Goal: Task Accomplishment & Management: Manage account settings

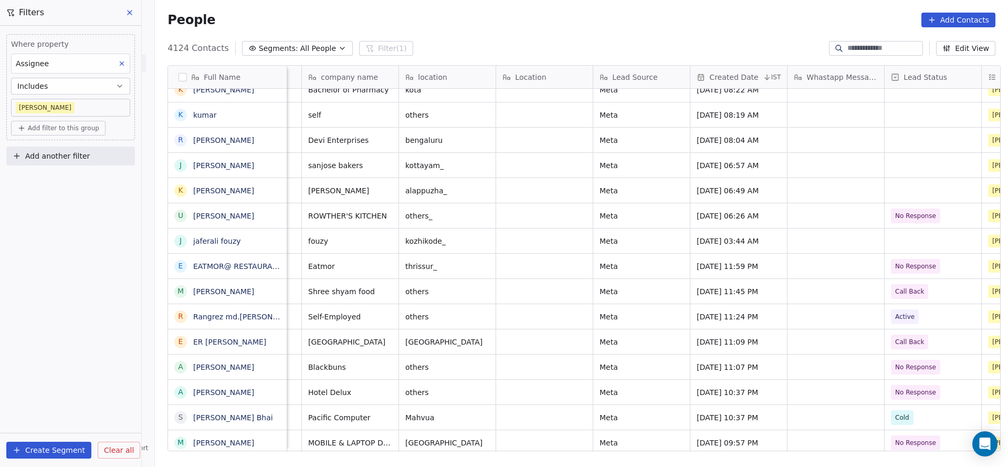
scroll to position [0, 580]
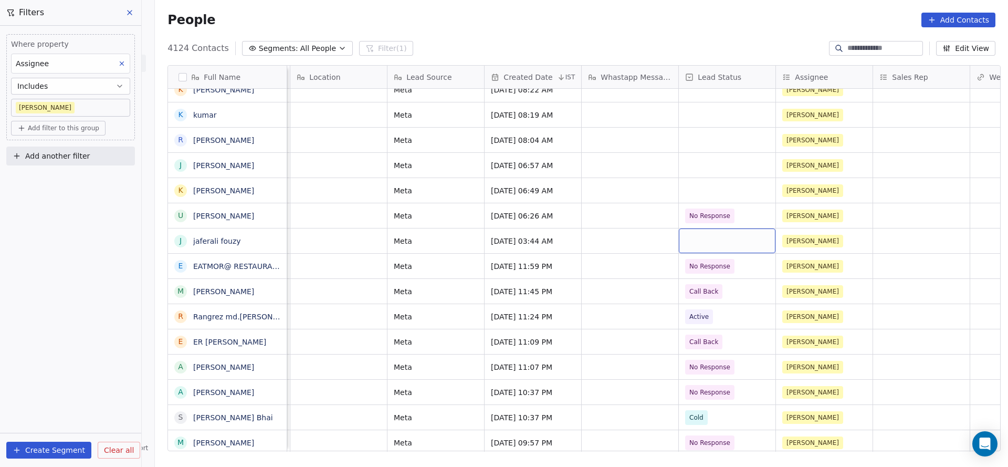
click at [701, 235] on div "grid" at bounding box center [727, 240] width 97 height 25
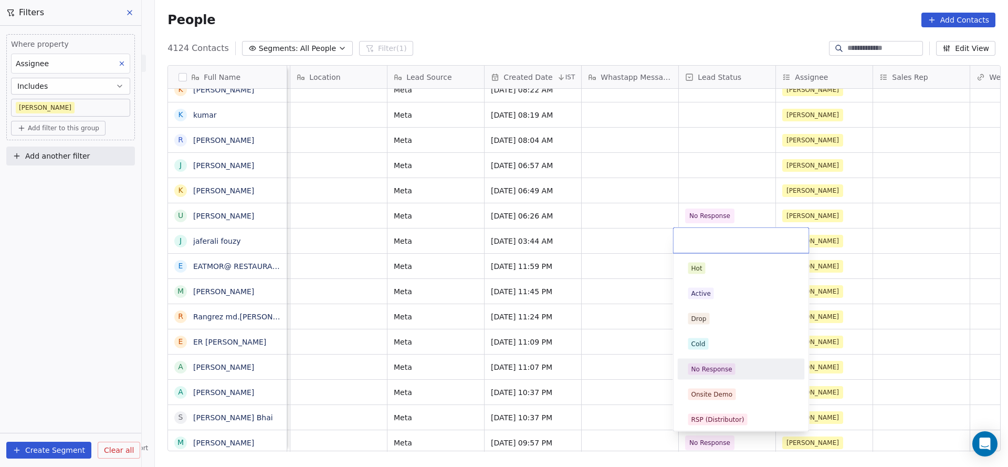
click at [719, 370] on div "No Response" at bounding box center [711, 368] width 41 height 9
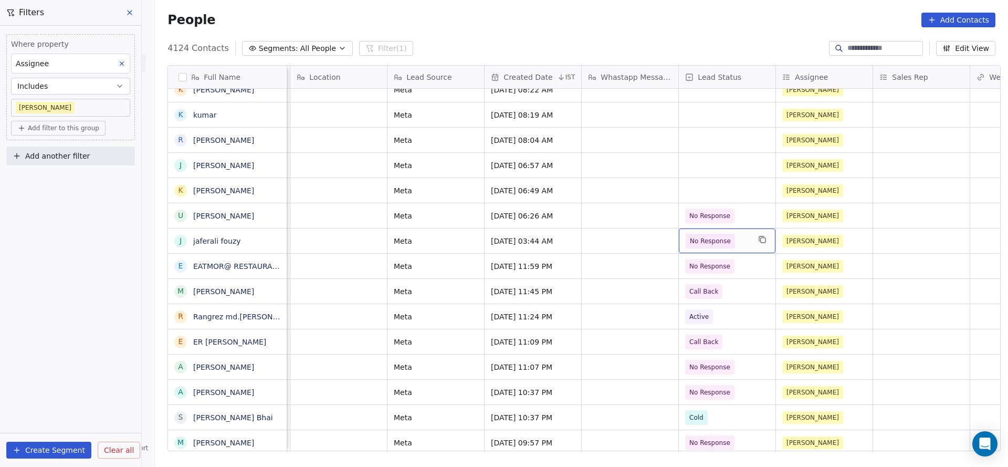
scroll to position [0, 0]
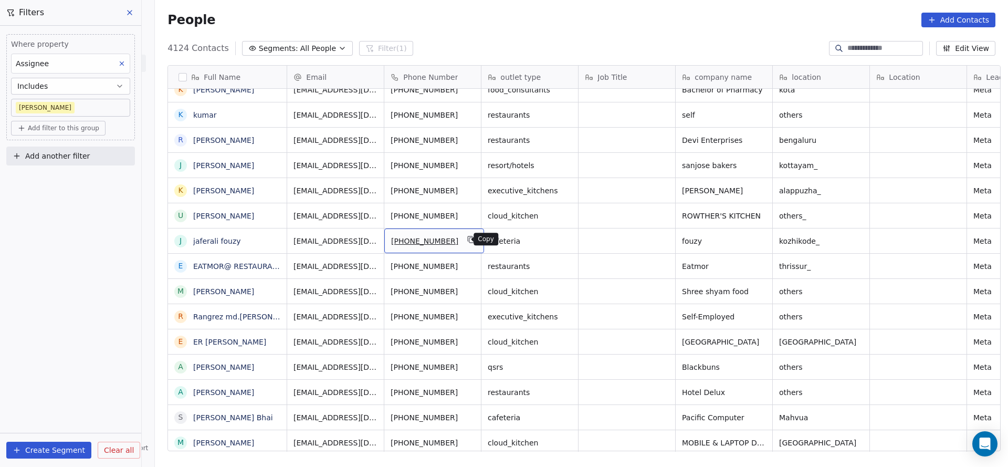
click at [467, 239] on icon "grid" at bounding box center [471, 239] width 8 height 8
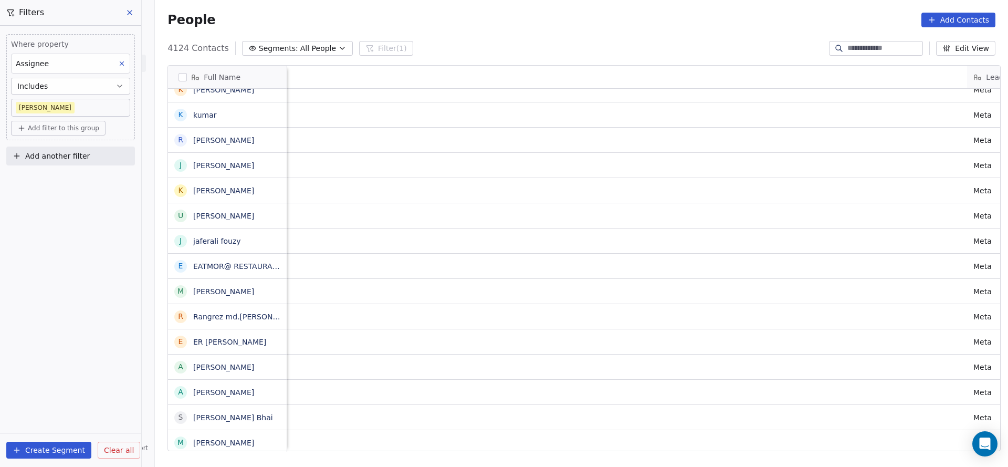
scroll to position [0, 1055]
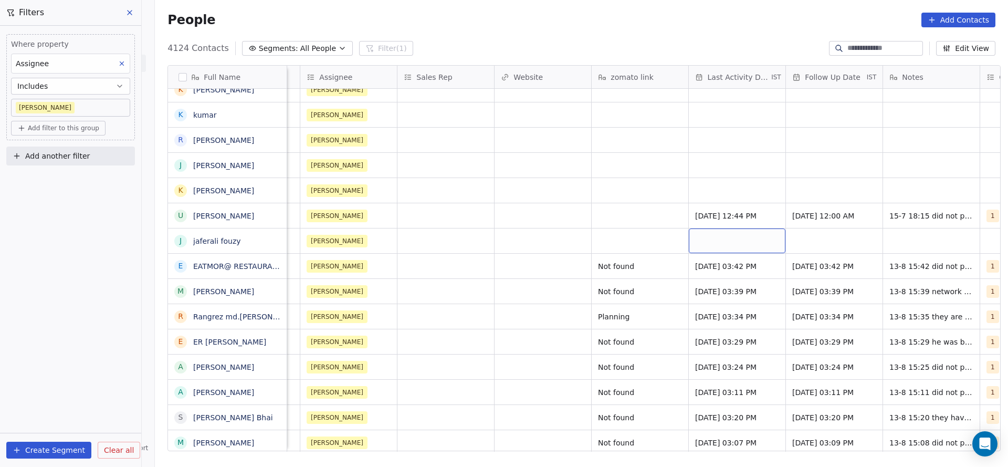
click at [725, 243] on div "grid" at bounding box center [737, 240] width 97 height 25
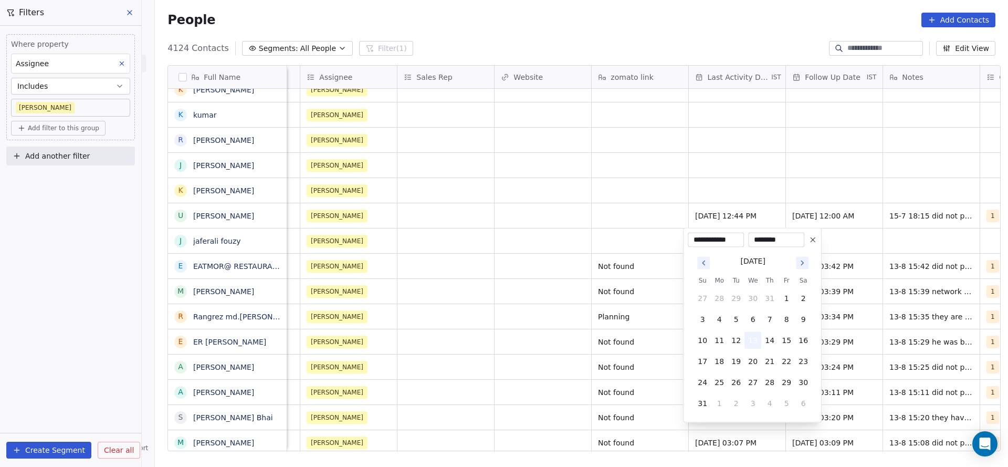
click at [748, 334] on button "13" at bounding box center [752, 340] width 17 height 17
click at [502, 298] on html "On2Cook India Pvt. Ltd. Contacts People Marketing Workflows Campaigns Sales Pip…" at bounding box center [504, 233] width 1008 height 467
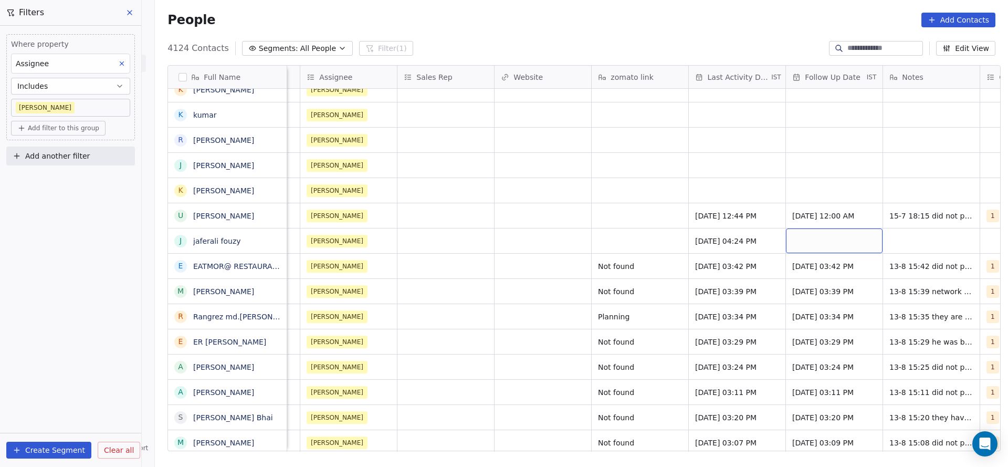
click at [812, 240] on div "grid" at bounding box center [834, 240] width 97 height 25
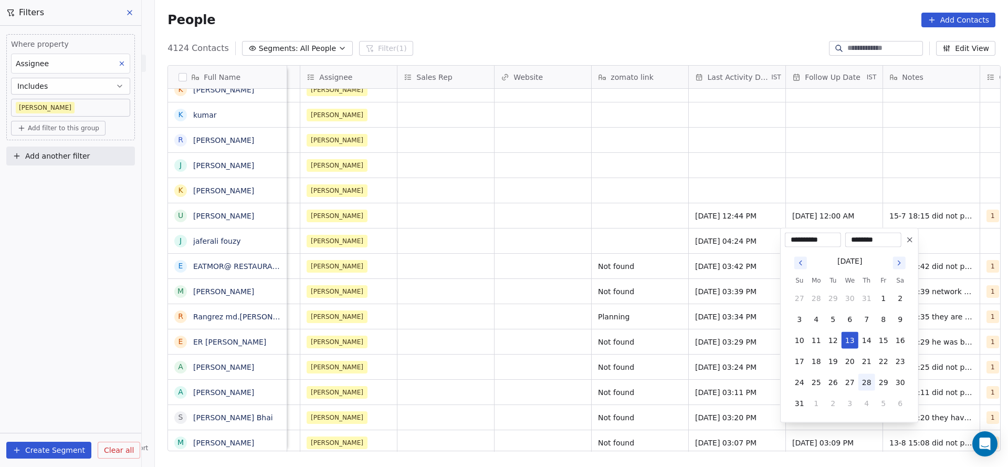
click at [866, 380] on button "28" at bounding box center [866, 382] width 17 height 17
type input "**********"
click at [586, 322] on html "On2Cook India Pvt. Ltd. Contacts People Marketing Workflows Campaigns Sales Pip…" at bounding box center [504, 233] width 1008 height 467
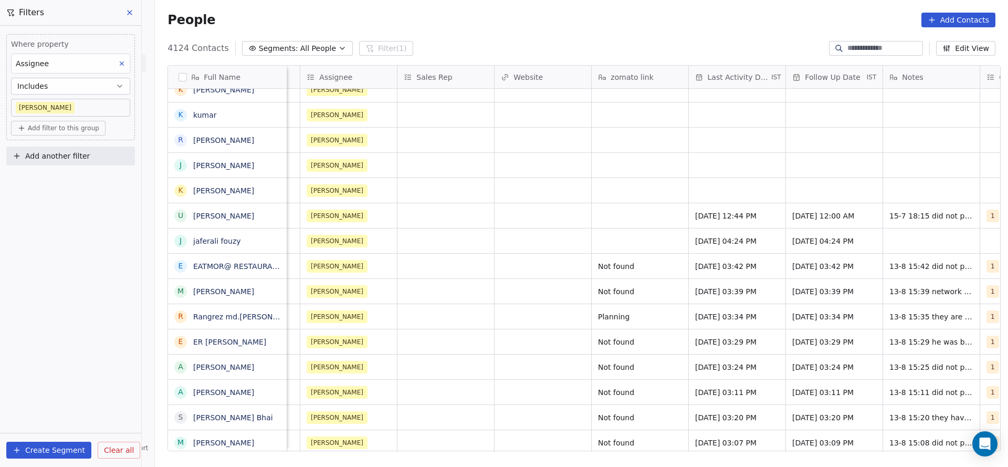
scroll to position [0, 1266]
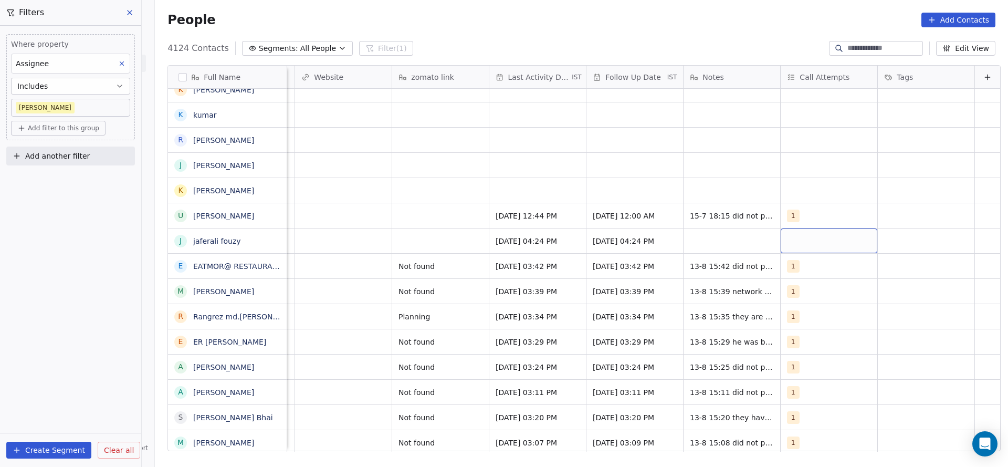
click at [787, 242] on div "grid" at bounding box center [829, 240] width 97 height 25
click at [799, 272] on span "1" at bounding box center [796, 269] width 11 height 12
click at [654, 235] on html "On2Cook India Pvt. Ltd. Contacts People Marketing Workflows Campaigns Sales Pip…" at bounding box center [504, 233] width 1008 height 467
click at [714, 241] on div "grid" at bounding box center [732, 240] width 97 height 25
type textarea "*"
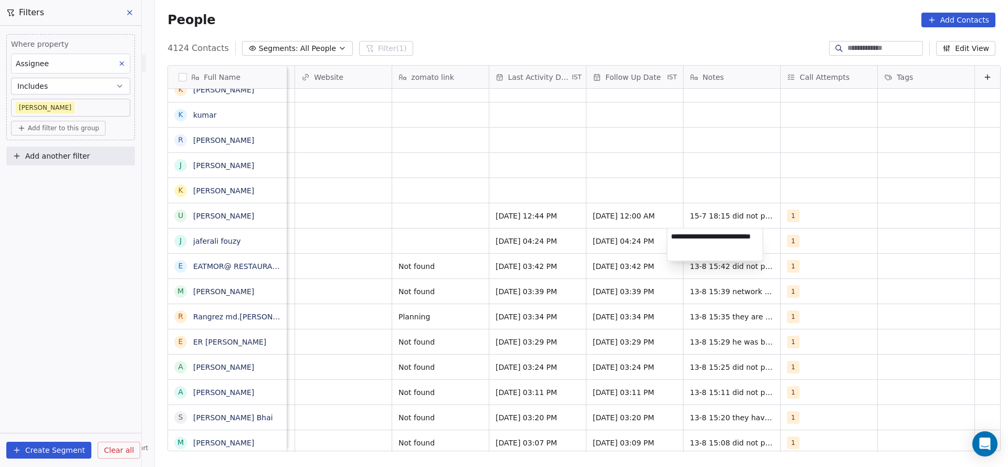
type textarea "**********"
click at [370, 232] on html "On2Cook India Pvt. Ltd. Contacts People Marketing Workflows Campaigns Sales Pip…" at bounding box center [504, 233] width 1008 height 467
click at [427, 248] on div "grid" at bounding box center [440, 240] width 97 height 25
type textarea "*********"
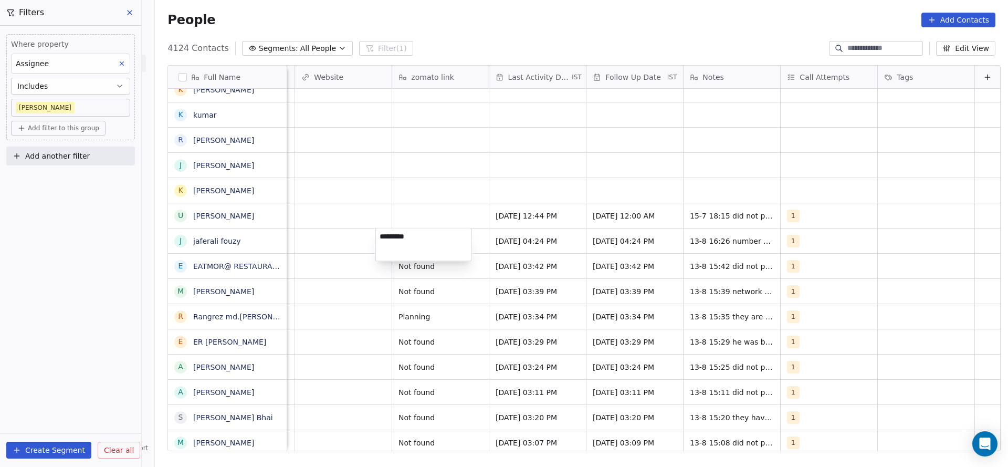
click at [426, 198] on html "On2Cook India Pvt. Ltd. Contacts People Marketing Workflows Campaigns Sales Pip…" at bounding box center [504, 233] width 1008 height 467
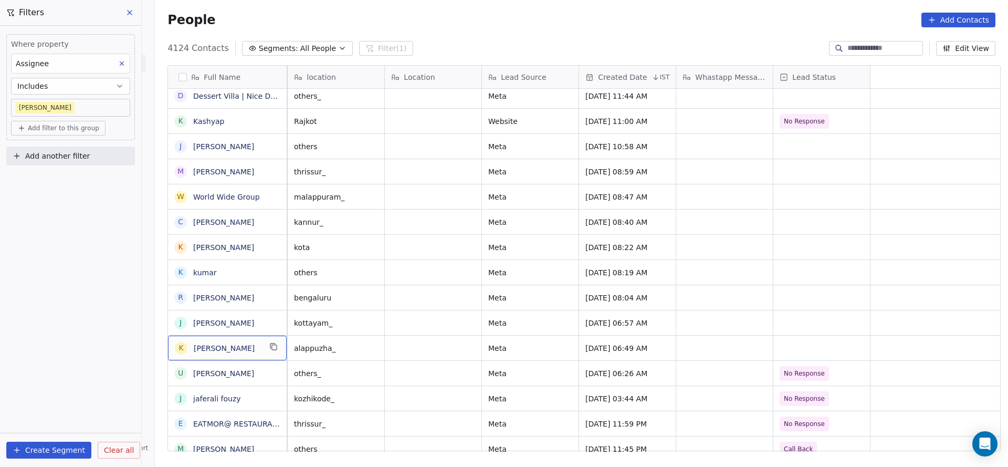
scroll to position [0, 0]
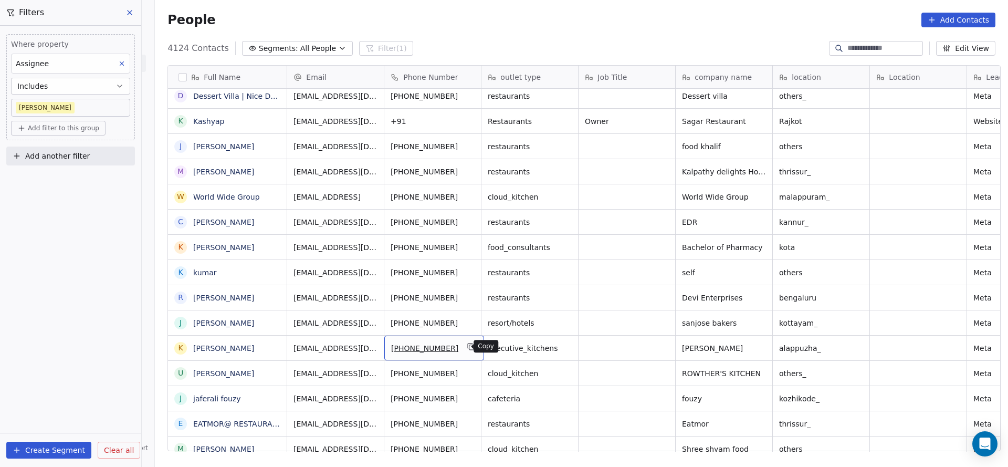
click at [469, 347] on icon "grid" at bounding box center [471, 347] width 5 height 5
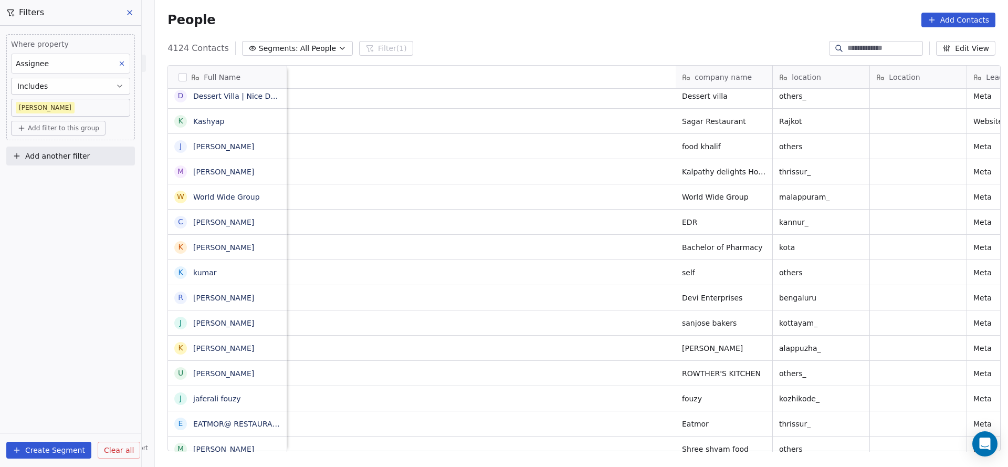
scroll to position [0, 763]
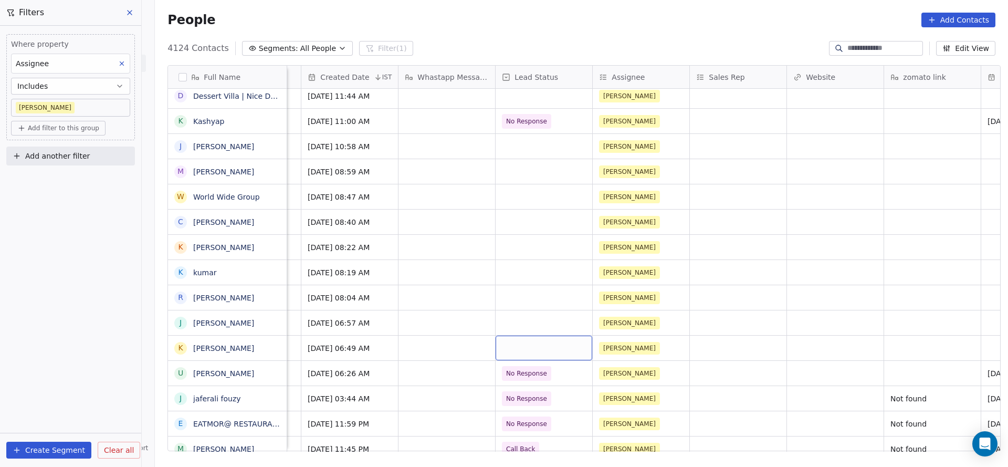
click at [539, 356] on div "grid" at bounding box center [544, 347] width 97 height 25
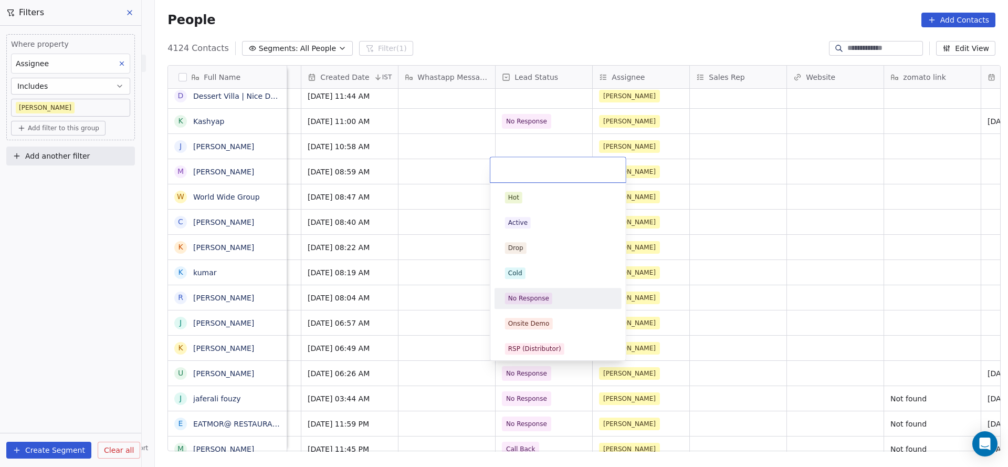
click at [546, 298] on div "No Response" at bounding box center [528, 297] width 41 height 9
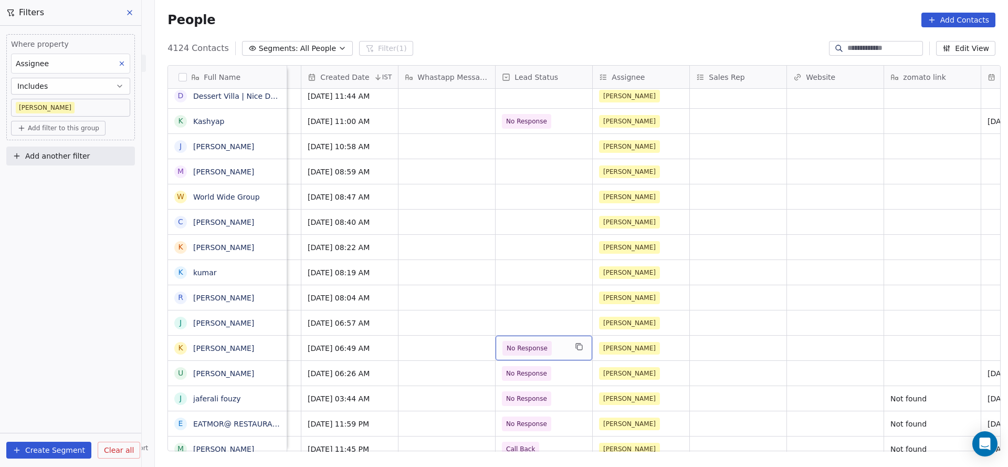
scroll to position [0, 1042]
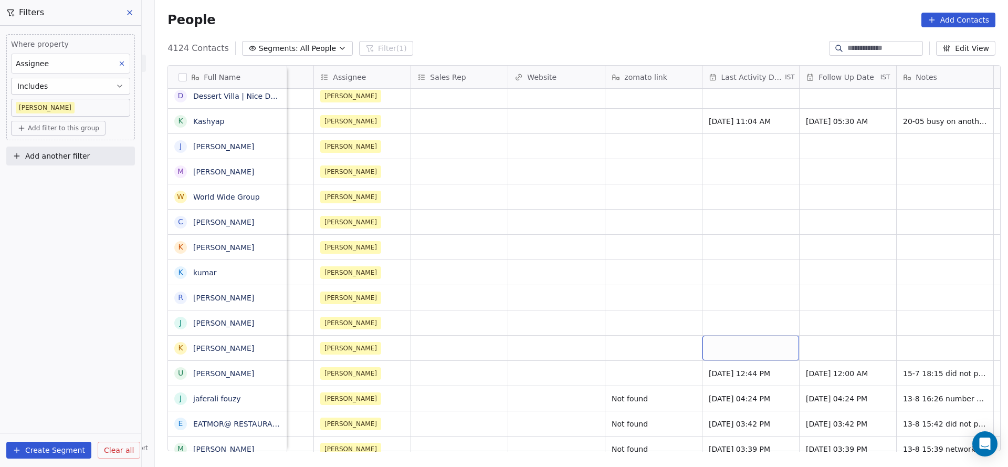
click at [765, 351] on div "grid" at bounding box center [750, 347] width 97 height 25
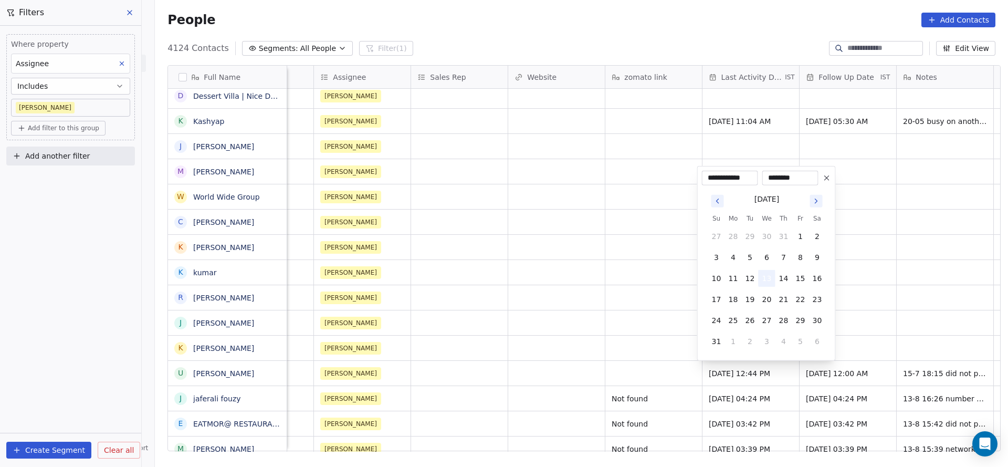
click at [771, 276] on button "13" at bounding box center [767, 278] width 17 height 17
click at [524, 346] on html "On2Cook India Pvt. Ltd. Contacts People Marketing Workflows Campaigns Sales Pip…" at bounding box center [504, 233] width 1008 height 467
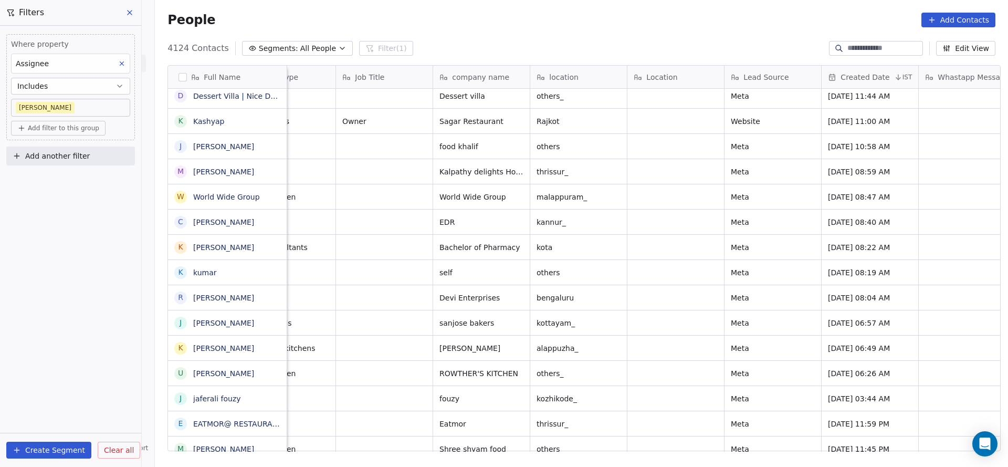
scroll to position [0, 266]
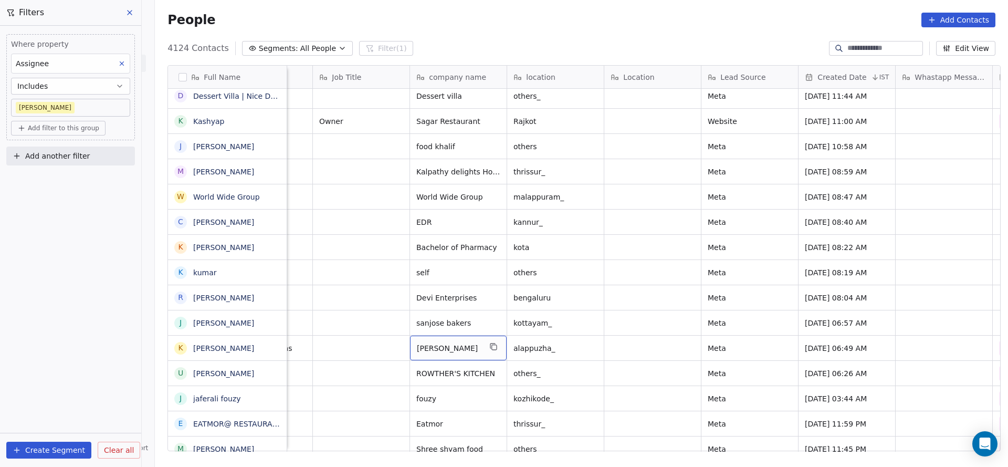
click at [496, 345] on div "kuruvilla Abraham" at bounding box center [458, 347] width 97 height 25
click at [489, 350] on icon "grid" at bounding box center [493, 346] width 8 height 8
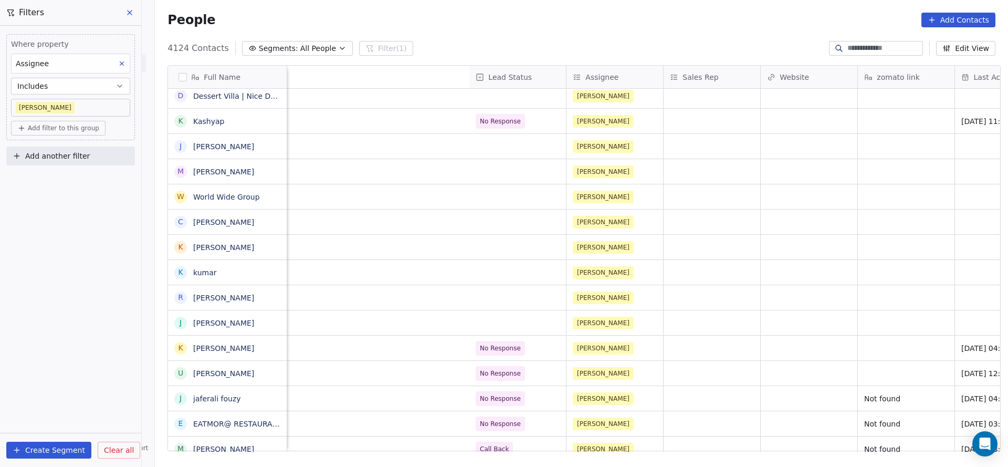
scroll to position [0, 1266]
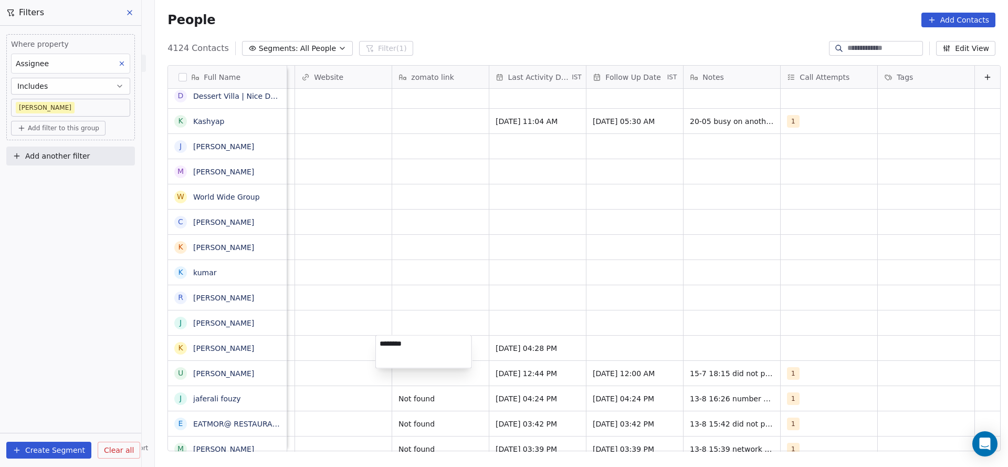
type textarea "*********"
click at [708, 342] on html "On2Cook India Pvt. Ltd. Contacts People Marketing Workflows Campaigns Sales Pip…" at bounding box center [504, 233] width 1008 height 467
click at [781, 346] on div "grid" at bounding box center [829, 347] width 97 height 25
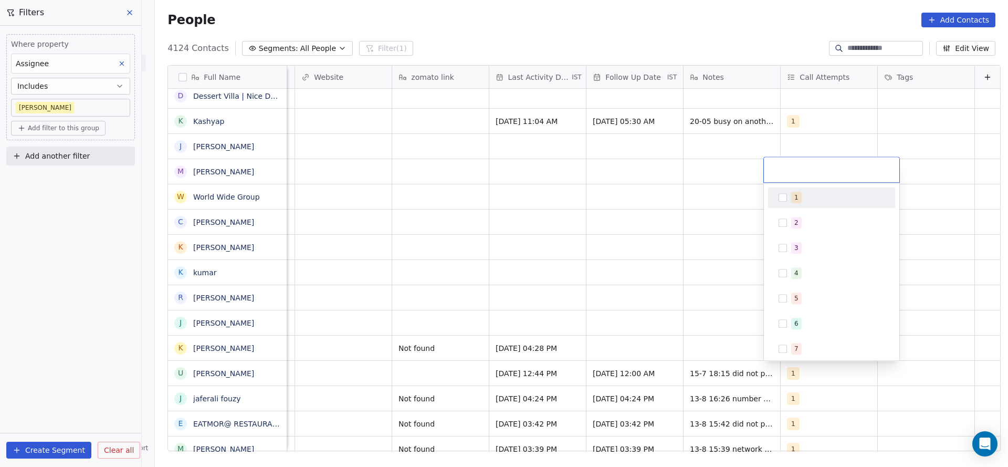
click at [788, 192] on div "1" at bounding box center [831, 197] width 119 height 17
click at [600, 355] on html "On2Cook India Pvt. Ltd. Contacts People Marketing Workflows Campaigns Sales Pip…" at bounding box center [504, 233] width 1008 height 467
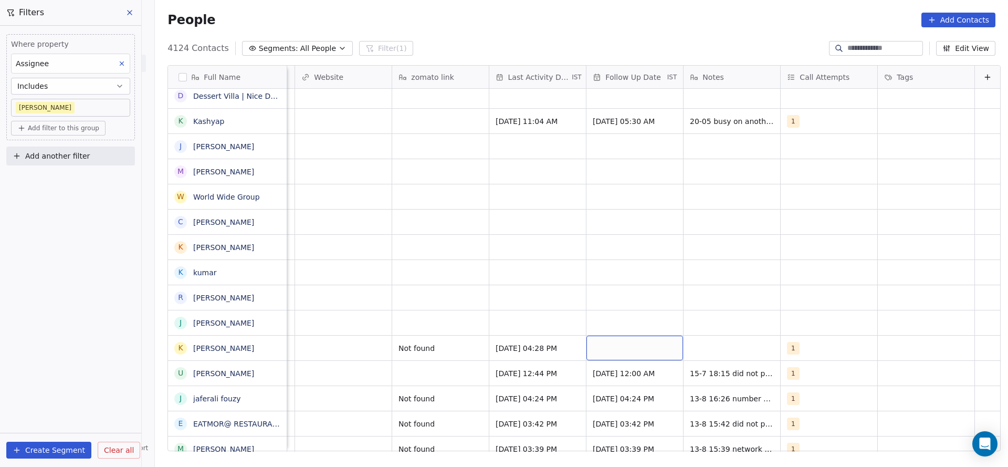
click at [600, 355] on div "grid" at bounding box center [634, 347] width 97 height 25
click at [601, 348] on div "grid" at bounding box center [634, 347] width 97 height 25
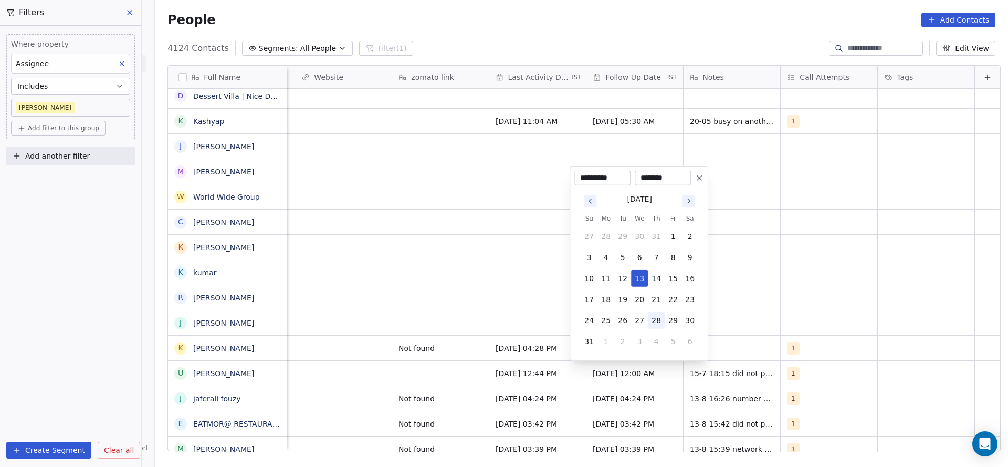
click at [655, 316] on button "28" at bounding box center [656, 320] width 17 height 17
type input "**********"
click at [385, 339] on html "On2Cook India Pvt. Ltd. Contacts People Marketing Workflows Campaigns Sales Pip…" at bounding box center [504, 233] width 1008 height 467
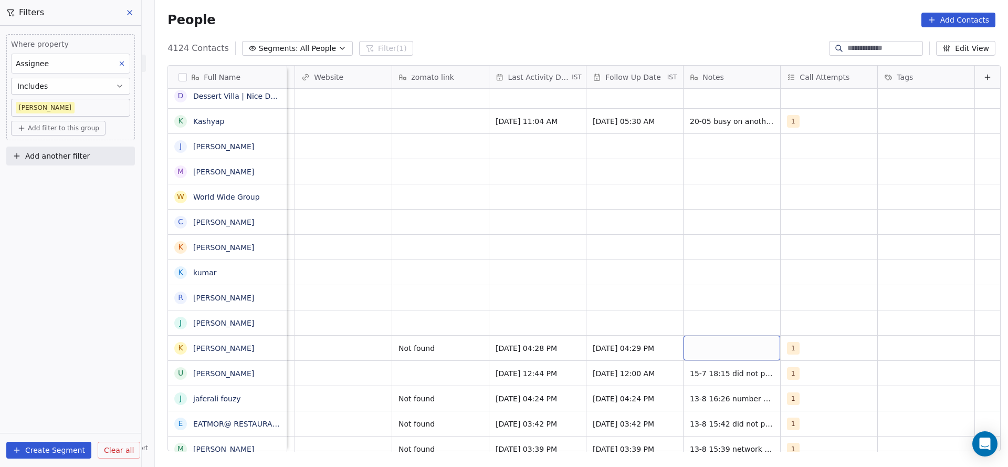
click at [732, 339] on div "grid" at bounding box center [732, 347] width 97 height 25
type textarea "**********"
click at [435, 321] on html "On2Cook India Pvt. Ltd. Contacts People Marketing Workflows Campaigns Sales Pip…" at bounding box center [504, 233] width 1008 height 467
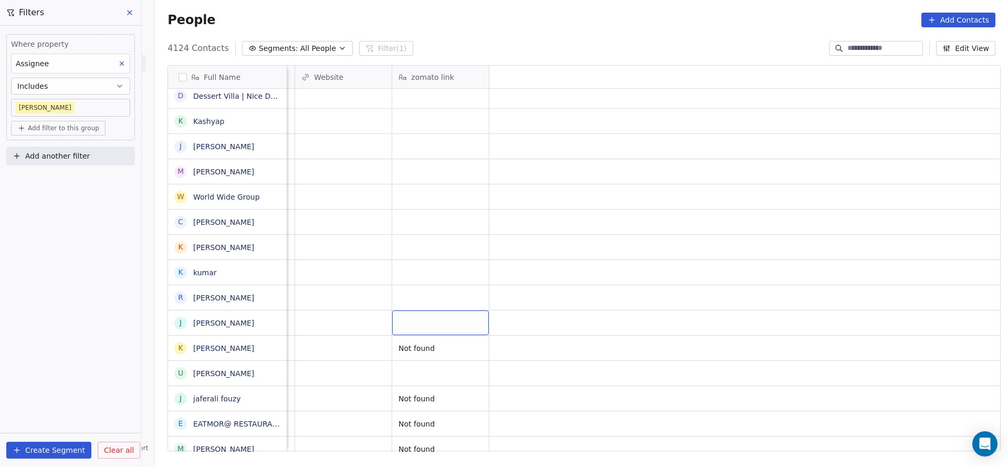
scroll to position [0, 0]
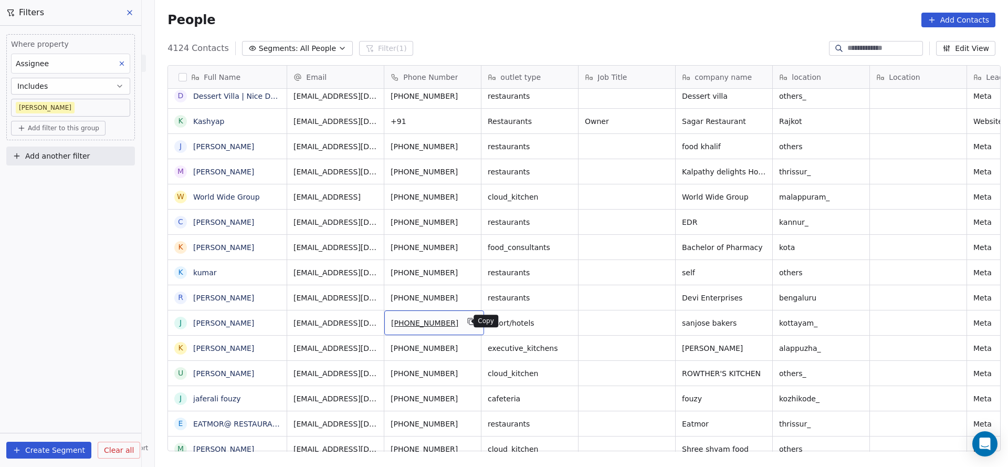
click at [467, 321] on icon "grid" at bounding box center [471, 321] width 8 height 8
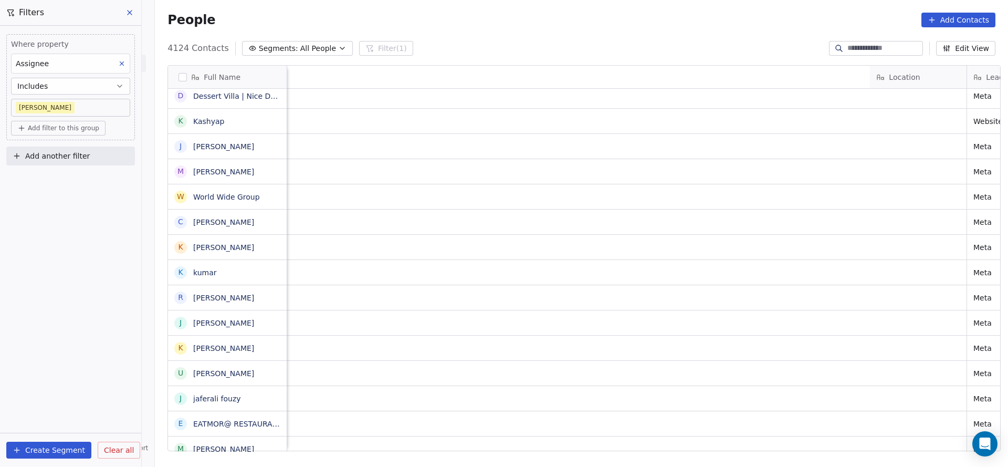
scroll to position [0, 875]
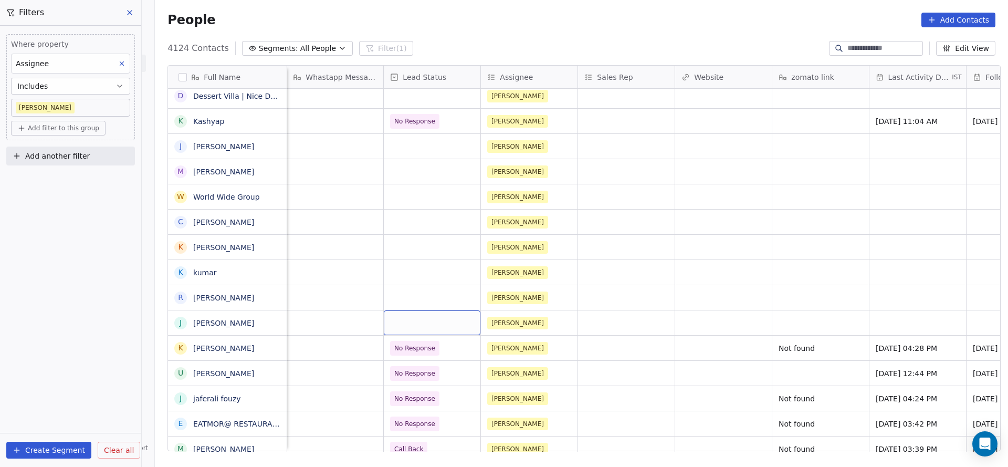
click at [406, 320] on div "grid" at bounding box center [432, 322] width 97 height 25
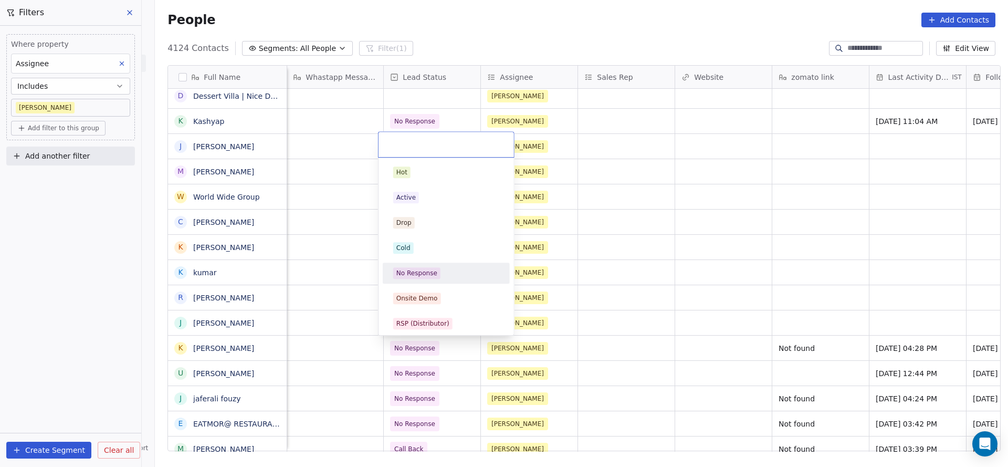
click at [436, 271] on span "No Response" at bounding box center [416, 273] width 47 height 12
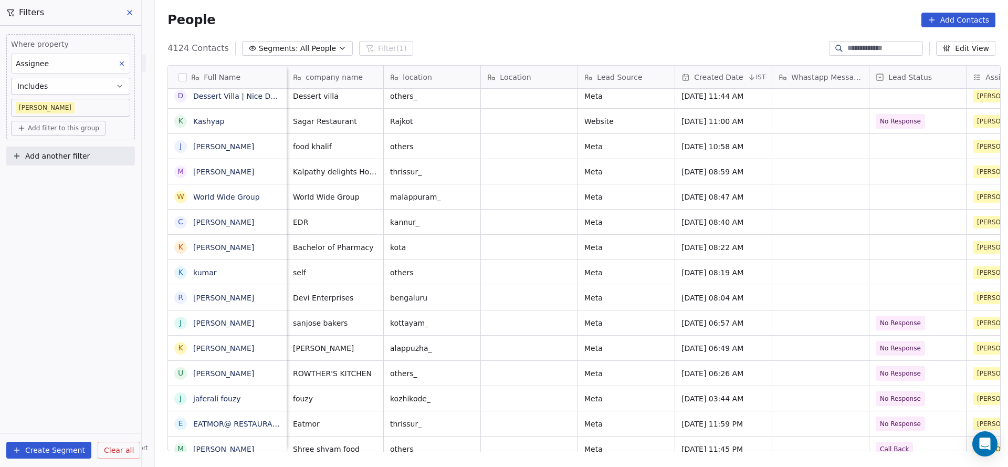
scroll to position [0, 356]
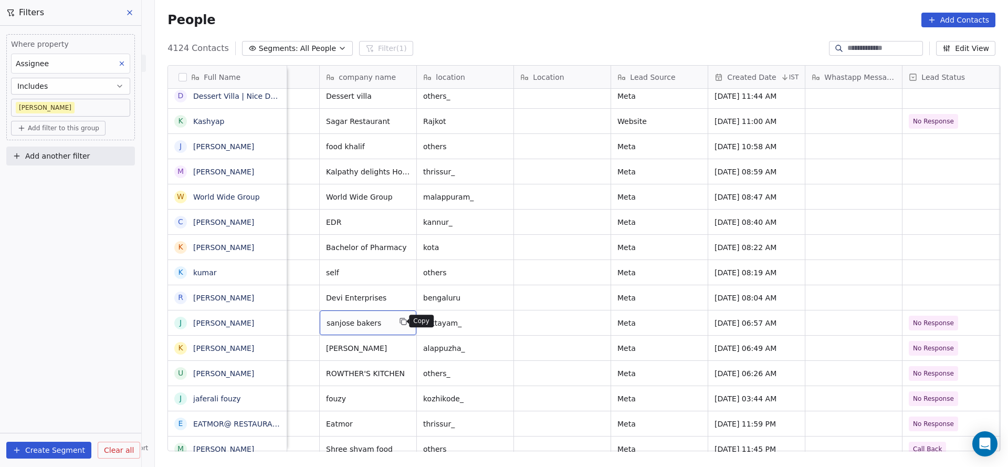
click at [397, 316] on button "grid" at bounding box center [403, 321] width 13 height 13
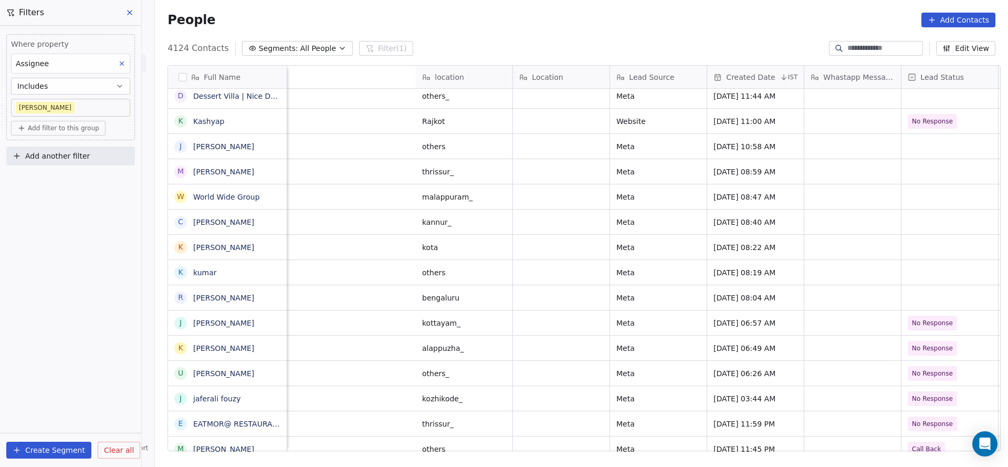
scroll to position [0, 803]
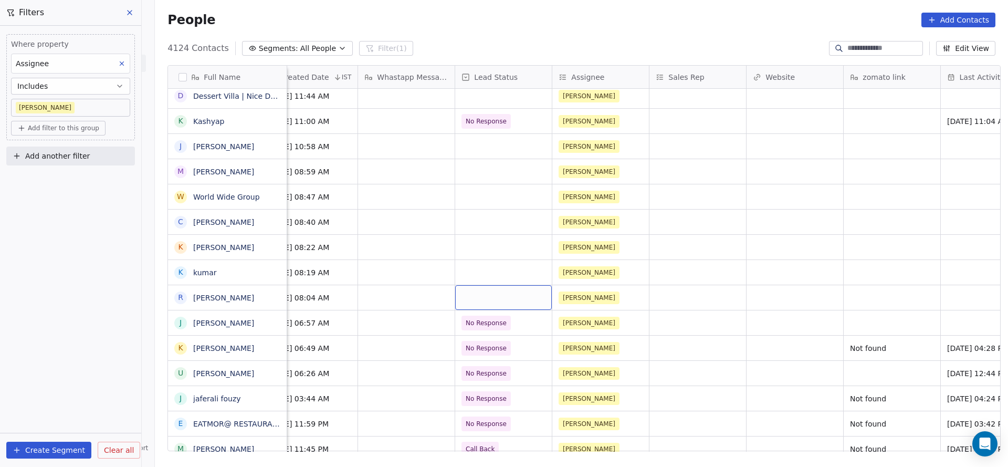
click at [501, 300] on div "grid" at bounding box center [503, 297] width 97 height 25
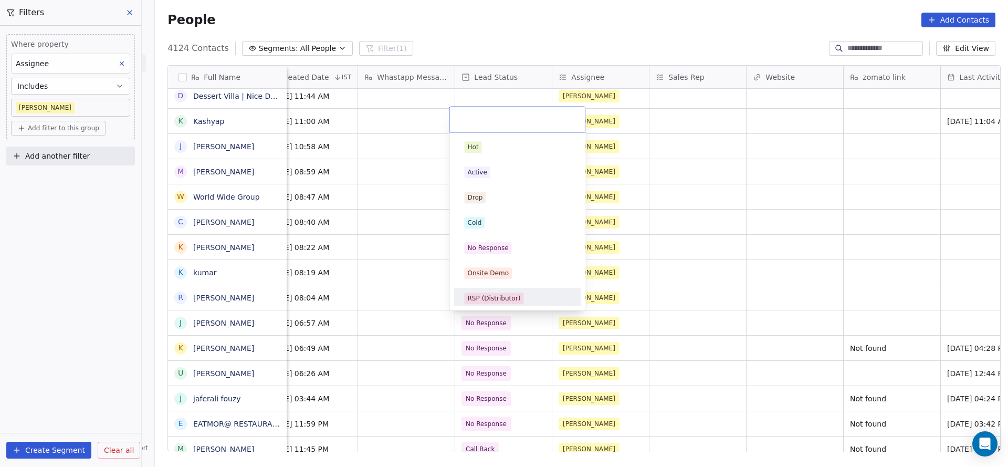
click at [412, 359] on html "On2Cook India Pvt. Ltd. Contacts People Marketing Workflows Campaigns Sales Pip…" at bounding box center [504, 233] width 1008 height 467
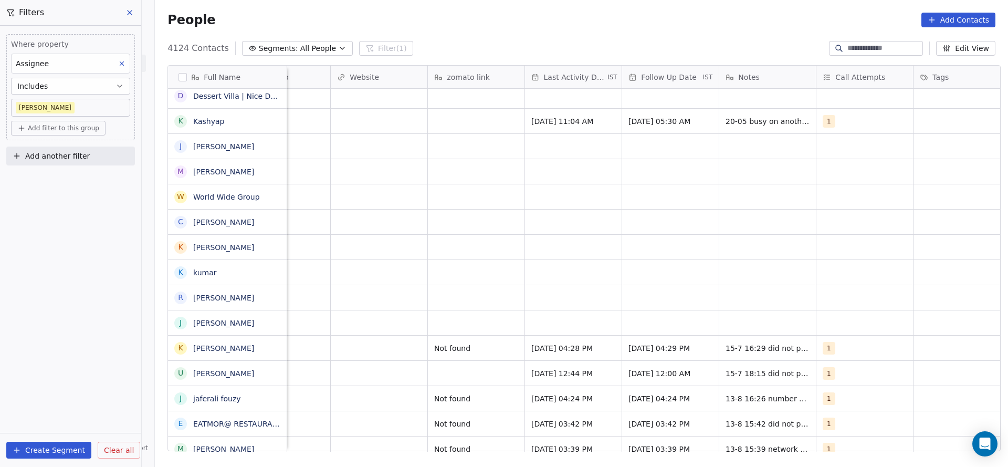
scroll to position [0, 1260]
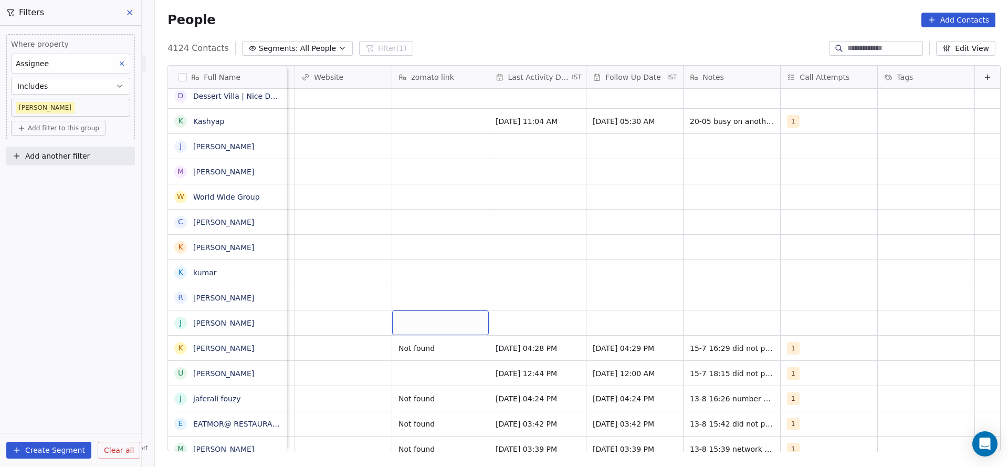
click at [414, 328] on div "grid" at bounding box center [440, 322] width 97 height 25
type textarea "*********"
click at [833, 353] on html "On2Cook India Pvt. Ltd. Contacts People Marketing Workflows Campaigns Sales Pip…" at bounding box center [504, 233] width 1008 height 467
click at [768, 310] on div "No Response Madhuri Not found" at bounding box center [16, 322] width 1968 height 25
click at [784, 311] on div "grid" at bounding box center [829, 322] width 97 height 25
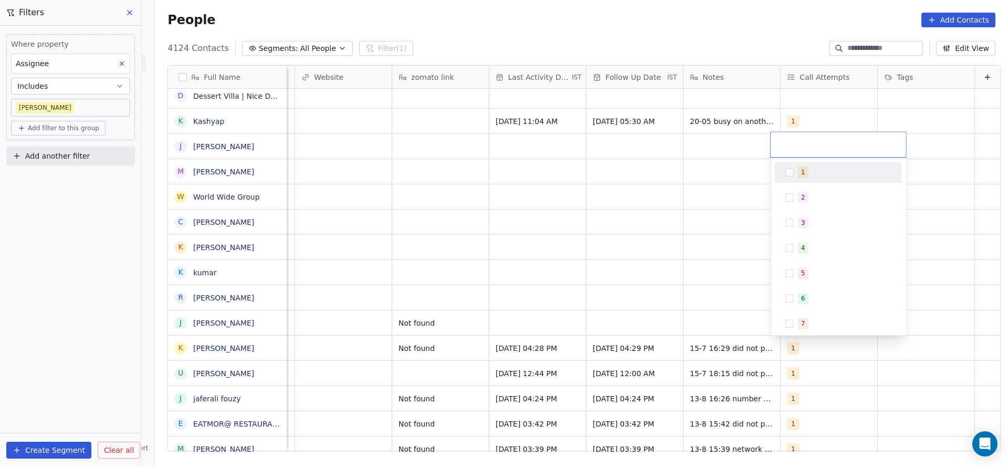
click at [827, 180] on div "1" at bounding box center [838, 172] width 119 height 17
click at [635, 267] on html "On2Cook India Pvt. Ltd. Contacts People Marketing Workflows Campaigns Sales Pip…" at bounding box center [504, 233] width 1008 height 467
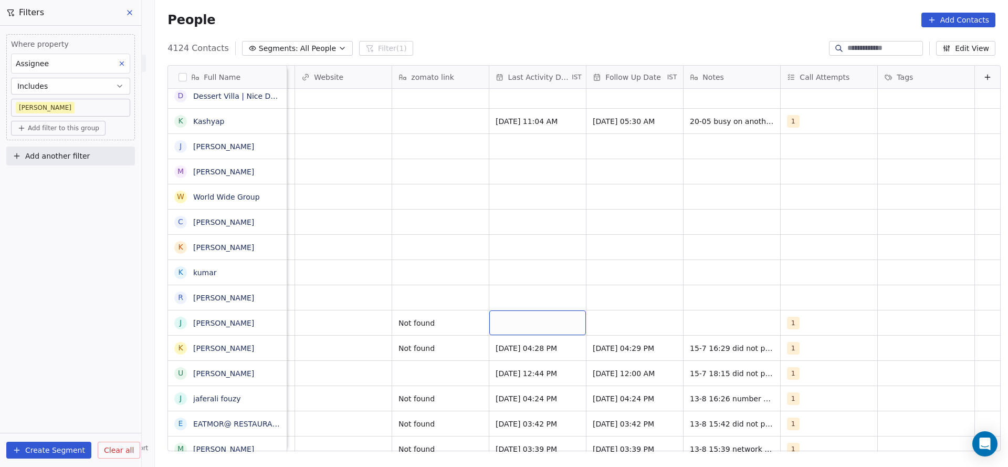
click at [546, 324] on div "grid" at bounding box center [537, 322] width 97 height 25
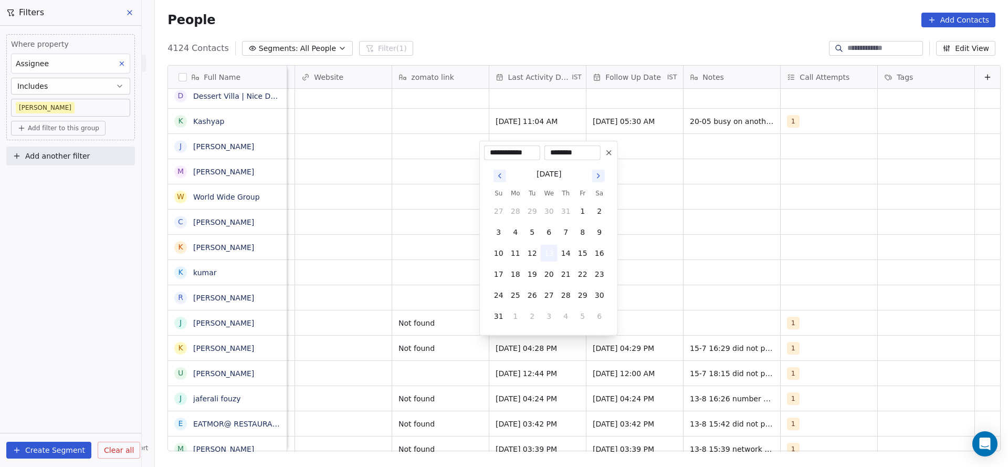
drag, startPoint x: 546, startPoint y: 259, endPoint x: 383, endPoint y: 282, distance: 164.4
click at [546, 259] on button "13" at bounding box center [549, 253] width 17 height 17
click at [229, 310] on html "On2Cook India Pvt. Ltd. Contacts People Marketing Workflows Campaigns Sales Pip…" at bounding box center [504, 233] width 1008 height 467
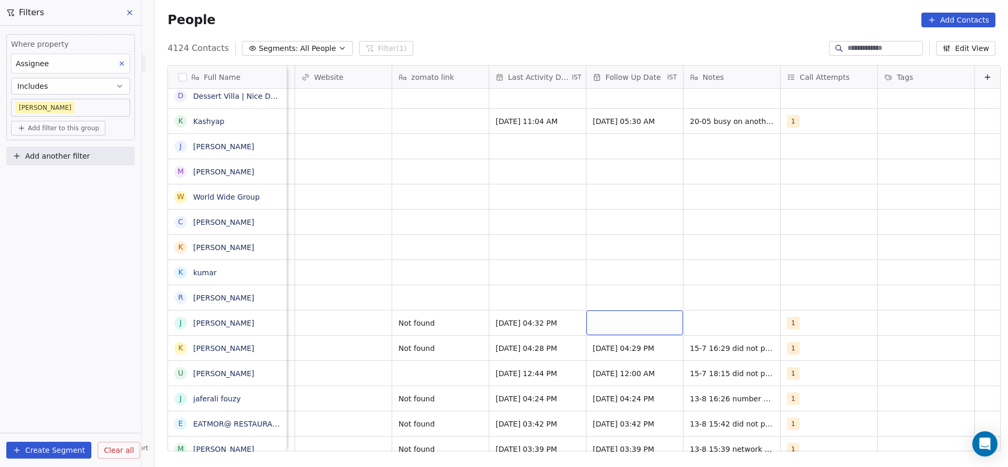
click at [643, 321] on div "grid" at bounding box center [634, 322] width 97 height 25
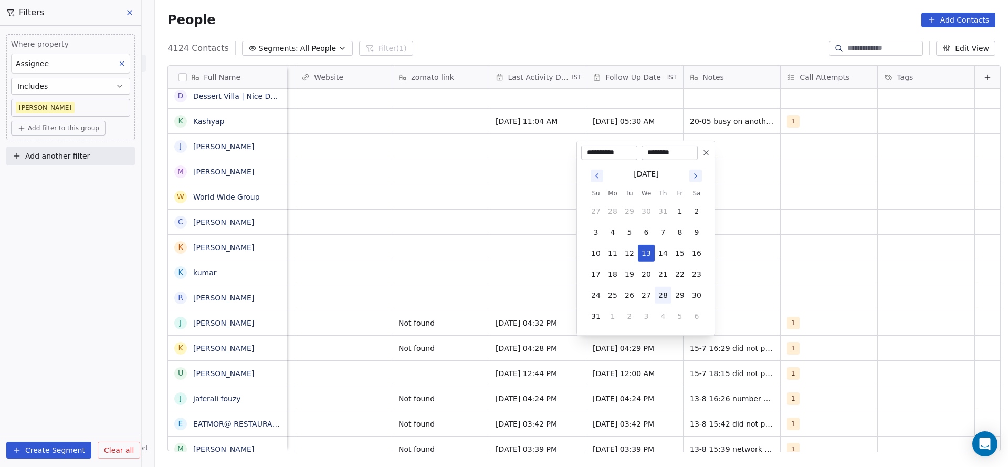
click at [660, 294] on button "28" at bounding box center [663, 295] width 17 height 17
type input "**********"
click at [511, 384] on html "On2Cook India Pvt. Ltd. Contacts People Marketing Workflows Campaigns Sales Pip…" at bounding box center [504, 233] width 1008 height 467
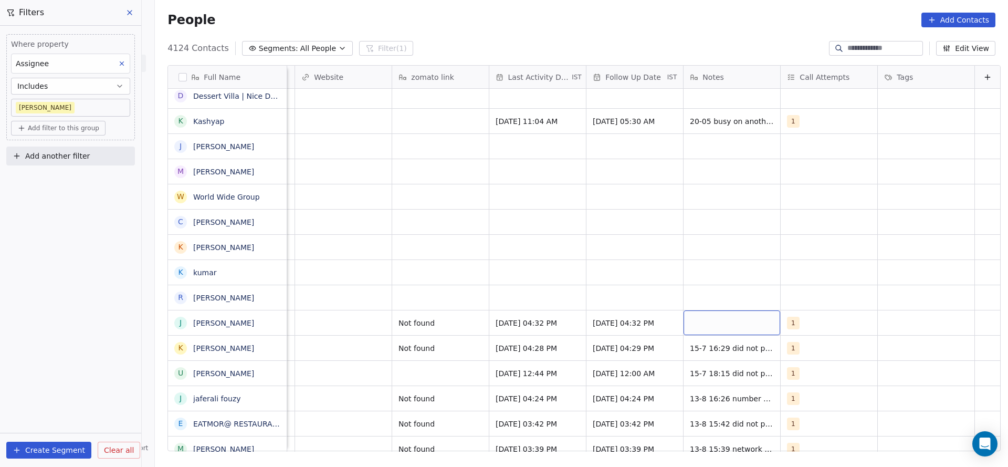
click at [716, 332] on div "grid" at bounding box center [732, 322] width 97 height 25
type textarea "**********"
click at [450, 308] on html "On2Cook India Pvt. Ltd. Contacts People Marketing Workflows Campaigns Sales Pip…" at bounding box center [504, 233] width 1008 height 467
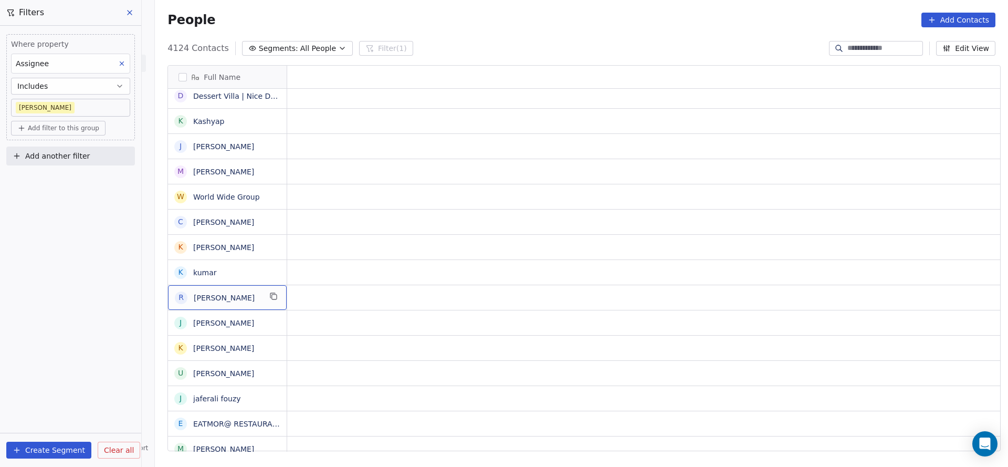
scroll to position [0, 0]
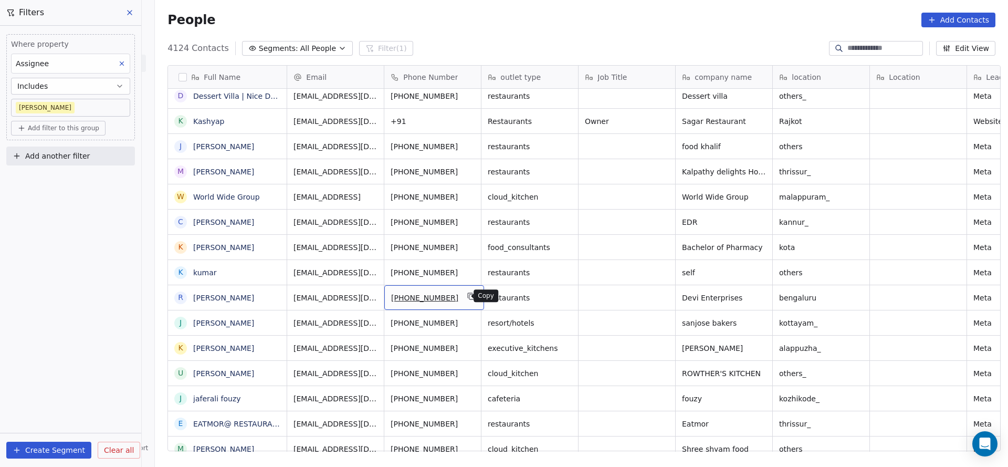
click at [467, 295] on icon "grid" at bounding box center [471, 296] width 8 height 8
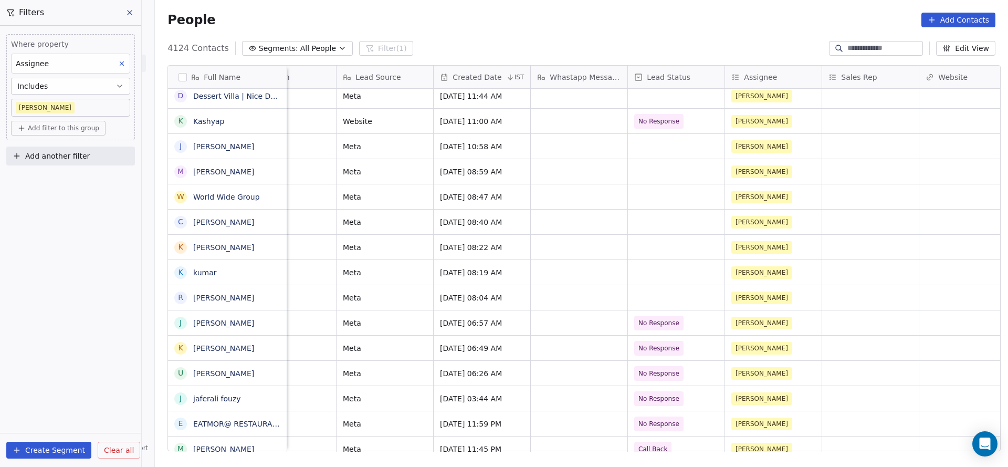
scroll to position [0, 750]
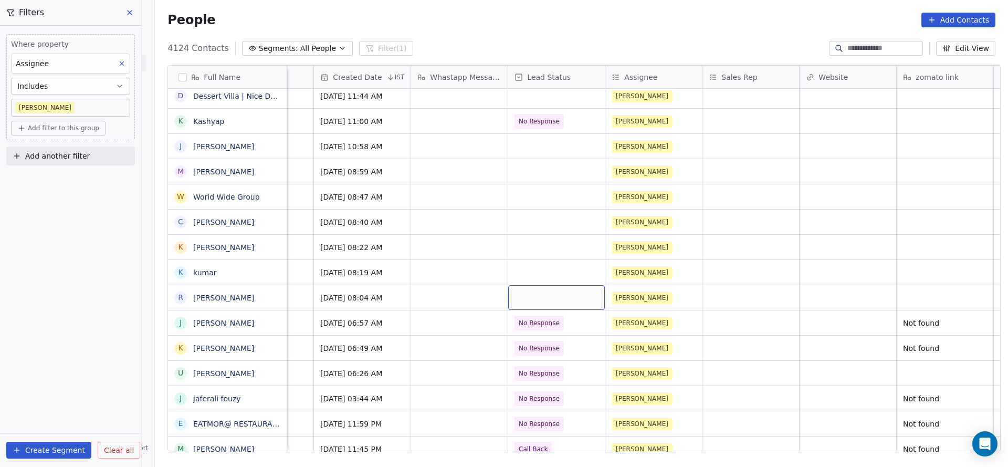
click at [528, 299] on div "grid" at bounding box center [556, 297] width 97 height 25
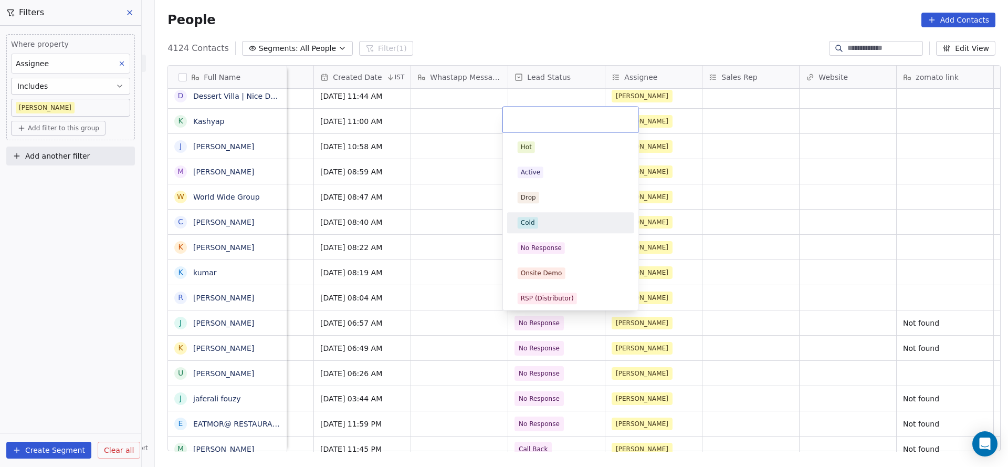
click at [541, 222] on div "Cold" at bounding box center [571, 223] width 106 height 12
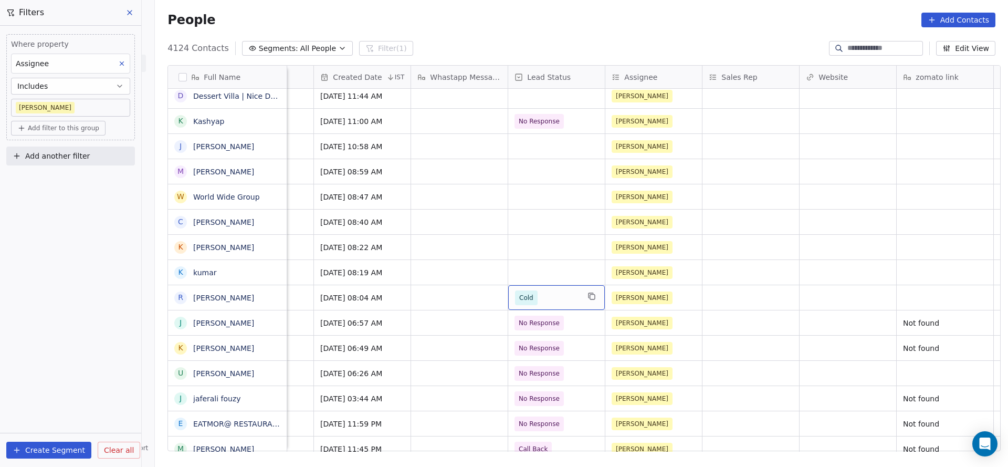
scroll to position [0, 1099]
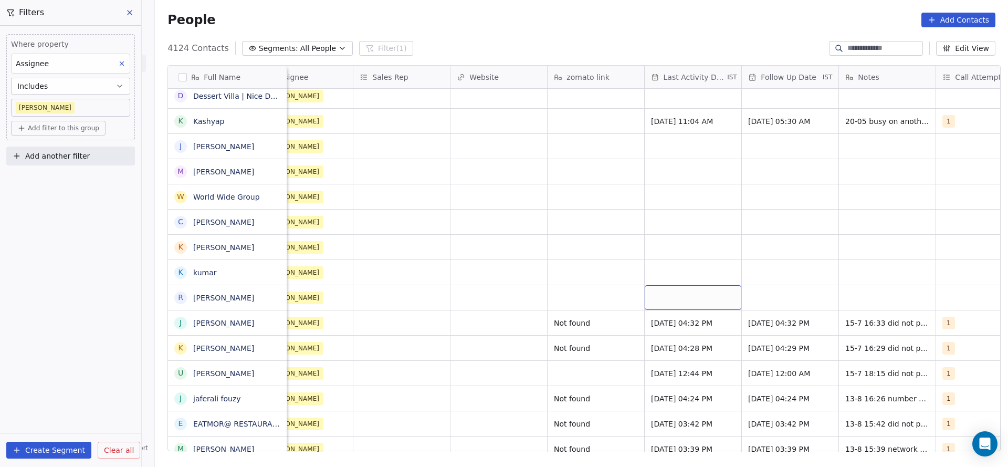
click at [709, 298] on div "grid" at bounding box center [693, 297] width 97 height 25
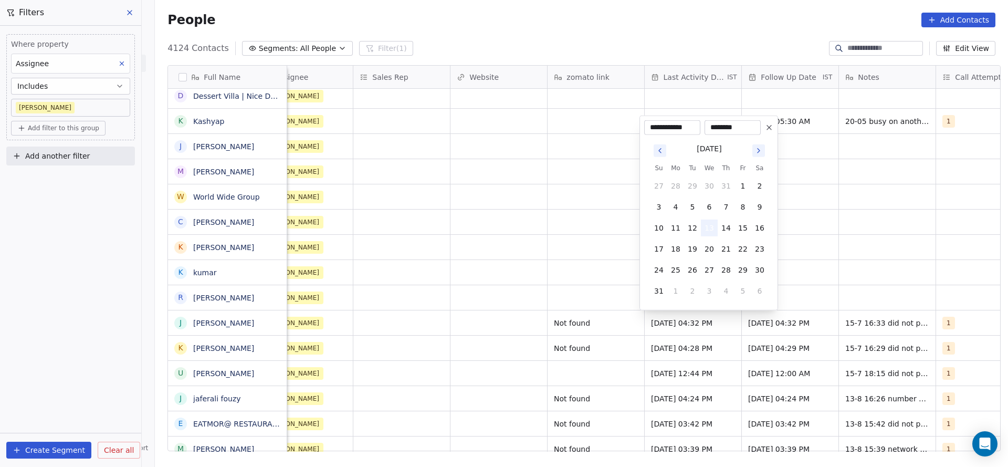
click at [715, 226] on button "13" at bounding box center [709, 227] width 17 height 17
click at [550, 316] on html "On2Cook India Pvt. Ltd. Contacts People Marketing Workflows Campaigns Sales Pip…" at bounding box center [504, 233] width 1008 height 467
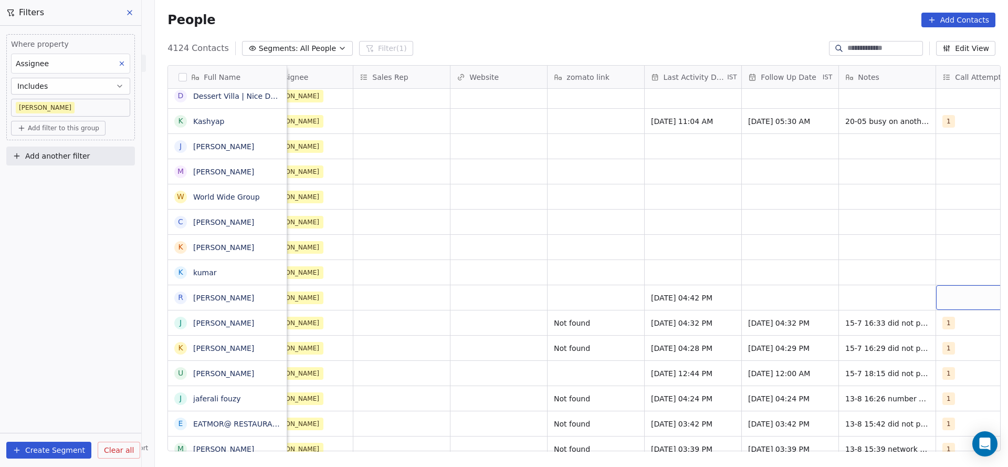
scroll to position [0, 1144]
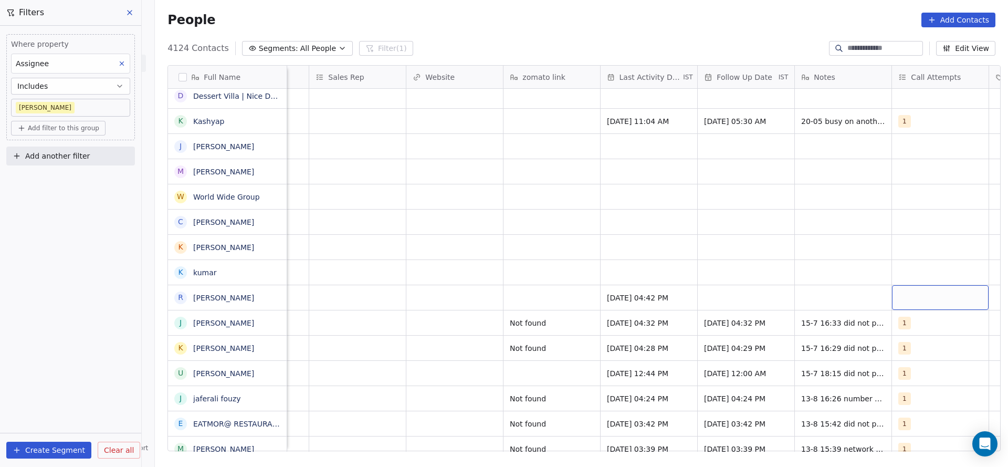
click at [939, 288] on div "grid" at bounding box center [940, 297] width 97 height 25
click at [928, 135] on div "1 2 3 4 5 6 7 8 9 10" at bounding box center [934, 220] width 135 height 177
click at [753, 189] on html "On2Cook India Pvt. Ltd. Contacts People Marketing Workflows Campaigns Sales Pip…" at bounding box center [504, 233] width 1008 height 467
click at [909, 299] on div "grid" at bounding box center [940, 297] width 97 height 25
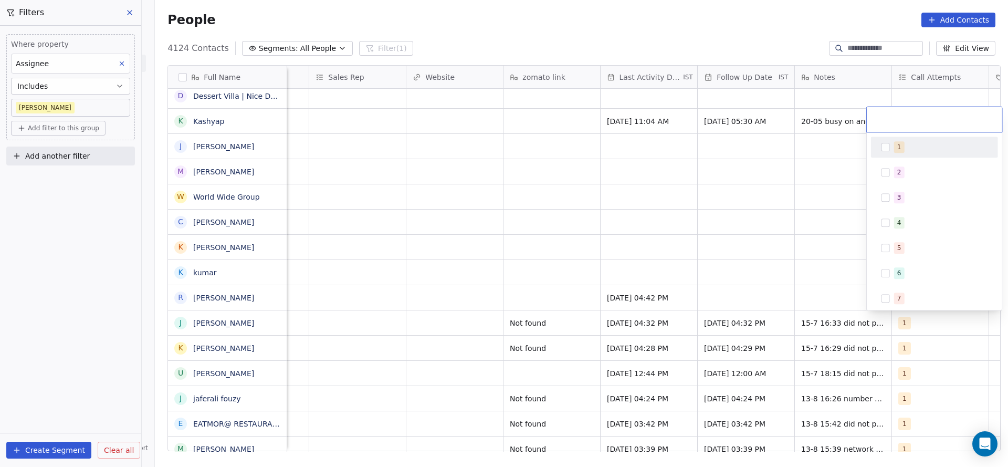
click at [925, 153] on div "1" at bounding box center [934, 147] width 119 height 17
click at [739, 251] on html "On2Cook India Pvt. Ltd. Contacts People Marketing Workflows Campaigns Sales Pip…" at bounding box center [504, 233] width 1008 height 467
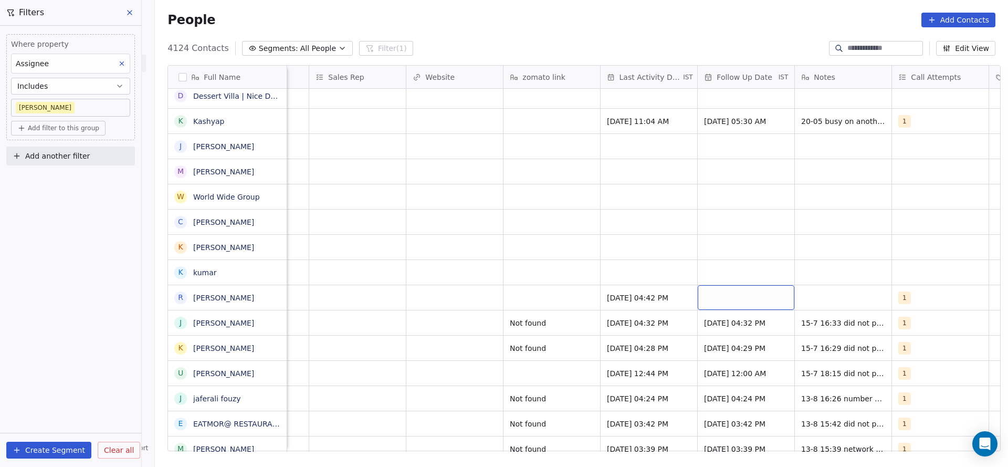
click at [720, 297] on div "grid" at bounding box center [746, 297] width 97 height 25
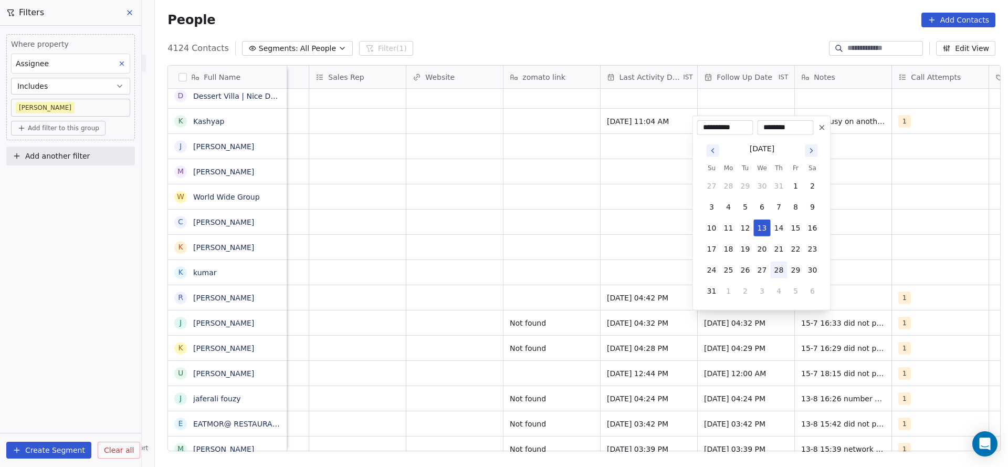
click at [775, 270] on button "28" at bounding box center [779, 269] width 17 height 17
type input "**********"
click at [383, 323] on html "On2Cook India Pvt. Ltd. Contacts People Marketing Workflows Campaigns Sales Pip…" at bounding box center [504, 233] width 1008 height 467
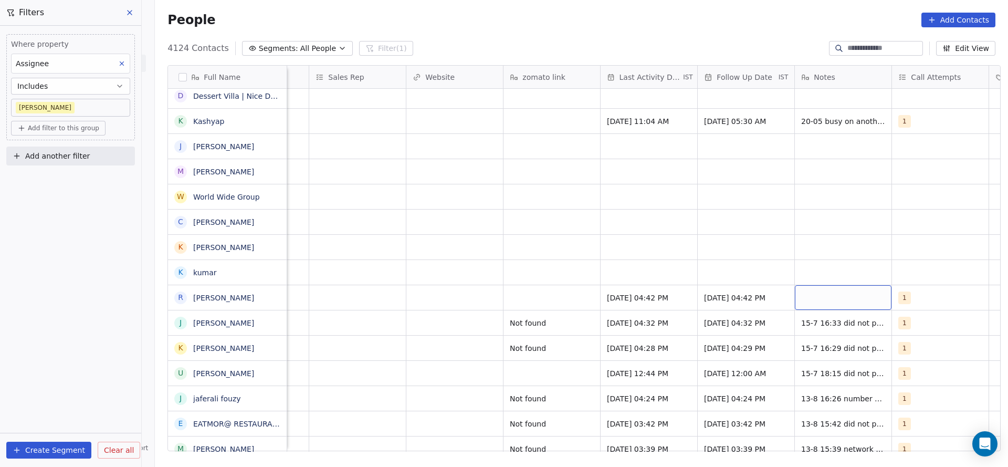
click at [830, 291] on div "grid" at bounding box center [843, 297] width 97 height 25
type textarea "**********"
click at [359, 288] on html "On2Cook India Pvt. Ltd. Contacts People Marketing Workflows Campaigns Sales Pip…" at bounding box center [504, 233] width 1008 height 467
click at [714, 287] on div "28/08/2025 04:42 PM" at bounding box center [746, 297] width 97 height 25
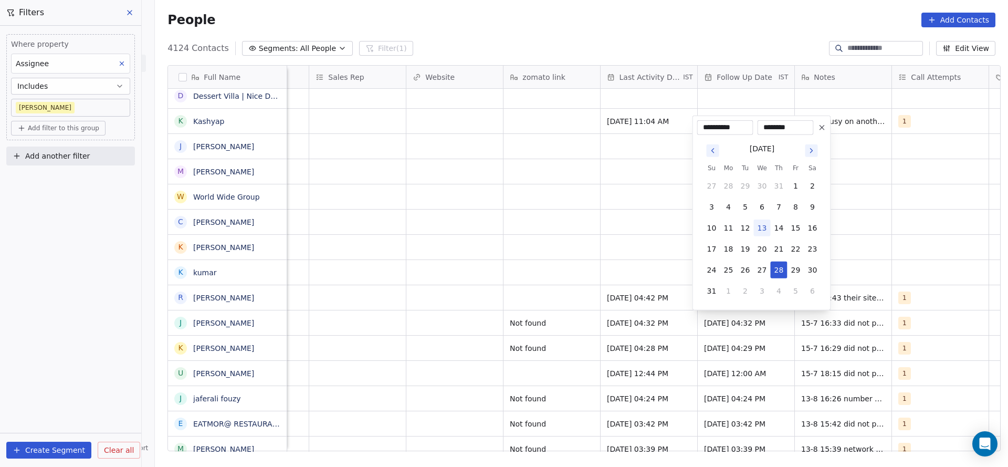
click at [811, 148] on icon "Go to next month" at bounding box center [811, 150] width 8 height 8
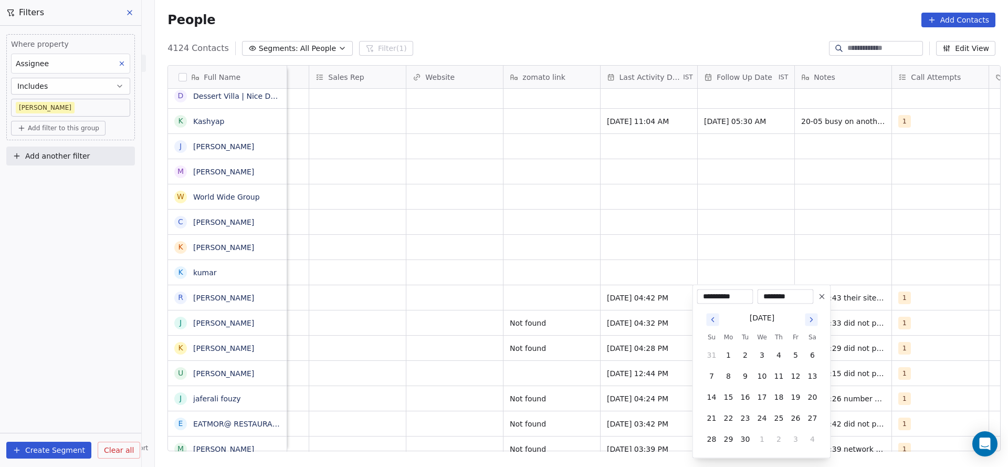
click at [812, 325] on button "Go to next month" at bounding box center [811, 319] width 13 height 13
click at [775, 436] on button "30" at bounding box center [779, 439] width 17 height 17
type input "**********"
click at [550, 299] on html "On2Cook India Pvt. Ltd. Contacts People Marketing Workflows Campaigns Sales Pip…" at bounding box center [504, 233] width 1008 height 467
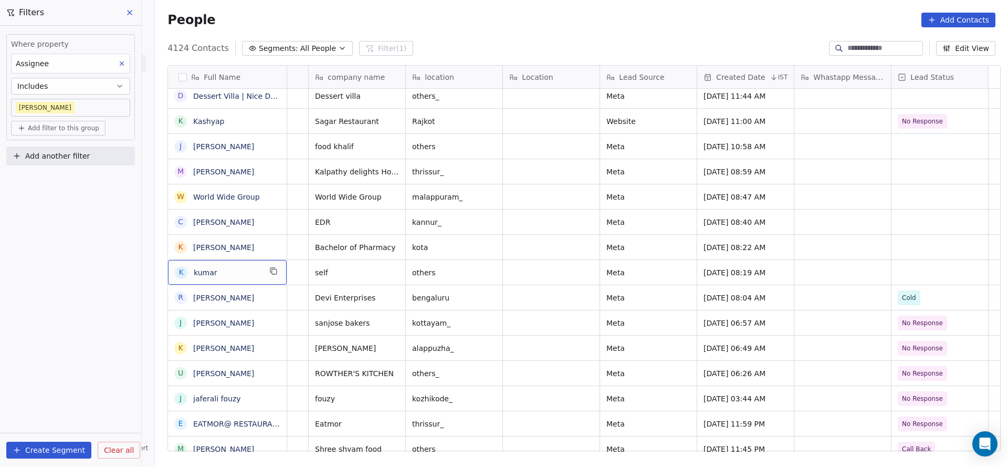
scroll to position [0, 0]
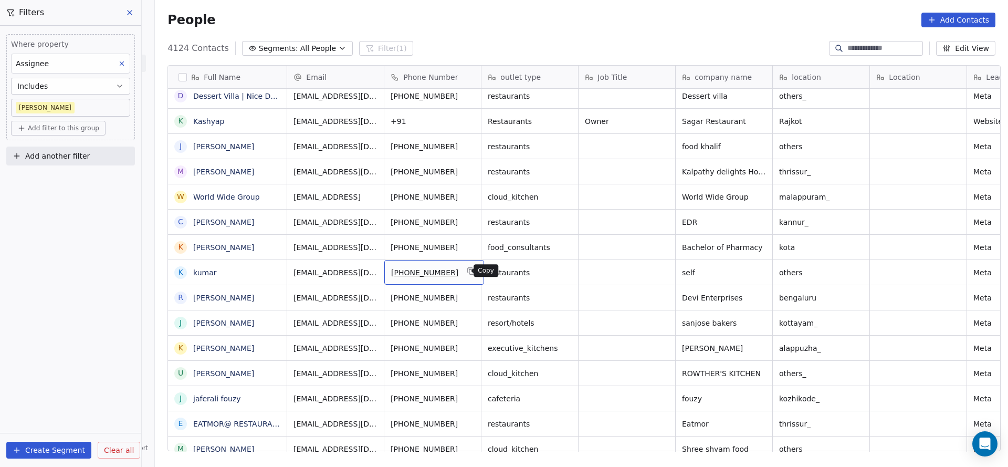
click at [468, 268] on icon "grid" at bounding box center [470, 270] width 5 height 5
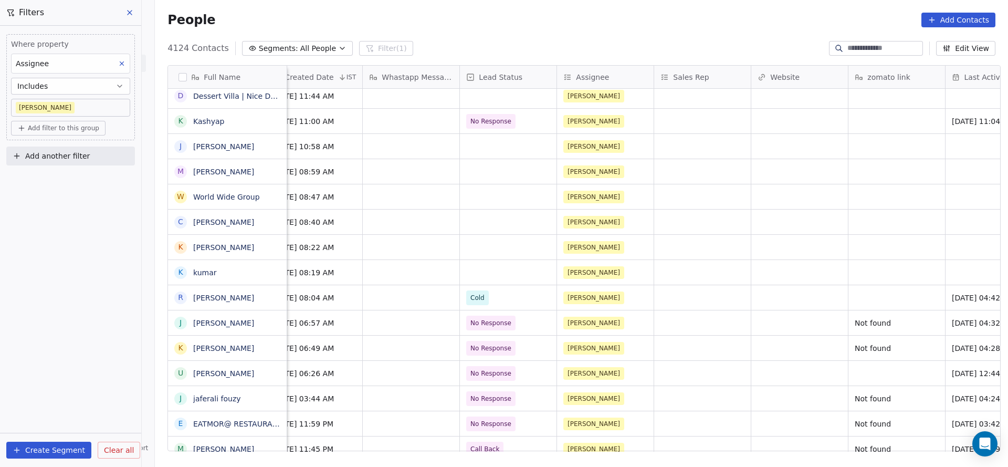
scroll to position [0, 801]
click at [490, 276] on div "grid" at bounding box center [505, 272] width 97 height 25
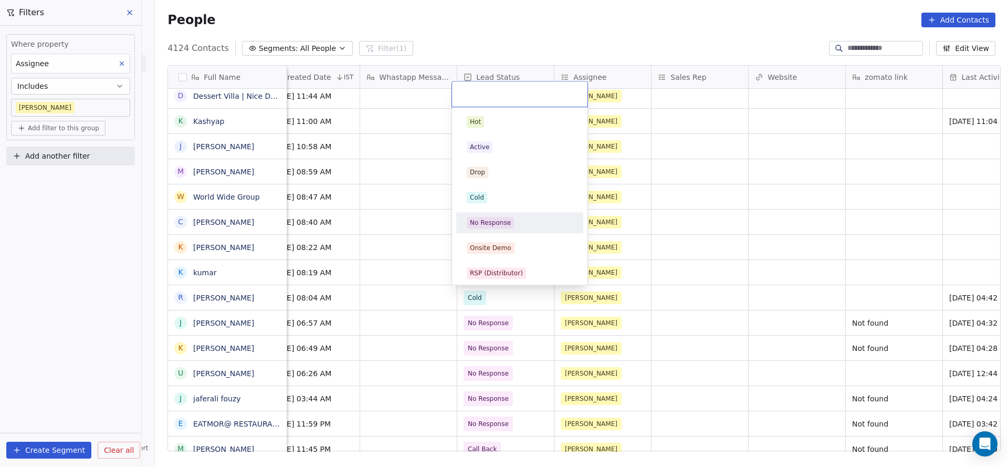
click at [507, 222] on div "No Response" at bounding box center [490, 222] width 41 height 9
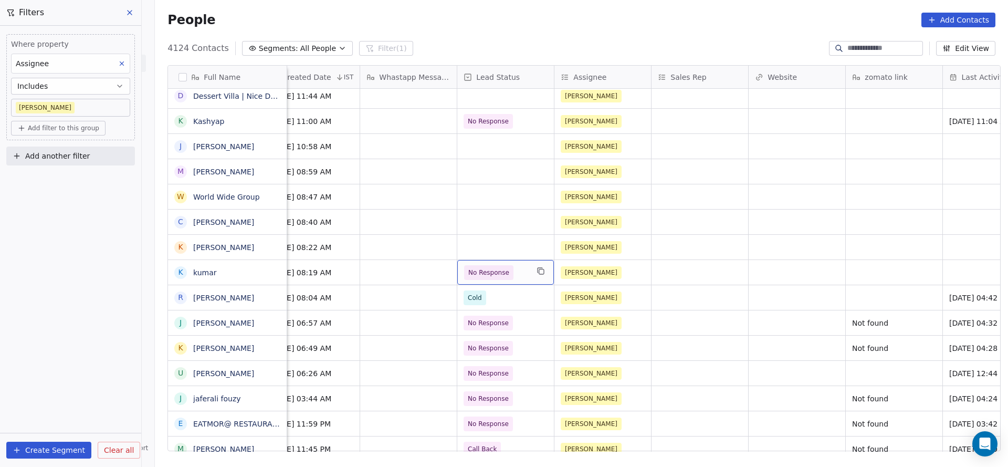
scroll to position [0, 1077]
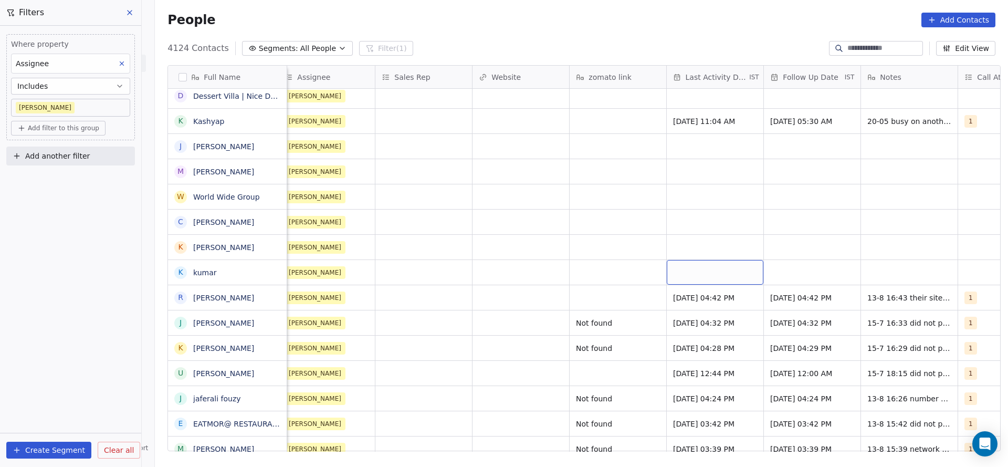
click at [695, 271] on div "grid" at bounding box center [715, 272] width 97 height 25
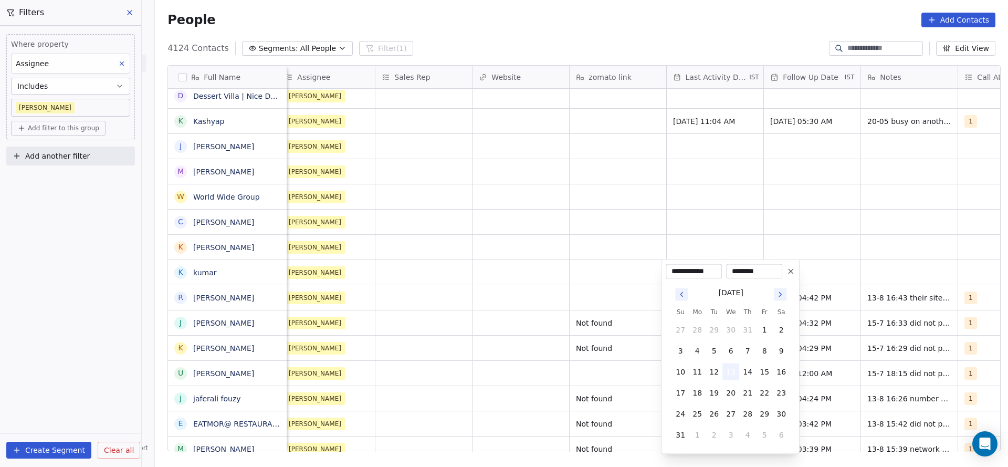
click at [737, 373] on button "13" at bounding box center [730, 371] width 17 height 17
click at [435, 331] on html "On2Cook India Pvt. Ltd. Contacts People Marketing Workflows Campaigns Sales Pip…" at bounding box center [504, 233] width 1008 height 467
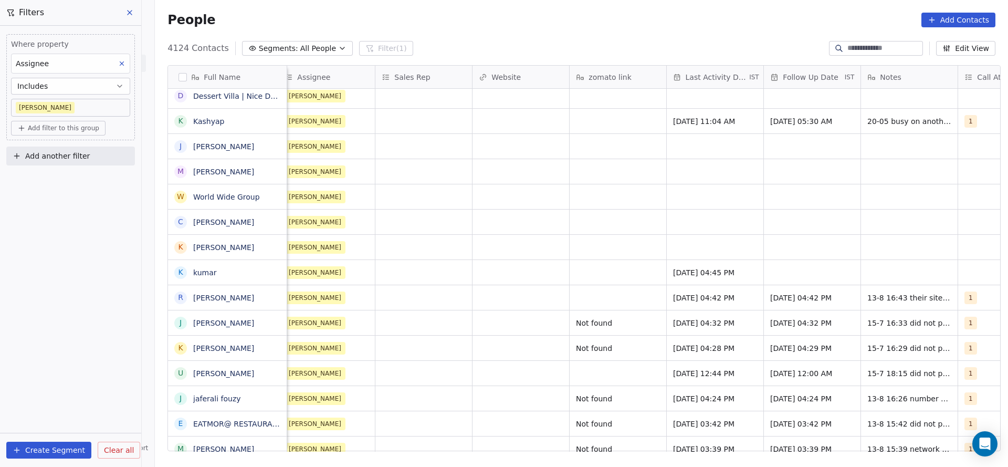
scroll to position [0, 1144]
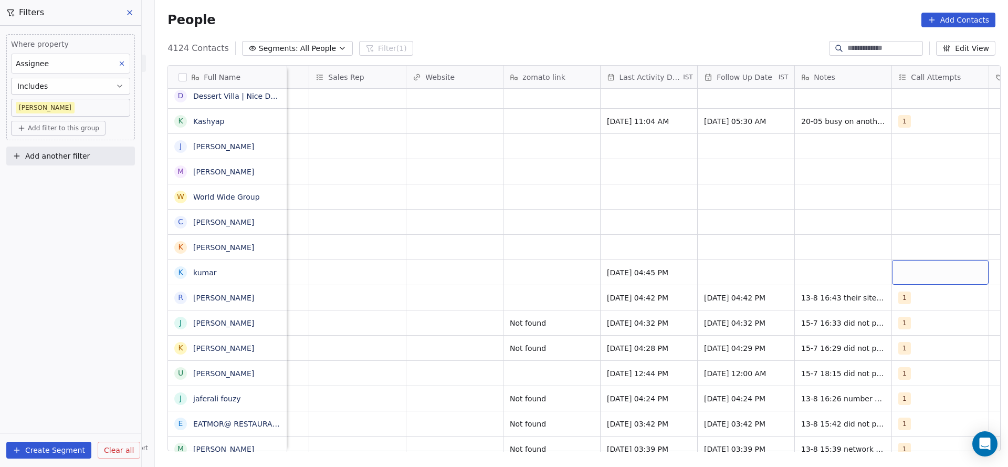
click at [970, 272] on div "grid" at bounding box center [940, 272] width 97 height 25
click at [915, 120] on div "1" at bounding box center [940, 122] width 93 height 12
click at [615, 287] on html "On2Cook India Pvt. Ltd. Contacts People Marketing Workflows Campaigns Sales Pip…" at bounding box center [504, 233] width 1008 height 467
click at [746, 268] on div "grid" at bounding box center [746, 272] width 97 height 25
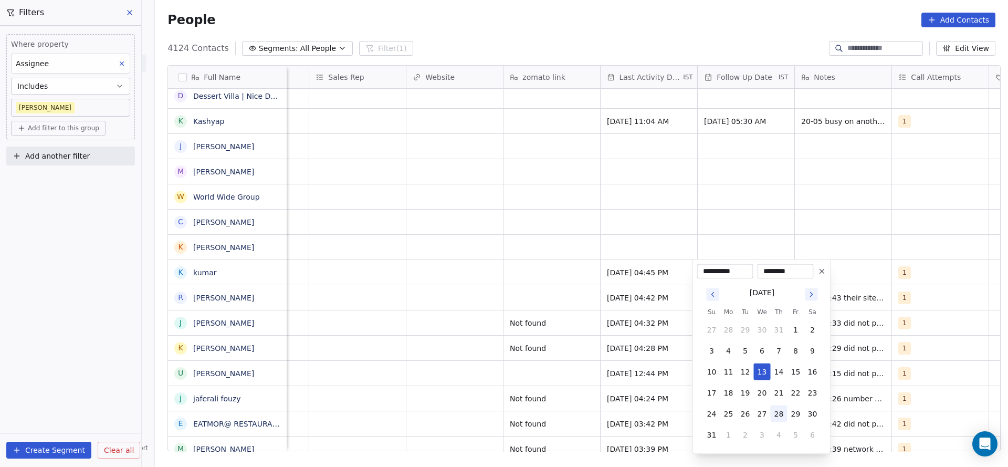
click at [778, 418] on button "28" at bounding box center [779, 413] width 17 height 17
type input "**********"
click at [583, 127] on html "On2Cook India Pvt. Ltd. Contacts People Marketing Workflows Campaigns Sales Pip…" at bounding box center [504, 233] width 1008 height 467
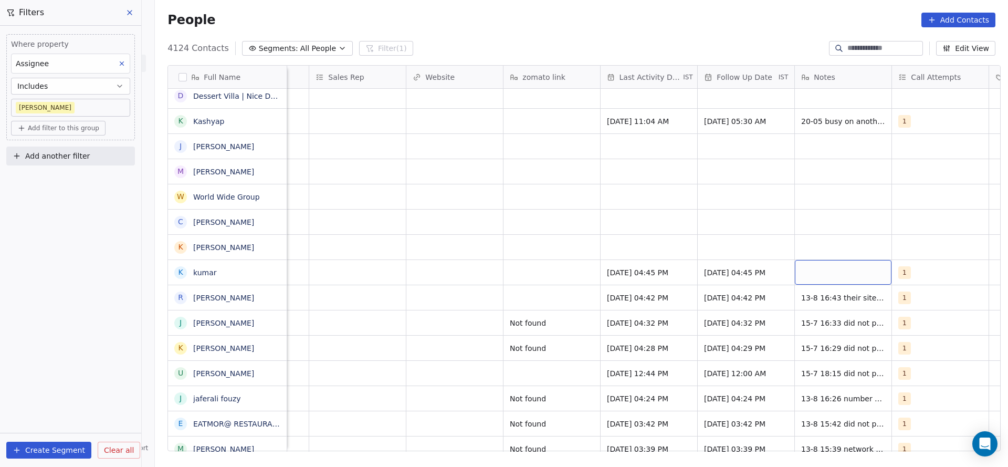
click at [827, 265] on div "grid" at bounding box center [843, 272] width 97 height 25
type textarea "**********"
click at [549, 286] on html "On2Cook India Pvt. Ltd. Contacts People Marketing Workflows Campaigns Sales Pip…" at bounding box center [504, 233] width 1008 height 467
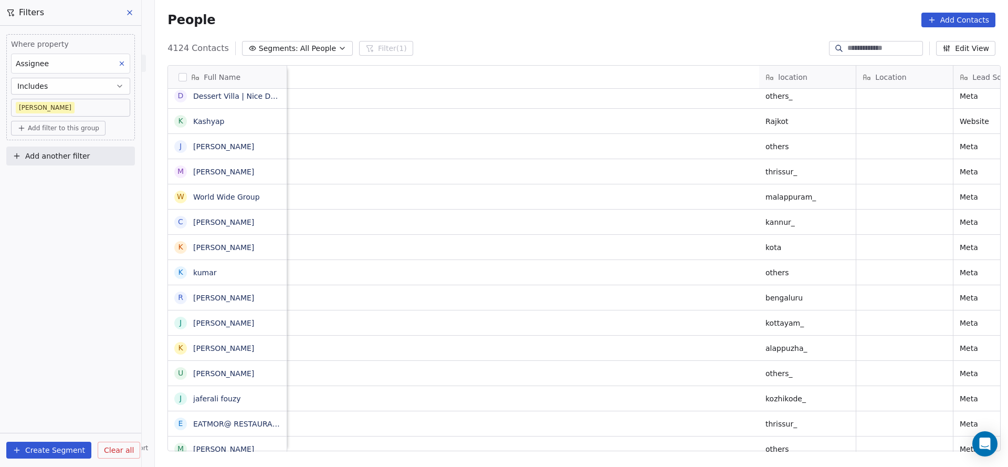
scroll to position [0, 782]
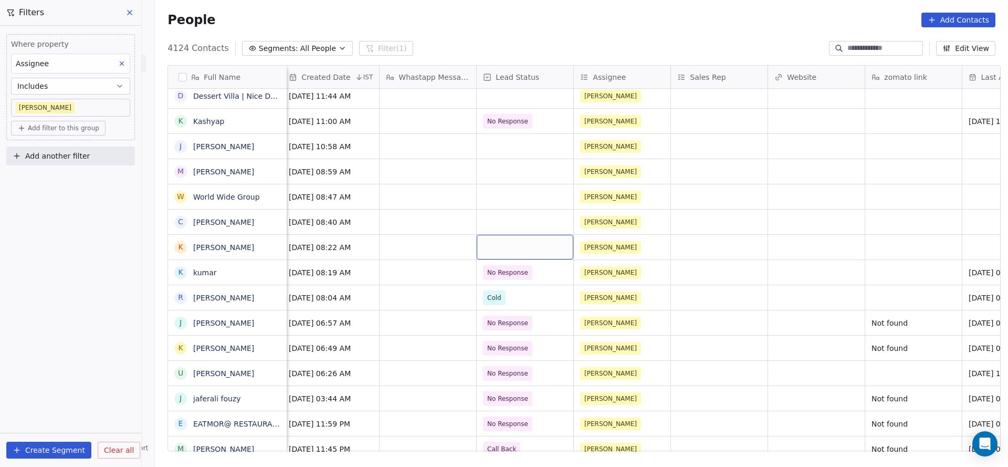
click at [515, 246] on div "grid" at bounding box center [525, 247] width 97 height 25
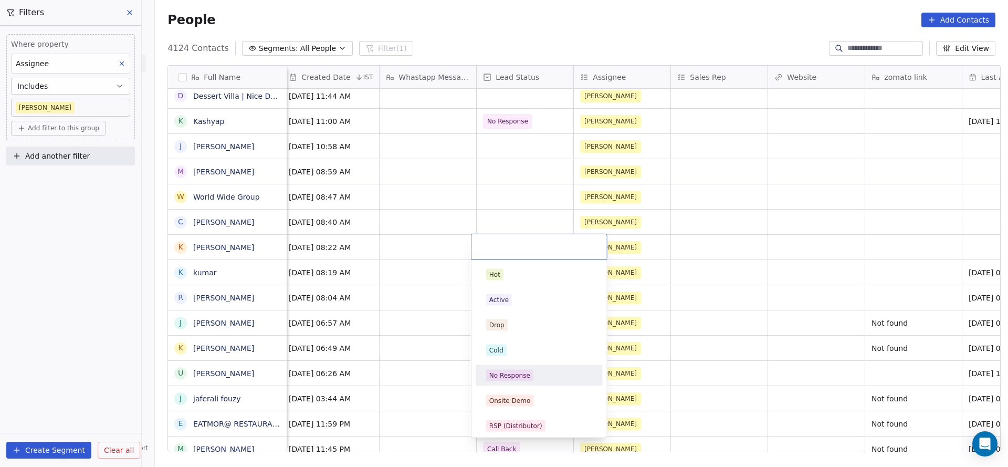
click at [517, 379] on div "No Response" at bounding box center [509, 375] width 41 height 9
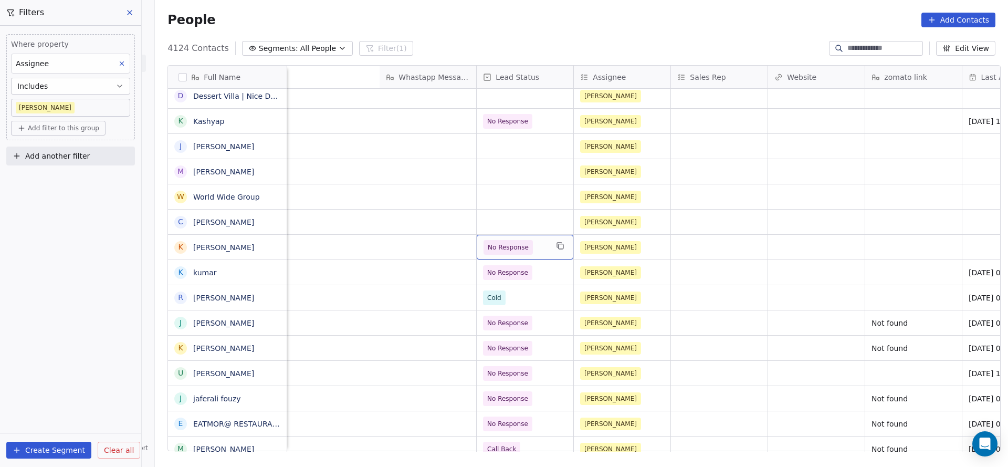
scroll to position [0, 1205]
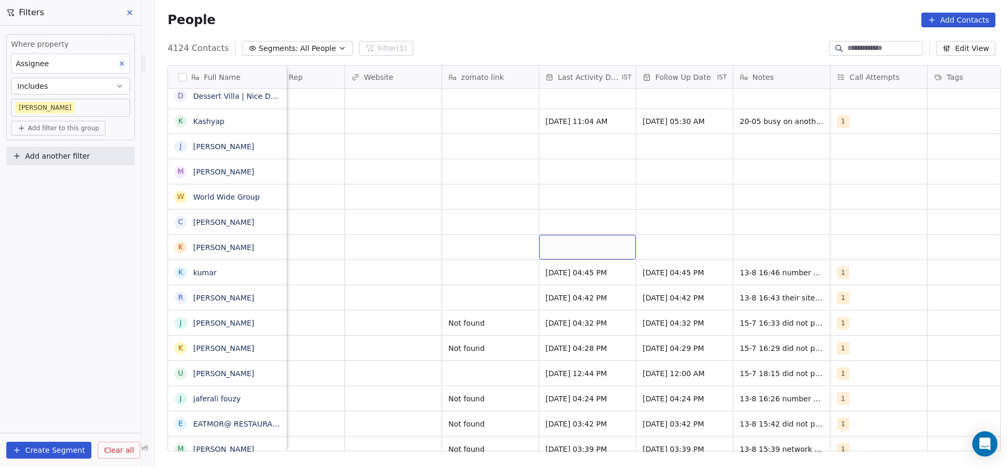
click at [557, 238] on div "grid" at bounding box center [587, 247] width 97 height 25
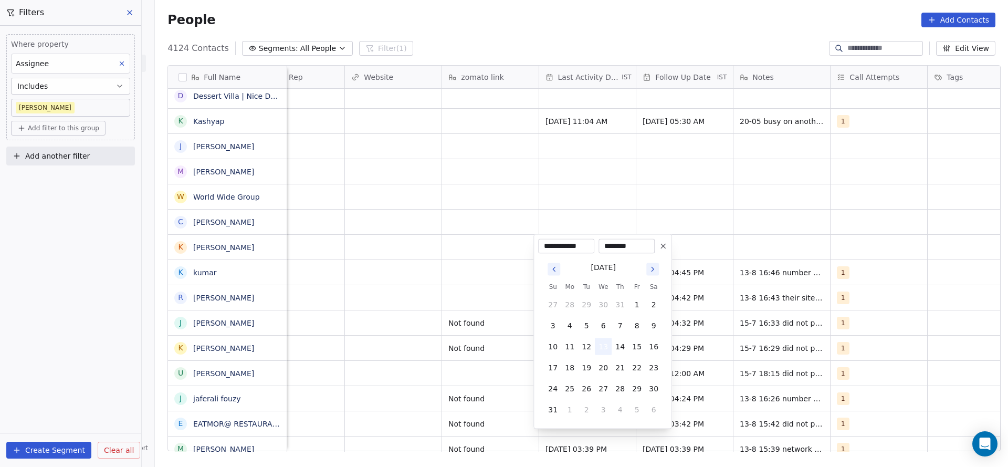
click at [604, 347] on button "13" at bounding box center [603, 346] width 17 height 17
click at [388, 307] on html "On2Cook India Pvt. Ltd. Contacts People Marketing Workflows Campaigns Sales Pip…" at bounding box center [504, 233] width 1008 height 467
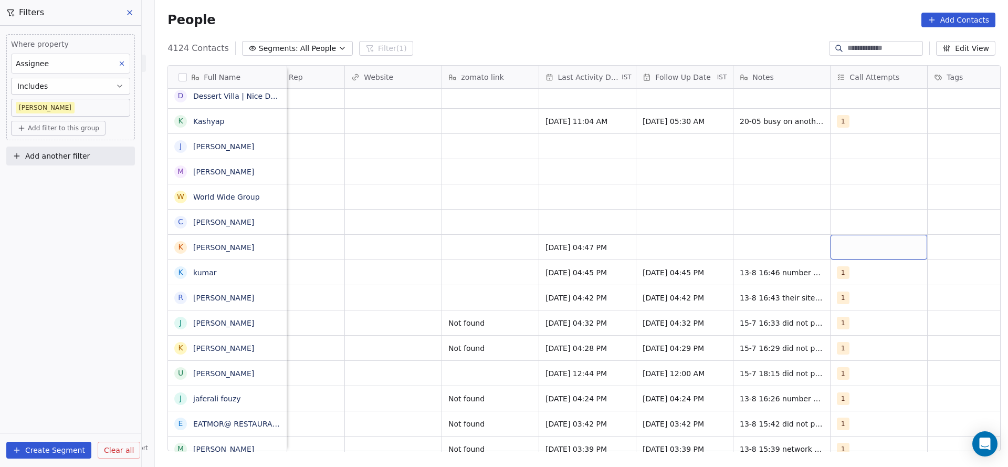
click at [837, 242] on div "grid" at bounding box center [879, 247] width 97 height 25
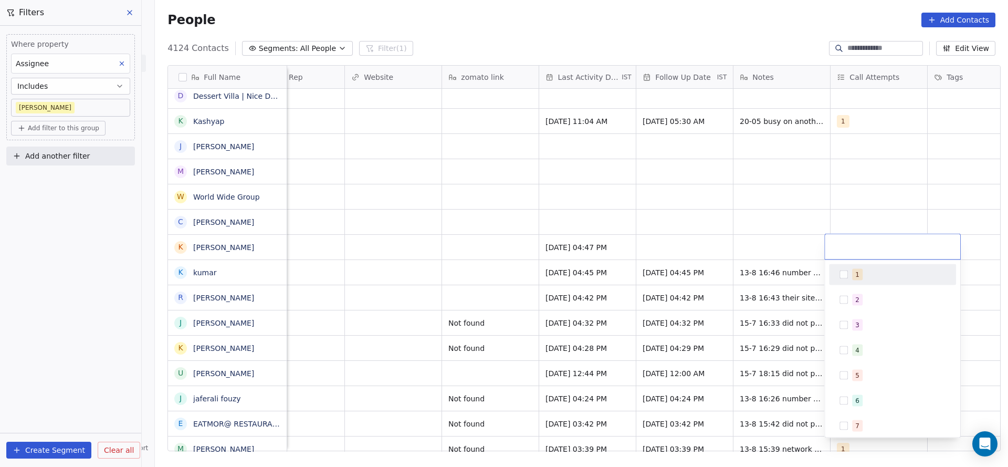
click at [855, 278] on div "1" at bounding box center [857, 274] width 4 height 9
click at [683, 267] on html "On2Cook India Pvt. Ltd. Contacts People Marketing Workflows Campaigns Sales Pip…" at bounding box center [504, 233] width 1008 height 467
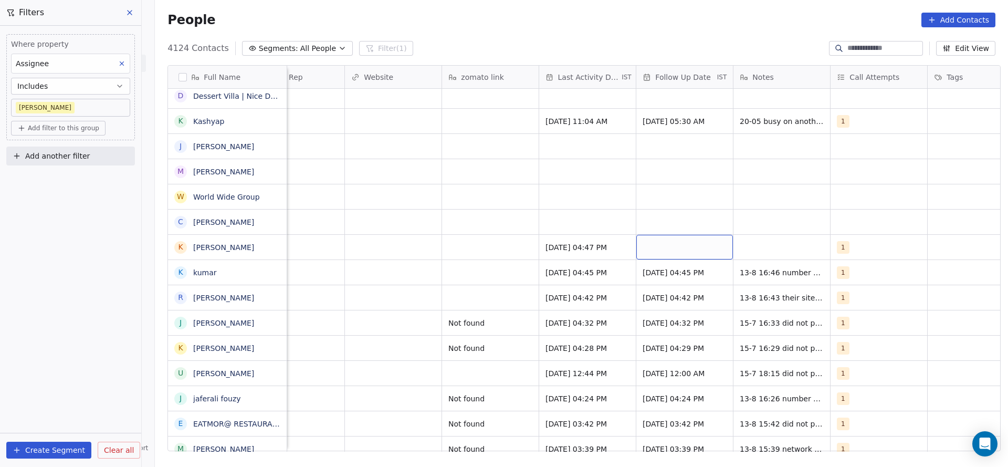
click at [684, 245] on div "grid" at bounding box center [684, 247] width 97 height 25
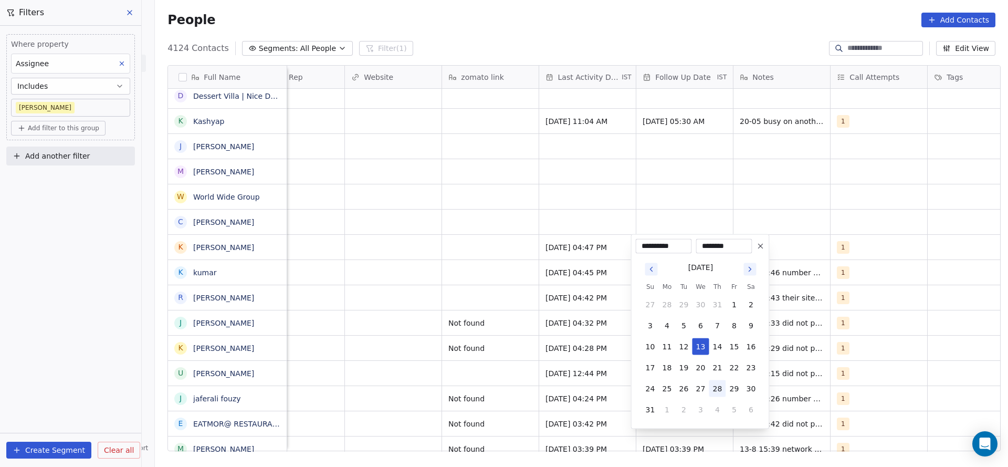
click at [720, 386] on button "28" at bounding box center [717, 388] width 17 height 17
type input "**********"
click at [718, 192] on html "On2Cook India Pvt. Ltd. Contacts People Marketing Workflows Campaigns Sales Pip…" at bounding box center [504, 233] width 1008 height 467
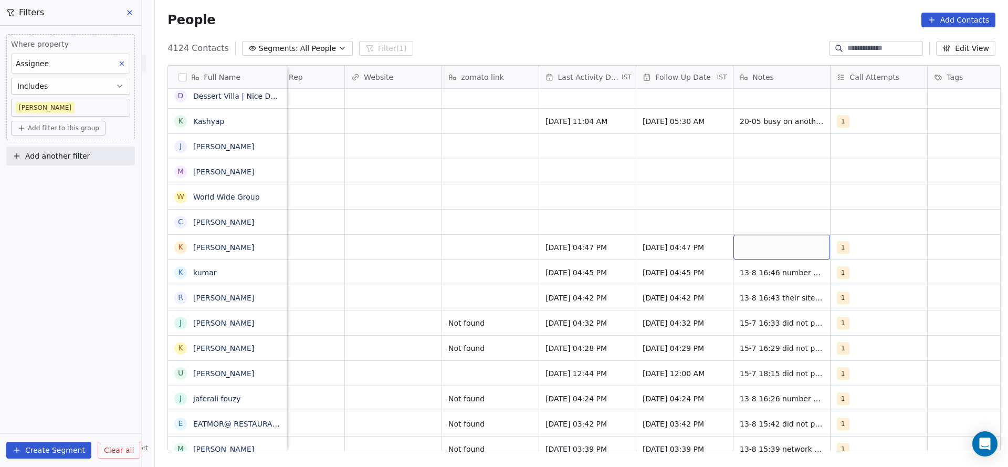
click at [780, 250] on div "grid" at bounding box center [781, 247] width 97 height 25
type textarea "**********"
click at [530, 235] on html "On2Cook India Pvt. Ltd. Contacts People Marketing Workflows Campaigns Sales Pip…" at bounding box center [504, 233] width 1008 height 467
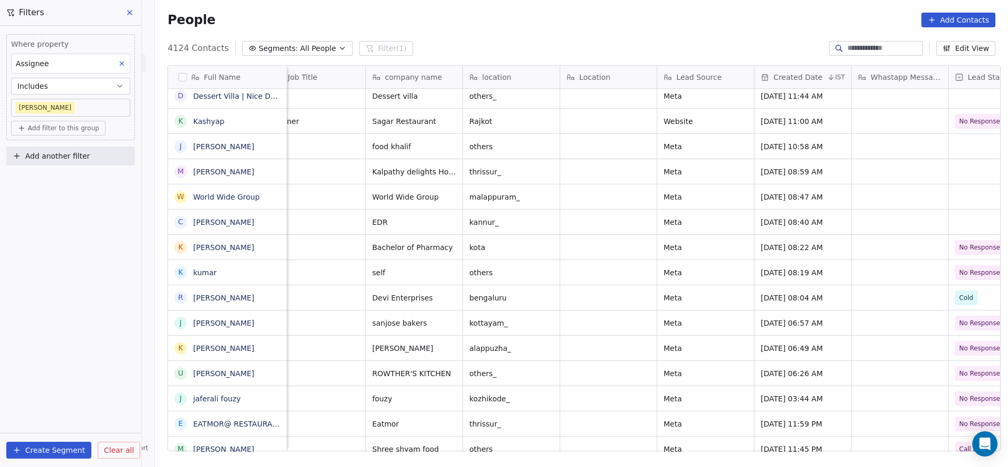
scroll to position [0, 0]
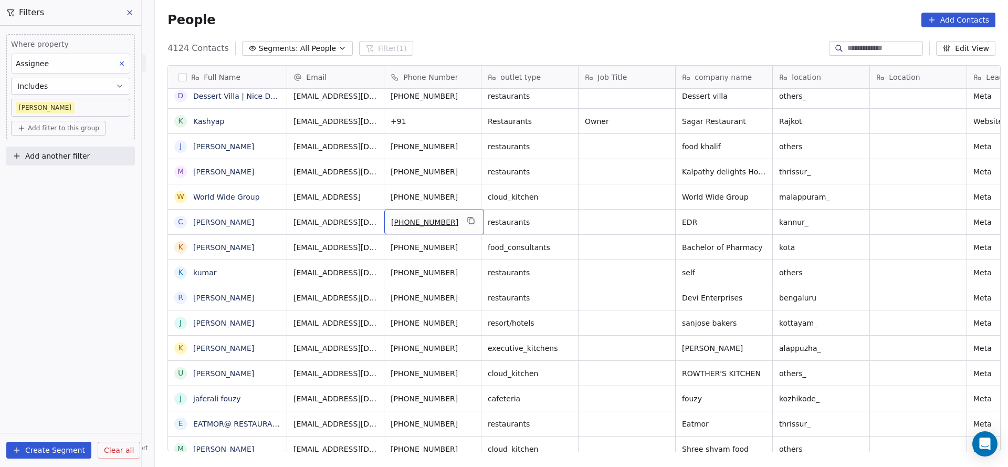
click at [455, 222] on div "+919895945559" at bounding box center [434, 221] width 100 height 25
click at [469, 219] on icon "grid" at bounding box center [471, 221] width 5 height 5
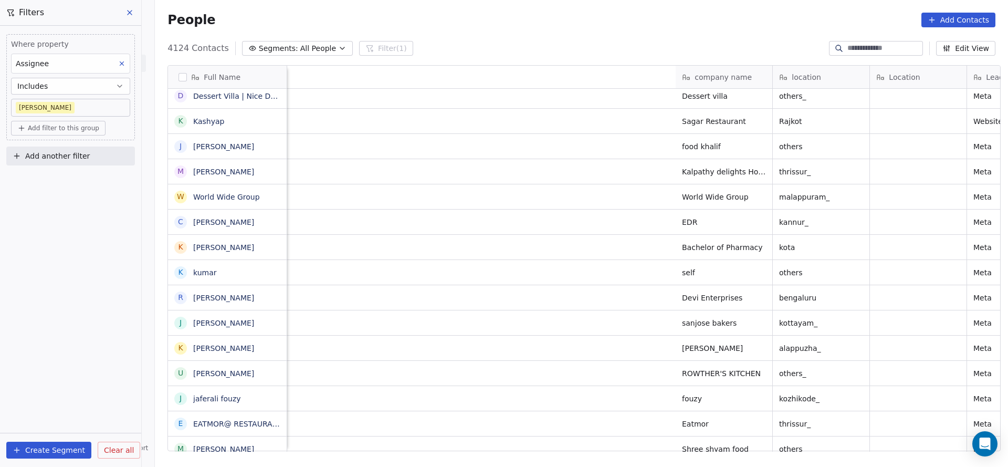
scroll to position [0, 699]
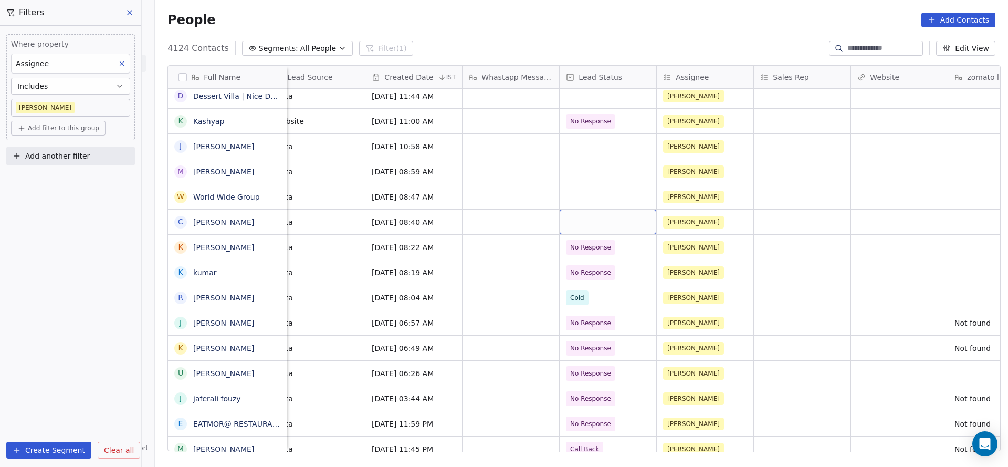
click at [582, 220] on div "grid" at bounding box center [608, 221] width 97 height 25
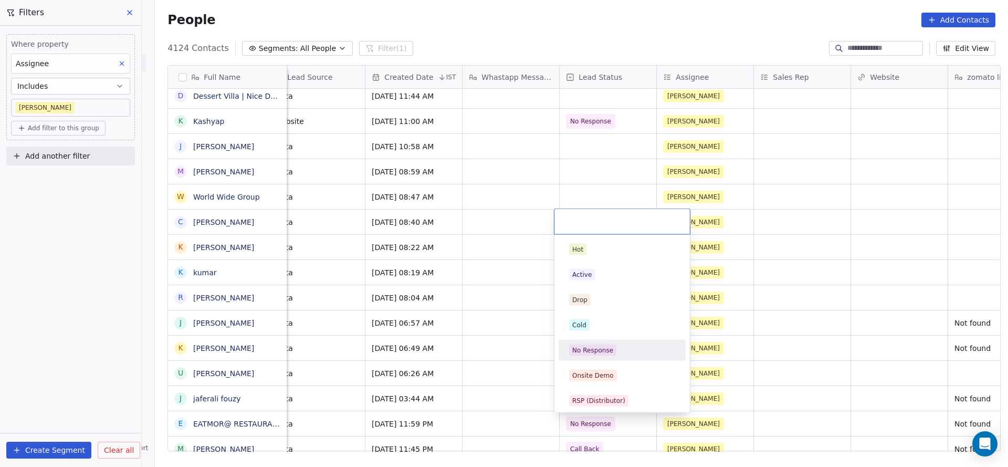
click at [605, 347] on div "No Response" at bounding box center [592, 349] width 41 height 9
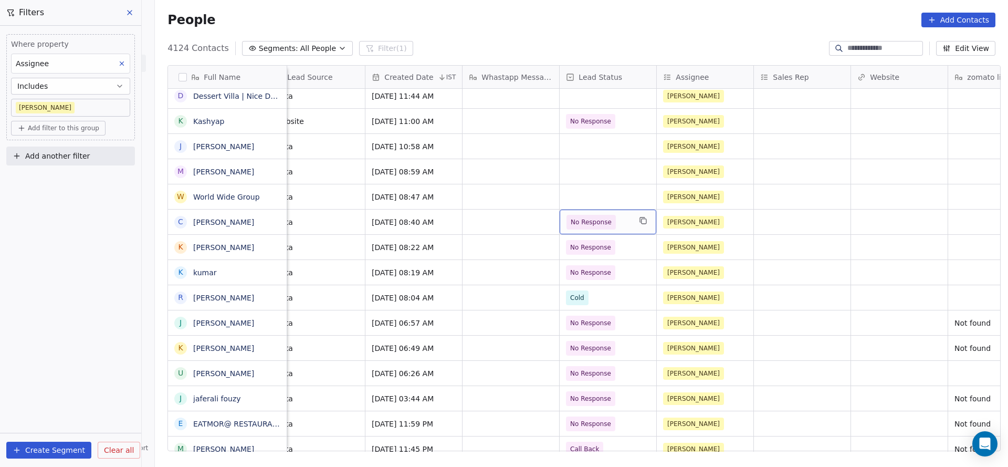
scroll to position [0, 1141]
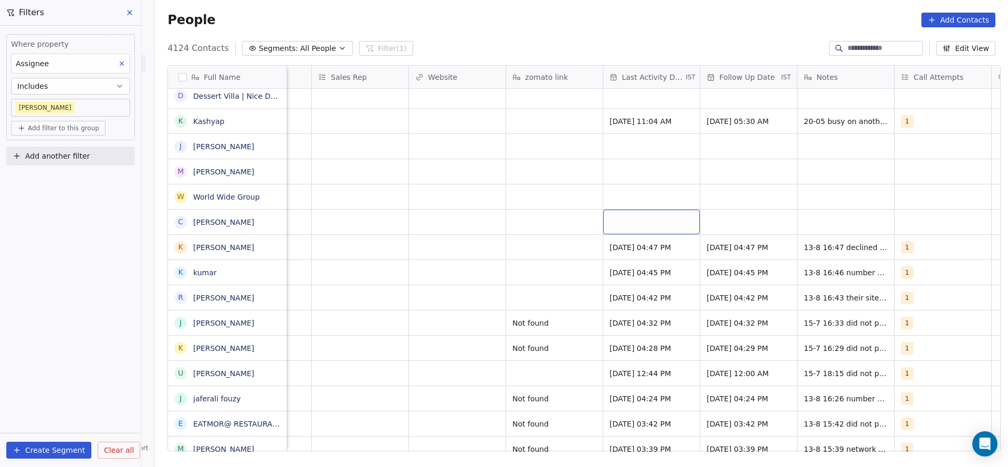
click at [647, 218] on div "grid" at bounding box center [651, 221] width 97 height 25
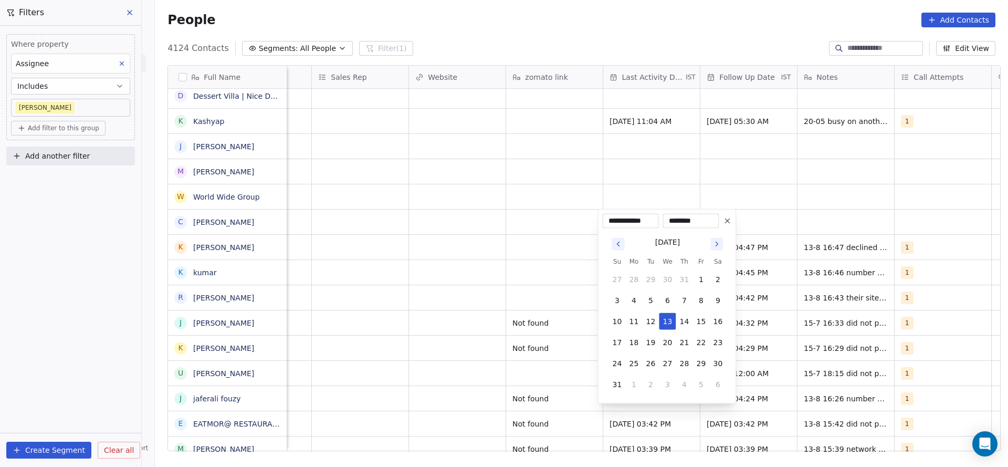
click at [669, 323] on button "13" at bounding box center [667, 321] width 17 height 17
click at [470, 298] on html "On2Cook India Pvt. Ltd. Contacts People Marketing Workflows Campaigns Sales Pip…" at bounding box center [504, 233] width 1008 height 467
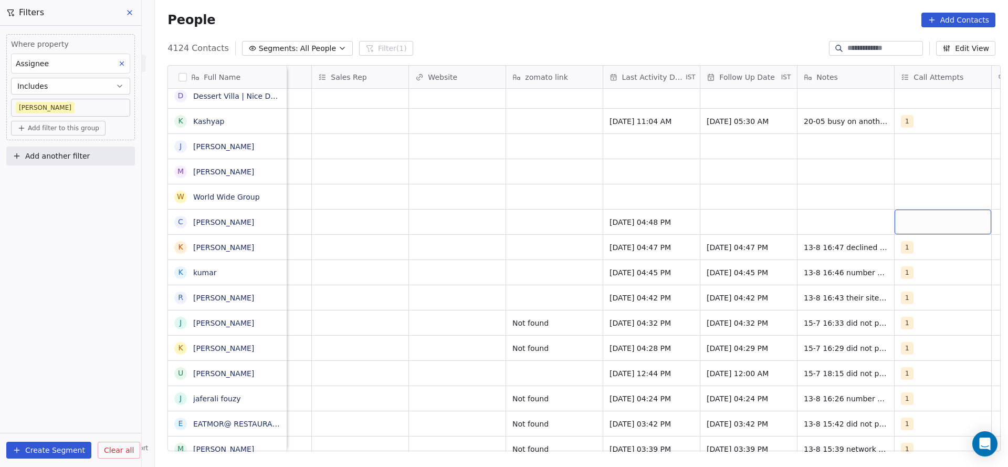
scroll to position [0, 1144]
click at [909, 230] on div "grid" at bounding box center [940, 221] width 97 height 25
click at [904, 245] on div "1" at bounding box center [940, 250] width 93 height 12
click at [739, 239] on html "On2Cook India Pvt. Ltd. Contacts People Marketing Workflows Campaigns Sales Pip…" at bounding box center [504, 233] width 1008 height 467
click at [739, 213] on div "grid" at bounding box center [746, 221] width 97 height 25
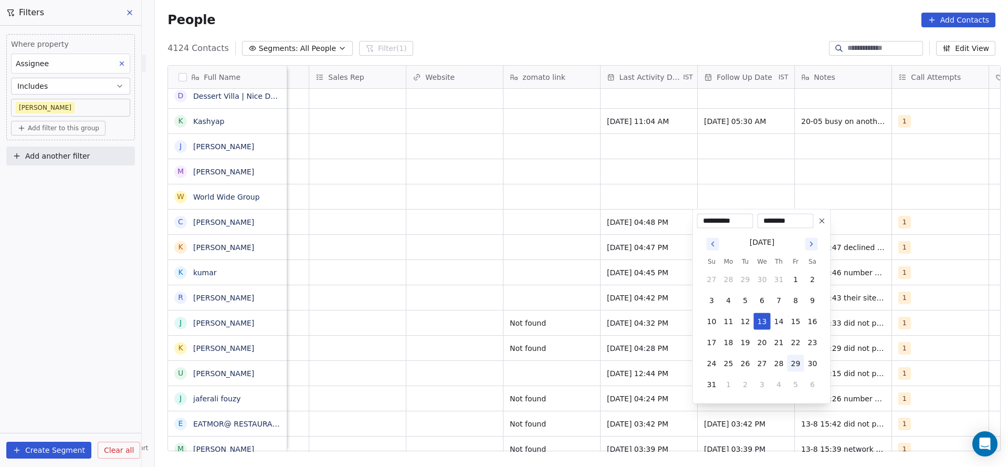
click at [788, 366] on button "29" at bounding box center [796, 363] width 17 height 17
click at [781, 362] on button "28" at bounding box center [779, 363] width 17 height 17
type input "**********"
click at [483, 270] on html "On2Cook India Pvt. Ltd. Contacts People Marketing Workflows Campaigns Sales Pip…" at bounding box center [504, 233] width 1008 height 467
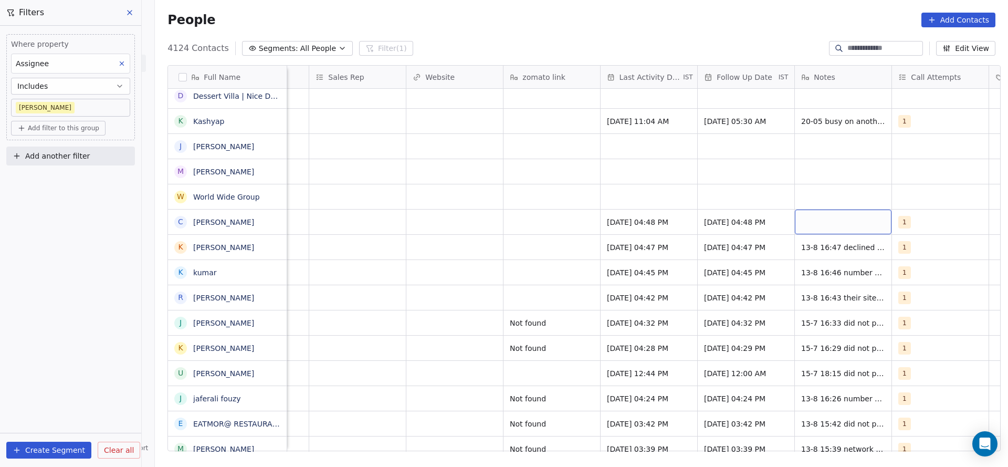
click at [814, 226] on div "grid" at bounding box center [843, 221] width 97 height 25
type textarea "****"
click at [591, 301] on html "On2Cook India Pvt. Ltd. Contacts People Marketing Workflows Campaigns Sales Pip…" at bounding box center [504, 233] width 1008 height 467
click at [843, 251] on span "13-8 16:47 declined call wa sent" at bounding box center [862, 247] width 120 height 11
click at [532, 304] on html "On2Cook India Pvt. Ltd. Contacts People Marketing Workflows Campaigns Sales Pip…" at bounding box center [504, 233] width 1008 height 467
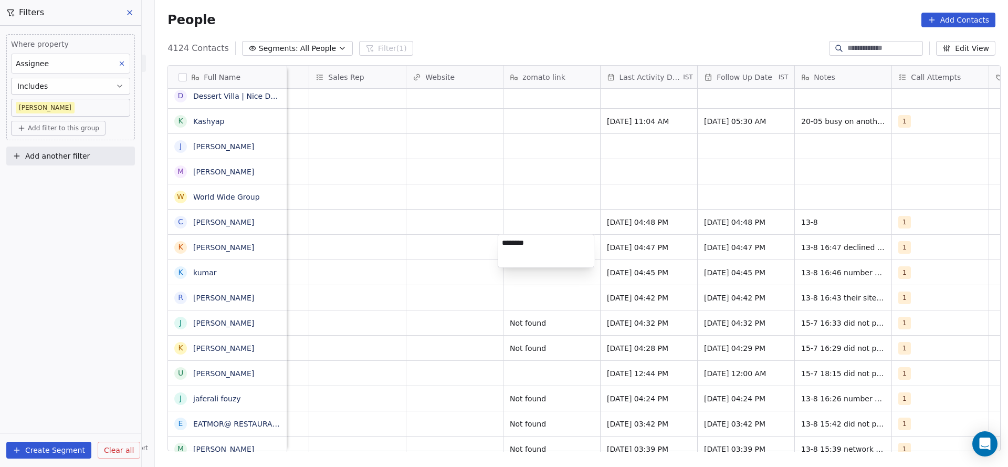
type textarea "*********"
drag, startPoint x: 462, startPoint y: 279, endPoint x: 517, endPoint y: 288, distance: 55.3
click at [462, 280] on html "On2Cook India Pvt. Ltd. Contacts People Marketing Workflows Campaigns Sales Pip…" at bounding box center [504, 233] width 1008 height 467
type textarea "*********"
click at [498, 284] on textarea "*********" at bounding box center [546, 276] width 96 height 33
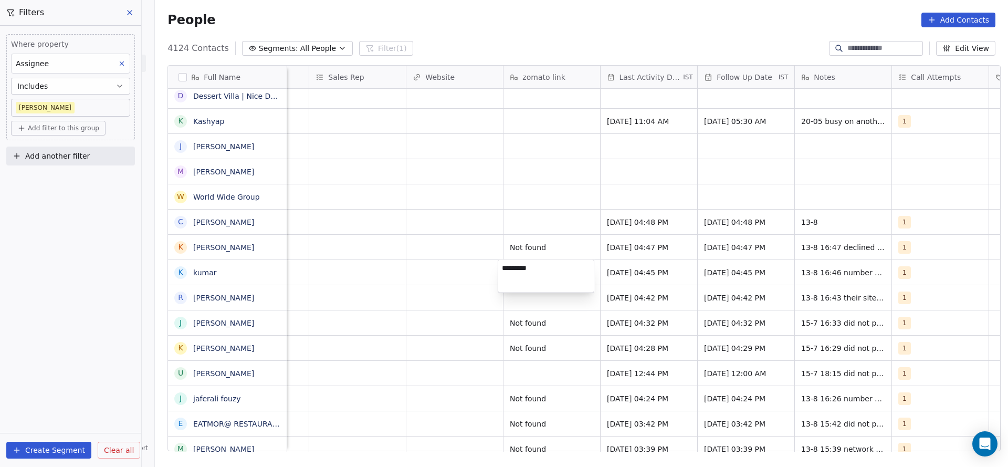
click at [496, 297] on html "On2Cook India Pvt. Ltd. Contacts People Marketing Workflows Campaigns Sales Pip…" at bounding box center [504, 233] width 1008 height 467
click at [510, 298] on div "grid" at bounding box center [552, 297] width 97 height 25
type textarea "*********"
click at [437, 316] on html "On2Cook India Pvt. Ltd. Contacts People Marketing Workflows Campaigns Sales Pip…" at bounding box center [504, 233] width 1008 height 467
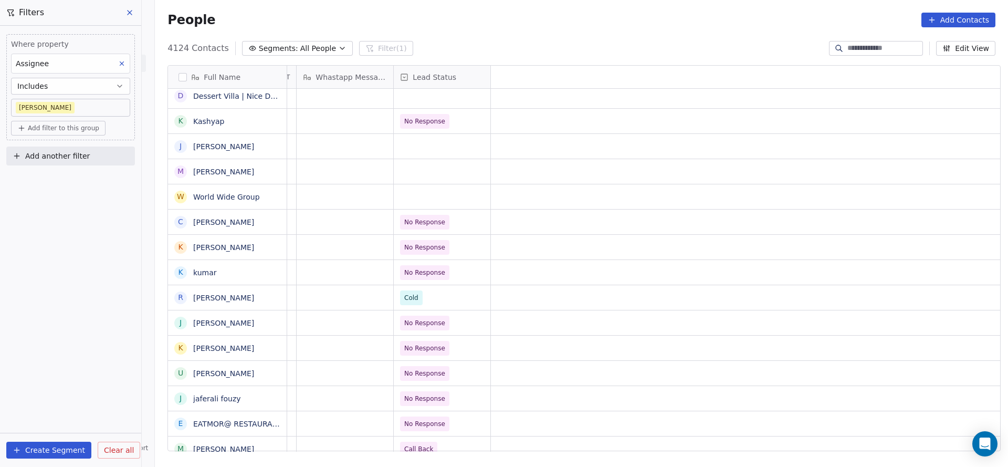
scroll to position [0, 0]
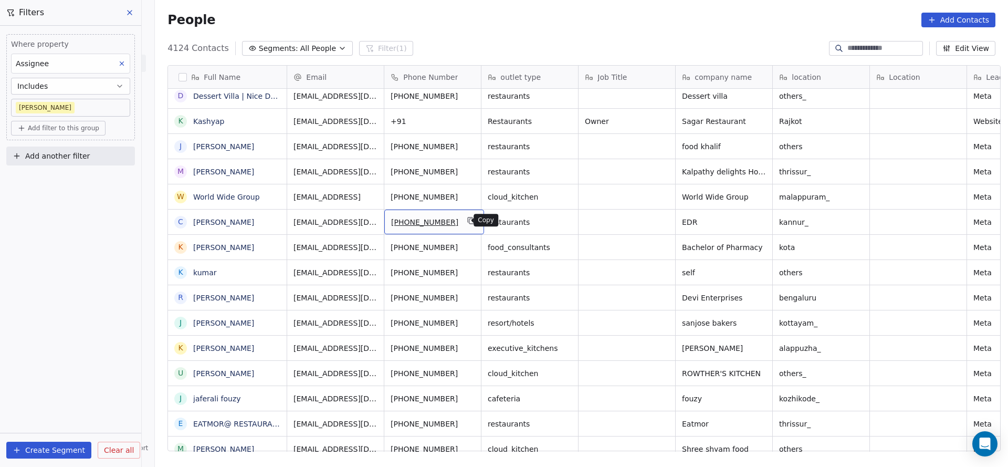
click at [467, 220] on icon "grid" at bounding box center [471, 220] width 8 height 8
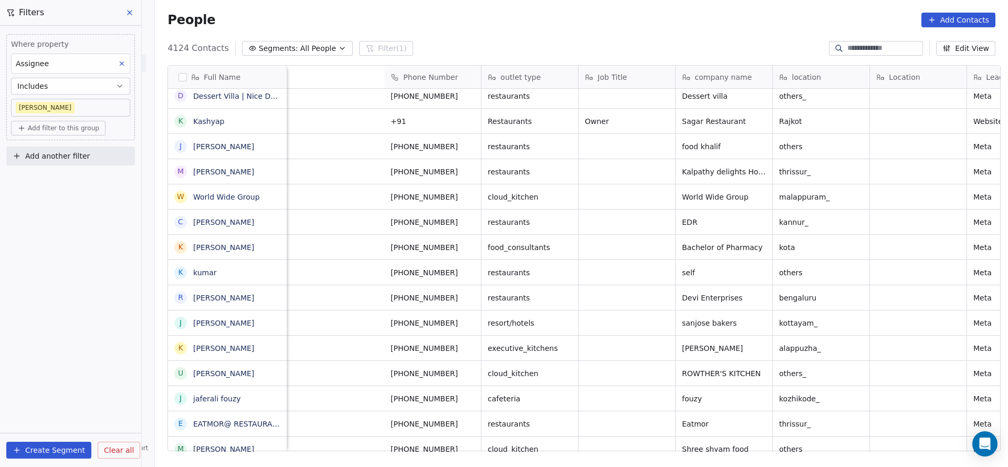
scroll to position [0, 487]
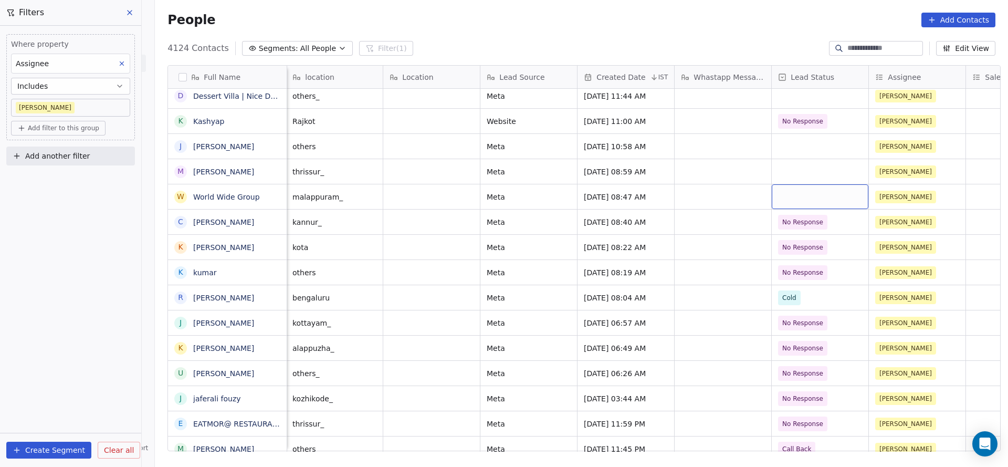
click at [775, 192] on div "grid" at bounding box center [820, 196] width 97 height 25
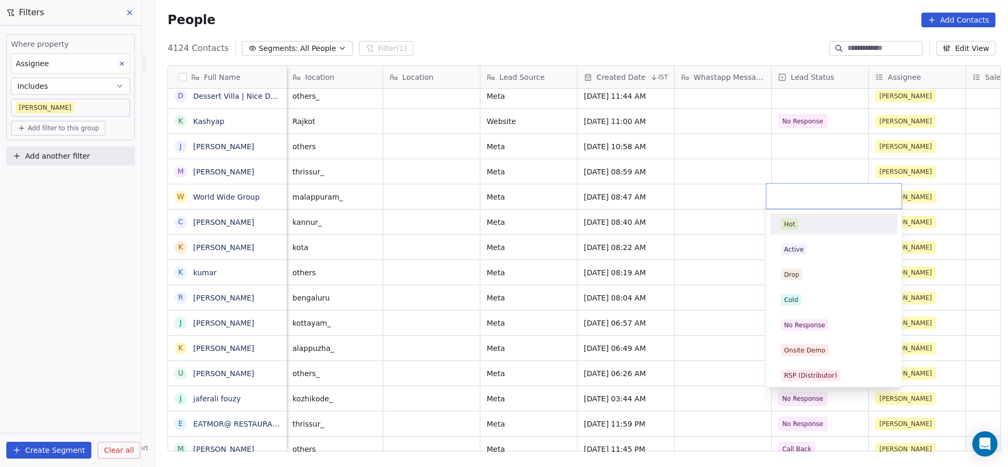
click at [628, 257] on html "On2Cook India Pvt. Ltd. Contacts People Marketing Workflows Campaigns Sales Pip…" at bounding box center [504, 233] width 1008 height 467
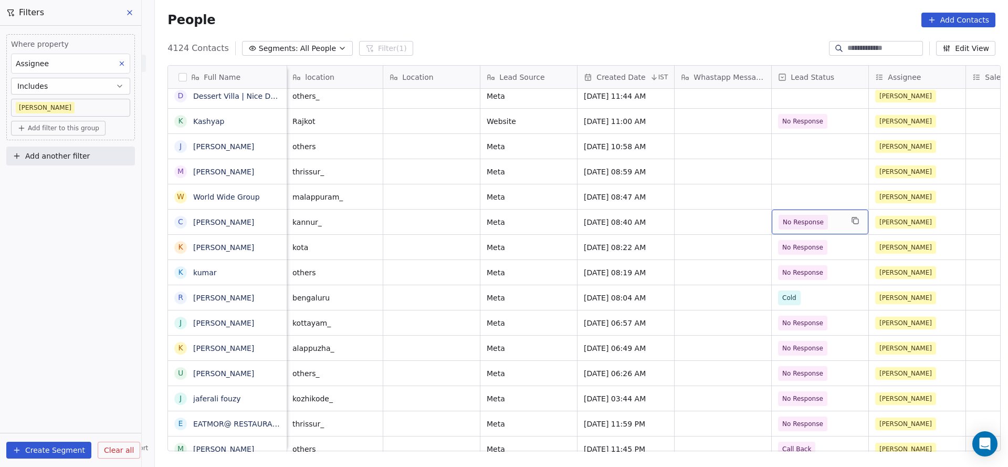
click at [784, 217] on span "No Response" at bounding box center [803, 222] width 41 height 11
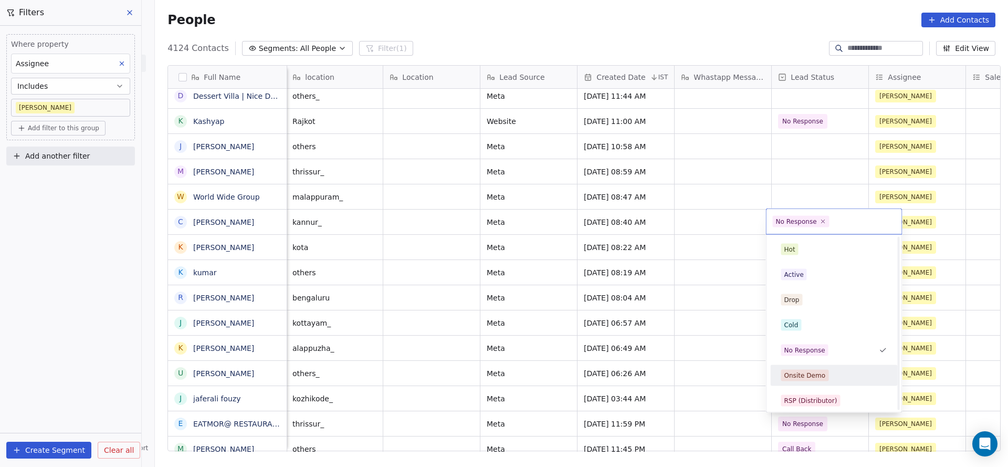
scroll to position [79, 0]
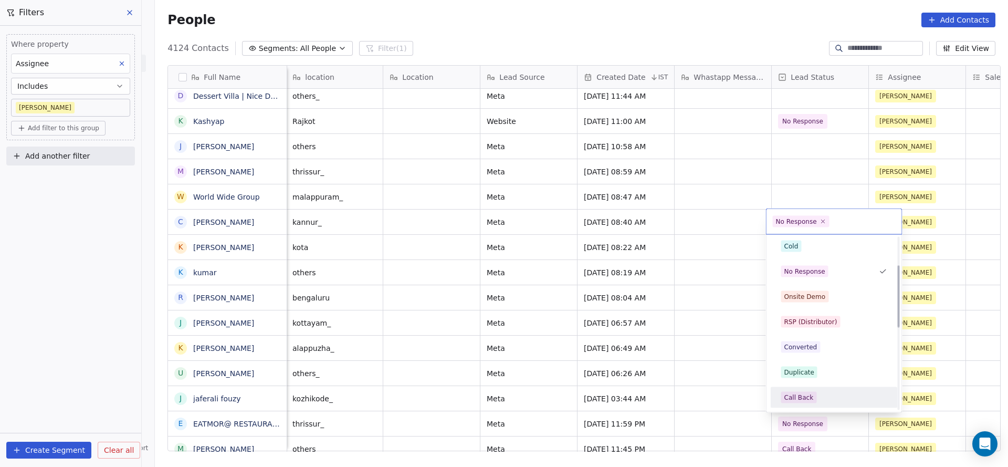
click at [795, 395] on div "Call Back" at bounding box center [798, 397] width 29 height 9
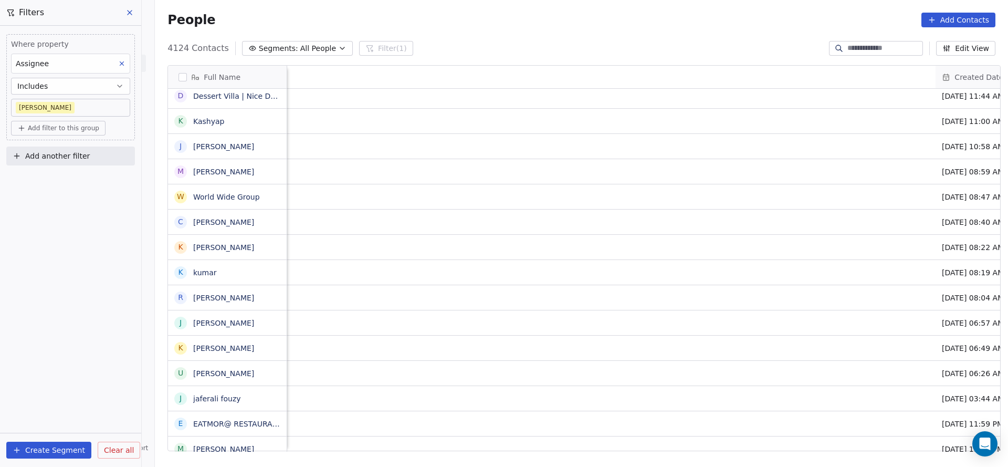
scroll to position [0, 1083]
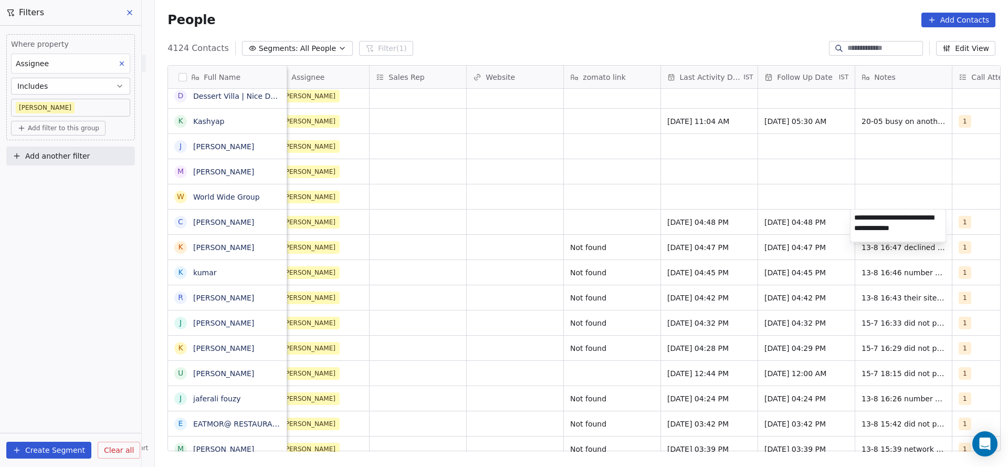
type textarea "**********"
click at [599, 225] on html "On2Cook India Pvt. Ltd. Contacts People Marketing Workflows Campaigns Sales Pip…" at bounding box center [504, 233] width 1008 height 467
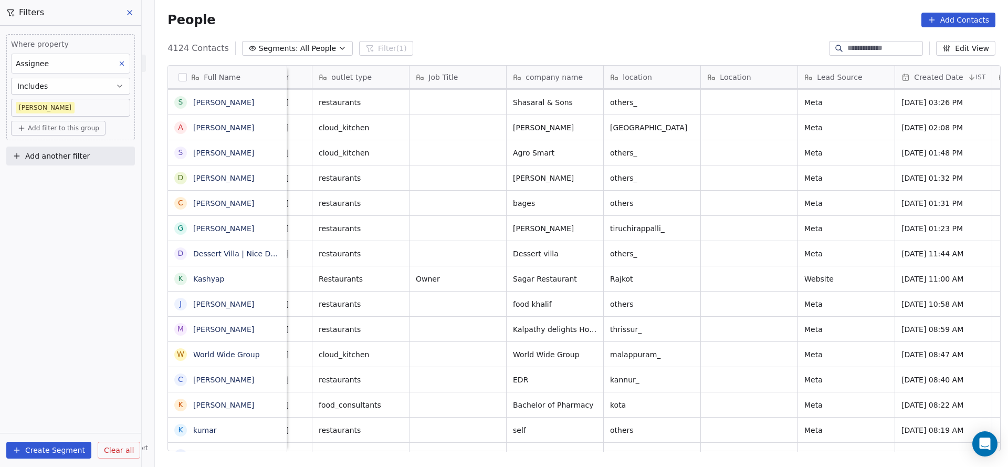
scroll to position [0, 0]
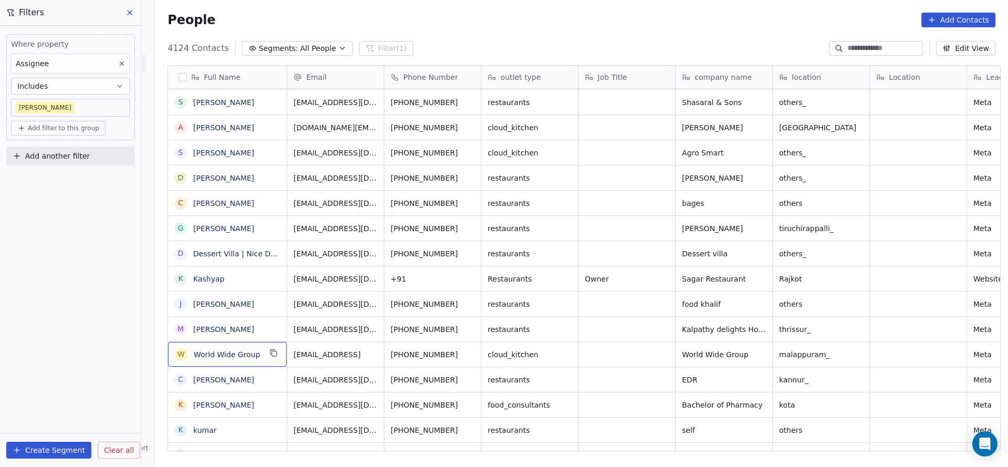
click at [249, 361] on div "W World Wide Group" at bounding box center [227, 354] width 119 height 25
type textarea "*"
type textarea "*******"
click at [435, 344] on html "On2Cook India Pvt. Ltd. Contacts People Marketing Workflows Campaigns Sales Pip…" at bounding box center [504, 233] width 1008 height 467
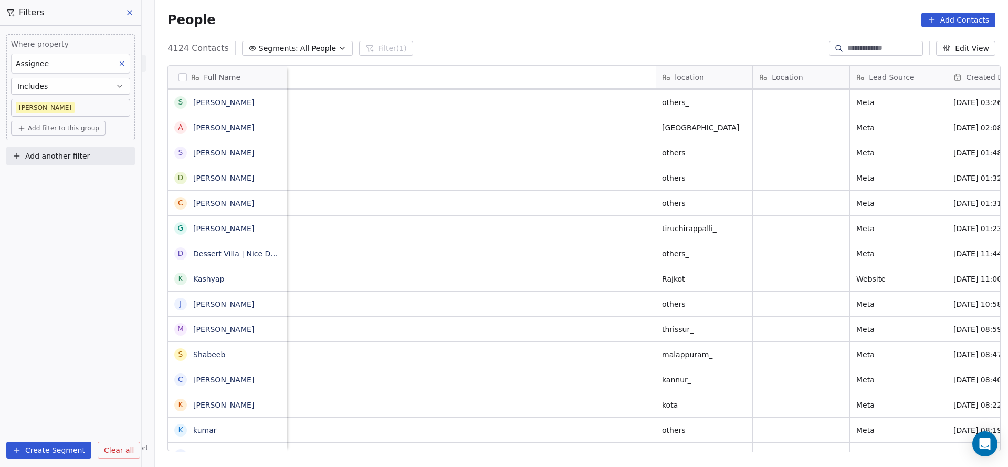
scroll to position [0, 824]
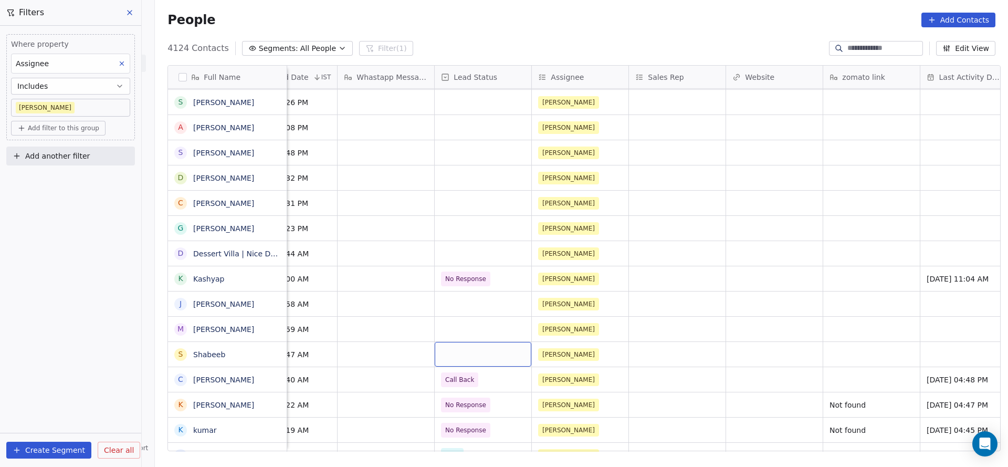
click at [450, 348] on div "grid" at bounding box center [483, 354] width 97 height 25
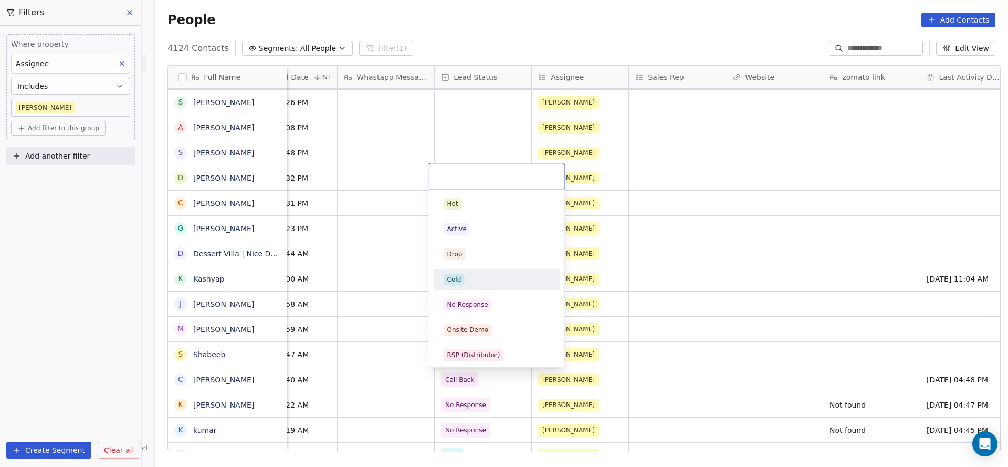
click at [468, 277] on div "Cold" at bounding box center [497, 280] width 106 height 12
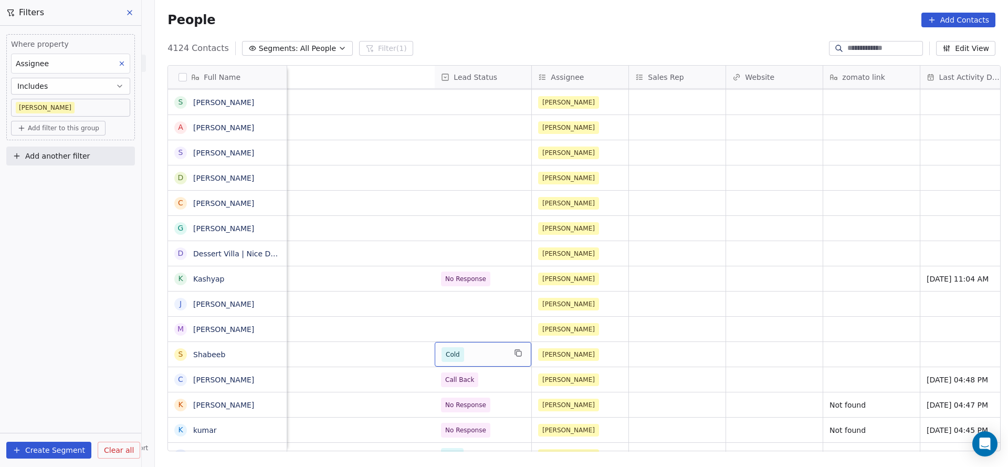
scroll to position [0, 1266]
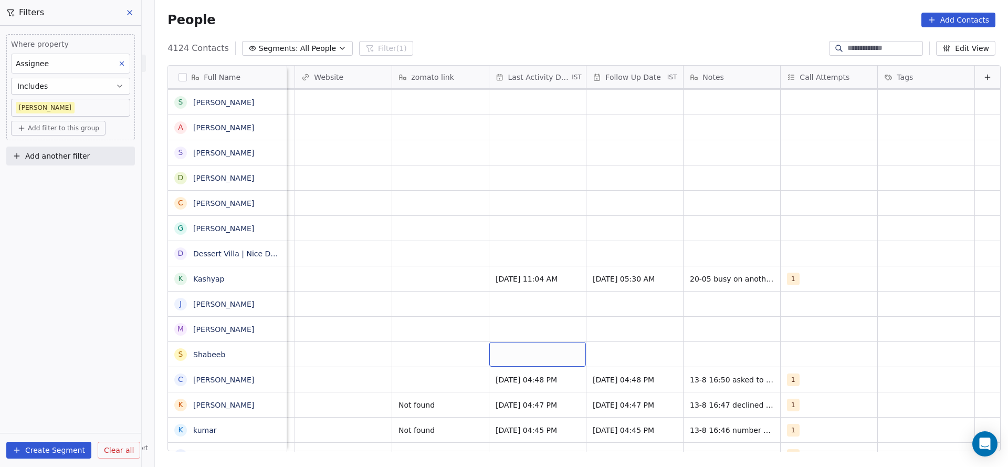
click at [530, 348] on div "grid" at bounding box center [537, 354] width 97 height 25
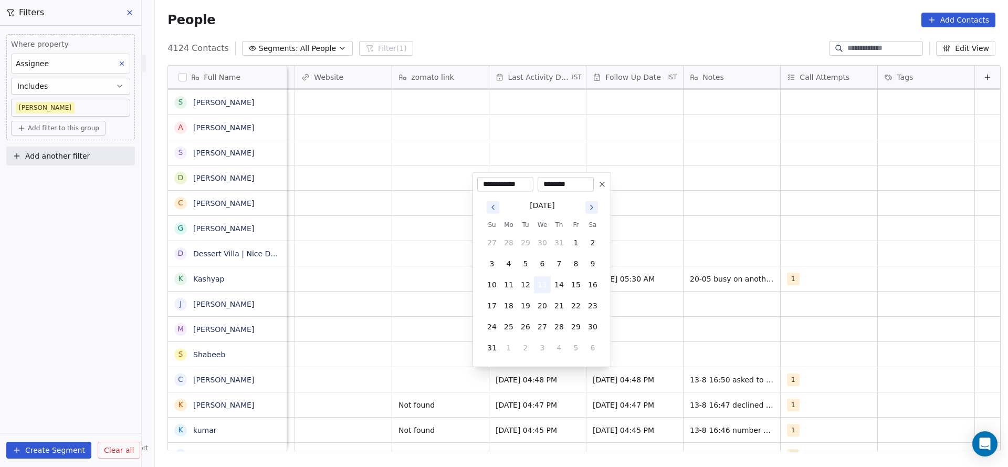
click at [546, 278] on button "13" at bounding box center [542, 284] width 17 height 17
click at [457, 329] on html "On2Cook India Pvt. Ltd. Contacts People Marketing Workflows Campaigns Sales Pip…" at bounding box center [504, 233] width 1008 height 467
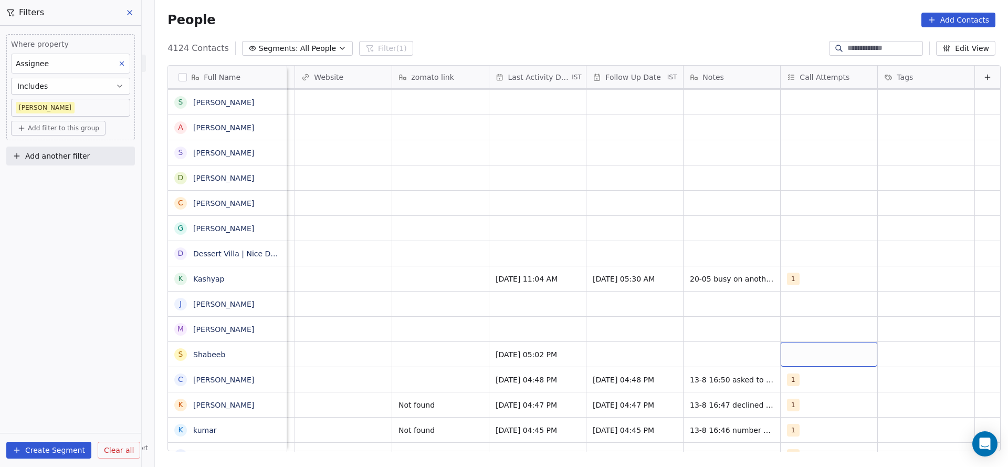
click at [799, 356] on div "grid" at bounding box center [829, 354] width 97 height 25
click at [798, 205] on span "1" at bounding box center [796, 204] width 11 height 12
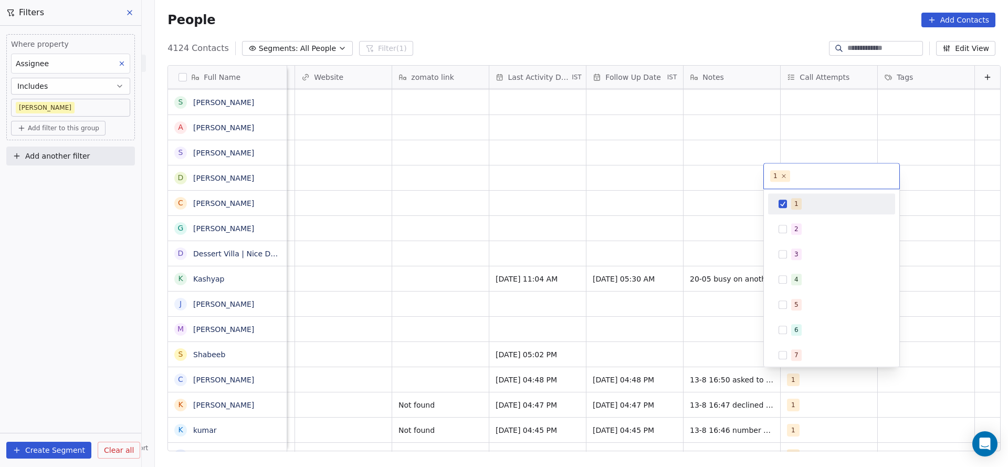
click at [657, 295] on html "On2Cook India Pvt. Ltd. Contacts People Marketing Workflows Campaigns Sales Pip…" at bounding box center [504, 233] width 1008 height 467
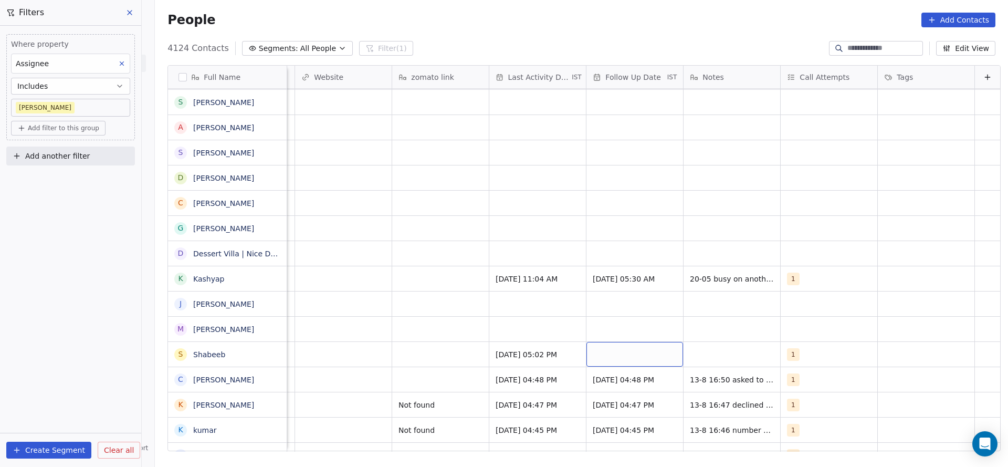
click at [598, 356] on div "grid" at bounding box center [634, 354] width 97 height 25
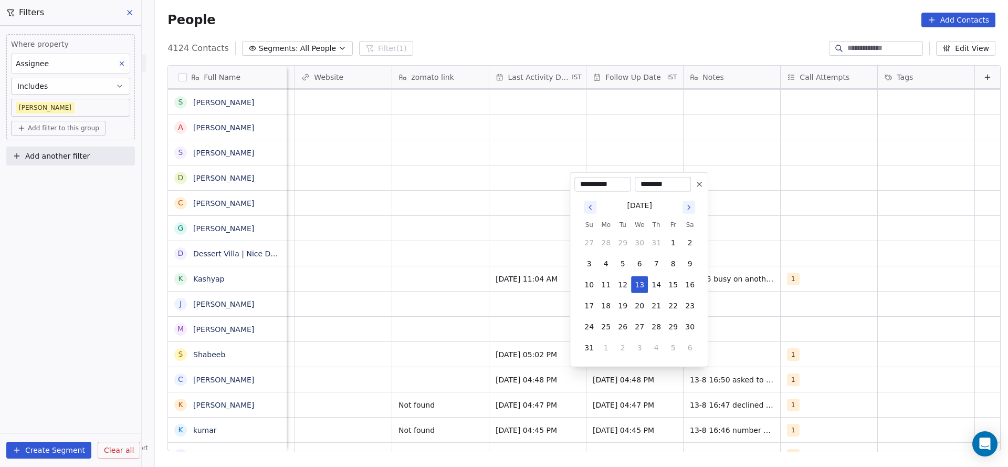
click at [654, 317] on tbody "27 28 29 30 31 1 2 3 4 5 6 7 8 9 10 11 12 13 14 15 16 17 18 19 20 21 22 23 24 2…" at bounding box center [640, 293] width 118 height 126
click at [654, 332] on button "28" at bounding box center [656, 326] width 17 height 17
type input "**********"
click at [710, 324] on html "On2Cook India Pvt. Ltd. Contacts People Marketing Workflows Campaigns Sales Pip…" at bounding box center [504, 233] width 1008 height 467
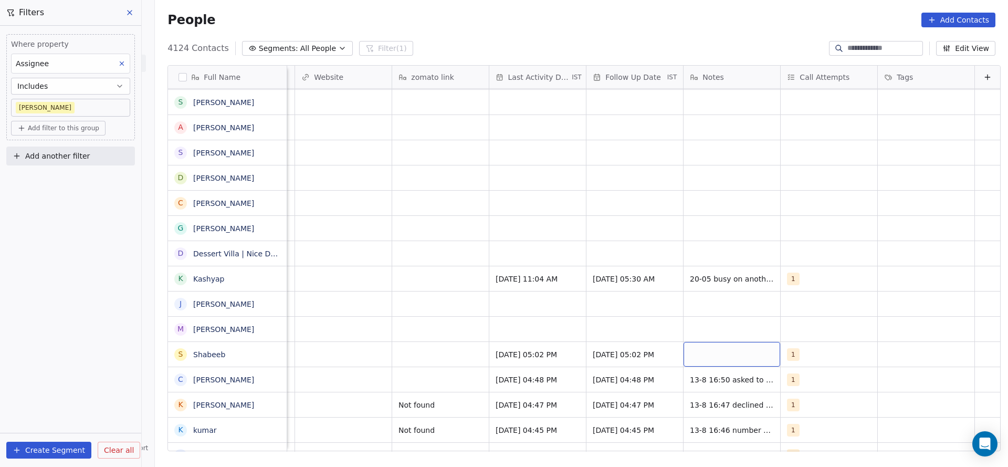
click at [707, 356] on div "grid" at bounding box center [732, 354] width 97 height 25
type textarea "**********"
click at [422, 353] on html "On2Cook India Pvt. Ltd. Contacts People Marketing Workflows Campaigns Sales Pip…" at bounding box center [504, 233] width 1008 height 467
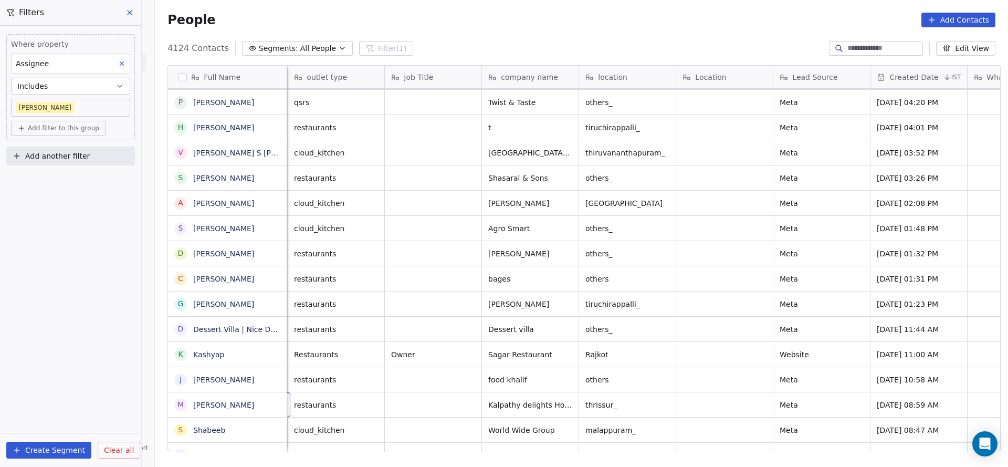
scroll to position [0, 0]
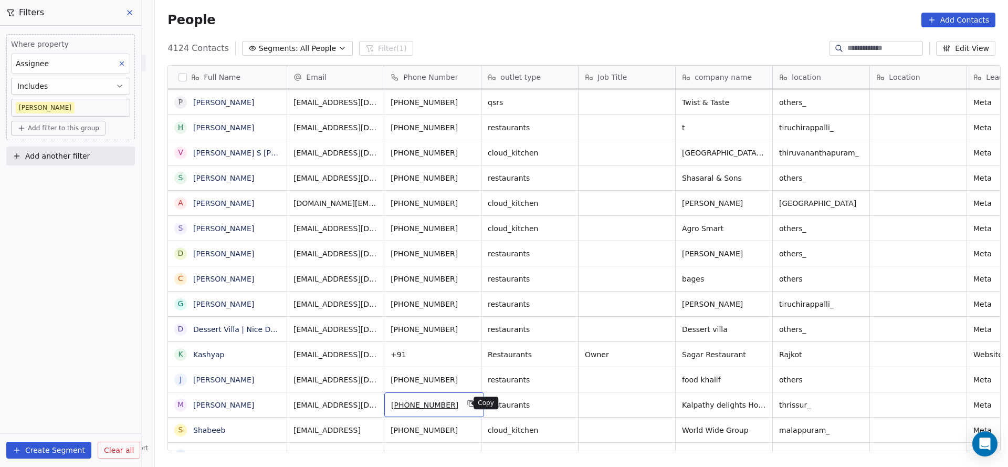
click at [468, 403] on icon "grid" at bounding box center [470, 402] width 5 height 5
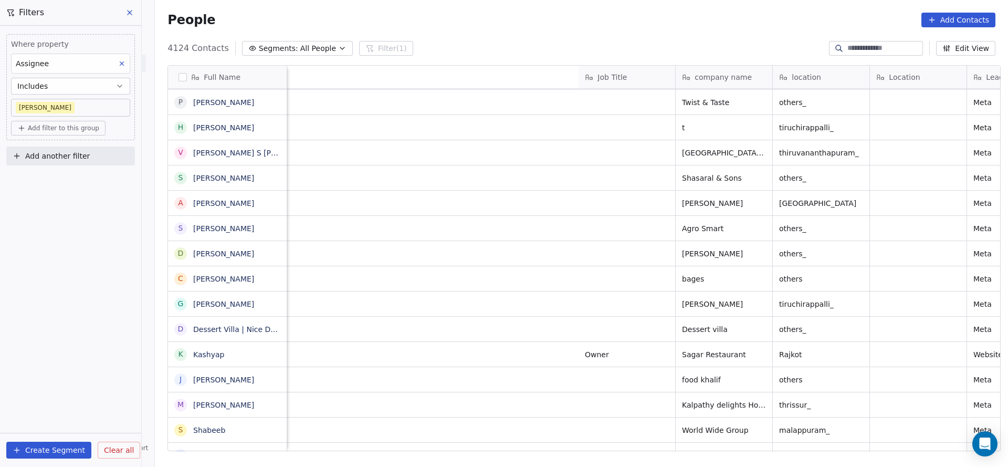
scroll to position [0, 678]
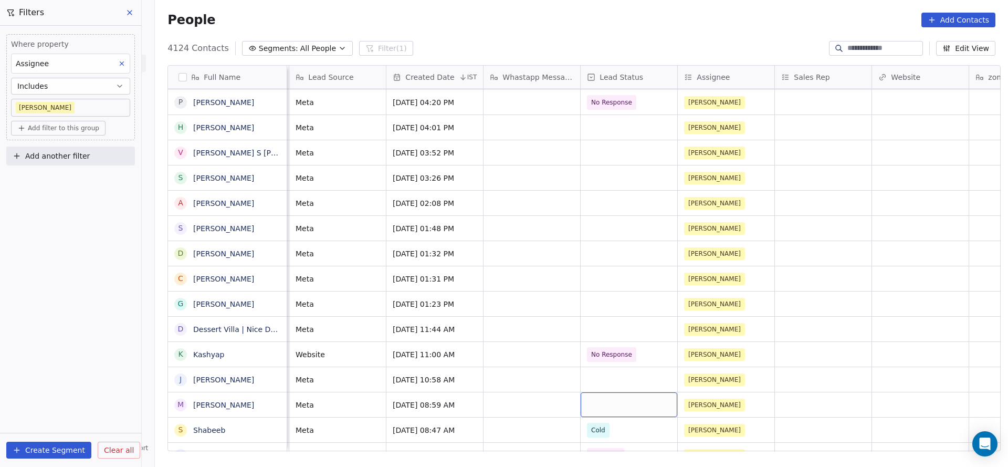
click at [584, 398] on div "grid" at bounding box center [629, 404] width 97 height 25
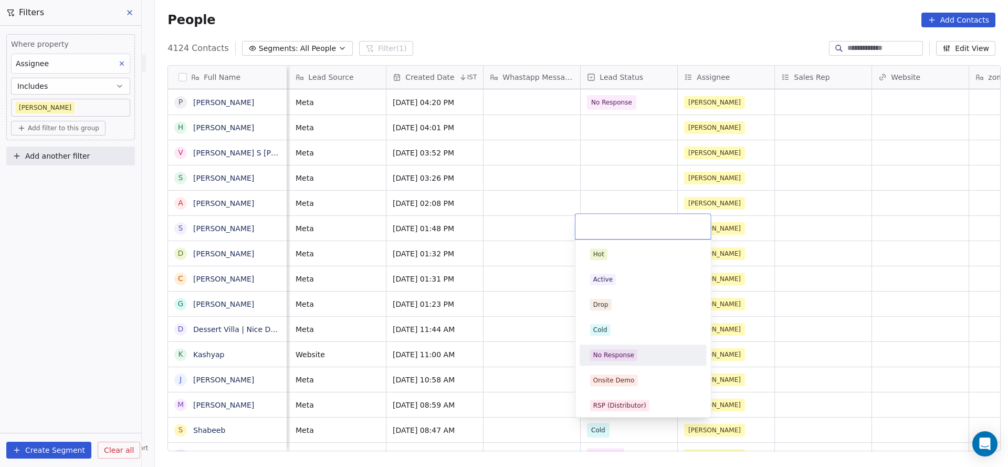
scroll to position [79, 0]
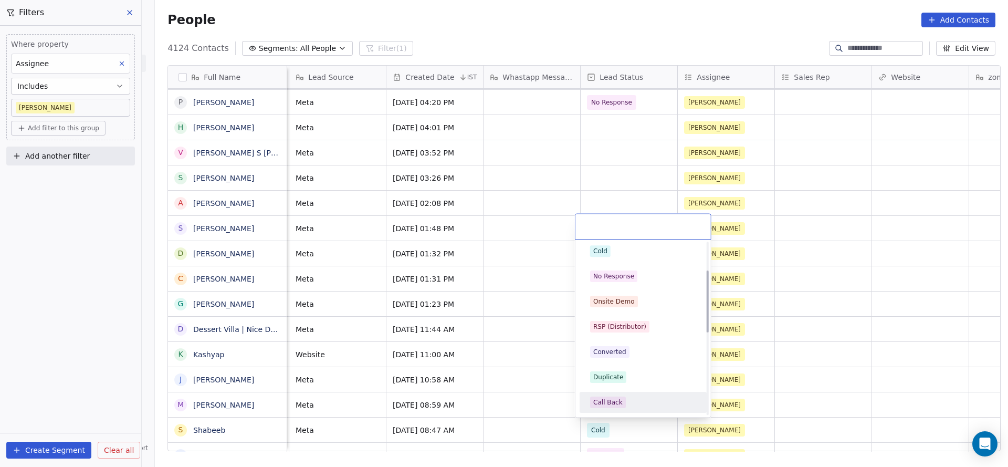
click at [617, 405] on div "Call Back" at bounding box center [607, 401] width 29 height 9
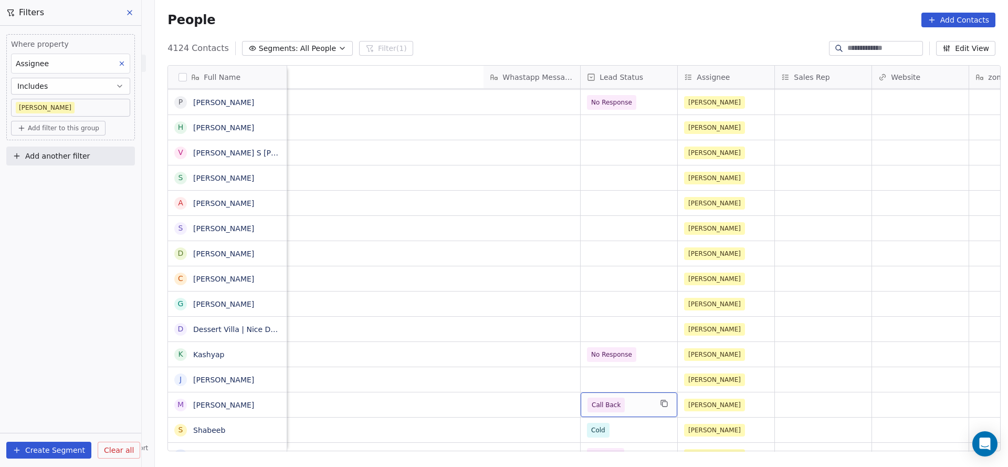
scroll to position [0, 1249]
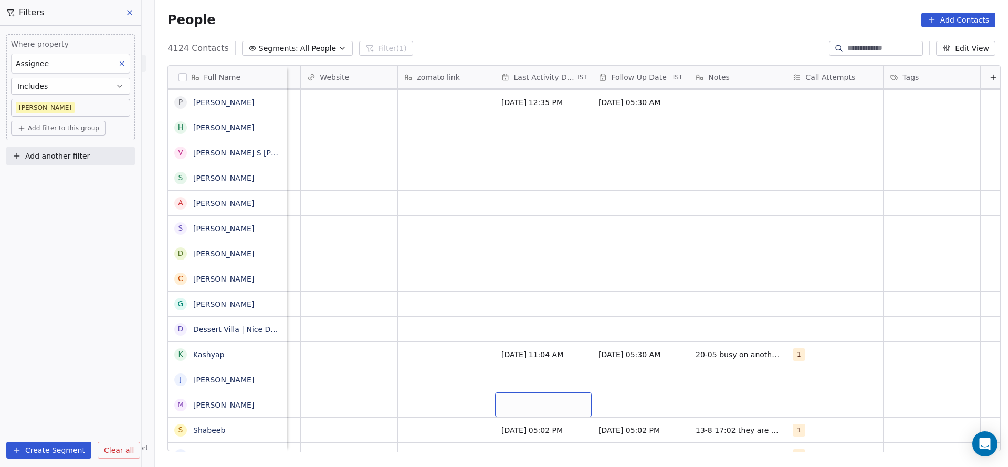
click at [554, 408] on div "grid" at bounding box center [543, 404] width 97 height 25
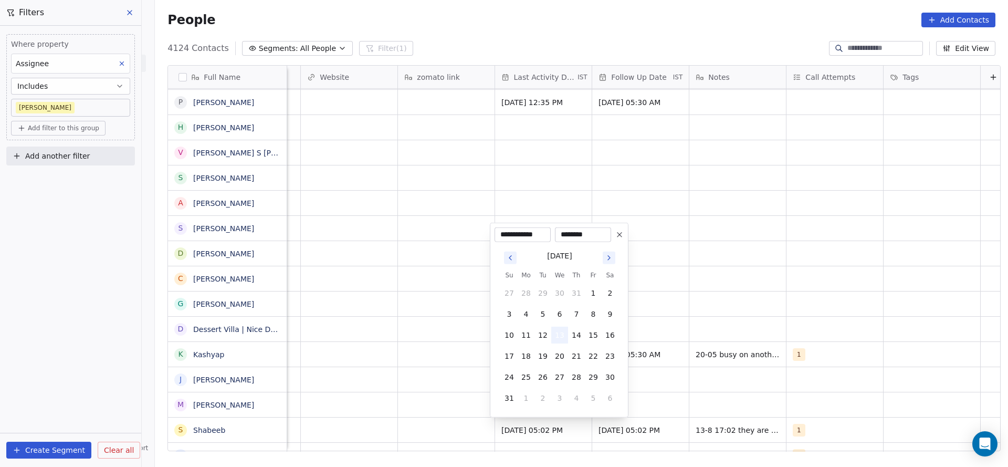
click at [562, 340] on button "13" at bounding box center [559, 335] width 17 height 17
click at [834, 416] on html "On2Cook India Pvt. Ltd. Contacts People Marketing Workflows Campaigns Sales Pip…" at bounding box center [504, 233] width 1008 height 467
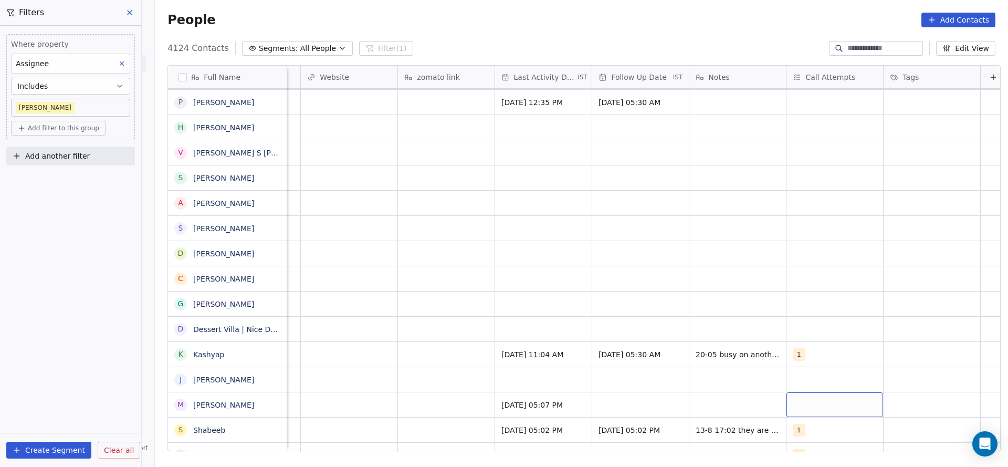
click at [800, 401] on div "grid" at bounding box center [834, 404] width 97 height 25
click at [805, 256] on div "1" at bounding box center [849, 254] width 119 height 17
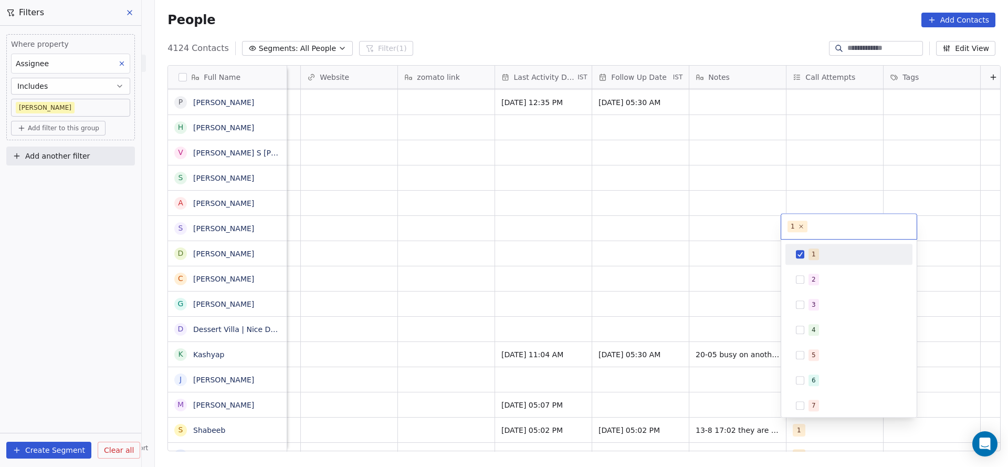
click at [634, 373] on html "On2Cook India Pvt. Ltd. Contacts People Marketing Workflows Campaigns Sales Pip…" at bounding box center [504, 233] width 1008 height 467
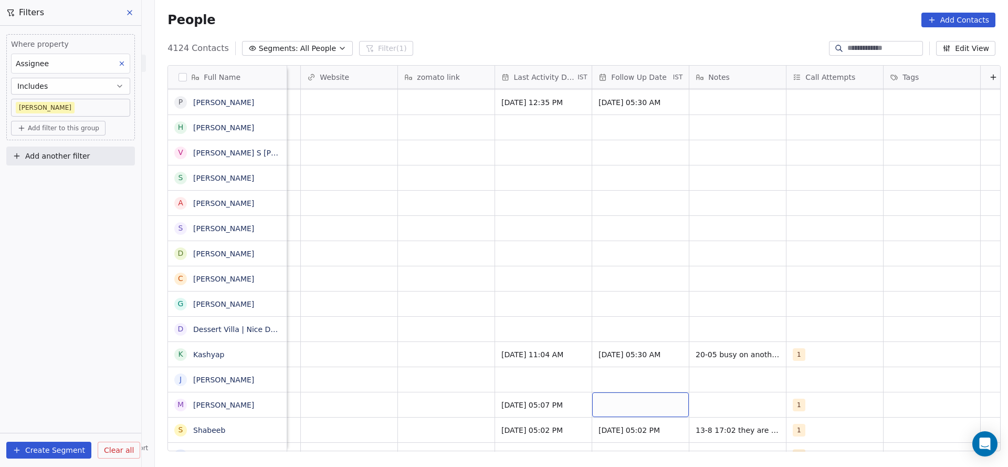
click at [635, 406] on div "grid" at bounding box center [640, 404] width 97 height 25
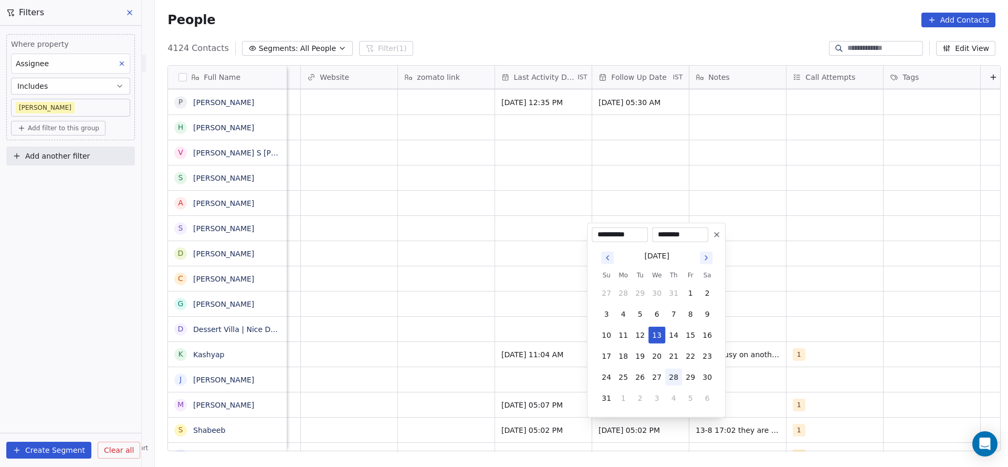
click at [675, 376] on button "28" at bounding box center [673, 377] width 17 height 17
type input "**********"
click at [785, 365] on html "On2Cook India Pvt. Ltd. Contacts People Marketing Workflows Campaigns Sales Pip…" at bounding box center [504, 233] width 1008 height 467
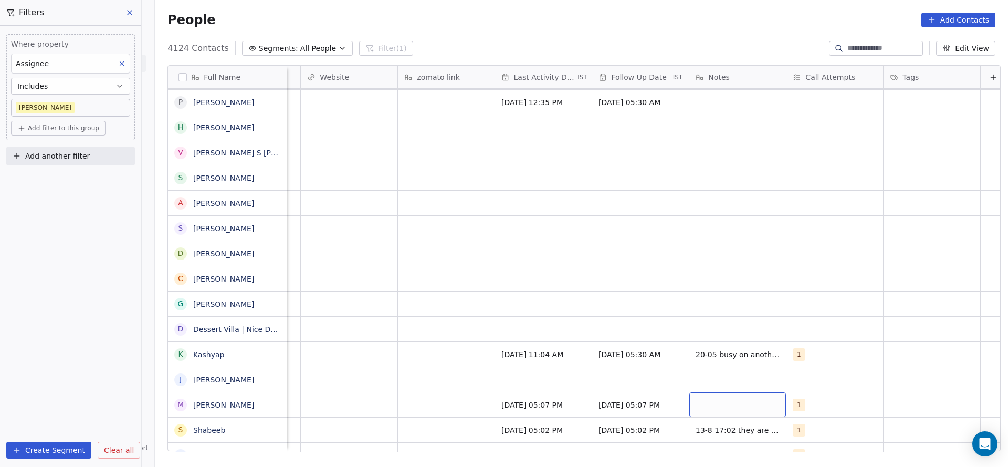
click at [767, 401] on div "grid" at bounding box center [737, 404] width 97 height 25
type textarea "**********"
click at [564, 366] on html "On2Cook India Pvt. Ltd. Contacts People Marketing Workflows Campaigns Sales Pip…" at bounding box center [504, 233] width 1008 height 467
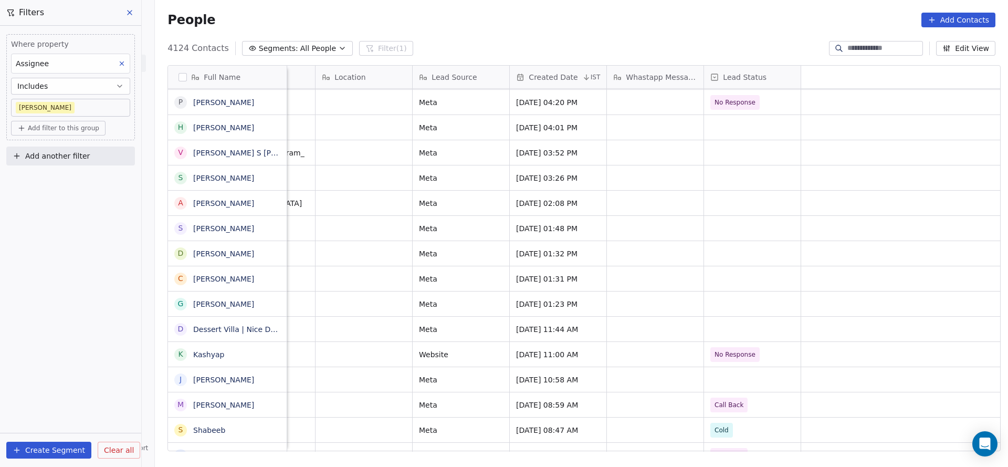
scroll to position [0, 0]
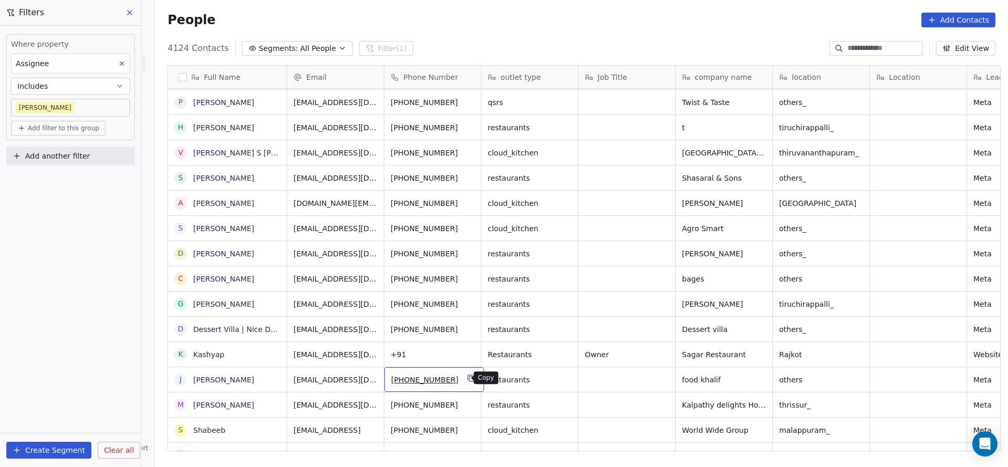
click at [469, 380] on icon "grid" at bounding box center [471, 378] width 5 height 5
drag, startPoint x: 513, startPoint y: 452, endPoint x: 666, endPoint y: 439, distance: 153.3
click at [666, 439] on div "Full Name M Manoj Lodha S Sahdevsinh Solanki A Ajesh A Aliasgar Kapadiya S Sibu…" at bounding box center [581, 262] width 853 height 411
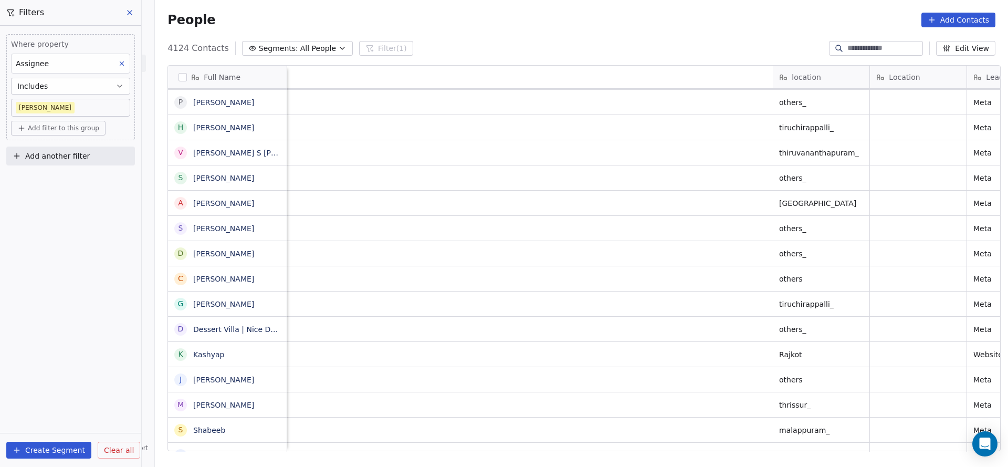
scroll to position [0, 852]
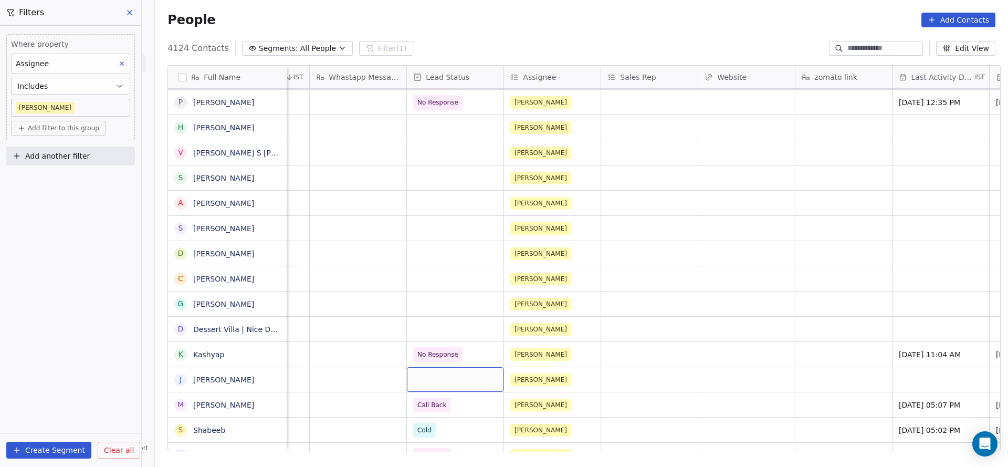
click at [450, 381] on div "grid" at bounding box center [455, 379] width 97 height 25
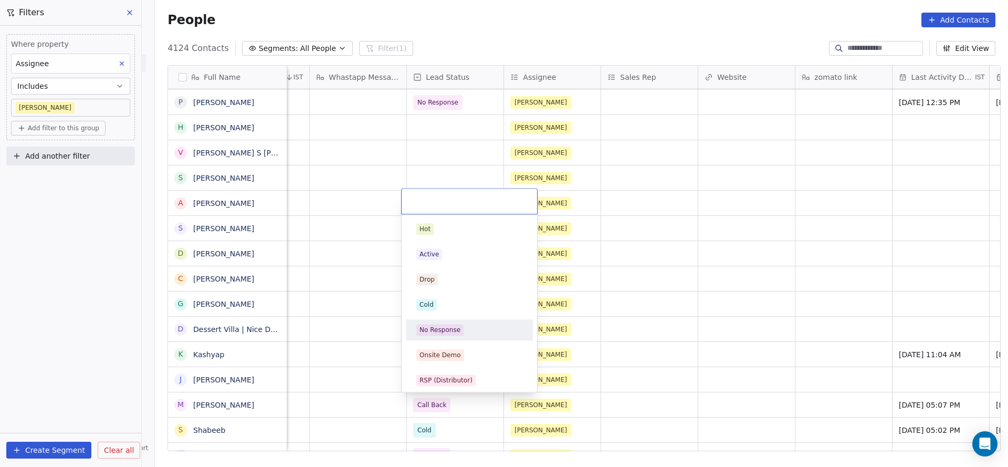
click at [432, 327] on div "No Response" at bounding box center [439, 329] width 41 height 9
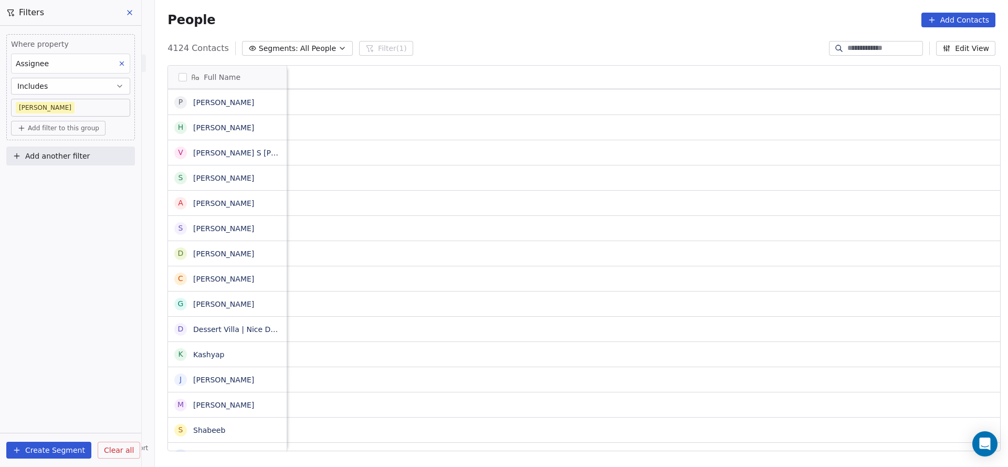
scroll to position [0, 1266]
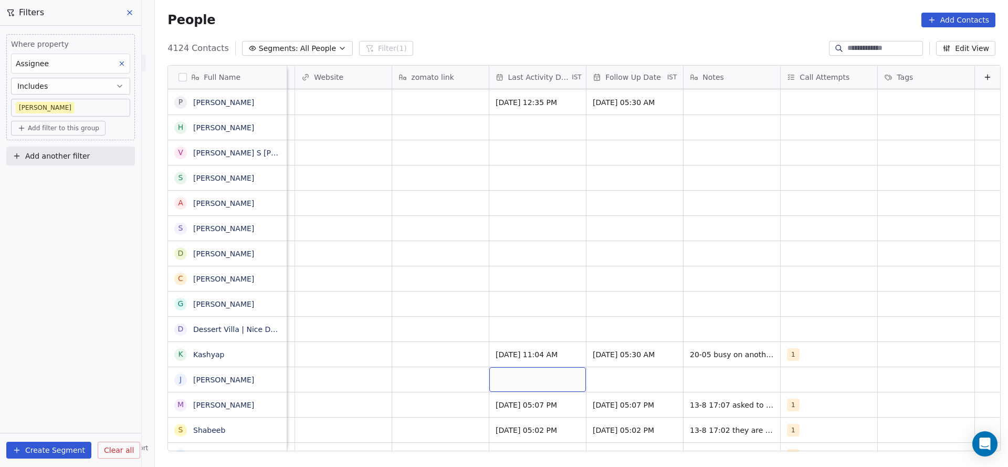
click at [529, 376] on div "grid" at bounding box center [537, 379] width 97 height 25
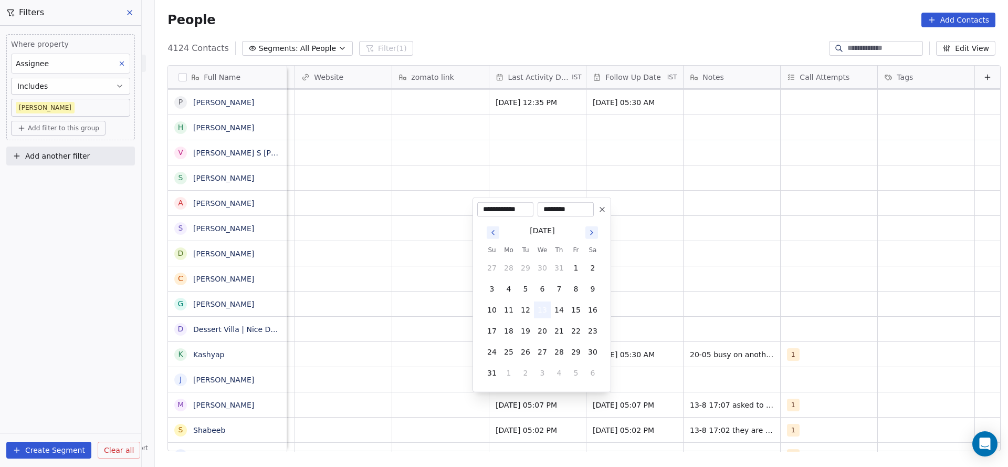
click at [543, 316] on button "13" at bounding box center [542, 309] width 17 height 17
click at [352, 393] on html "On2Cook India Pvt. Ltd. Contacts People Marketing Workflows Campaigns Sales Pip…" at bounding box center [504, 233] width 1008 height 467
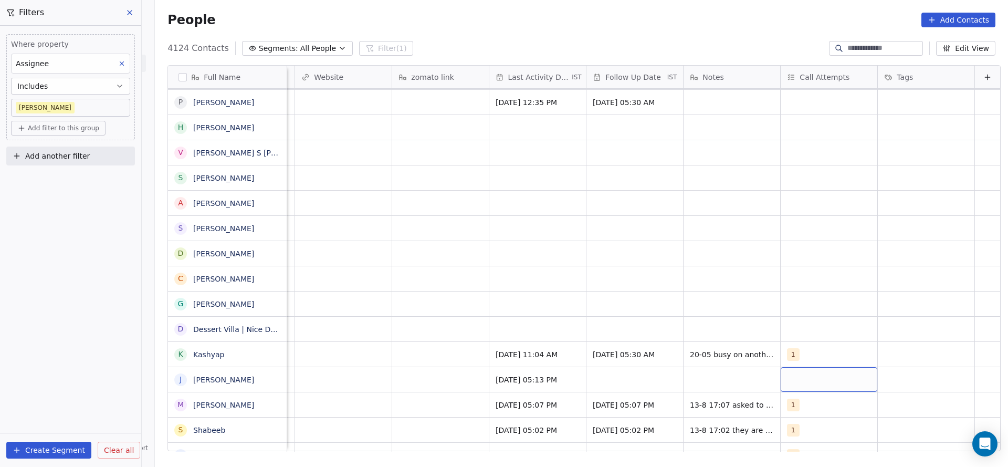
click at [782, 376] on div "grid" at bounding box center [829, 379] width 97 height 25
click at [785, 228] on button "Suggestions" at bounding box center [783, 229] width 8 height 8
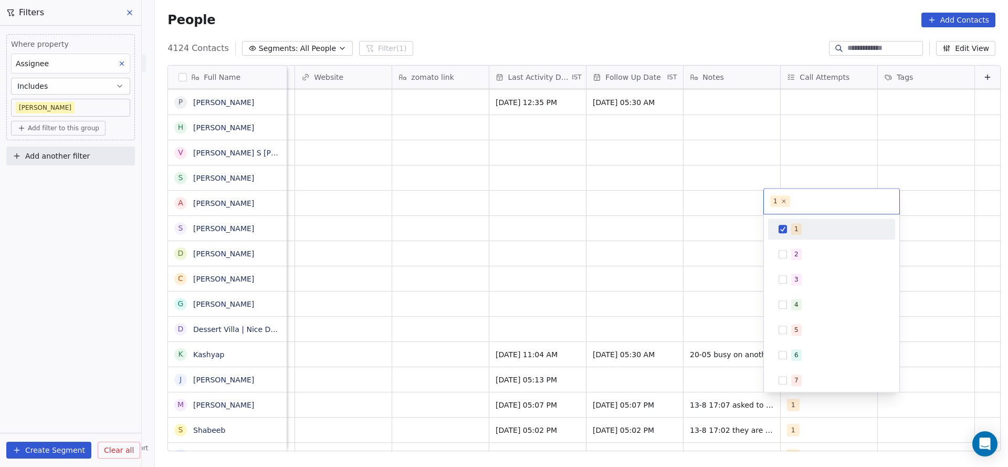
click at [628, 328] on html "On2Cook India Pvt. Ltd. Contacts People Marketing Workflows Campaigns Sales Pip…" at bounding box center [504, 233] width 1008 height 467
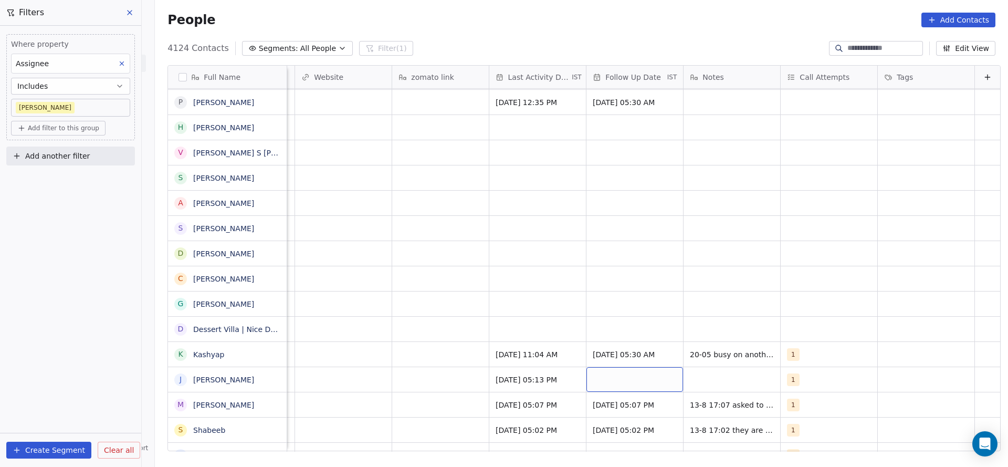
click at [603, 381] on div "grid" at bounding box center [634, 379] width 97 height 25
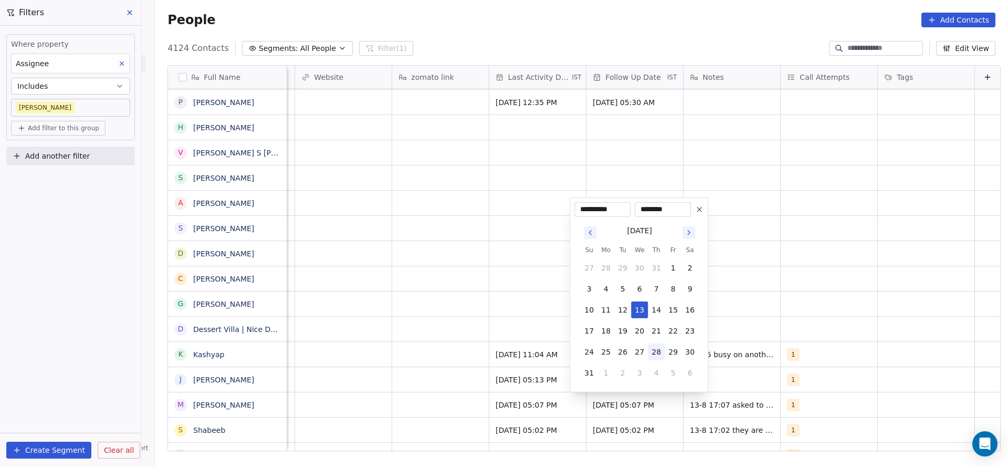
click at [656, 345] on button "28" at bounding box center [656, 351] width 17 height 17
type input "**********"
click at [305, 394] on html "On2Cook India Pvt. Ltd. Contacts People Marketing Workflows Campaigns Sales Pip…" at bounding box center [504, 233] width 1008 height 467
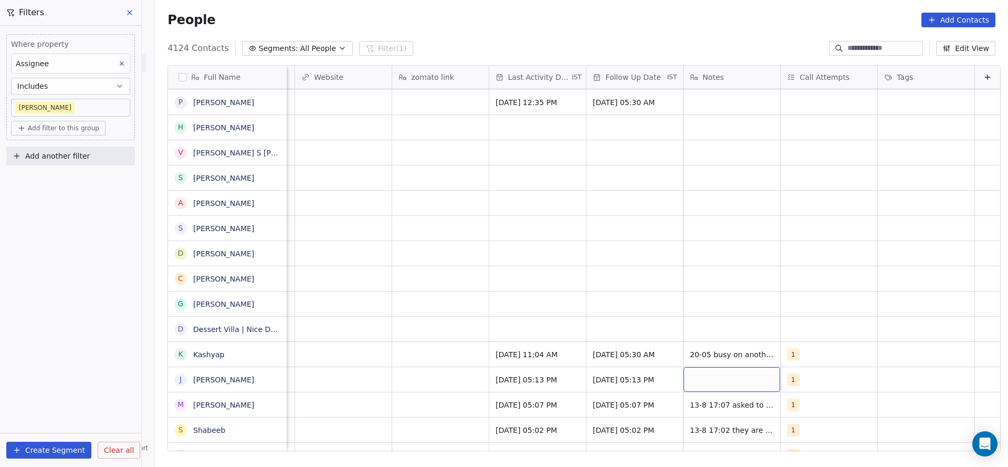
click at [684, 369] on div "grid" at bounding box center [732, 379] width 97 height 25
type textarea "**********"
click at [455, 386] on html "On2Cook India Pvt. Ltd. Contacts People Marketing Workflows Campaigns Sales Pip…" at bounding box center [504, 233] width 1008 height 467
click at [452, 382] on html "On2Cook India Pvt. Ltd. Contacts People Marketing Workflows Campaigns Sales Pip…" at bounding box center [504, 233] width 1008 height 467
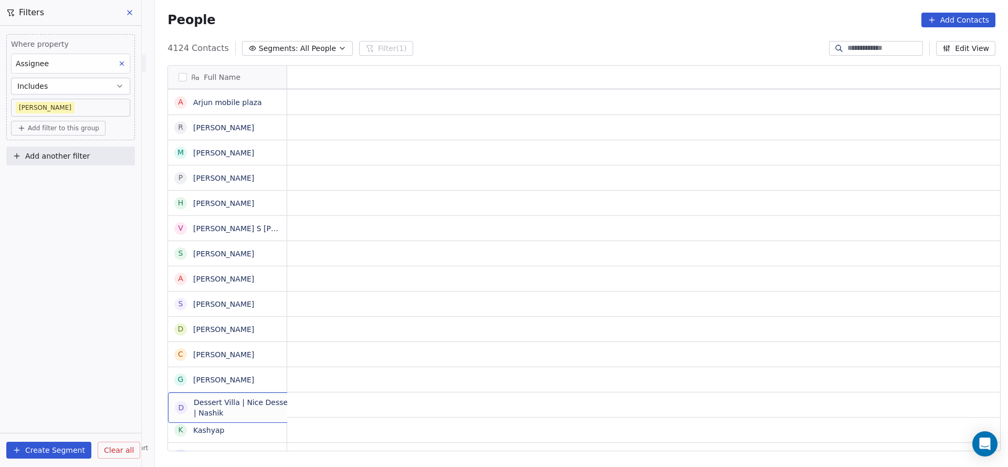
scroll to position [0, 0]
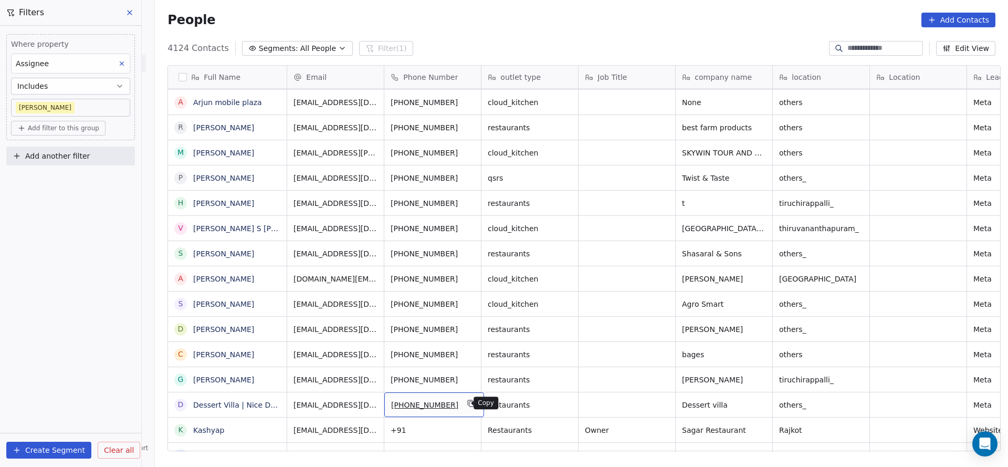
click at [468, 402] on icon "grid" at bounding box center [470, 402] width 5 height 5
click at [222, 405] on link "Dessert Villa | Nice Desserts | Nashik" at bounding box center [261, 405] width 136 height 8
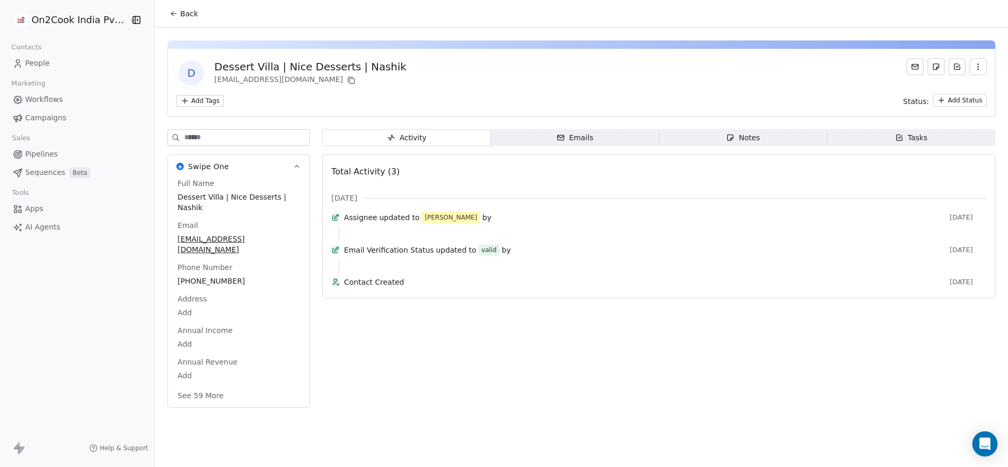
click at [190, 13] on span "Back" at bounding box center [189, 13] width 18 height 11
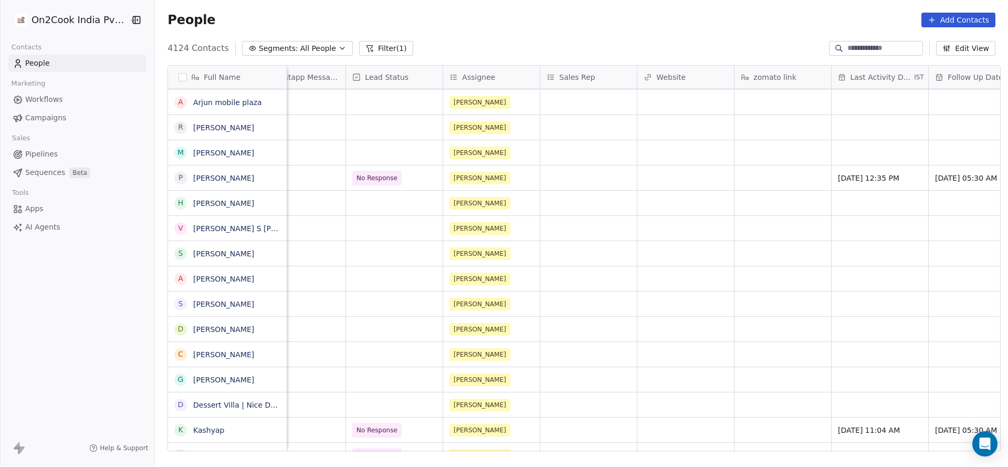
scroll to position [0, 1152]
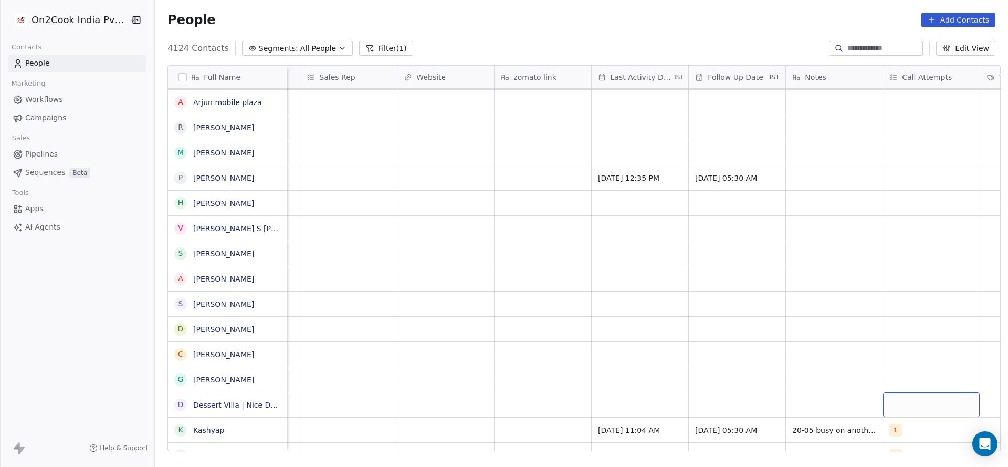
click at [904, 405] on div "grid" at bounding box center [931, 404] width 97 height 25
click at [902, 253] on span "1" at bounding box center [899, 254] width 11 height 12
click at [546, 384] on html "On2Cook India Pvt. Ltd. Contacts People Marketing Workflows Campaigns Sales Pip…" at bounding box center [504, 233] width 1008 height 467
click at [651, 405] on div "grid" at bounding box center [640, 404] width 97 height 25
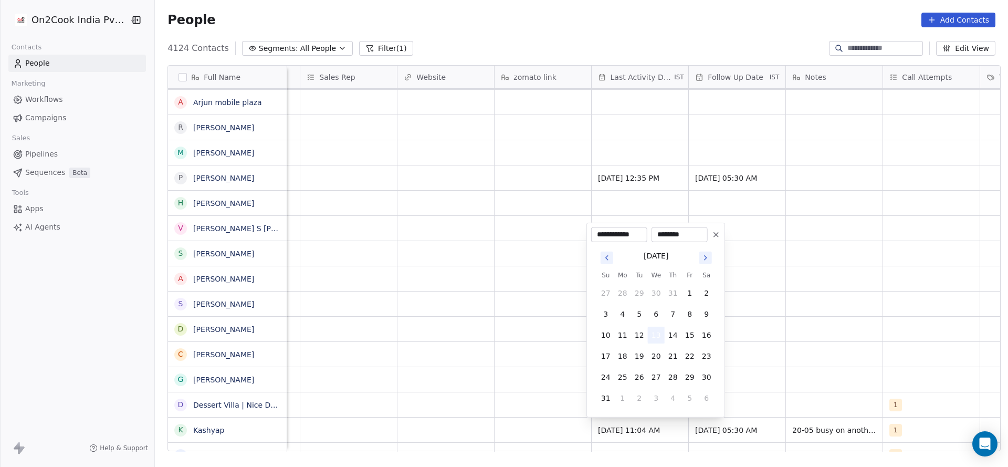
click at [661, 330] on button "13" at bounding box center [656, 335] width 17 height 17
click at [414, 404] on html "On2Cook India Pvt. Ltd. Contacts People Marketing Workflows Campaigns Sales Pip…" at bounding box center [504, 233] width 1008 height 467
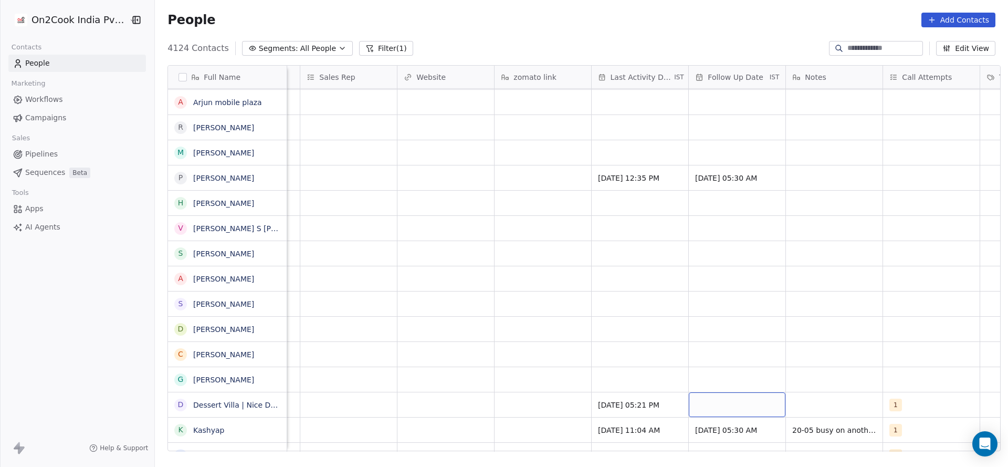
click at [723, 406] on div "grid" at bounding box center [737, 404] width 97 height 25
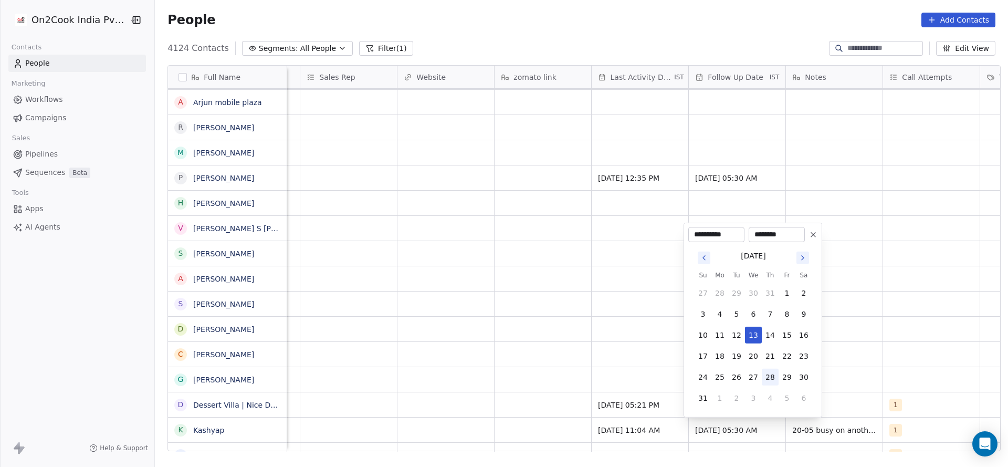
click at [769, 378] on button "28" at bounding box center [770, 377] width 17 height 17
type input "**********"
click at [473, 421] on html "On2Cook India Pvt. Ltd. Contacts People Marketing Workflows Campaigns Sales Pip…" at bounding box center [504, 233] width 1008 height 467
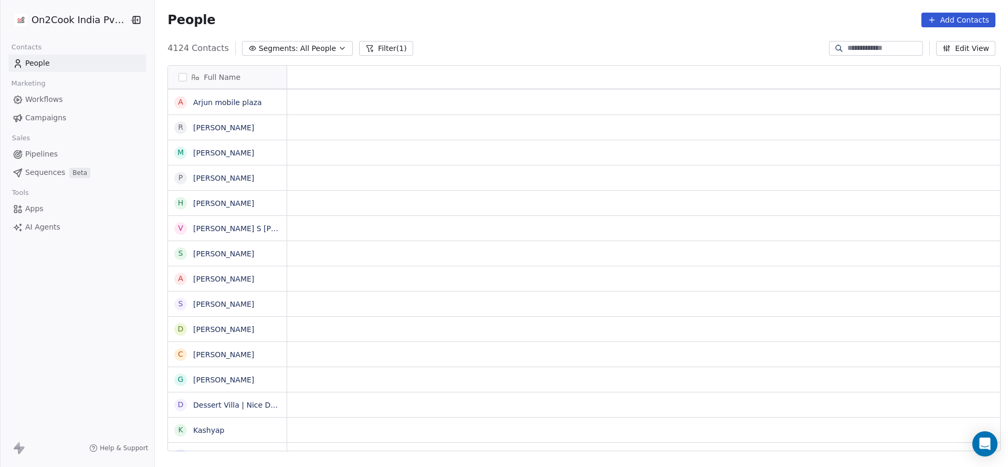
scroll to position [0, 0]
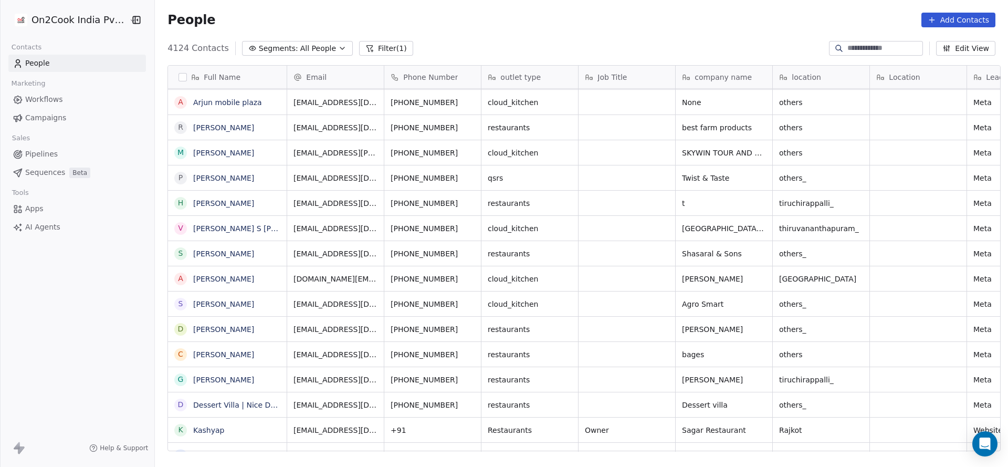
click at [222, 410] on div "D Dessert Villa | Nice Desserts | Nashik" at bounding box center [227, 404] width 106 height 13
click at [228, 405] on link "Dessert Villa | Nice Desserts | Nashik" at bounding box center [261, 405] width 136 height 8
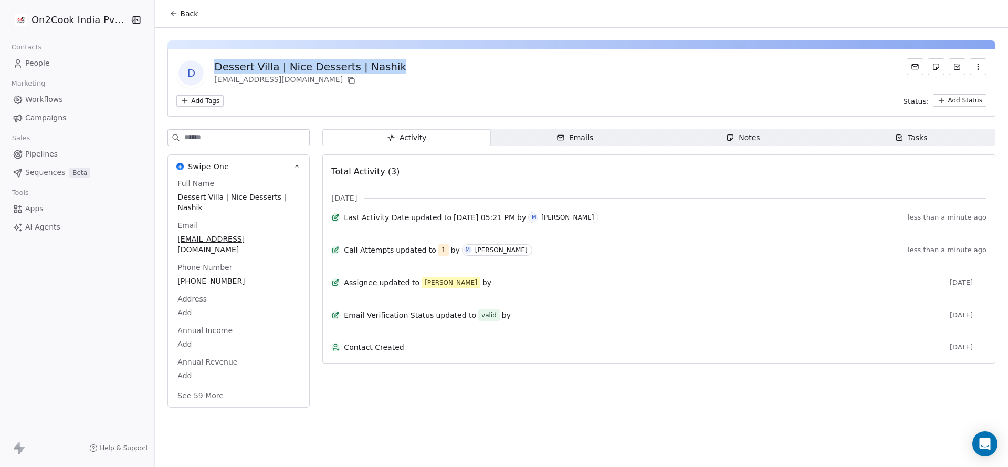
drag, startPoint x: 211, startPoint y: 61, endPoint x: 397, endPoint y: 73, distance: 186.7
click at [397, 73] on div "D Dessert Villa | Nice Desserts | Nashik nicecreations13@gmail.com" at bounding box center [581, 72] width 810 height 29
copy div "Dessert Villa | Nice Desserts | Nashik"
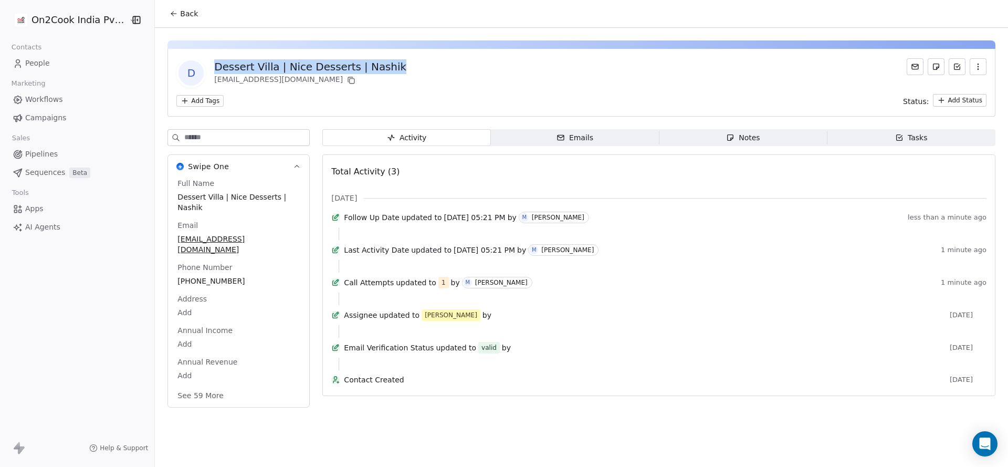
click at [180, 11] on span "Back" at bounding box center [189, 13] width 18 height 11
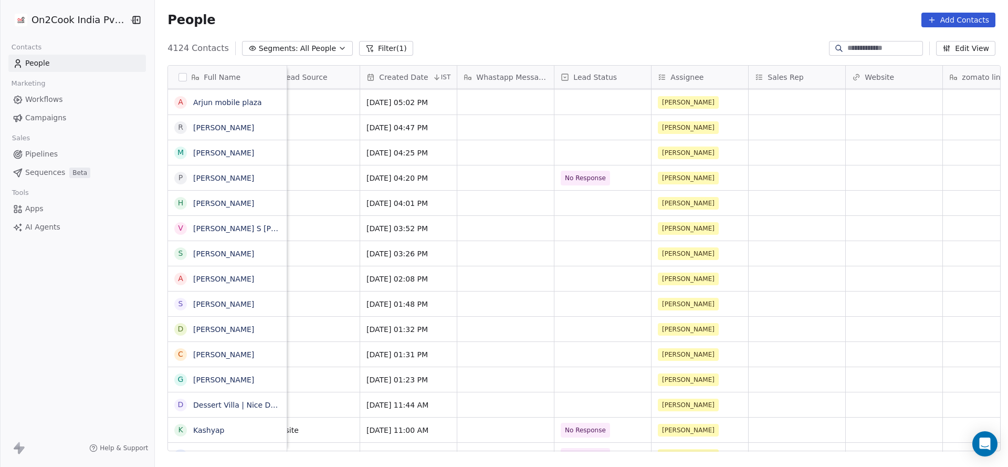
scroll to position [0, 1008]
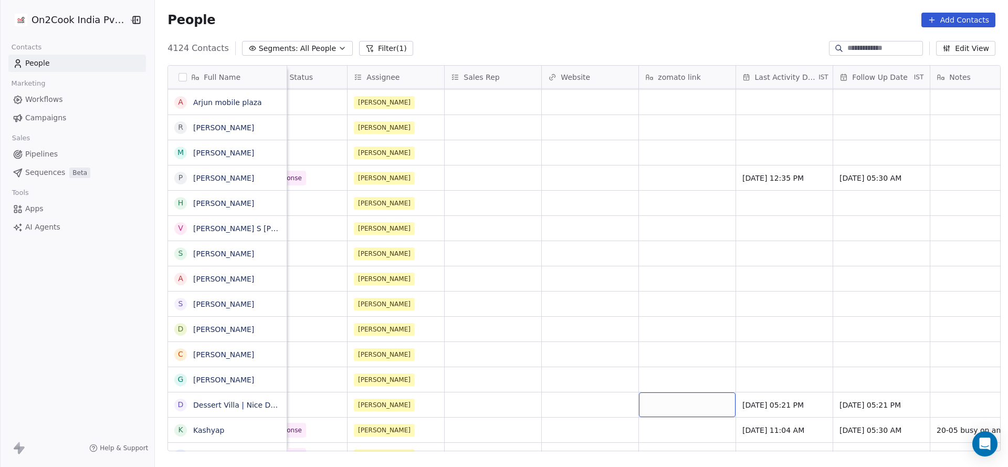
click at [677, 403] on div "grid" at bounding box center [687, 404] width 97 height 25
type textarea "**********"
click at [529, 376] on html "On2Cook India Pvt. Ltd. Contacts People Marketing Workflows Campaigns Sales Pip…" at bounding box center [504, 233] width 1008 height 467
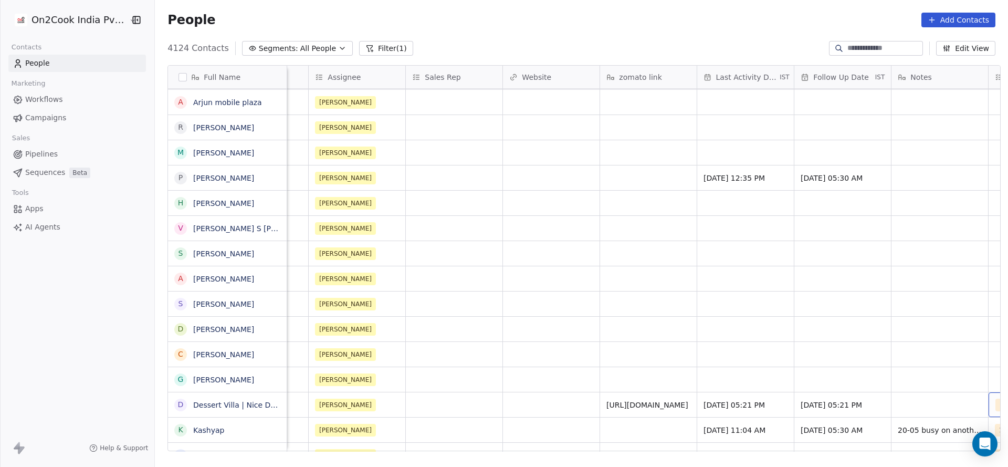
scroll to position [0, 1144]
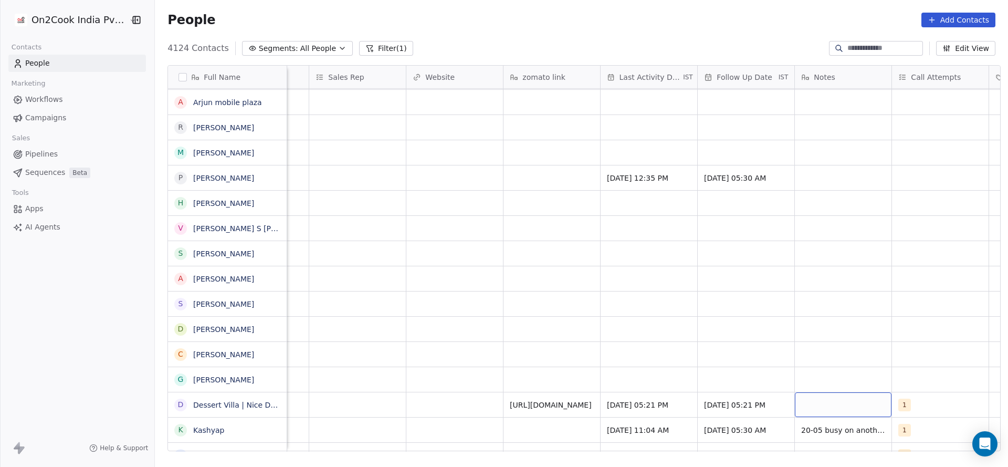
click at [840, 403] on div "grid" at bounding box center [843, 404] width 97 height 25
type textarea "**********"
click at [804, 406] on textarea "**********" at bounding box center [838, 408] width 96 height 33
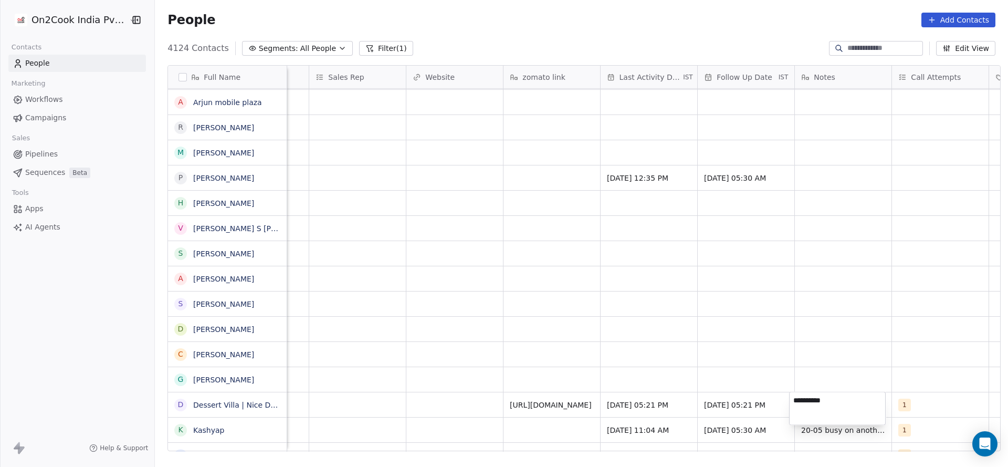
click at [634, 392] on html "On2Cook India Pvt. Ltd. Contacts People Marketing Workflows Campaigns Sales Pip…" at bounding box center [504, 233] width 1008 height 467
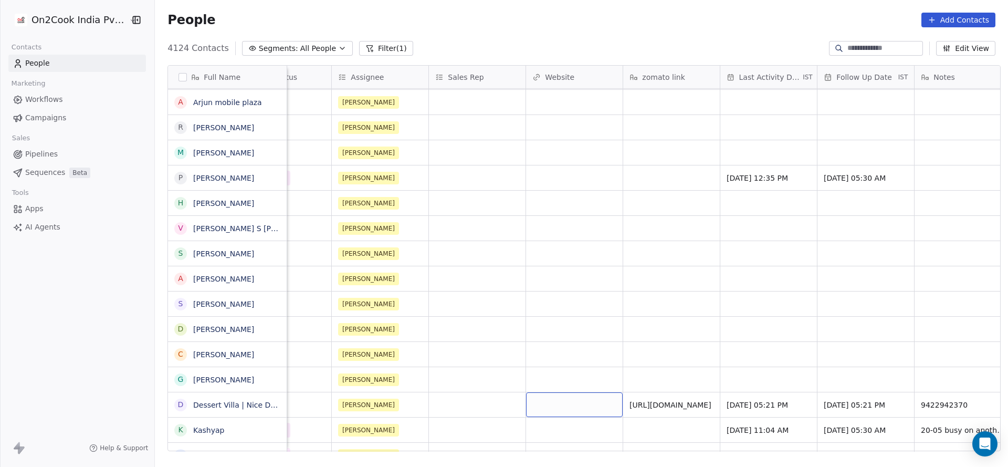
scroll to position [0, 1266]
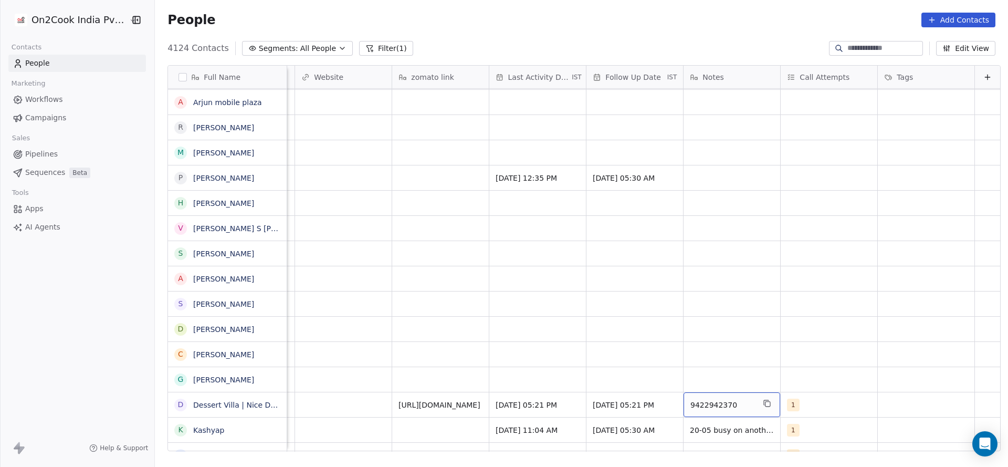
click at [723, 403] on span "9422942370" at bounding box center [722, 405] width 64 height 11
type textarea "**********"
click at [699, 348] on html "On2Cook India Pvt. Ltd. Contacts People Marketing Workflows Campaigns Sales Pip…" at bounding box center [504, 233] width 1008 height 467
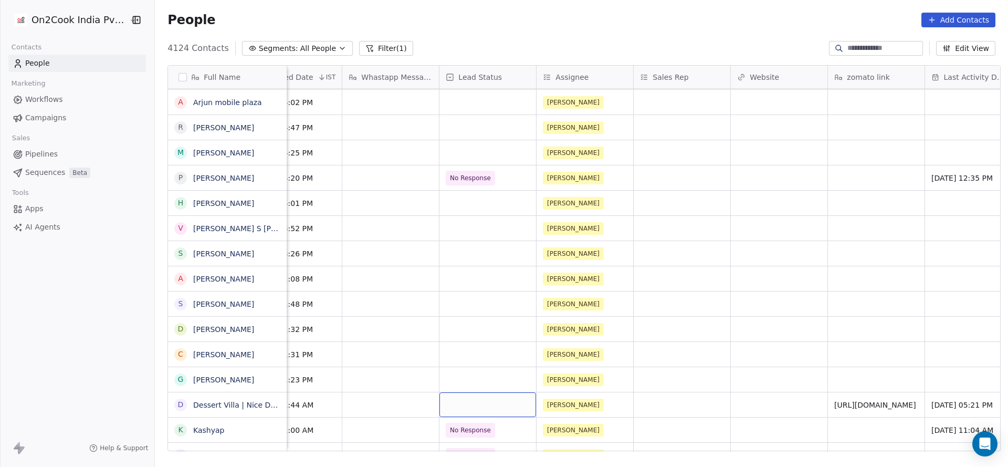
click at [486, 401] on div "grid" at bounding box center [487, 404] width 97 height 25
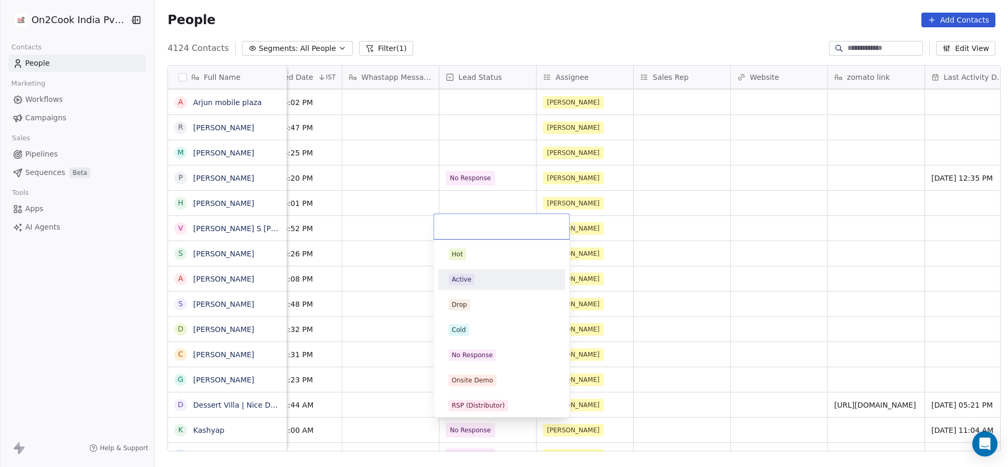
click at [490, 281] on div "Active" at bounding box center [502, 280] width 106 height 12
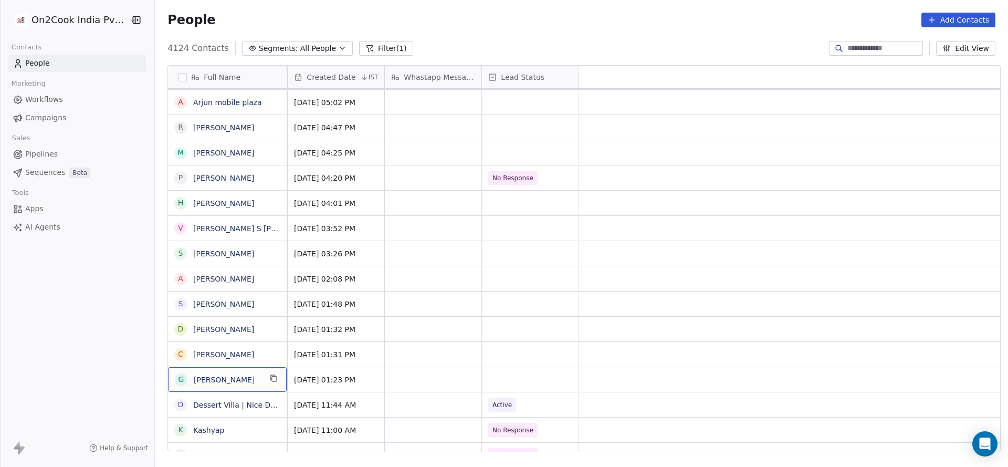
scroll to position [0, 0]
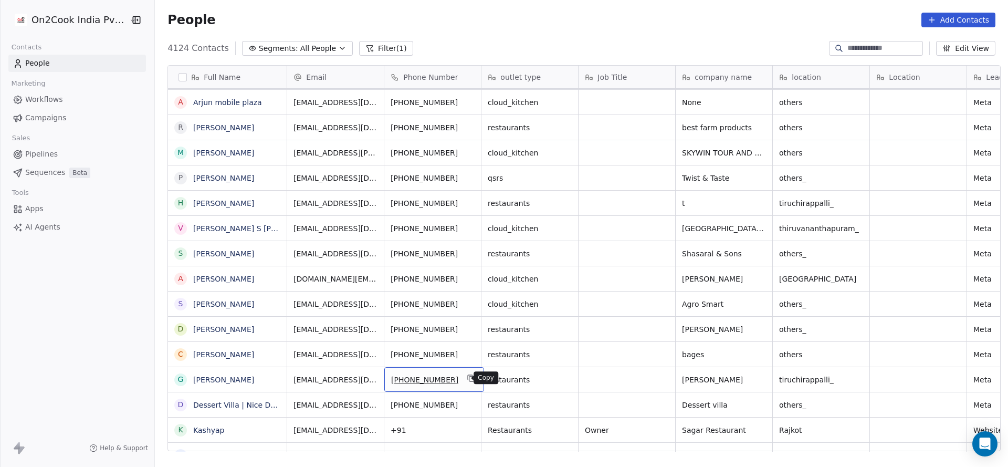
click at [469, 376] on icon "grid" at bounding box center [471, 378] width 5 height 5
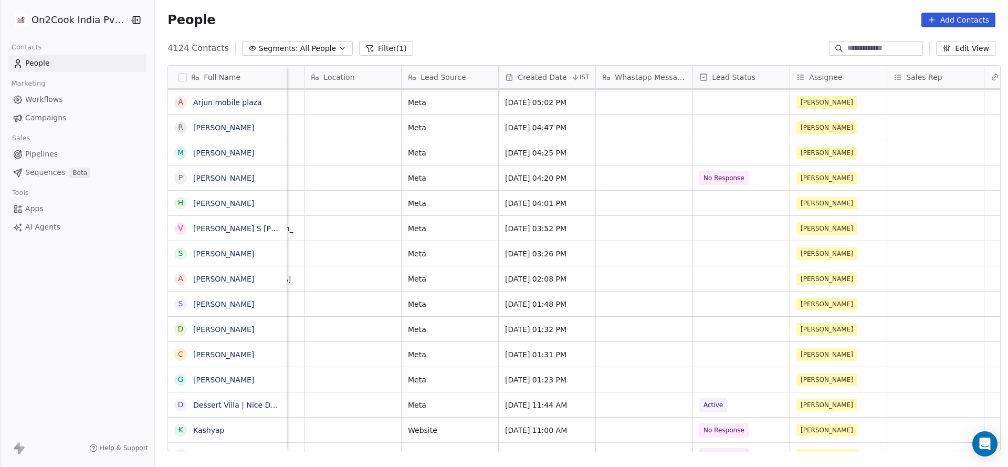
scroll to position [0, 644]
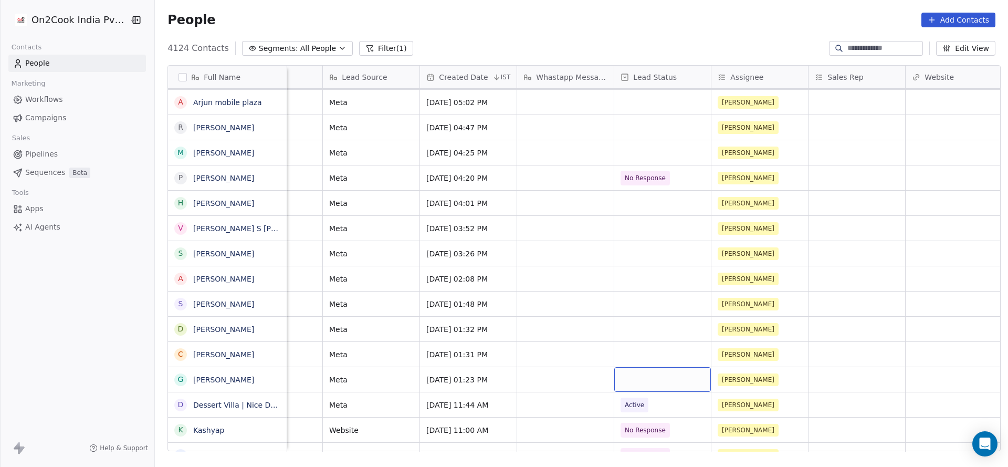
click at [643, 381] on div "grid" at bounding box center [662, 379] width 97 height 25
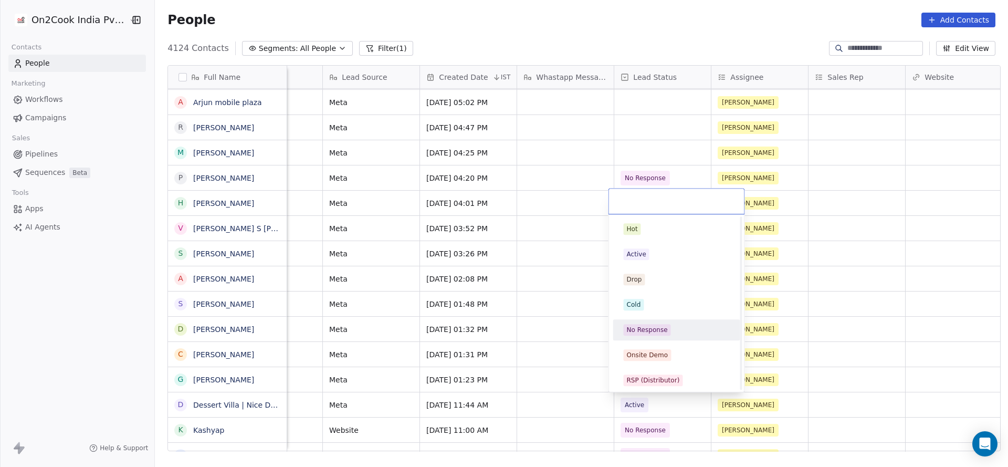
scroll to position [158, 0]
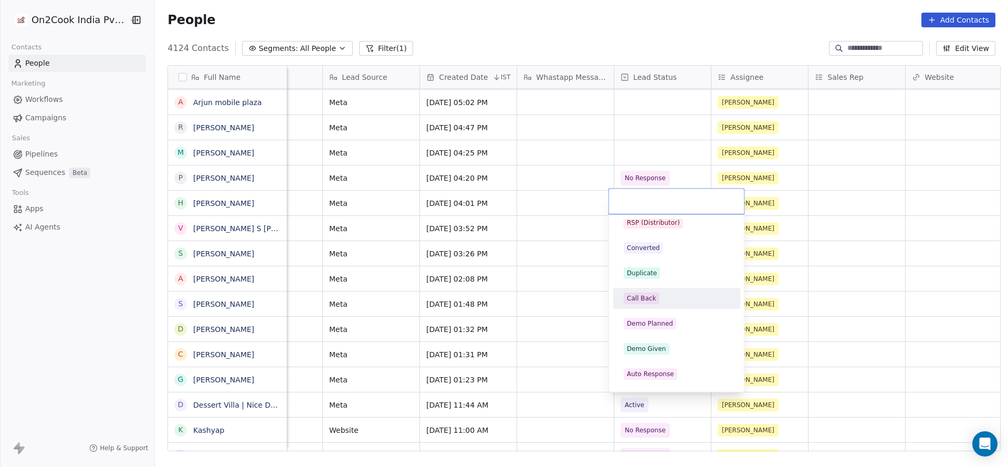
click at [658, 300] on div "Call Back" at bounding box center [677, 298] width 106 height 12
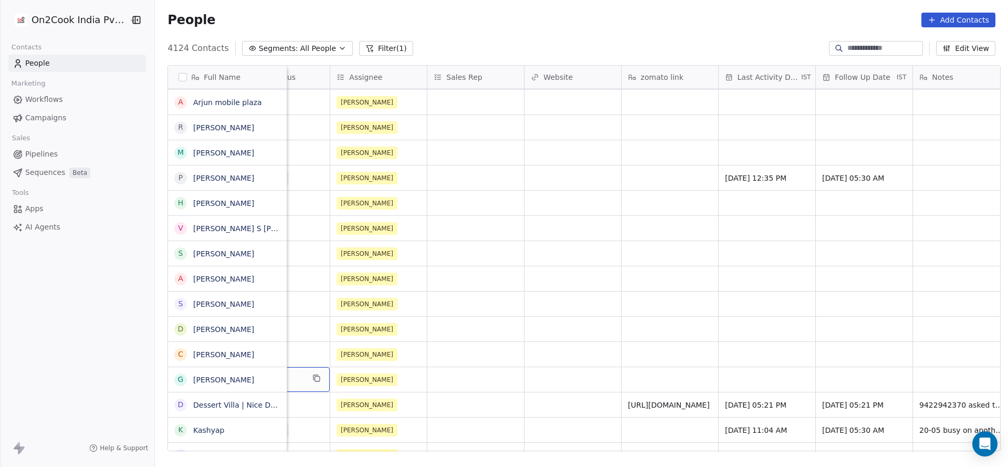
scroll to position [0, 1028]
click at [663, 381] on div "grid" at bounding box center [667, 379] width 97 height 25
click at [360, 415] on html "On2Cook India Pvt. Ltd. Contacts People Marketing Workflows Campaigns Sales Pip…" at bounding box center [504, 233] width 1008 height 467
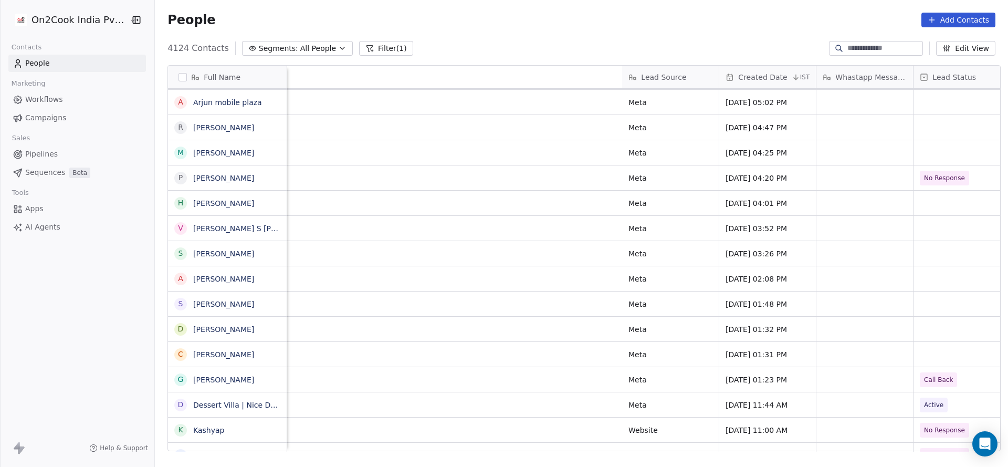
scroll to position [0, 1061]
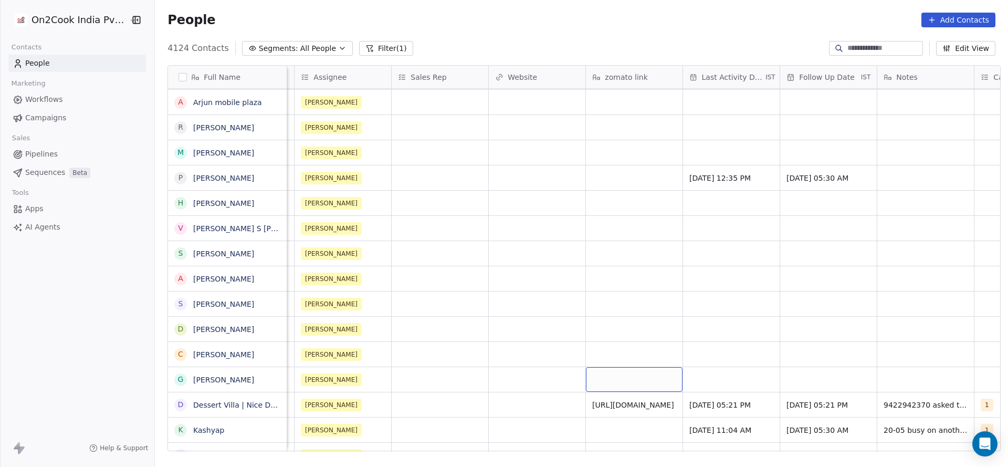
drag, startPoint x: 600, startPoint y: 368, endPoint x: 600, endPoint y: 373, distance: 5.8
click at [600, 368] on div "grid" at bounding box center [634, 379] width 97 height 25
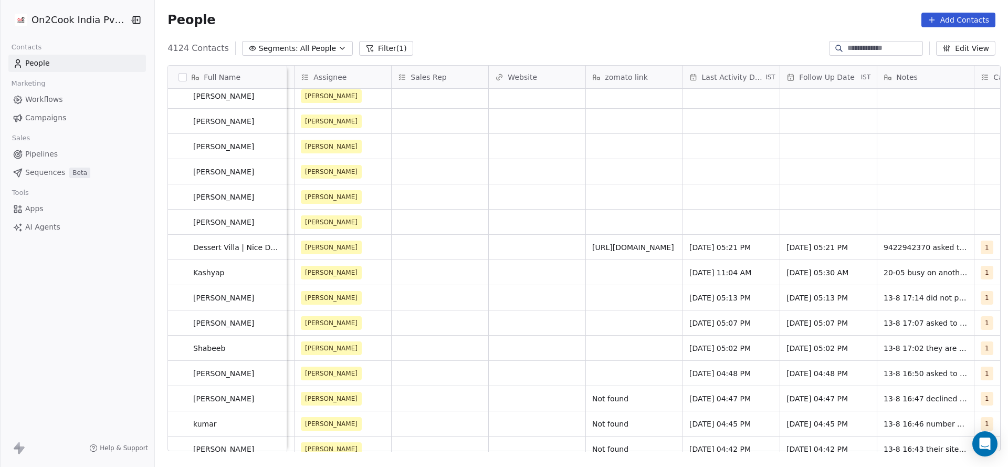
drag, startPoint x: 715, startPoint y: 437, endPoint x: 666, endPoint y: 446, distance: 49.5
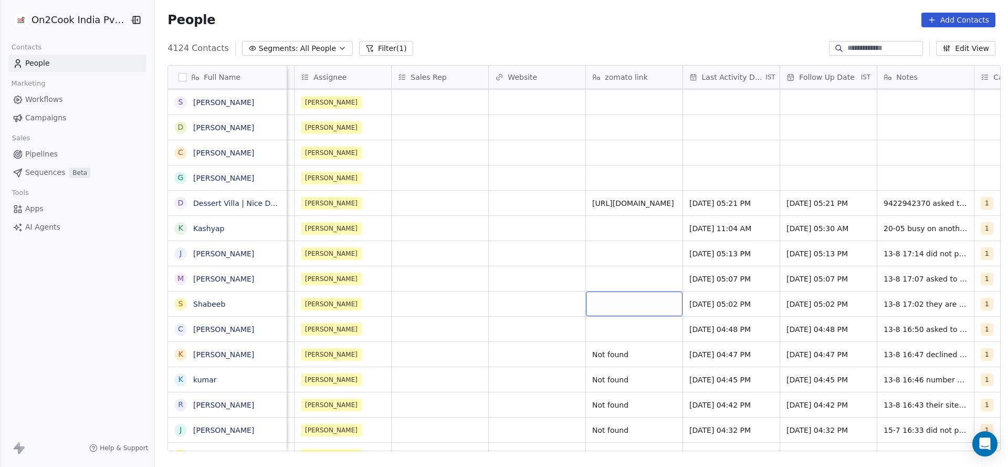
click at [606, 309] on div "grid" at bounding box center [634, 303] width 97 height 25
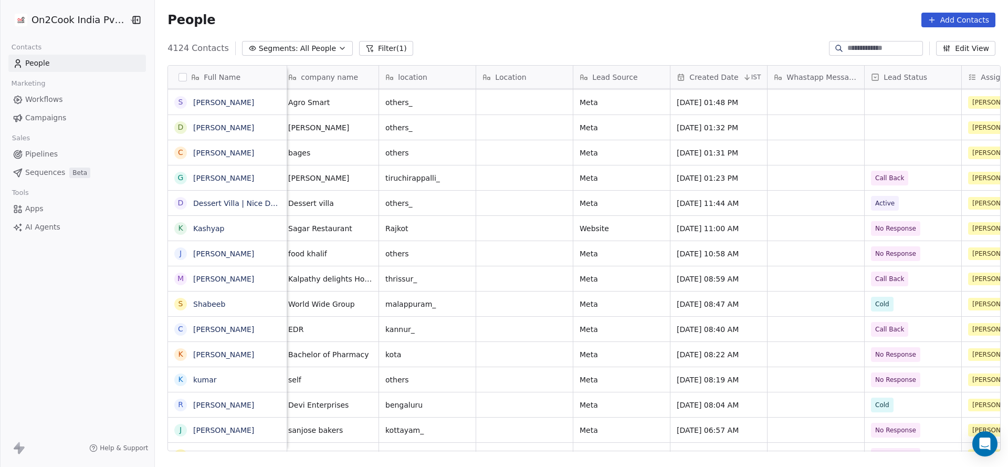
scroll to position [0, 381]
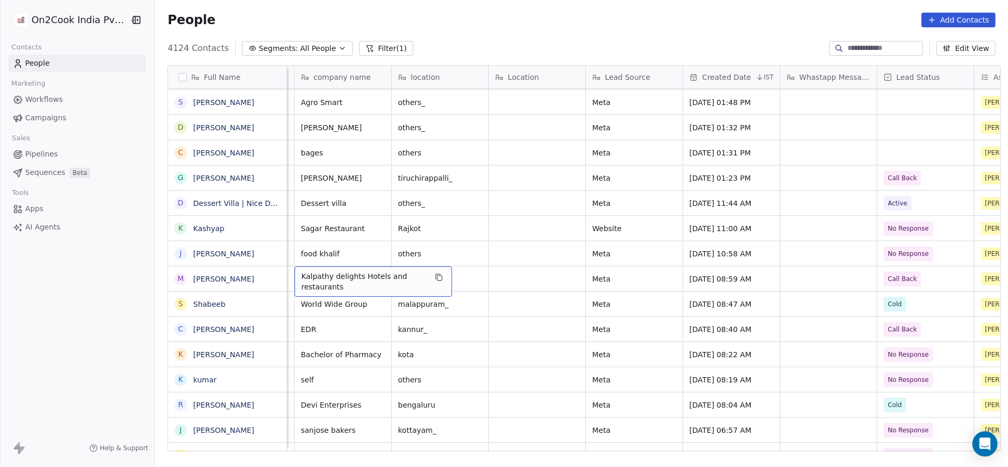
click at [440, 274] on div "Kalpathy delights Hotels and restaurants" at bounding box center [374, 281] width 158 height 30
click at [435, 274] on icon "grid" at bounding box center [439, 277] width 8 height 8
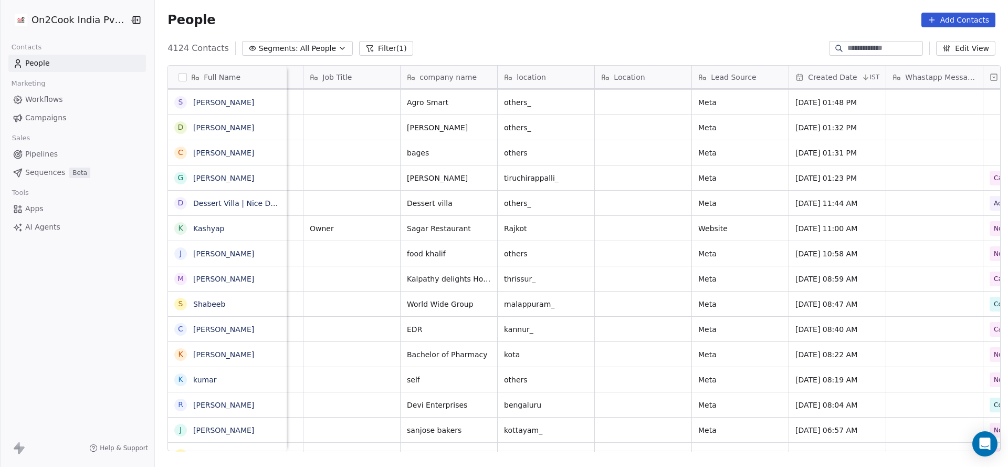
scroll to position [0, 266]
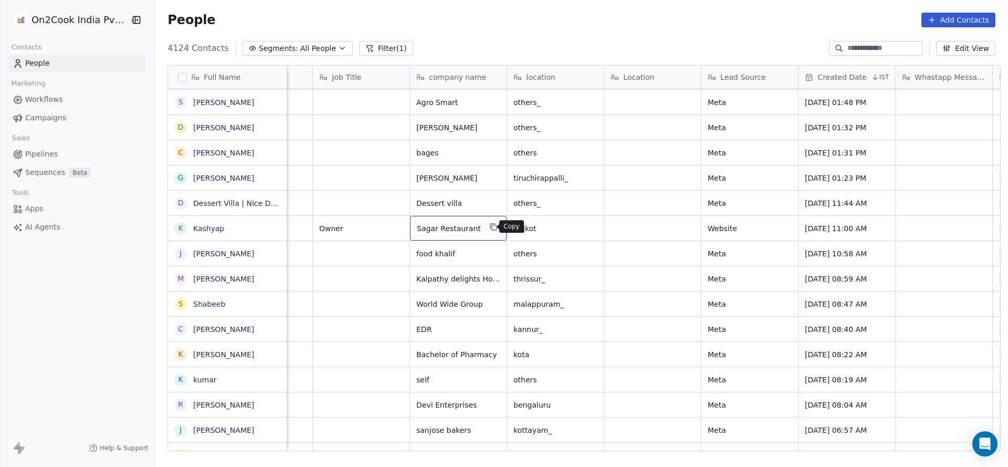
click at [489, 230] on icon "grid" at bounding box center [493, 227] width 8 height 8
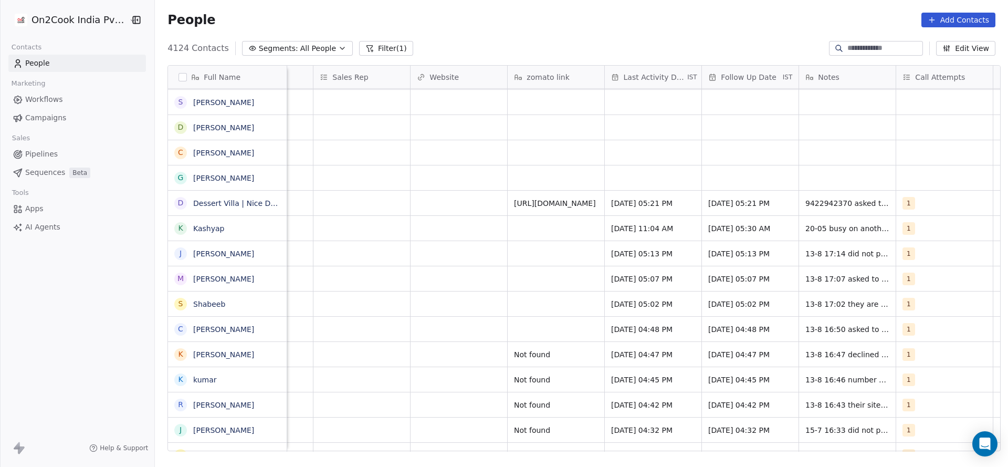
scroll to position [0, 1147]
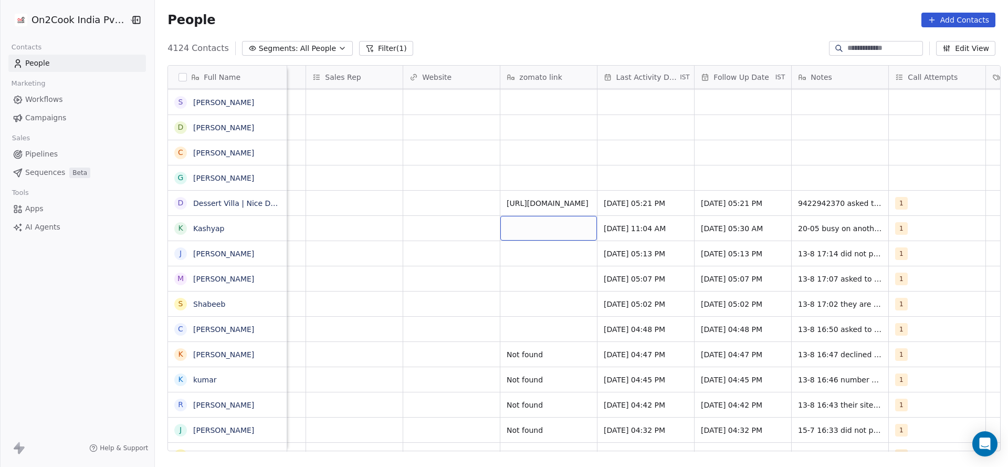
click at [515, 234] on div "grid" at bounding box center [548, 228] width 97 height 25
type textarea "**********"
click at [388, 257] on html "On2Cook India Pvt. Ltd. Contacts People Marketing Workflows Campaigns Sales Pip…" at bounding box center [504, 233] width 1008 height 467
click at [514, 249] on textarea "********" at bounding box center [544, 257] width 96 height 33
type textarea "*********"
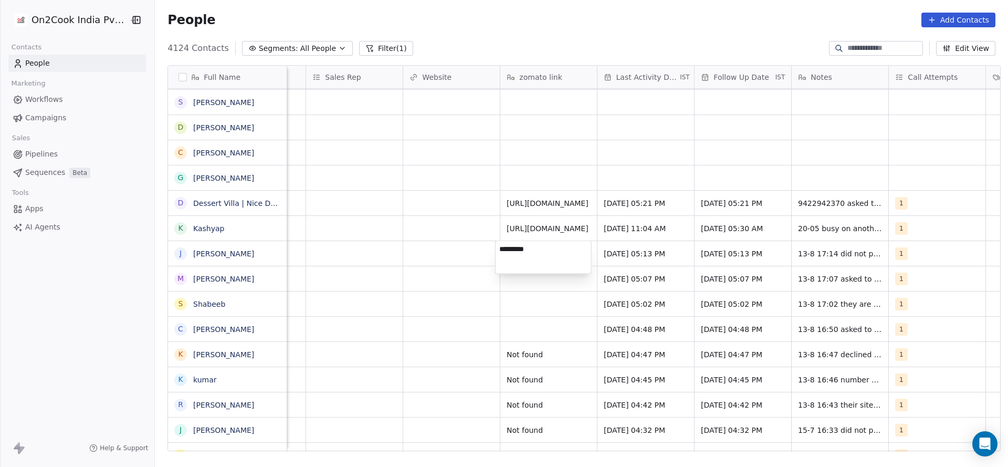
click at [501, 329] on html "On2Cook India Pvt. Ltd. Contacts People Marketing Workflows Campaigns Sales Pip…" at bounding box center [504, 233] width 1008 height 467
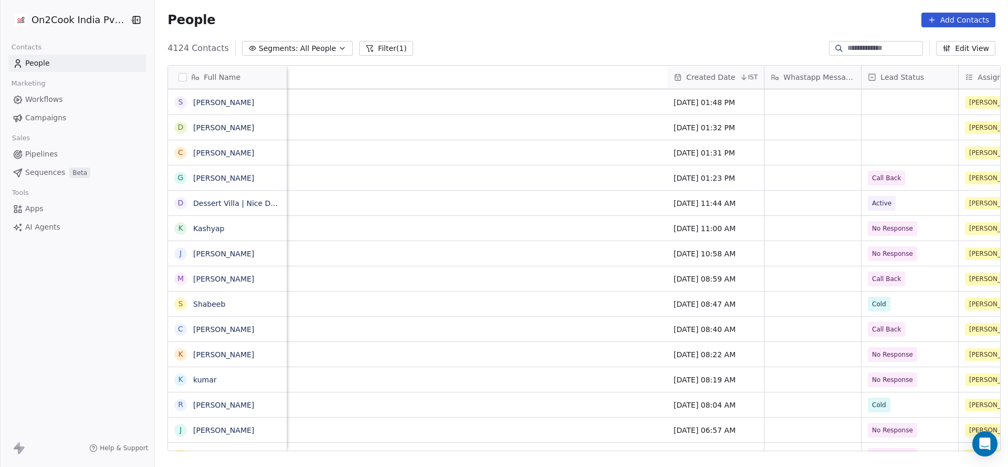
scroll to position [0, 1105]
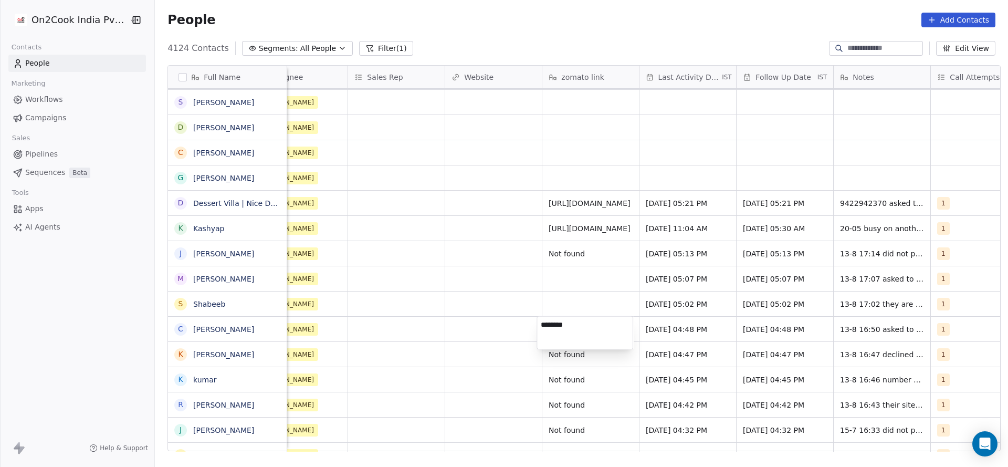
type textarea "*********"
click at [559, 290] on html "On2Cook India Pvt. Ltd. Contacts People Marketing Workflows Campaigns Sales Pip…" at bounding box center [504, 233] width 1008 height 467
click at [564, 280] on div "grid" at bounding box center [590, 278] width 97 height 25
type textarea "*********"
click at [507, 311] on html "On2Cook India Pvt. Ltd. Contacts People Marketing Workflows Campaigns Sales Pip…" at bounding box center [504, 233] width 1008 height 467
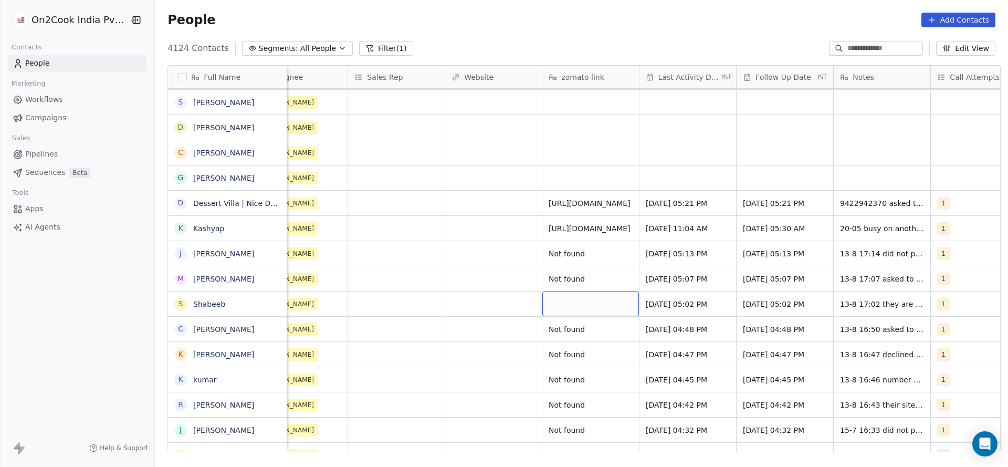
click at [585, 297] on div "grid" at bounding box center [590, 303] width 97 height 25
type textarea "*********"
click at [148, 321] on html "On2Cook India Pvt. Ltd. Contacts People Marketing Workflows Campaigns Sales Pip…" at bounding box center [504, 233] width 1008 height 467
click at [854, 205] on span "9422942370 asked to share details" at bounding box center [903, 205] width 125 height 21
click at [833, 205] on textarea "**********" at bounding box center [901, 207] width 146 height 33
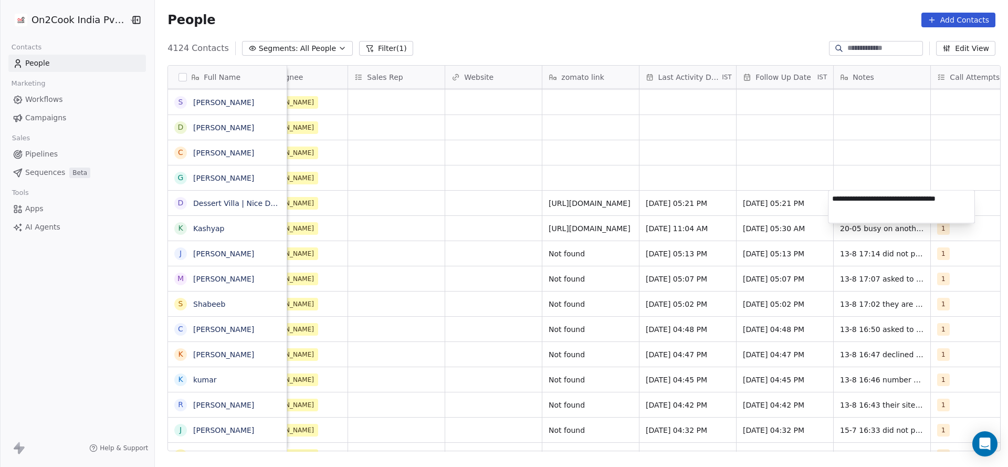
click at [850, 196] on textarea "**********" at bounding box center [901, 207] width 146 height 33
type textarea "**********"
click at [733, 196] on html "On2Cook India Pvt. Ltd. Contacts People Marketing Workflows Campaigns Sales Pip…" at bounding box center [504, 233] width 1008 height 467
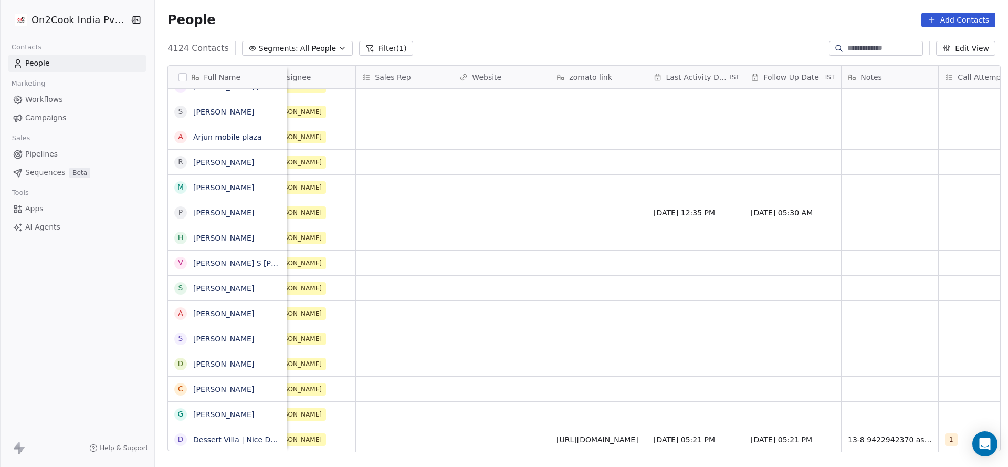
scroll to position [2192, 0]
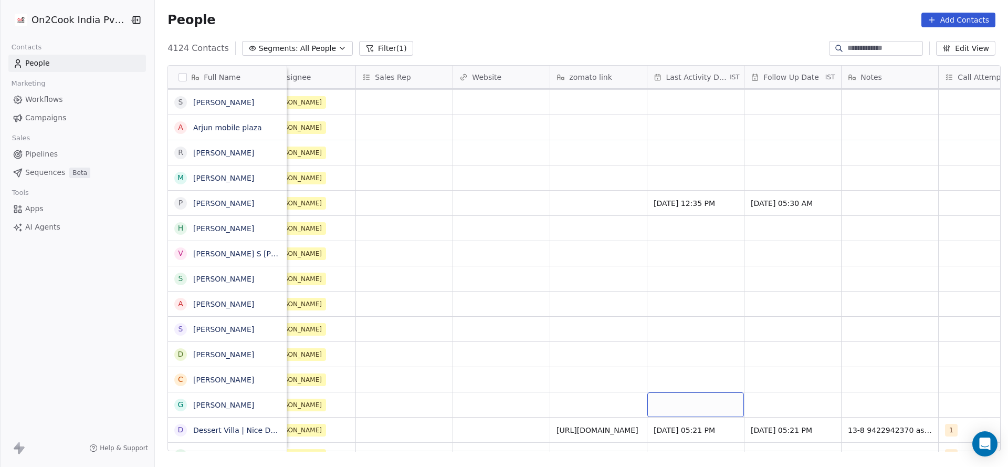
click at [676, 406] on div "grid" at bounding box center [695, 404] width 97 height 25
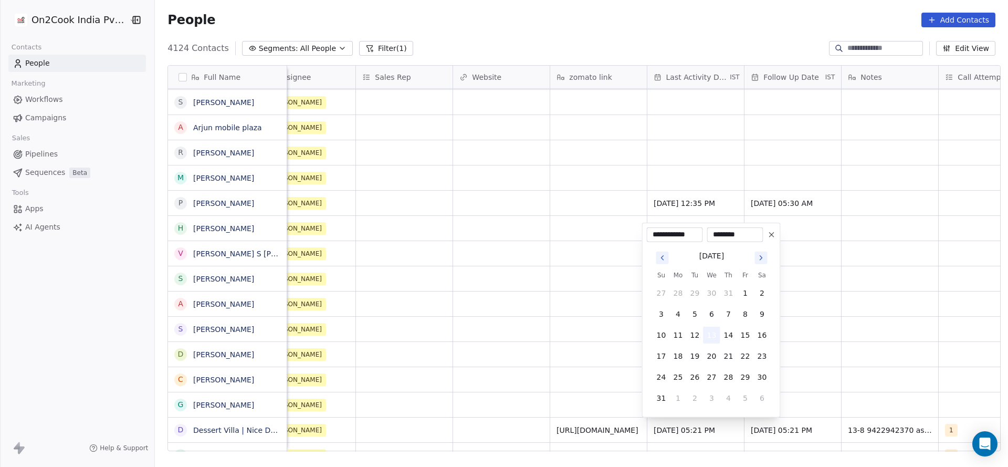
click at [714, 332] on button "13" at bounding box center [712, 335] width 17 height 17
click at [561, 409] on html "On2Cook India Pvt. Ltd. Contacts People Marketing Workflows Campaigns Sales Pip…" at bounding box center [504, 233] width 1008 height 467
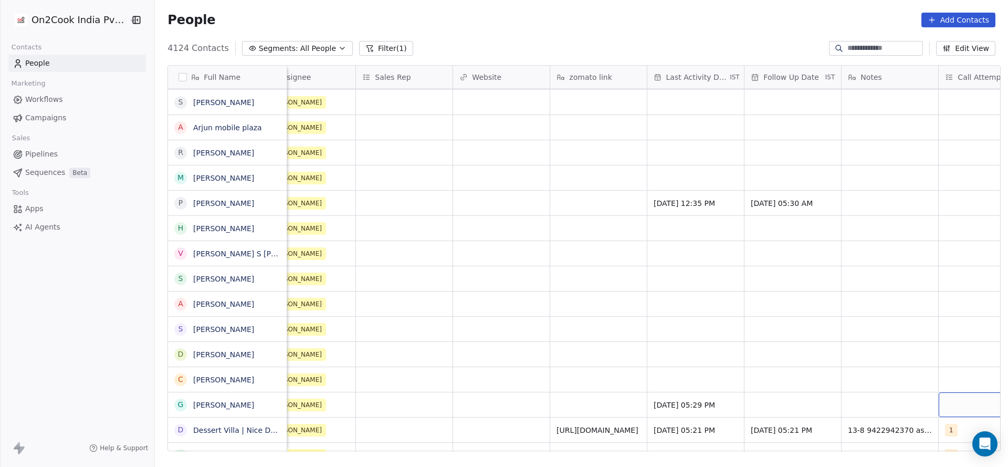
scroll to position [0, 1144]
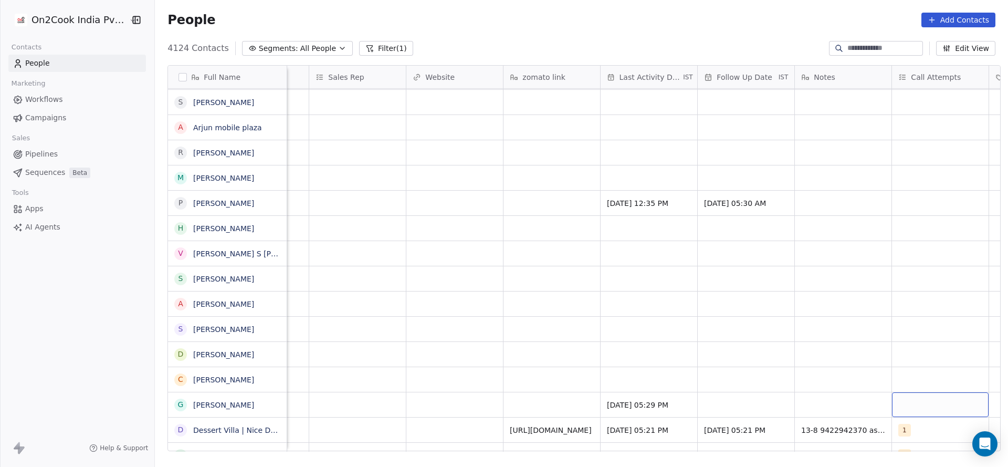
click at [939, 405] on div "grid" at bounding box center [940, 404] width 97 height 25
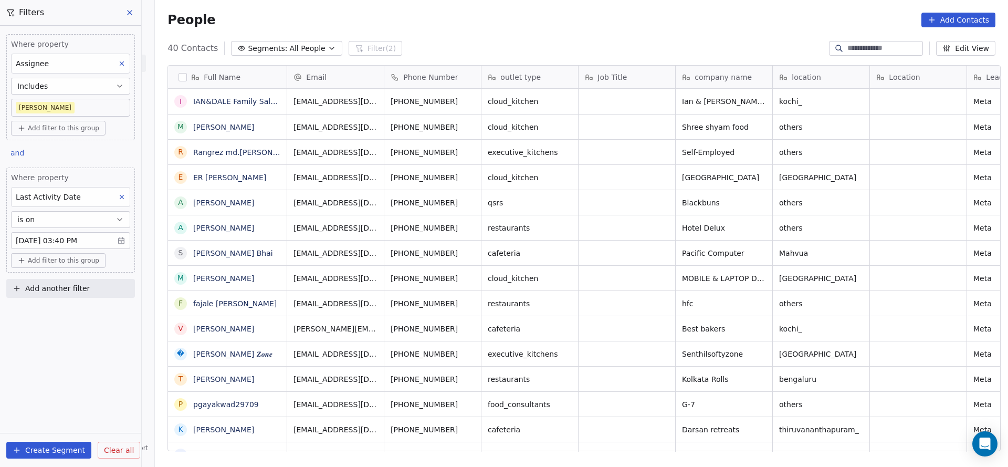
scroll to position [398, 846]
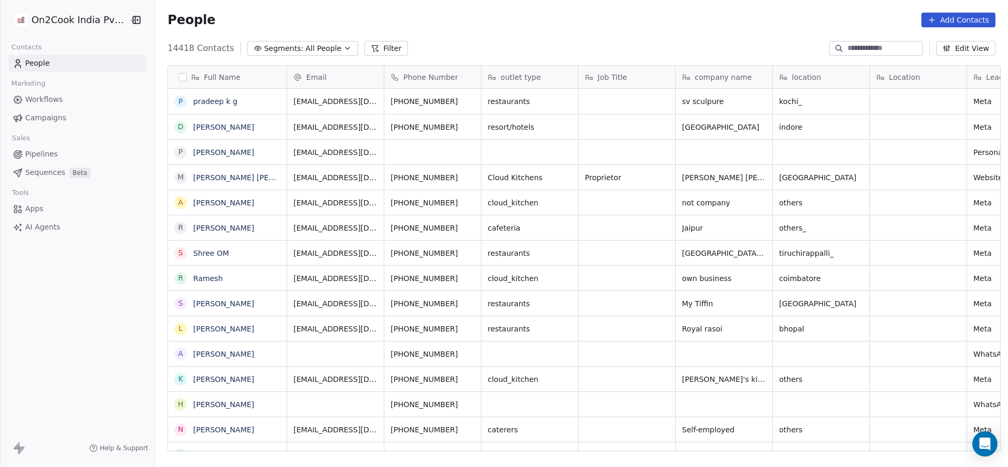
scroll to position [12, 12]
click at [874, 44] on input at bounding box center [884, 48] width 74 height 11
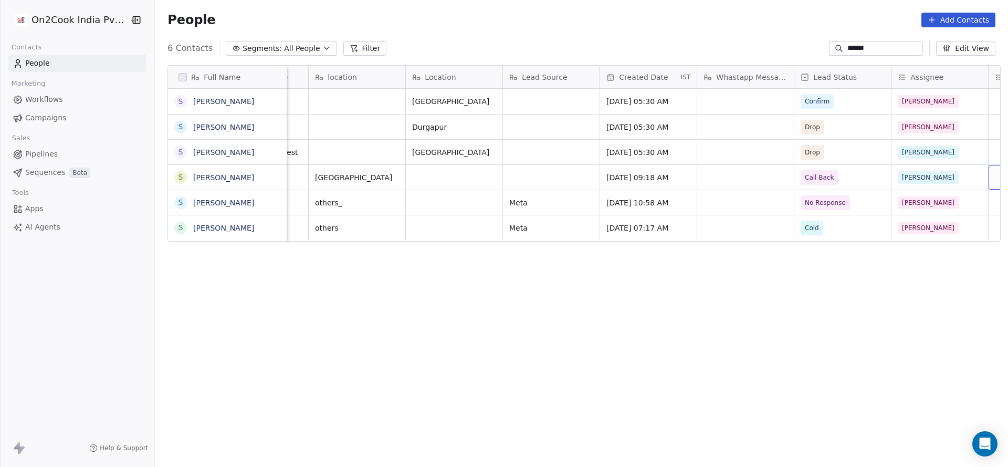
scroll to position [0, 561]
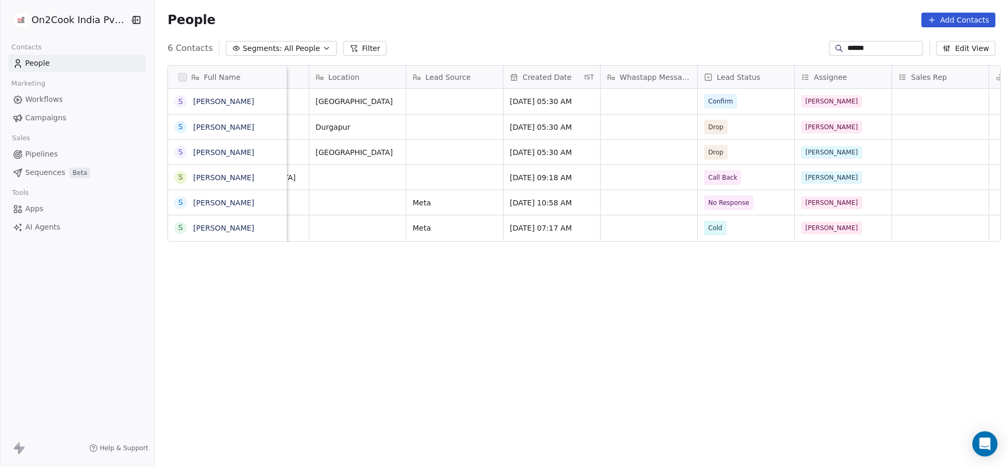
click at [851, 48] on input "******" at bounding box center [884, 48] width 74 height 11
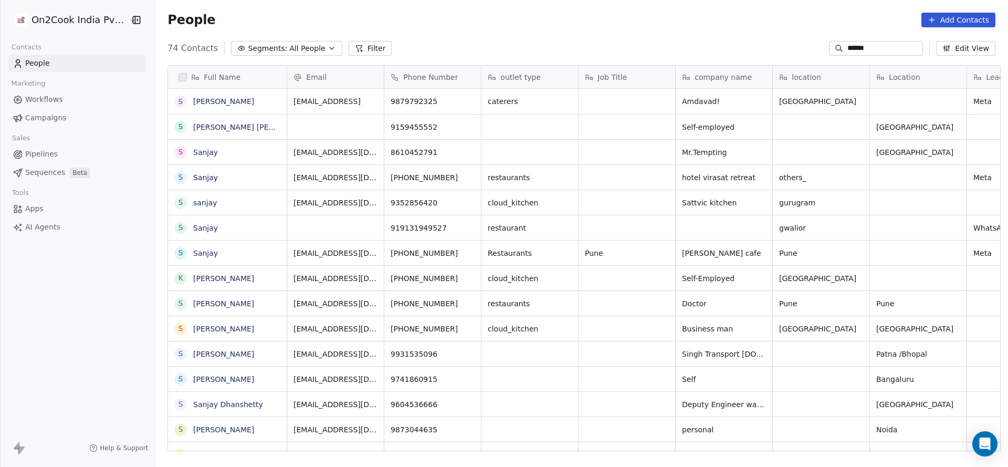
scroll to position [398, 846]
click at [894, 49] on input "******" at bounding box center [884, 48] width 74 height 11
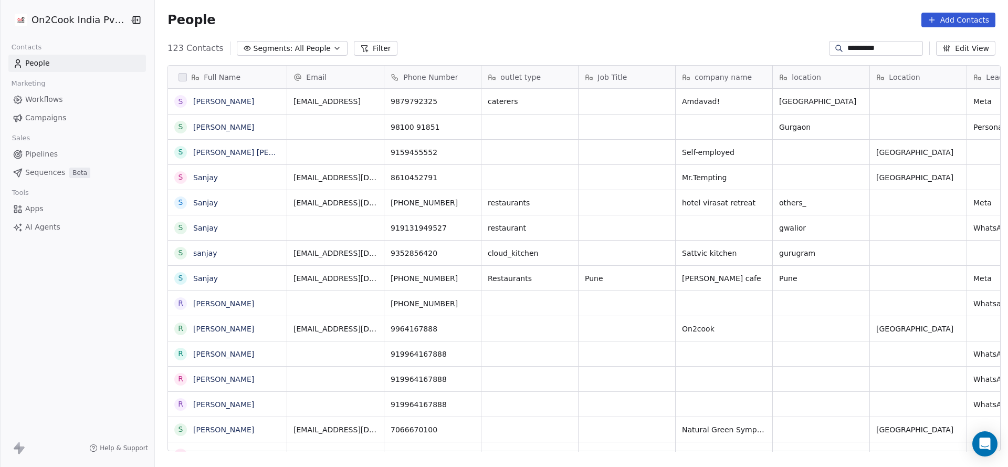
type input "**********"
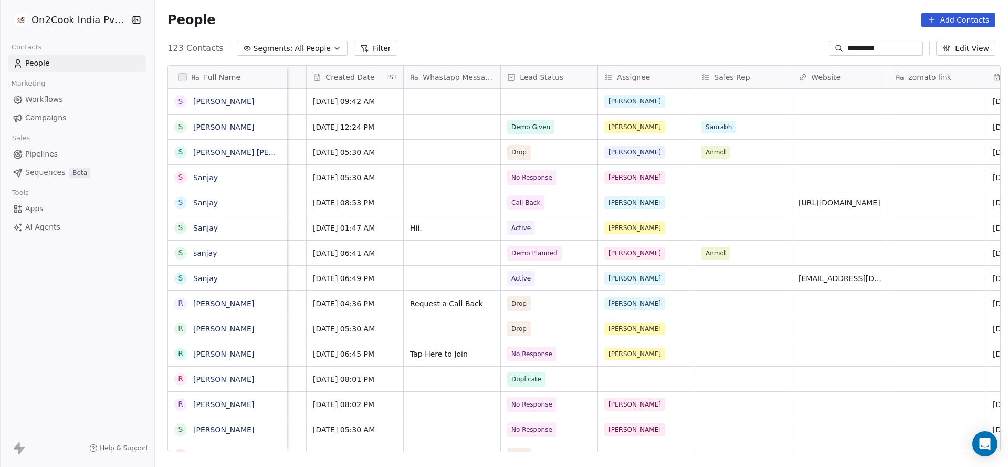
scroll to position [0, 646]
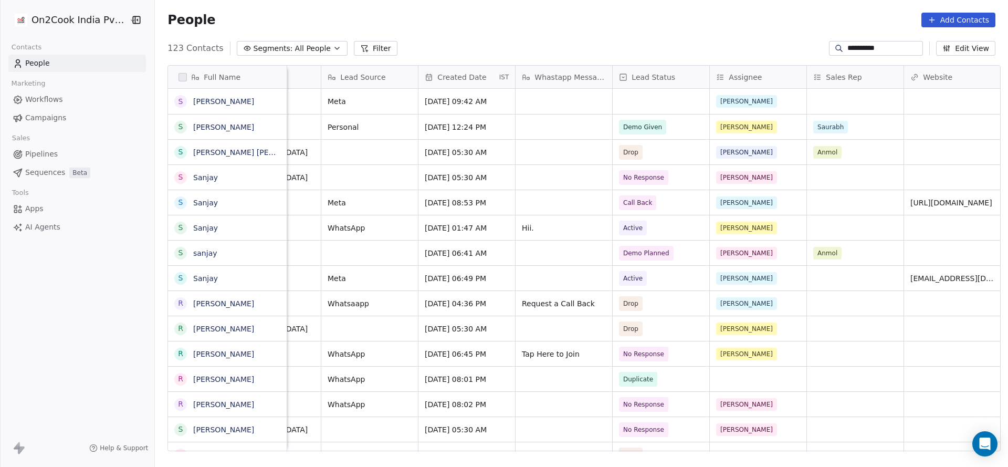
click at [879, 41] on div "**********" at bounding box center [876, 48] width 94 height 15
click at [879, 42] on div "**********" at bounding box center [876, 48] width 94 height 15
click at [877, 50] on input "**********" at bounding box center [884, 48] width 74 height 11
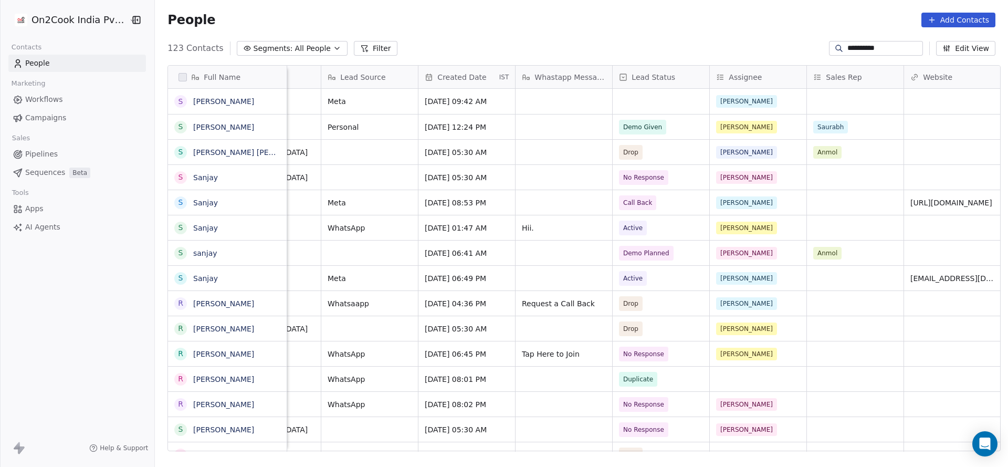
click at [877, 50] on input "**********" at bounding box center [884, 48] width 74 height 11
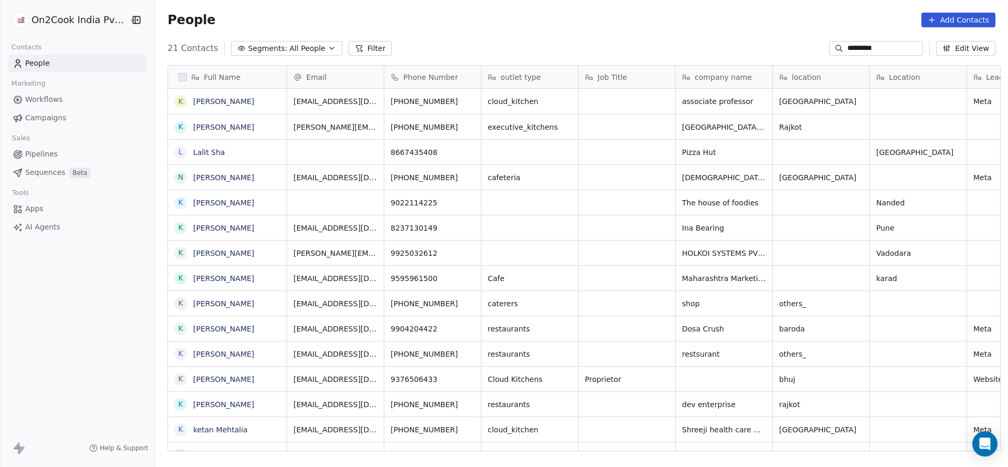
scroll to position [0, 0]
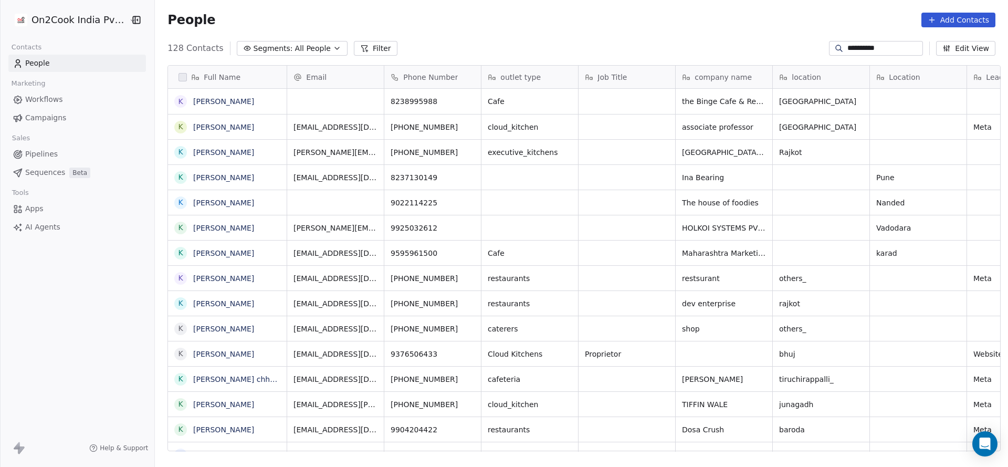
type input "**********"
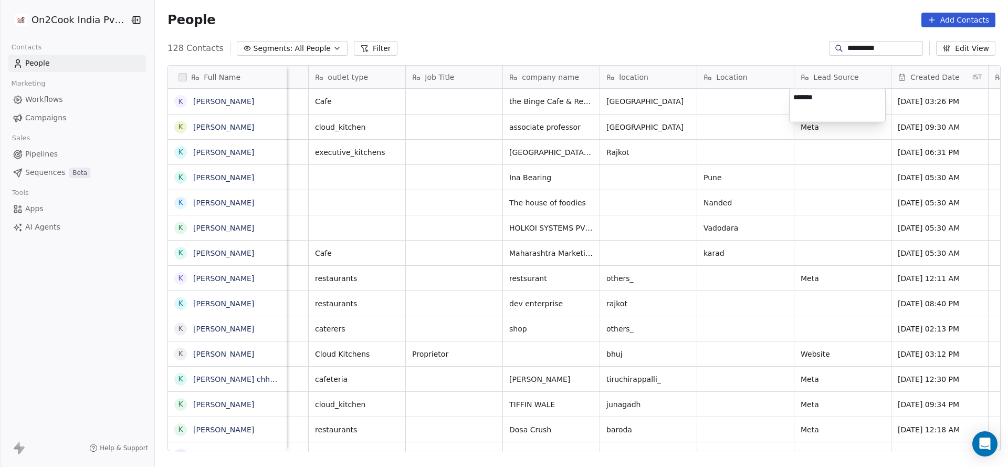
type textarea "********"
click at [706, 219] on html "**********" at bounding box center [504, 233] width 1008 height 467
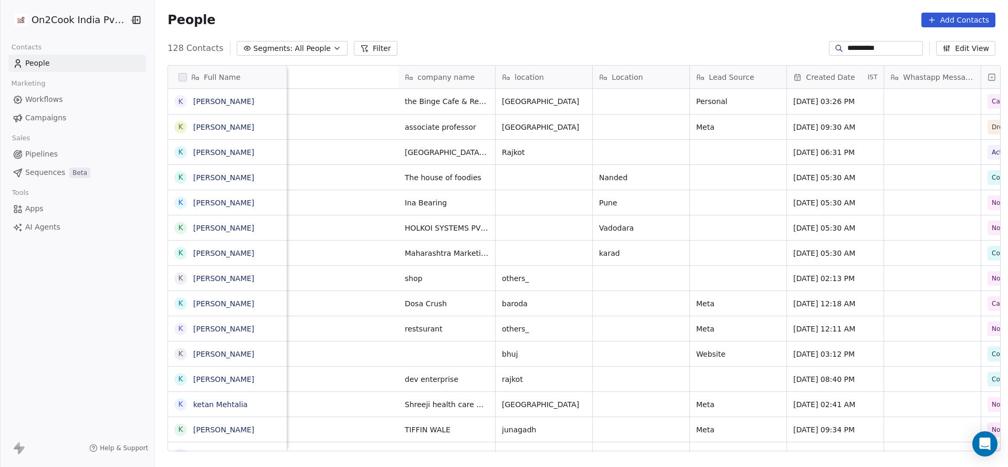
scroll to position [0, 699]
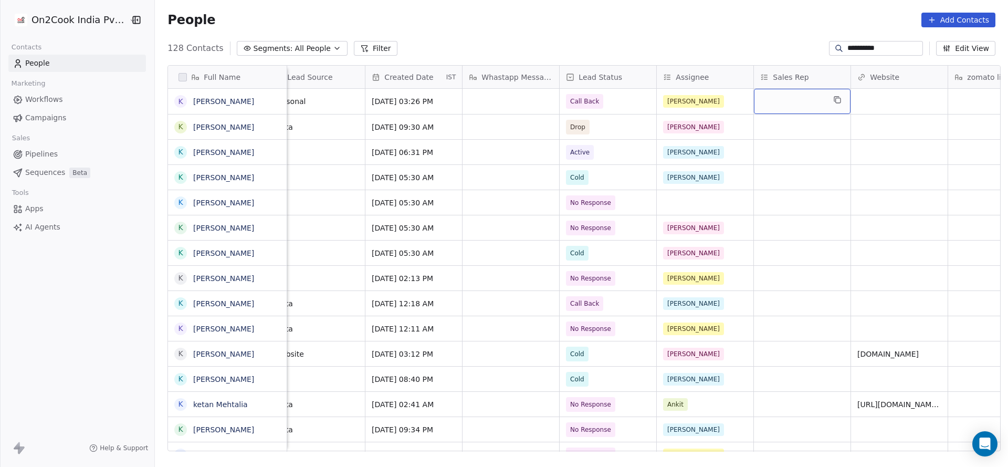
click at [811, 101] on div "grid" at bounding box center [802, 101] width 97 height 25
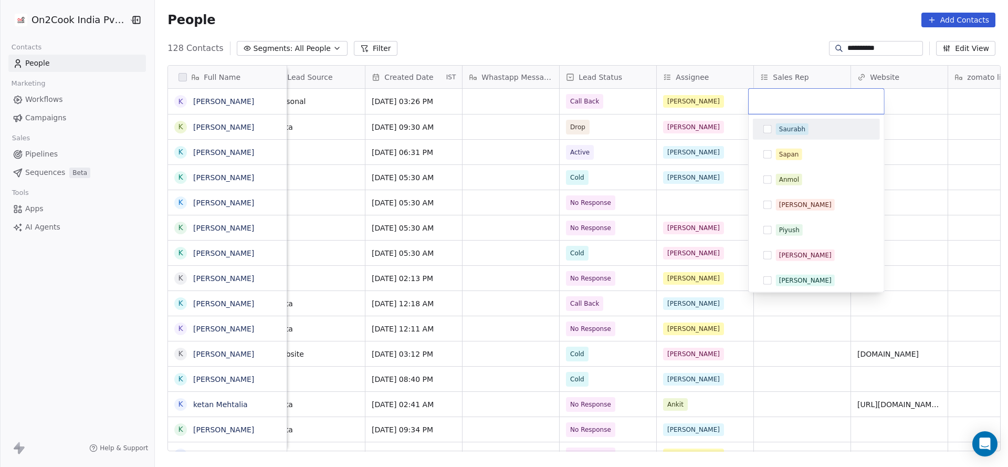
click at [806, 124] on div "Saurabh" at bounding box center [822, 129] width 93 height 12
click at [684, 162] on html "**********" at bounding box center [504, 233] width 1008 height 467
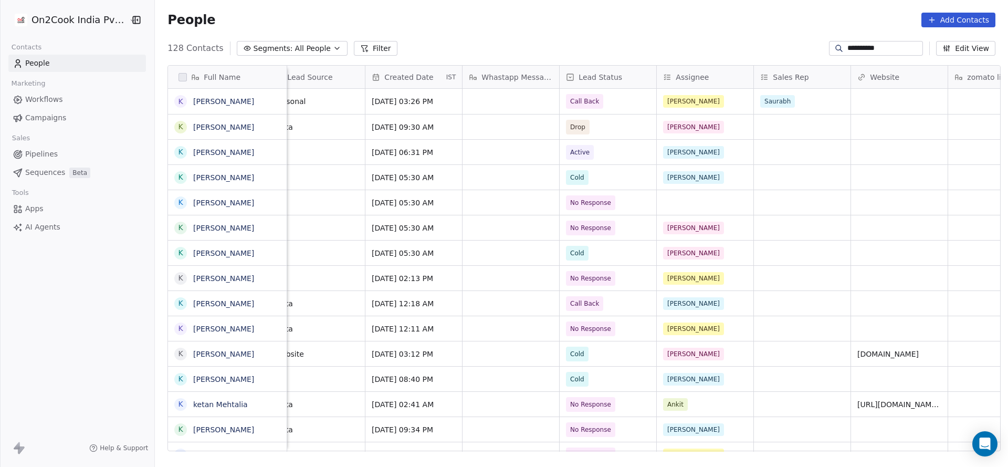
click at [897, 55] on div "**********" at bounding box center [876, 48] width 94 height 15
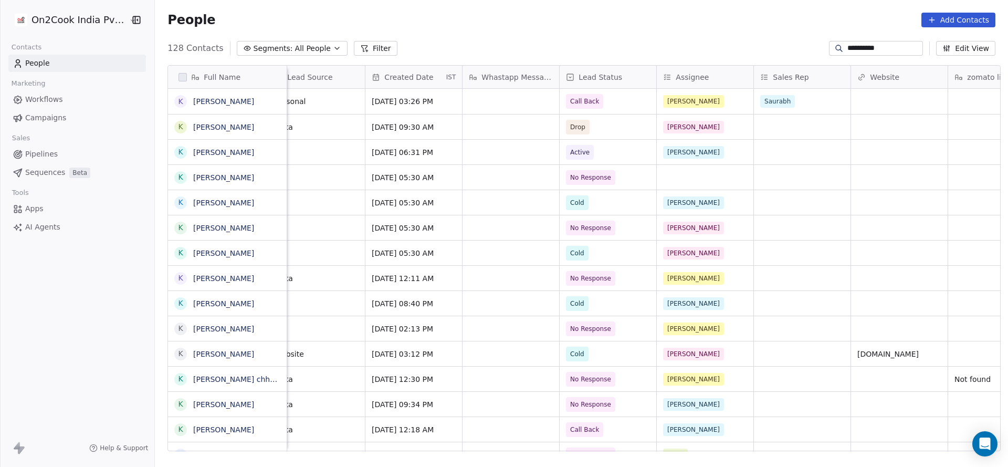
click at [876, 49] on input "**********" at bounding box center [884, 48] width 74 height 11
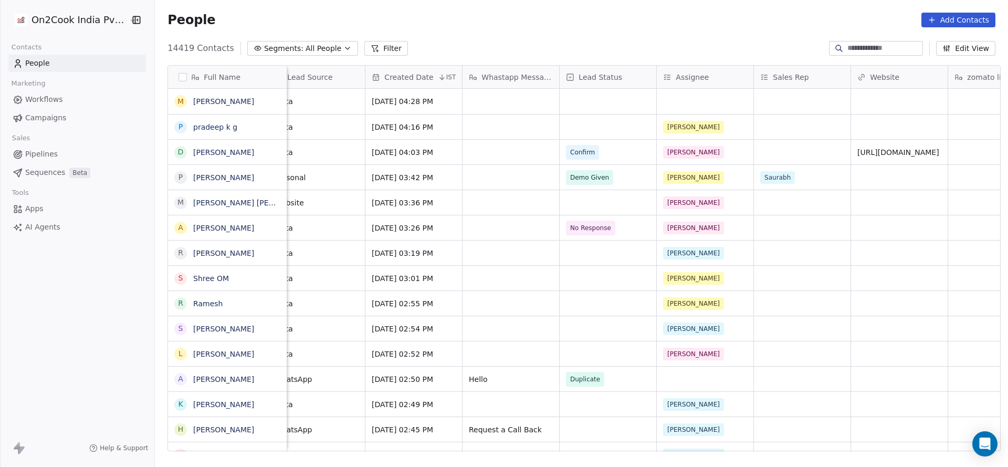
click at [364, 47] on button "Filter" at bounding box center [386, 48] width 44 height 15
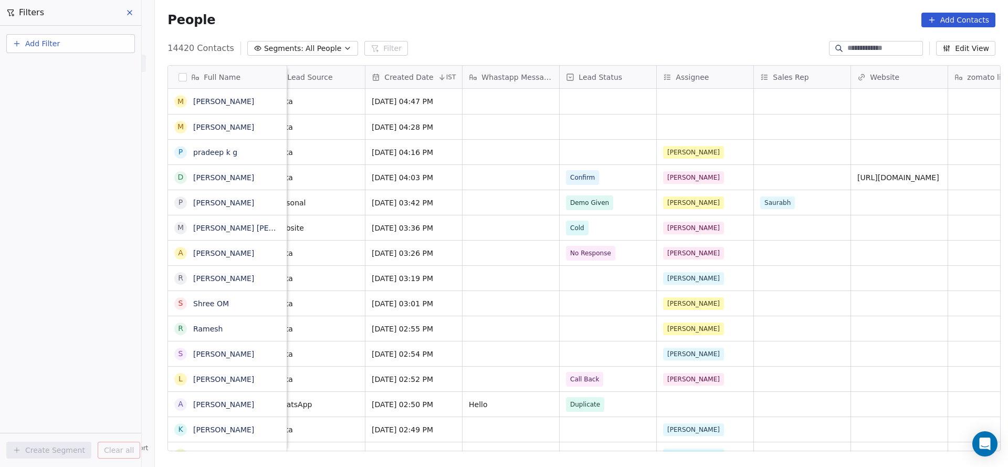
click at [106, 33] on div "Add Filter" at bounding box center [70, 42] width 141 height 32
click at [103, 46] on button "Add Filter" at bounding box center [70, 43] width 129 height 19
click at [68, 66] on span "Contact properties" at bounding box center [51, 68] width 68 height 11
type input "***"
click at [59, 101] on div "Assignee" at bounding box center [70, 106] width 107 height 11
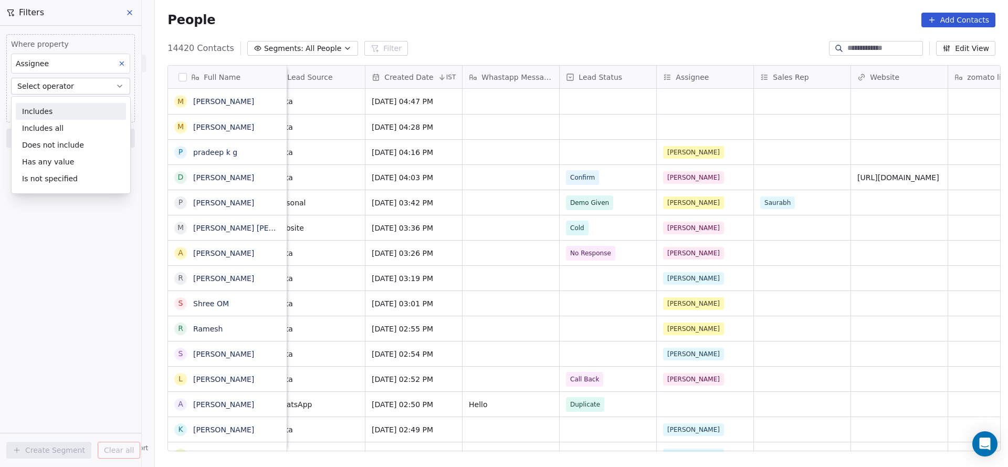
click at [62, 117] on div "Includes" at bounding box center [71, 111] width 110 height 17
click at [82, 103] on body "On2Cook India Pvt. Ltd. Contacts People Marketing Workflows Campaigns Sales Pip…" at bounding box center [504, 233] width 1008 height 467
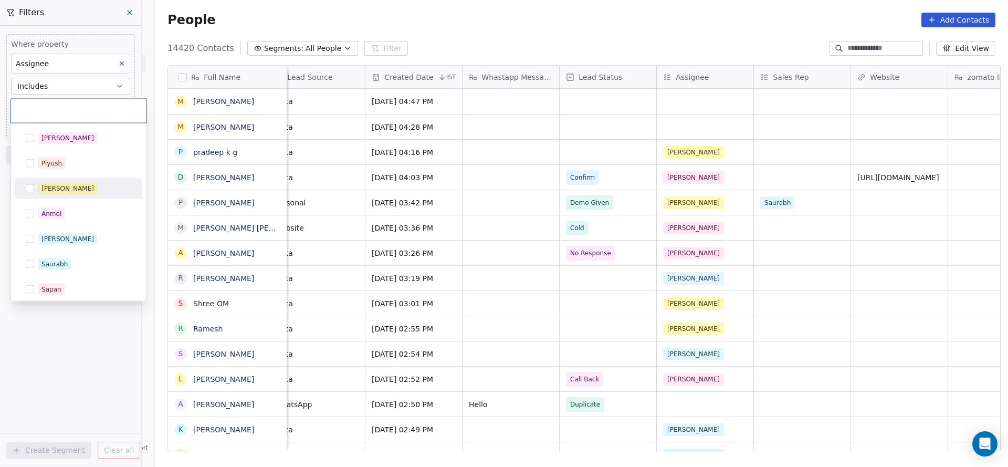
click at [83, 183] on div "[PERSON_NAME]" at bounding box center [84, 189] width 93 height 12
click at [323, 157] on html "On2Cook India Pvt. Ltd. Contacts People Marketing Workflows Campaigns Sales Pip…" at bounding box center [504, 233] width 1008 height 467
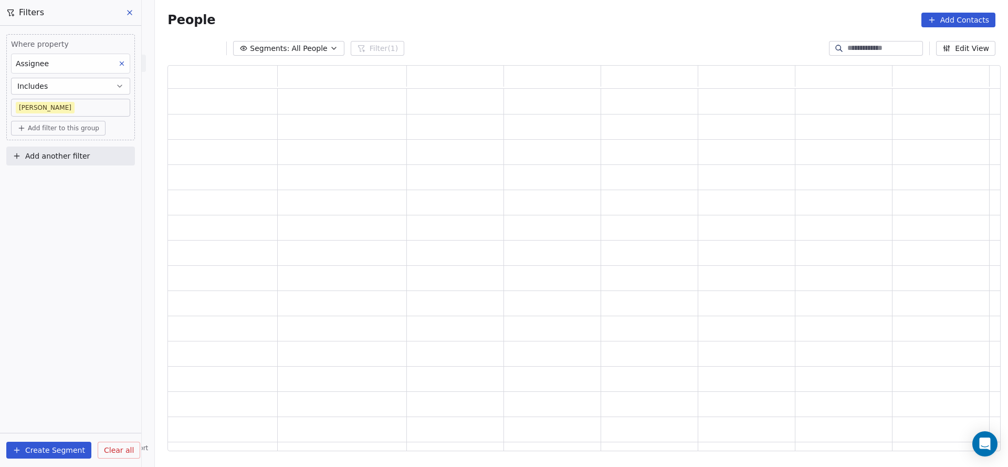
scroll to position [373, 821]
click at [98, 154] on button "Add another filter" at bounding box center [70, 155] width 129 height 19
click at [100, 176] on div "Contact properties" at bounding box center [70, 179] width 107 height 11
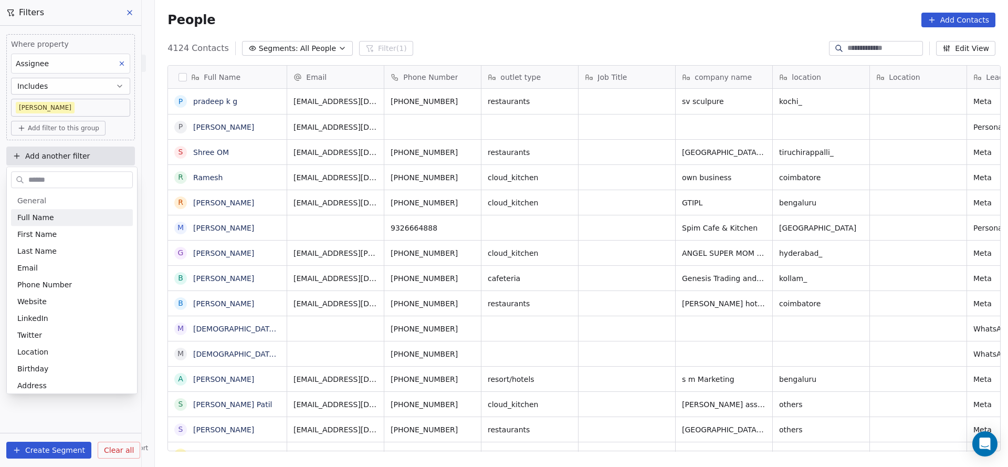
scroll to position [398, 846]
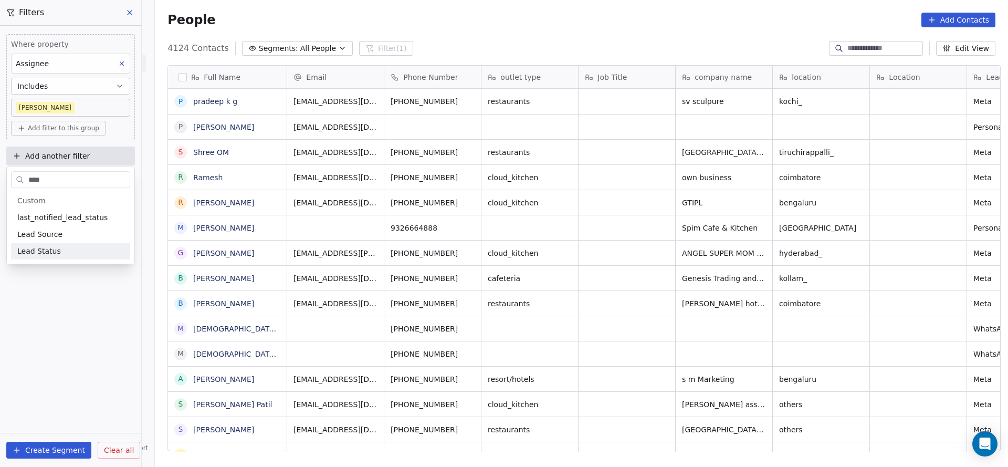
type input "****"
click at [24, 249] on span "Lead Status" at bounding box center [39, 251] width 44 height 11
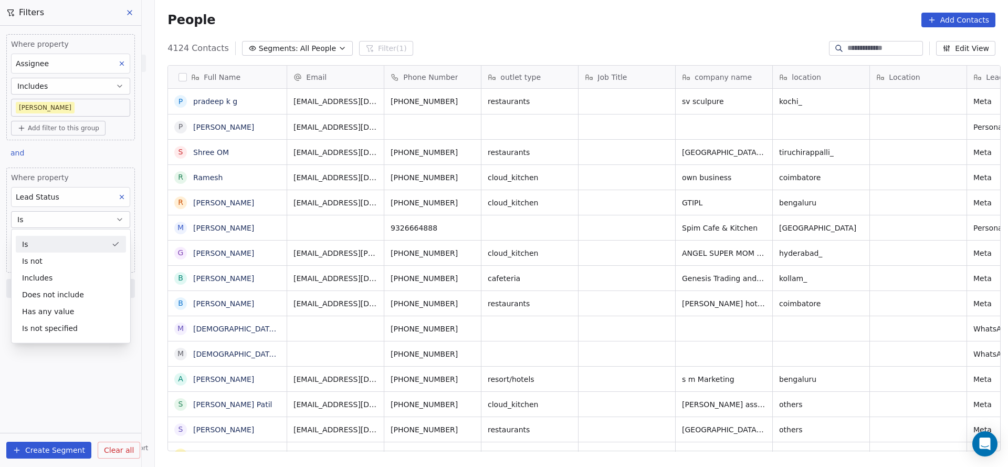
click at [74, 242] on div "Is" at bounding box center [71, 244] width 110 height 17
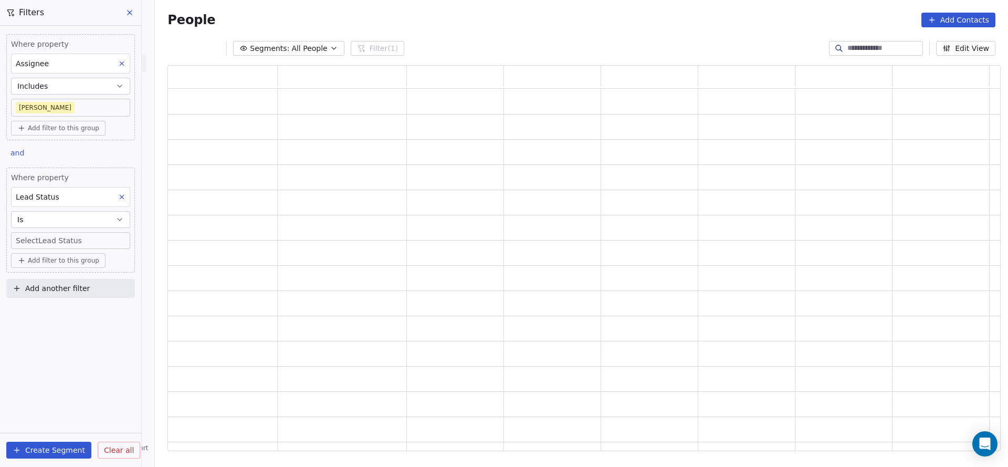
scroll to position [373, 821]
click at [106, 219] on button "Is" at bounding box center [70, 219] width 119 height 17
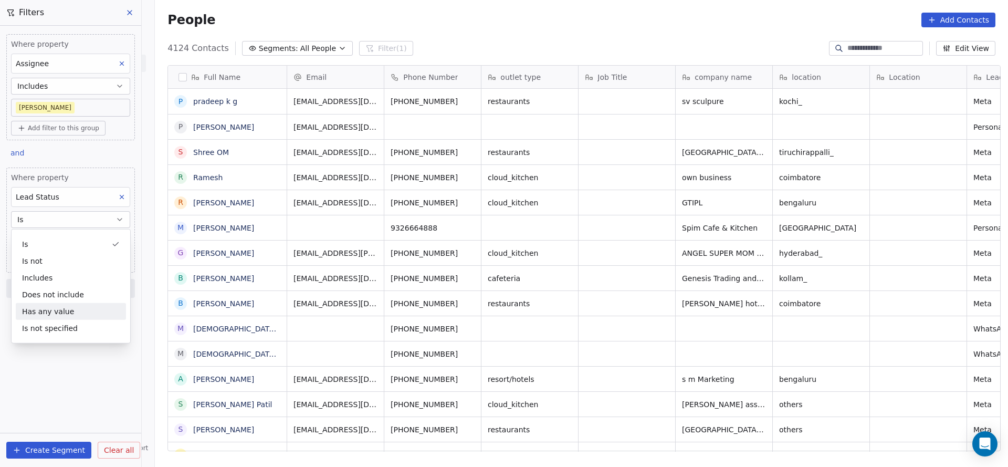
scroll to position [398, 846]
click at [101, 328] on div "Is not specified" at bounding box center [71, 328] width 110 height 17
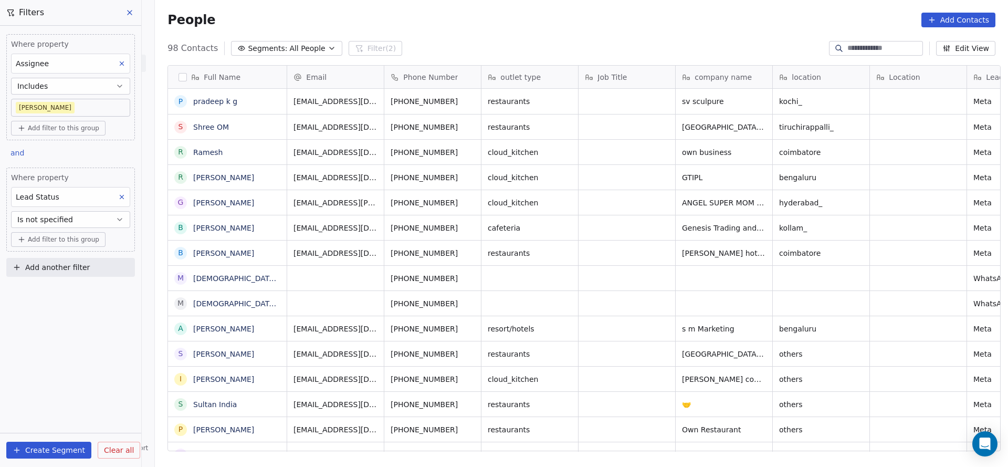
click at [96, 212] on button "Is not specified" at bounding box center [70, 219] width 119 height 17
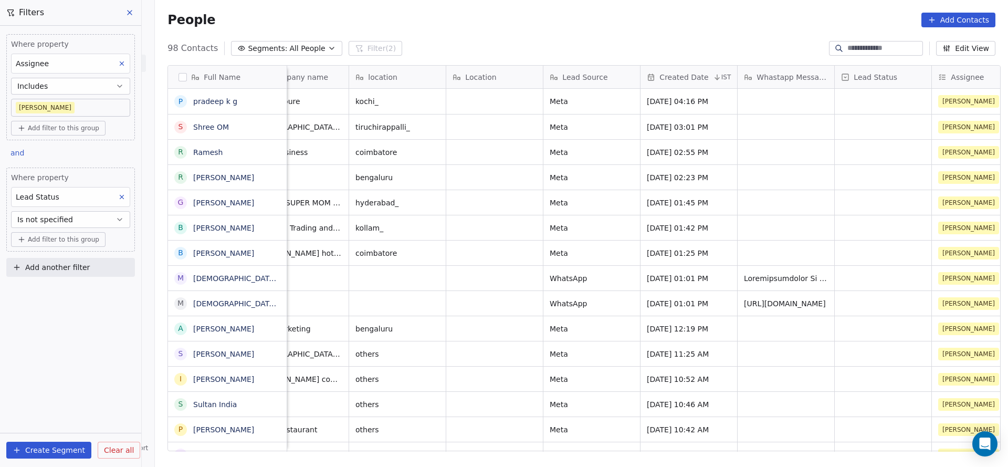
scroll to position [0, 402]
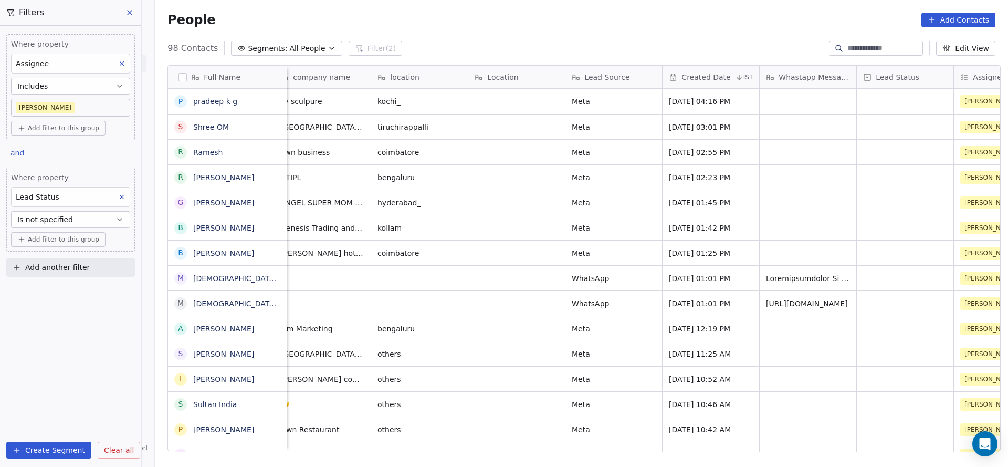
click at [799, 290] on div "+919205435092 WhatsApp Aug 13, 2025 01:01 PM https://www.facebook.com/share/v/1…" at bounding box center [870, 302] width 1968 height 25
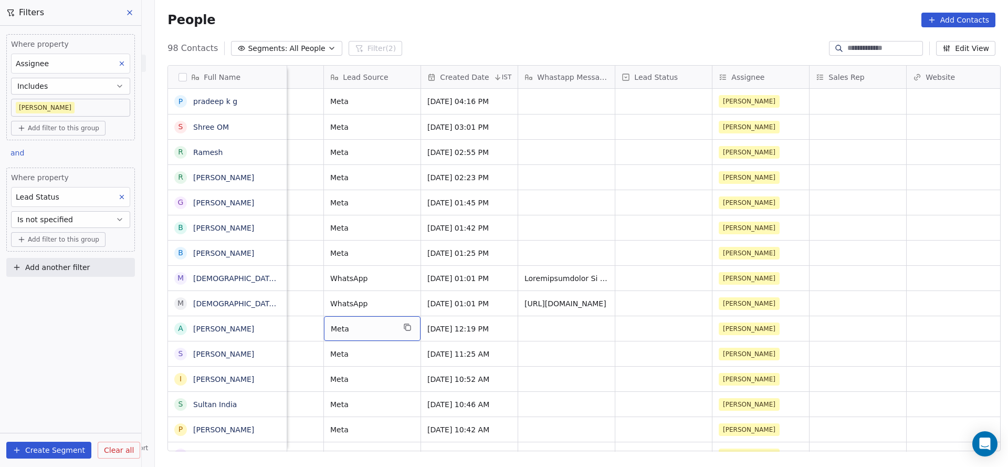
scroll to position [0, 622]
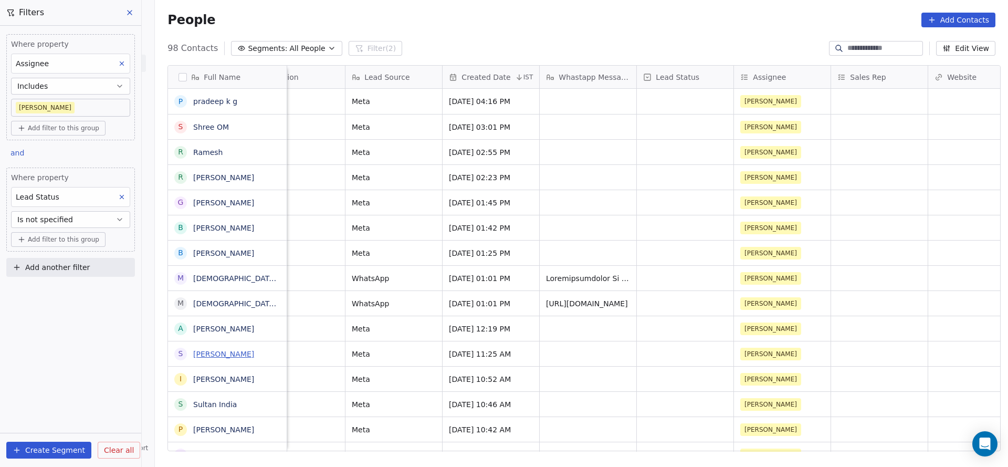
click at [209, 354] on link "[PERSON_NAME]" at bounding box center [223, 354] width 61 height 8
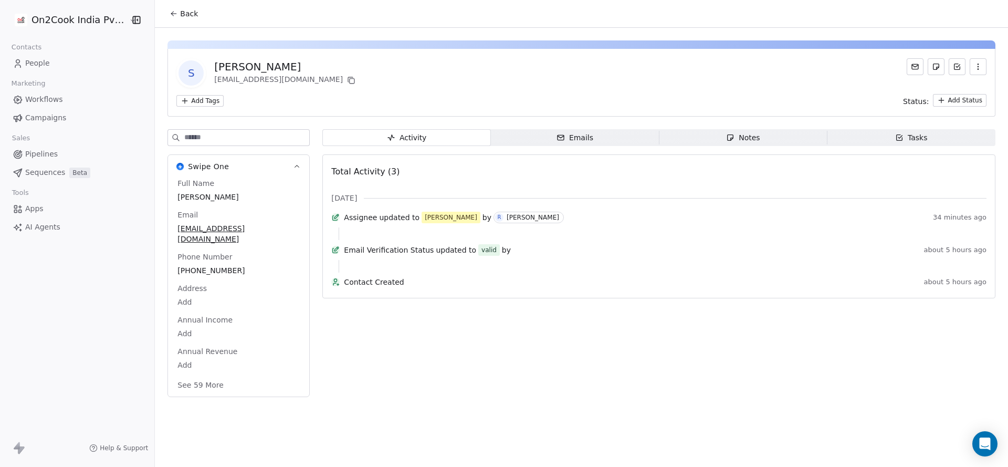
click at [175, 7] on button "Back" at bounding box center [183, 13] width 41 height 19
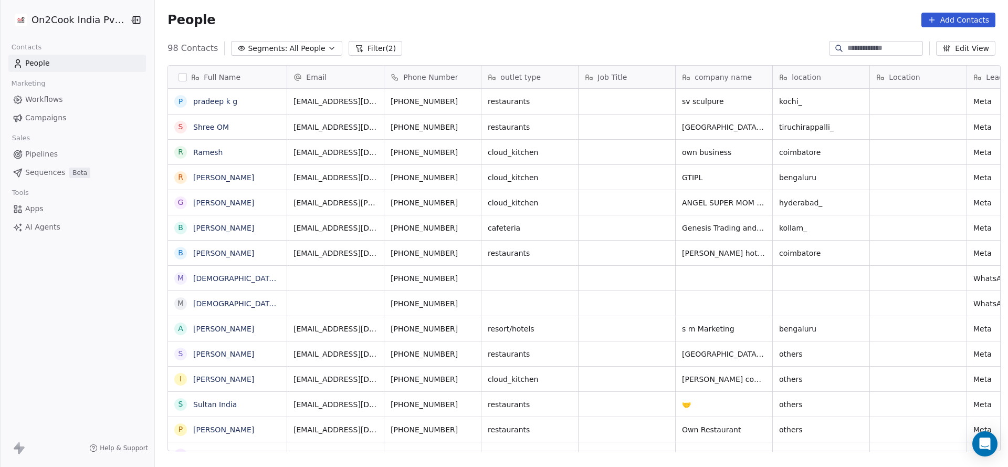
scroll to position [398, 846]
click at [238, 381] on link "[PERSON_NAME]" at bounding box center [223, 379] width 61 height 8
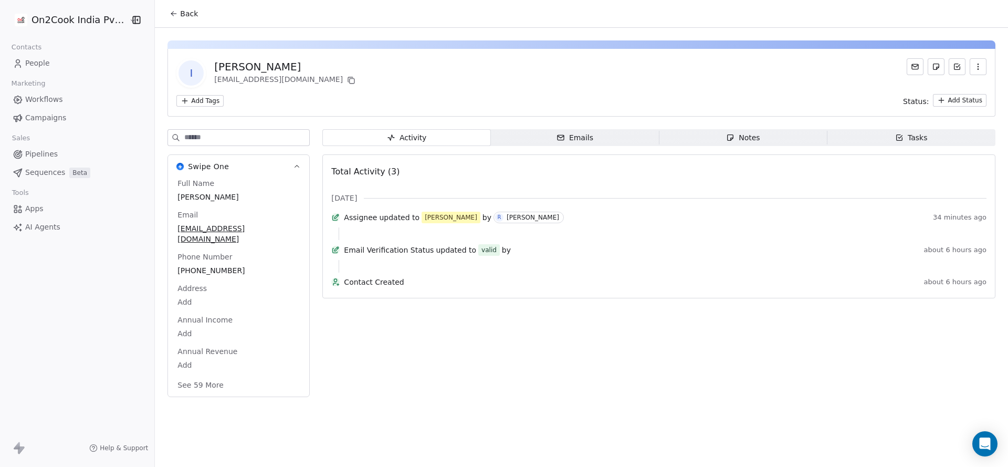
click at [172, 12] on icon at bounding box center [174, 13] width 8 height 8
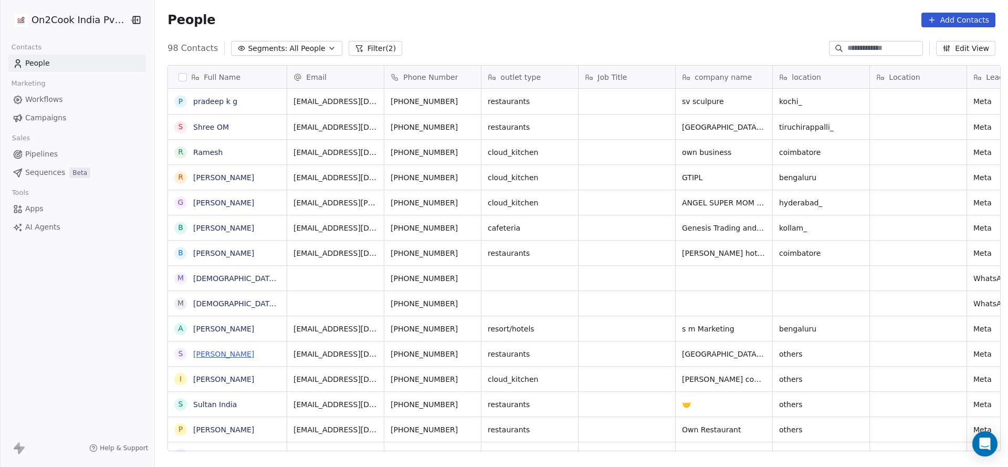
scroll to position [398, 846]
click at [219, 400] on link "Sultan India" at bounding box center [215, 404] width 44 height 8
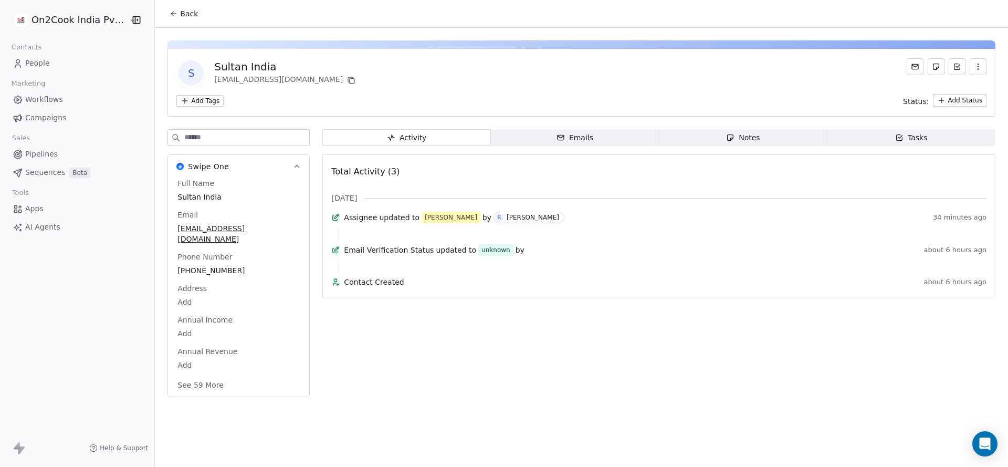
click at [187, 11] on span "Back" at bounding box center [189, 13] width 18 height 11
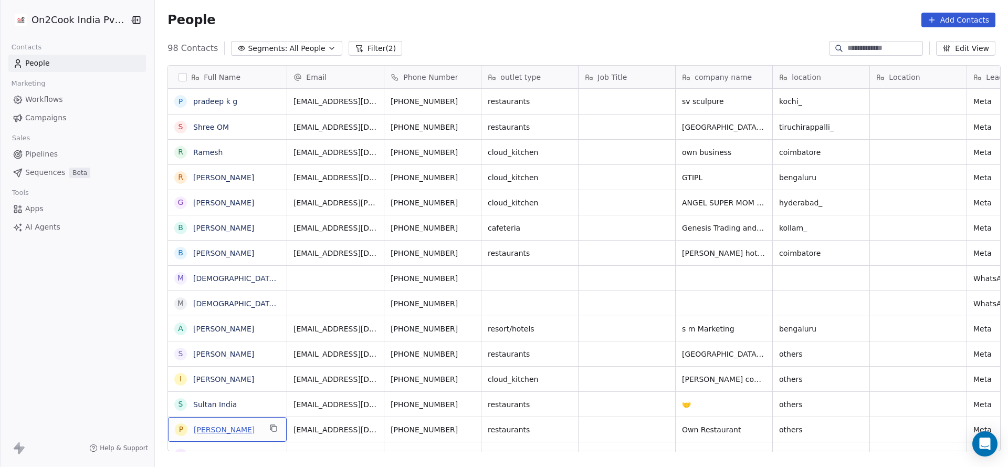
scroll to position [13, 0]
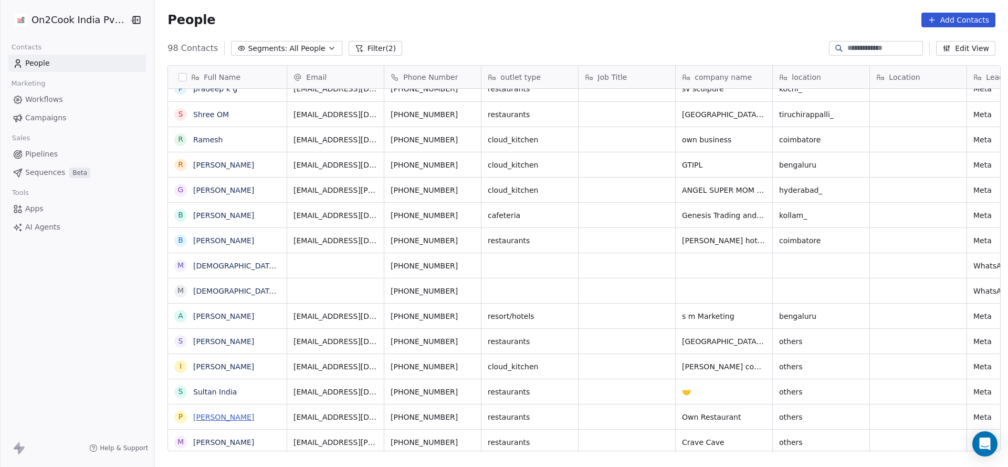
click at [240, 416] on link "[PERSON_NAME]" at bounding box center [223, 417] width 61 height 8
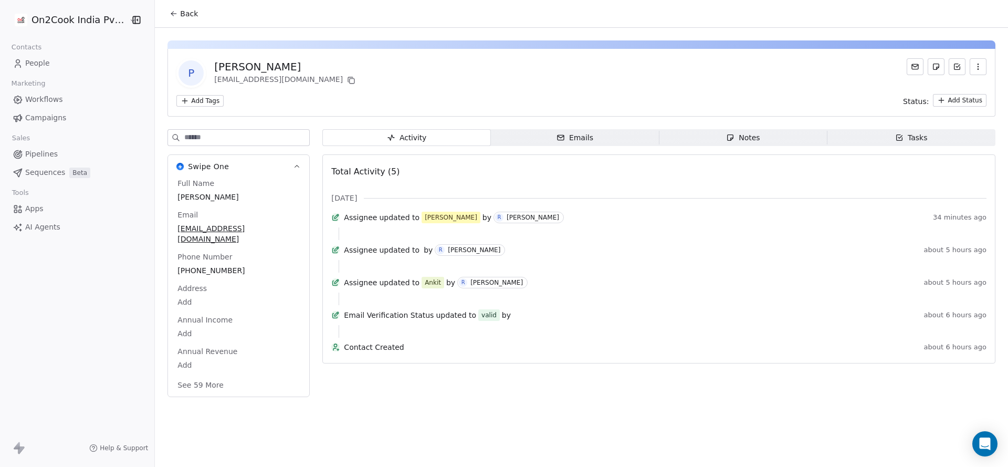
click at [180, 11] on span "Back" at bounding box center [189, 13] width 18 height 11
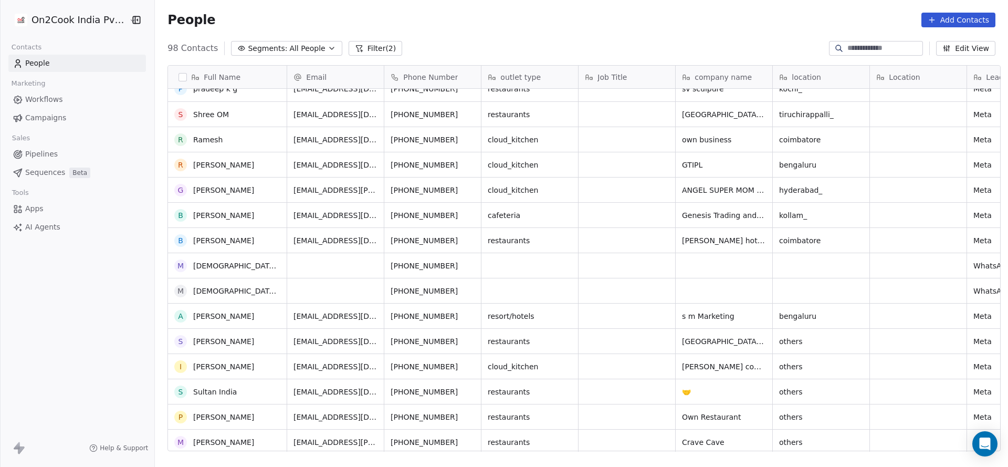
scroll to position [91, 0]
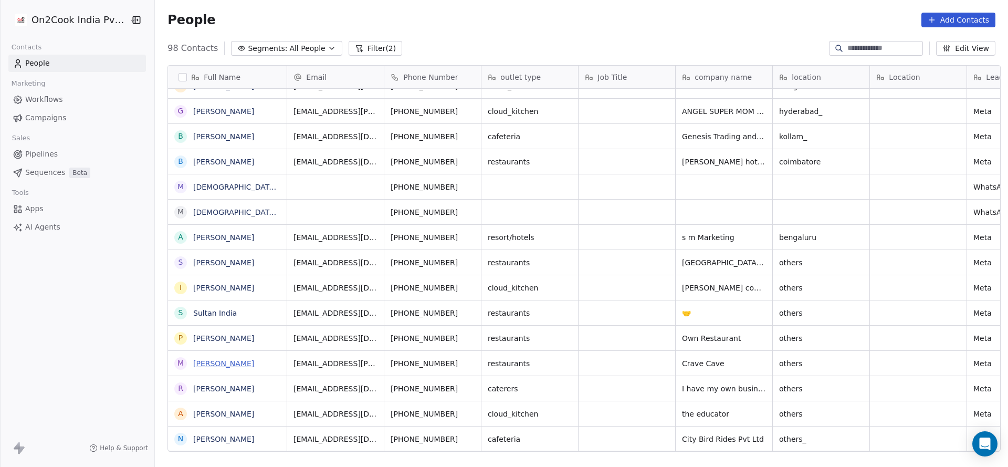
click at [233, 366] on link "[PERSON_NAME]" at bounding box center [223, 363] width 61 height 8
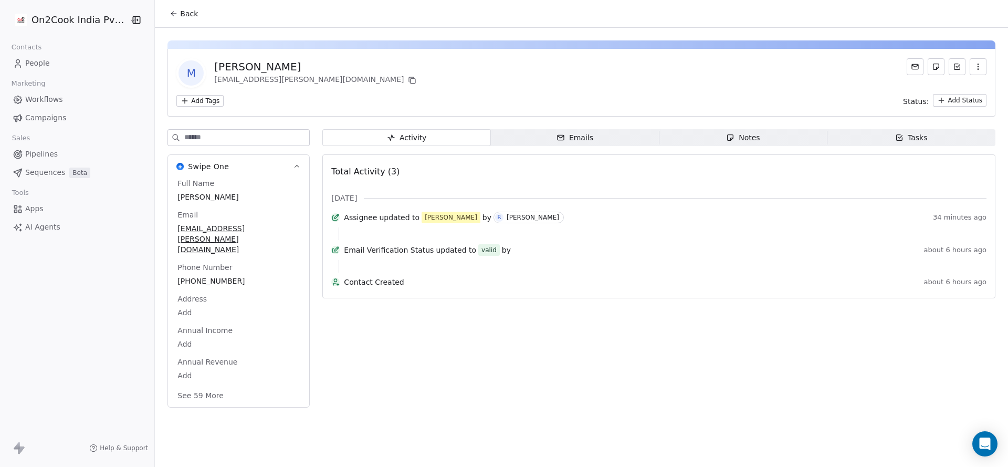
click at [192, 19] on button "Back" at bounding box center [183, 13] width 41 height 19
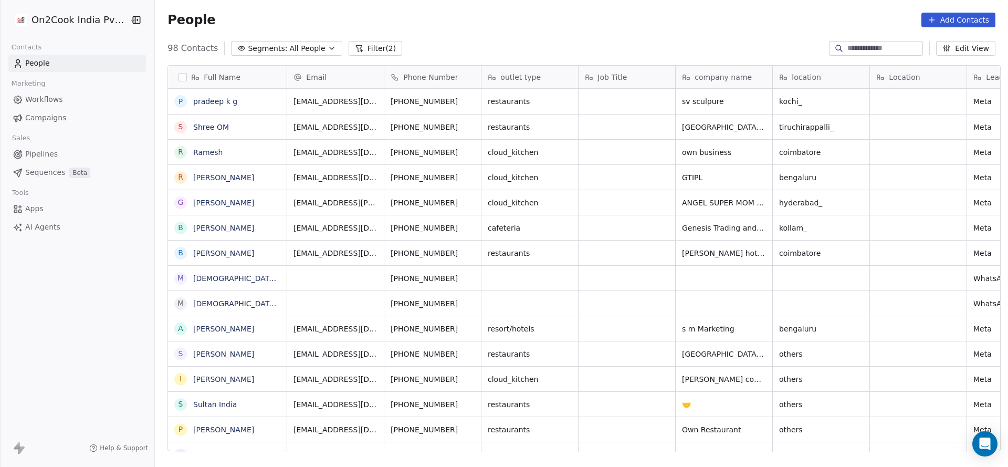
scroll to position [398, 846]
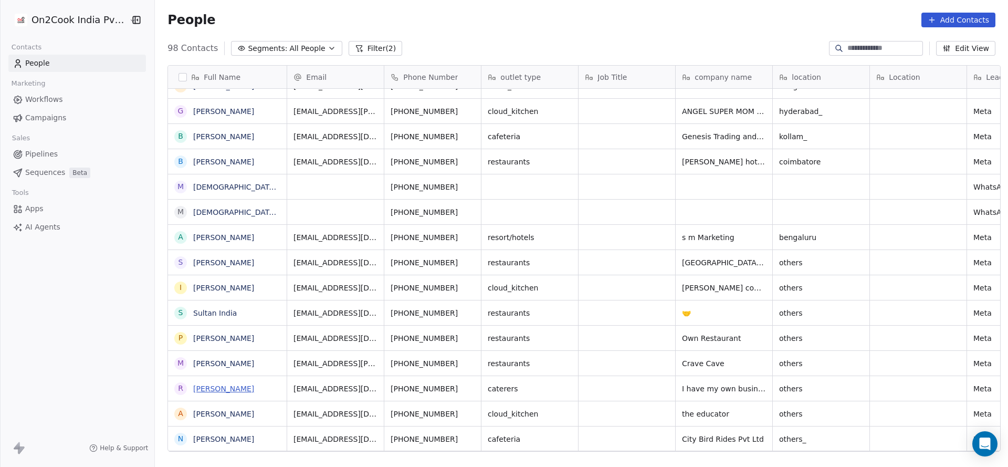
click at [228, 384] on link "[PERSON_NAME]" at bounding box center [223, 388] width 61 height 8
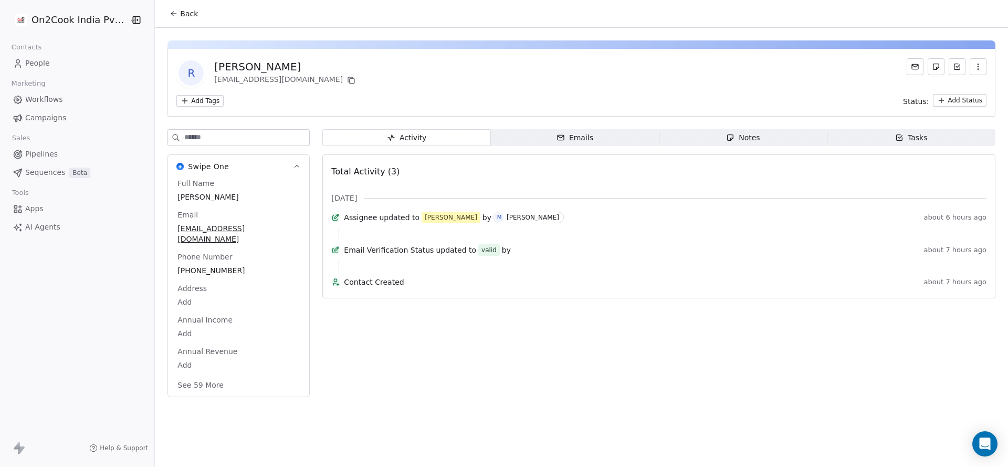
click at [166, 4] on button "Back" at bounding box center [183, 13] width 41 height 19
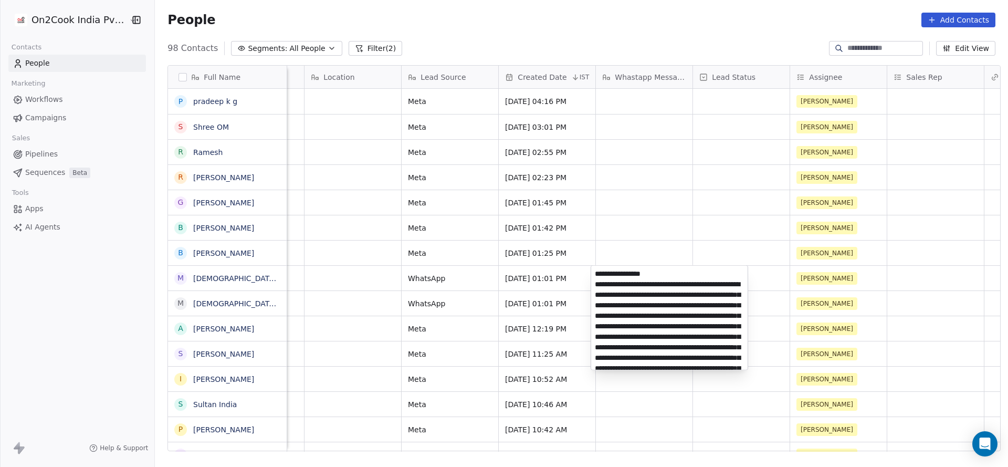
click at [714, 234] on html "On2Cook India Pvt. Ltd. Contacts People Marketing Workflows Campaigns Sales Pip…" at bounding box center [504, 233] width 1008 height 467
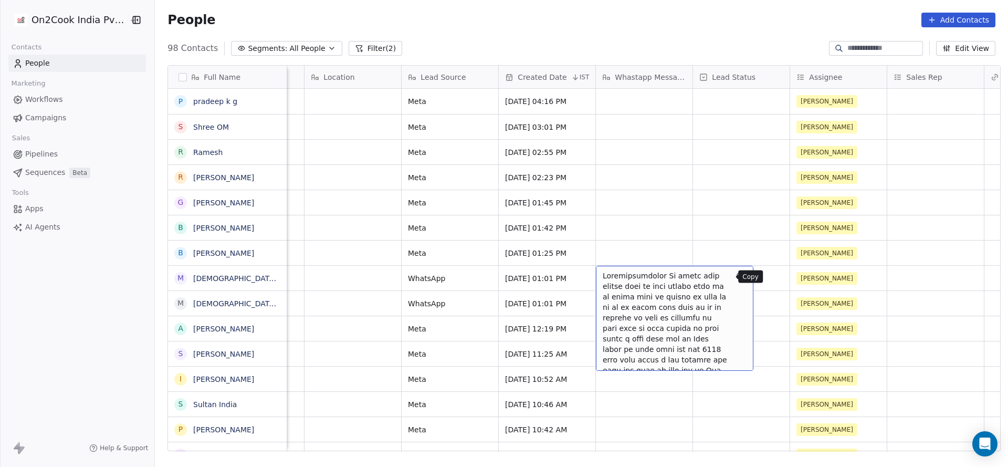
click at [736, 276] on icon "grid" at bounding box center [740, 276] width 8 height 8
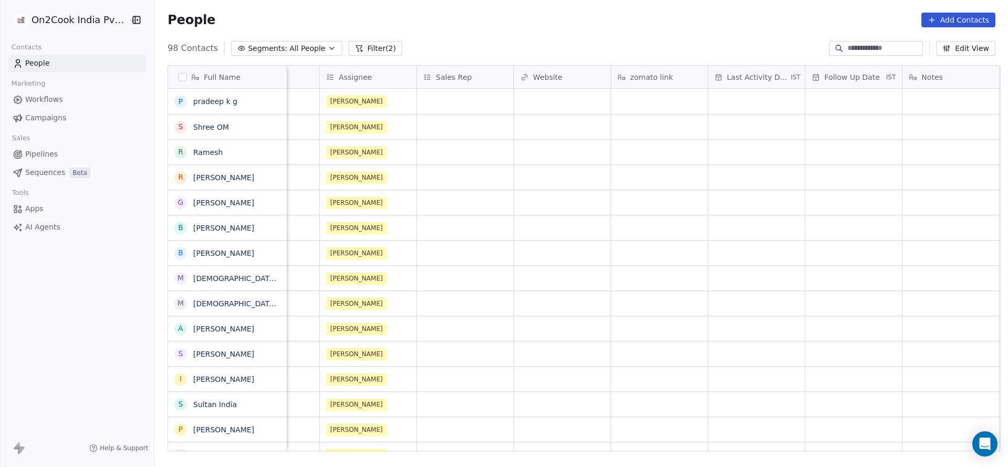
scroll to position [0, 646]
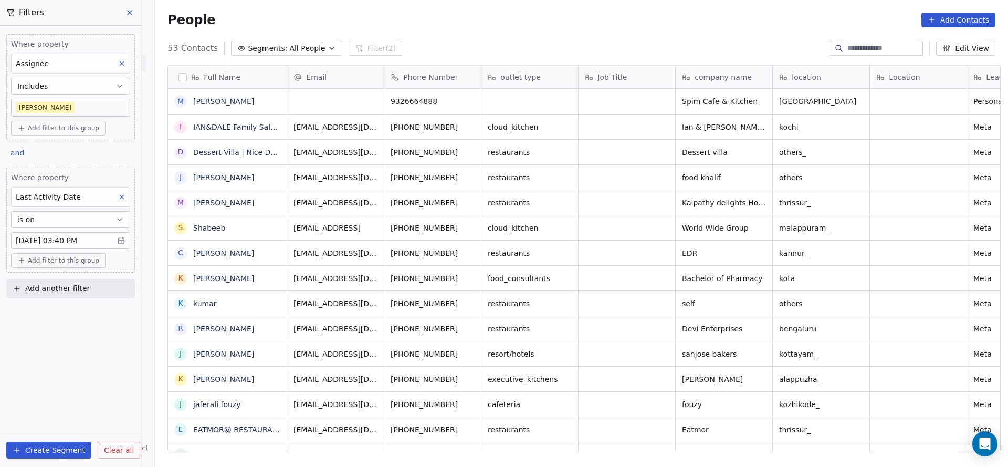
scroll to position [398, 846]
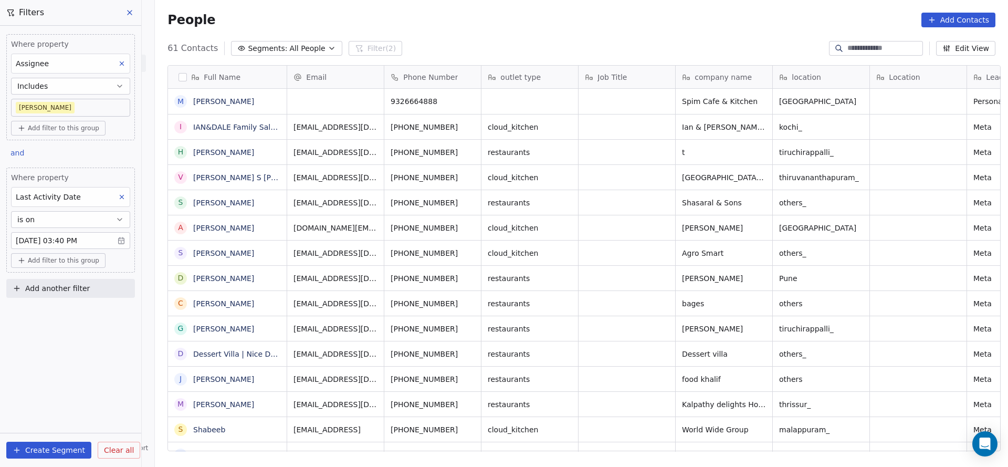
click at [94, 244] on body "On2Cook India Pvt. Ltd. Contacts People Marketing Workflows Campaigns Sales Pip…" at bounding box center [504, 233] width 1008 height 467
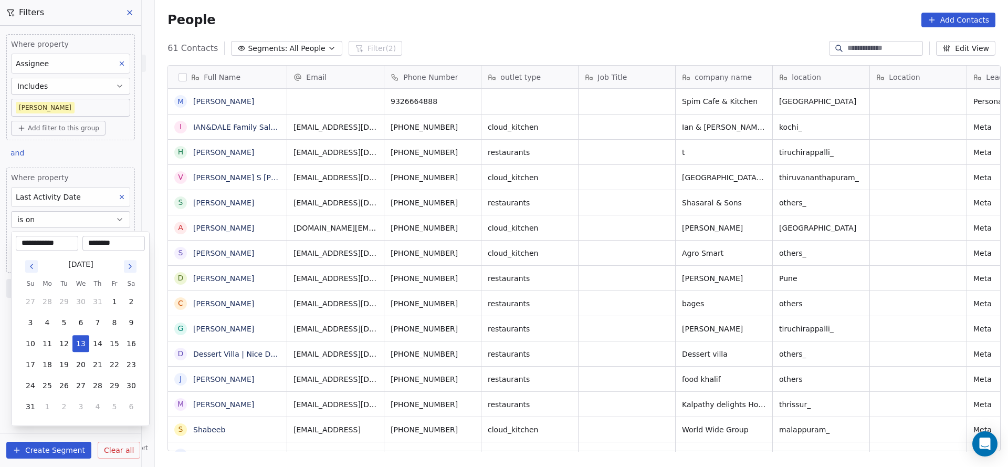
click at [105, 241] on input "********" at bounding box center [114, 243] width 58 height 11
type input "********"
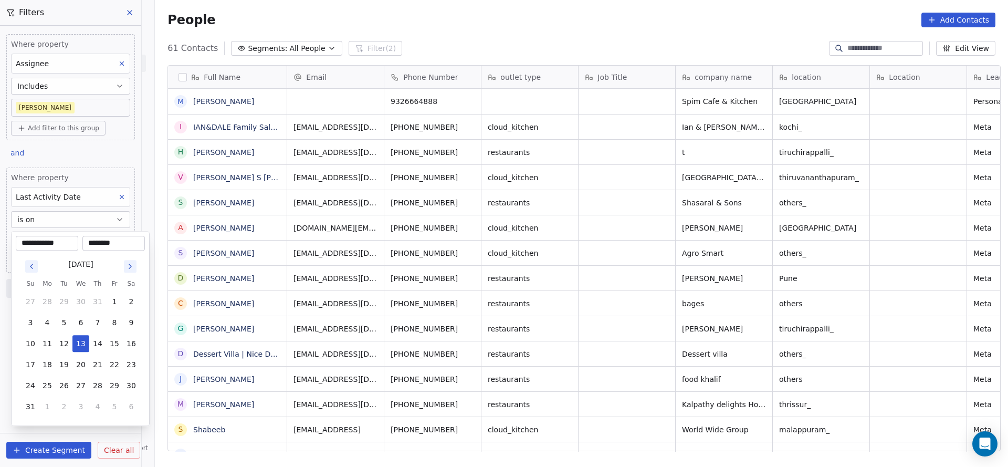
click at [243, 177] on html "On2Cook India Pvt. Ltd. Contacts People Marketing Workflows Campaigns Sales Pip…" at bounding box center [504, 233] width 1008 height 467
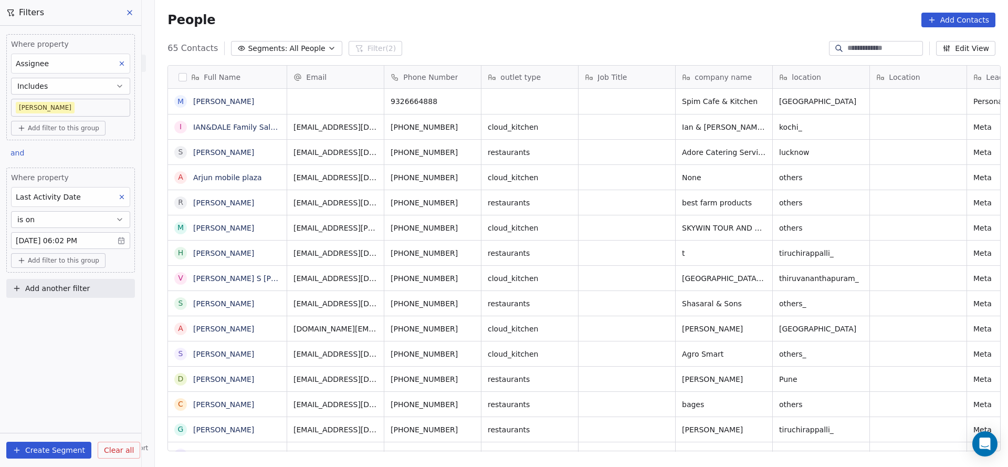
click at [93, 281] on button "Add another filter" at bounding box center [70, 288] width 129 height 19
click at [70, 313] on span "Contact properties" at bounding box center [51, 311] width 68 height 11
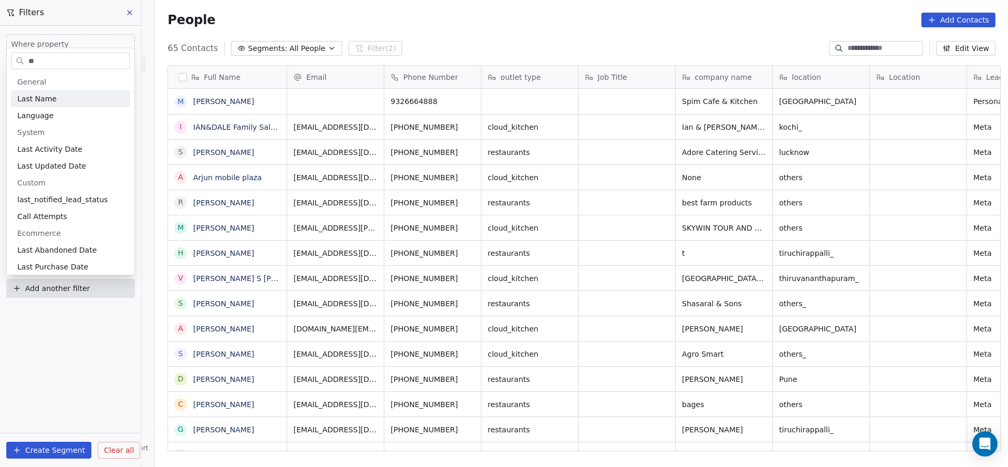
type input "*"
type input "**"
click at [45, 125] on div "Lead Status" at bounding box center [70, 132] width 119 height 17
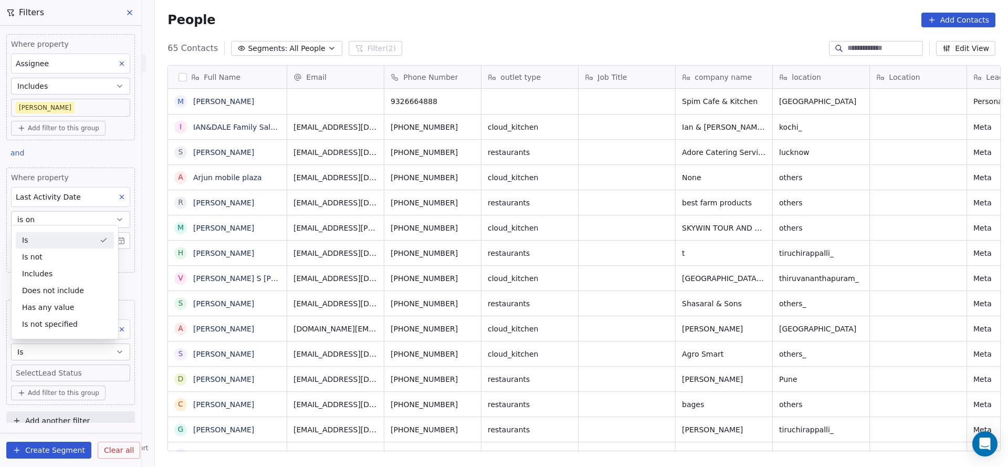
click at [80, 238] on div "Is" at bounding box center [65, 240] width 98 height 17
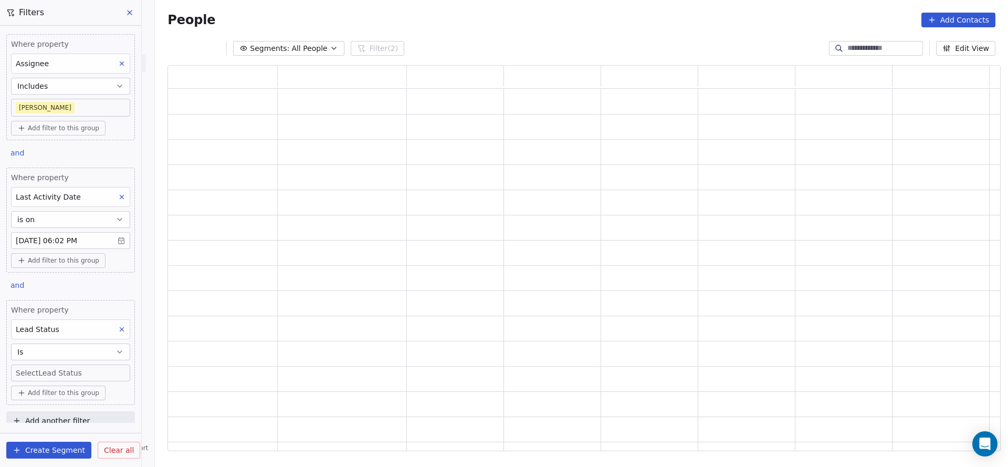
scroll to position [373, 821]
click at [52, 368] on body "On2Cook India Pvt. Ltd. Contacts People Marketing Workflows Campaigns Sales Pip…" at bounding box center [504, 233] width 1008 height 467
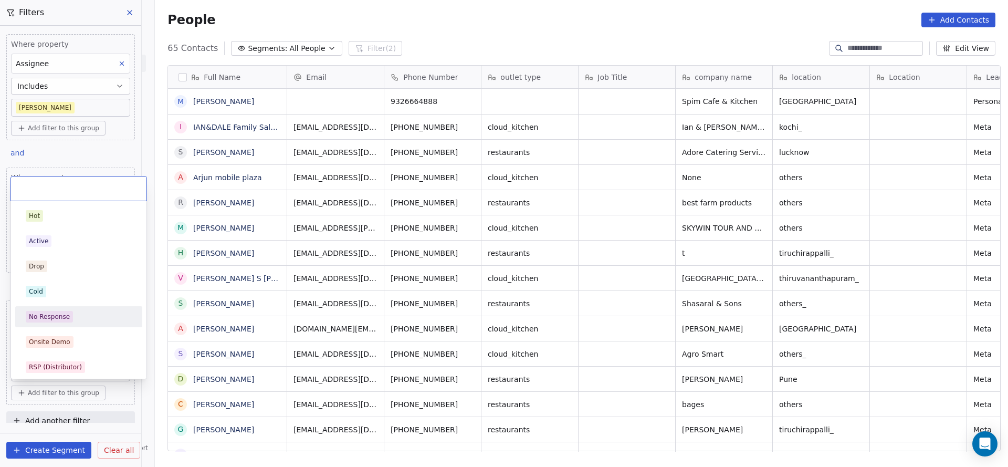
drag, startPoint x: 52, startPoint y: 368, endPoint x: 69, endPoint y: 326, distance: 45.0
click at [70, 314] on span "No Response" at bounding box center [49, 317] width 47 height 12
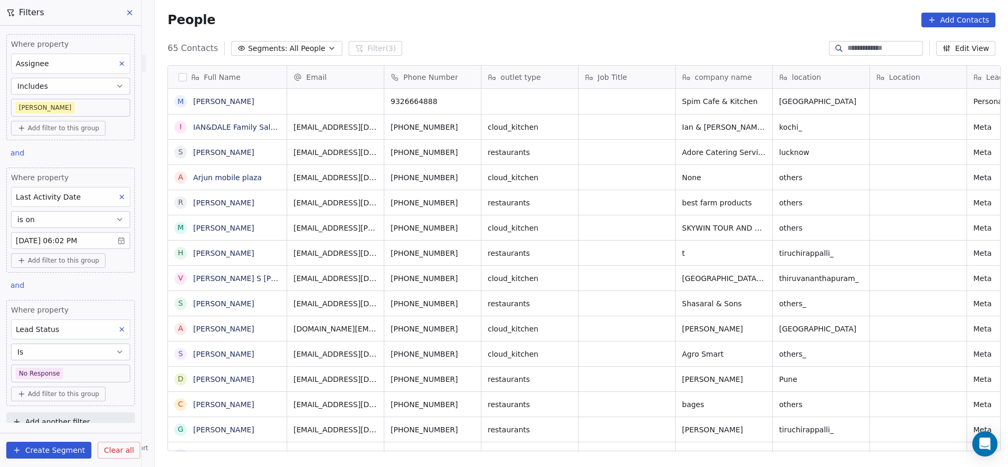
scroll to position [398, 846]
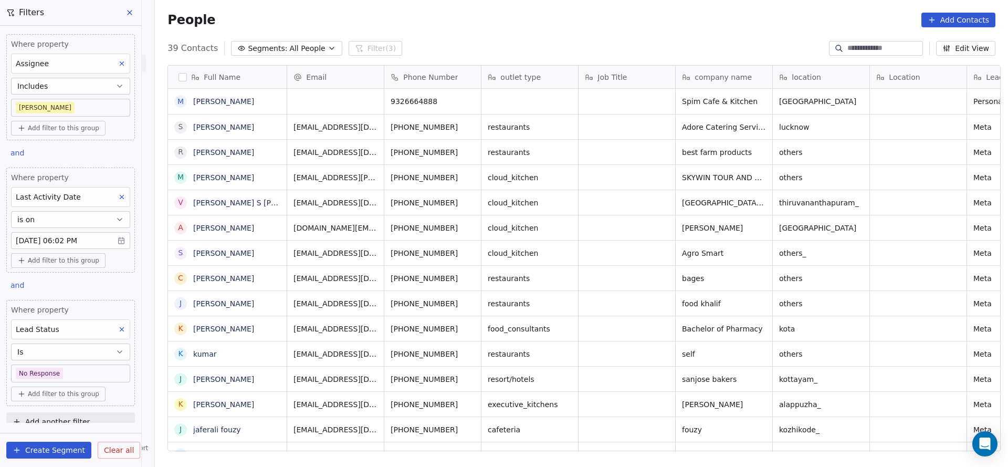
click at [64, 372] on body "On2Cook India Pvt. Ltd. Contacts People Marketing Workflows Campaigns Sales Pip…" at bounding box center [504, 233] width 1008 height 467
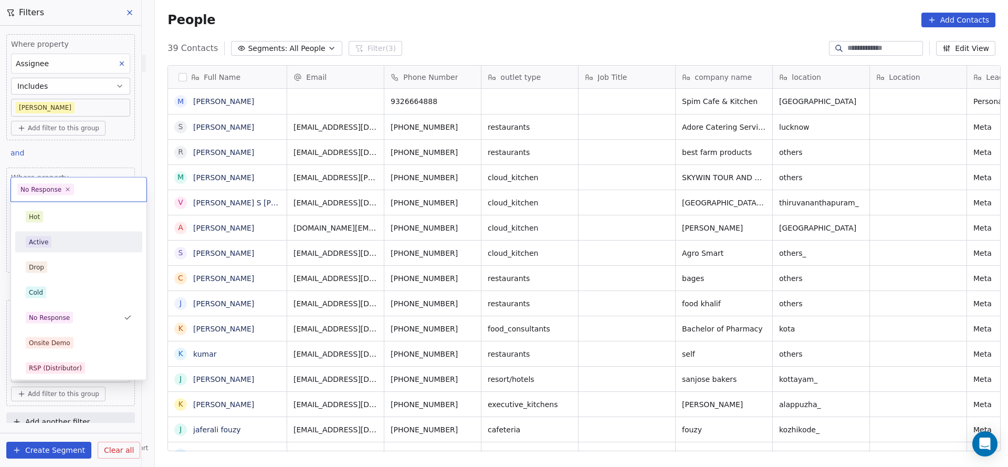
click at [90, 247] on div "Active" at bounding box center [78, 242] width 119 height 17
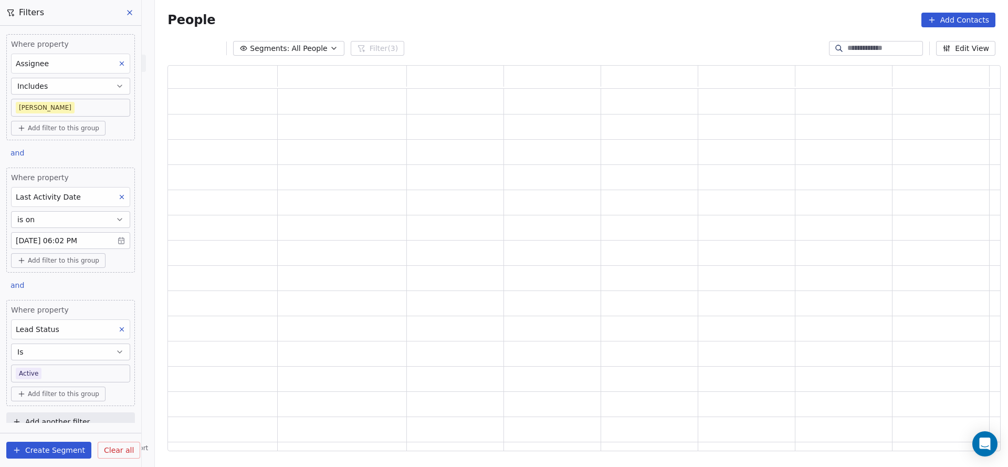
scroll to position [373, 821]
click at [80, 368] on body "On2Cook India Pvt. Ltd. Contacts People Marketing Workflows Campaigns Sales Pip…" at bounding box center [504, 233] width 1008 height 467
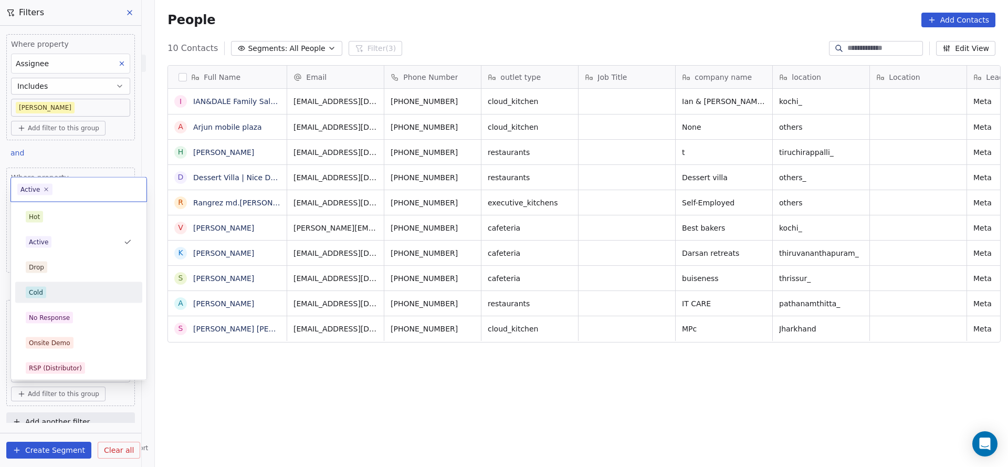
scroll to position [79, 0]
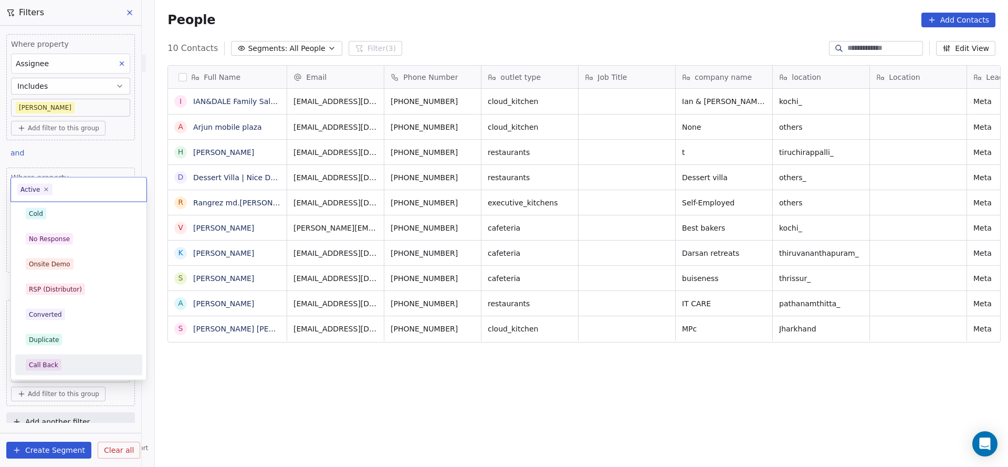
click at [66, 359] on div "Call Back" at bounding box center [79, 365] width 106 height 12
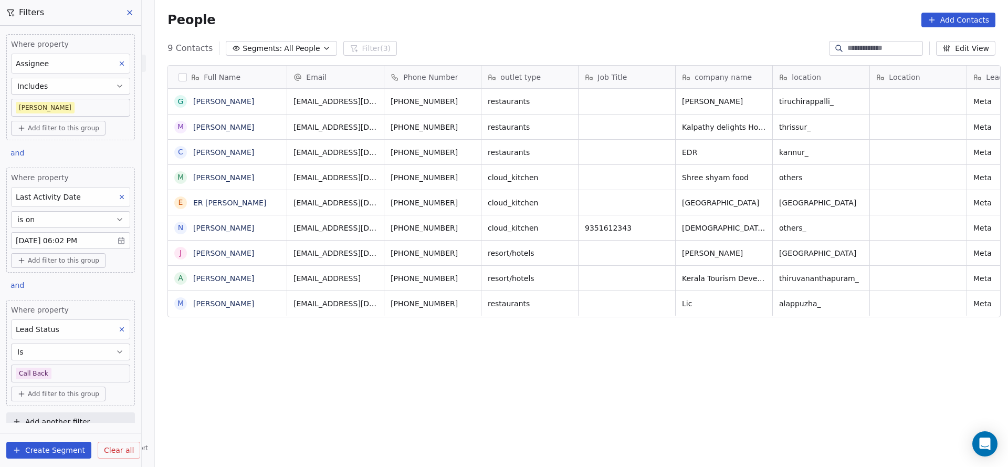
scroll to position [398, 846]
click at [79, 372] on body "On2Cook India Pvt. Ltd. Contacts People Marketing Workflows Campaigns Sales Pip…" at bounding box center [504, 233] width 1008 height 467
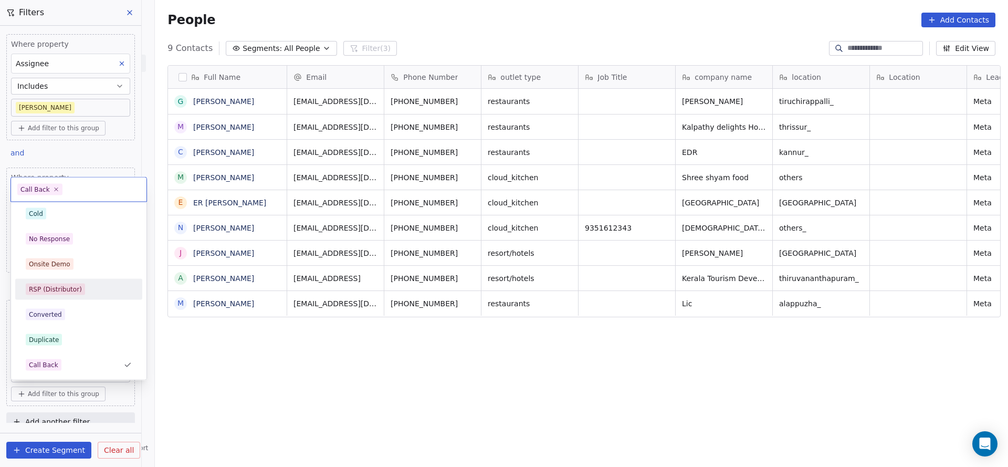
scroll to position [236, 0]
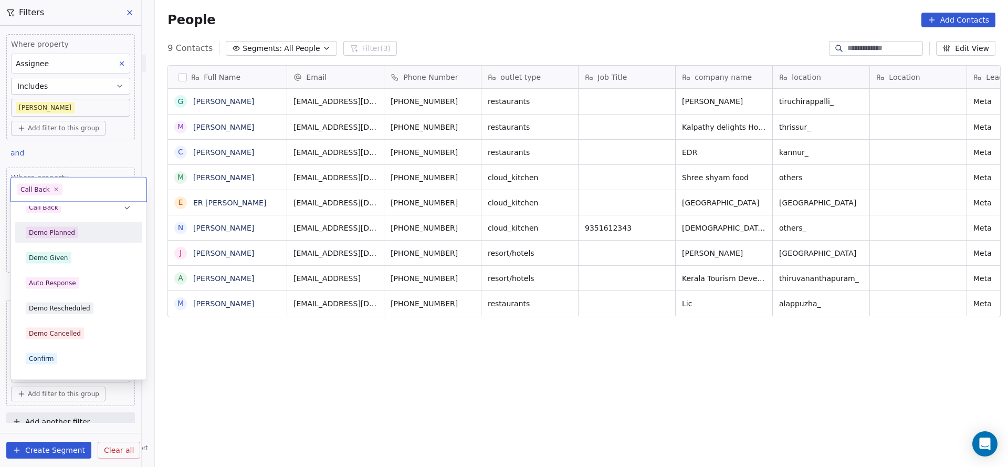
click at [77, 239] on div "Demo Planned" at bounding box center [78, 232] width 119 height 17
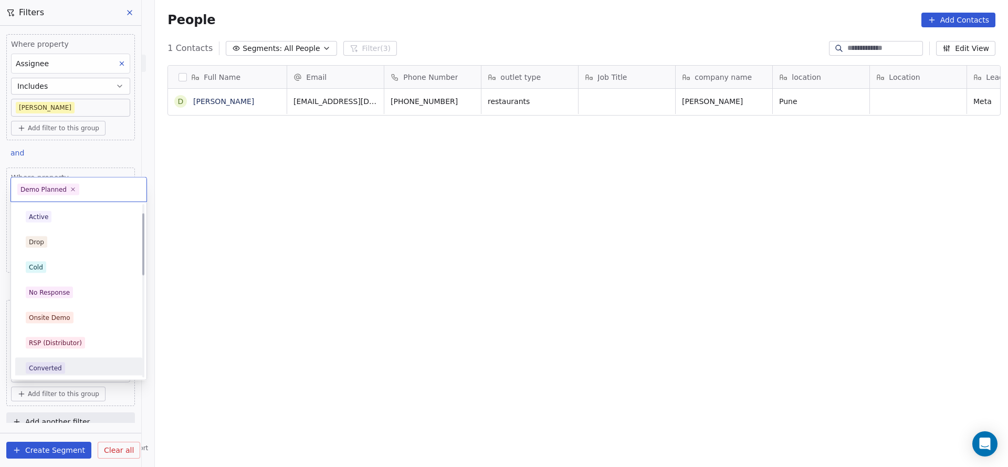
scroll to position [0, 0]
click at [61, 292] on div "Cold" at bounding box center [79, 293] width 106 height 12
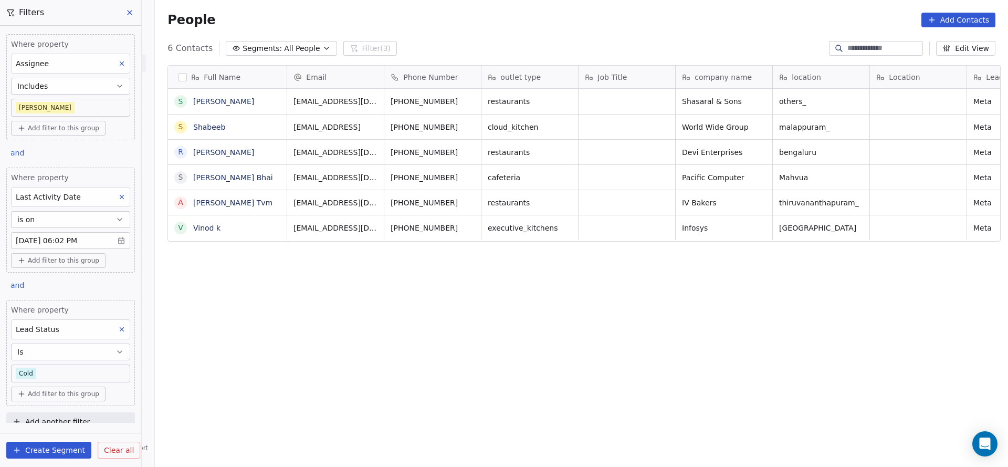
scroll to position [398, 846]
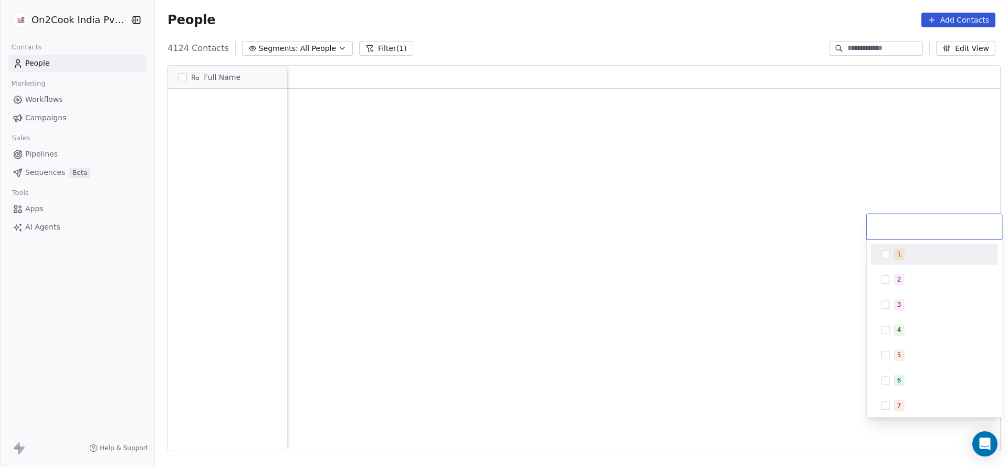
click at [935, 254] on div "1" at bounding box center [940, 254] width 93 height 12
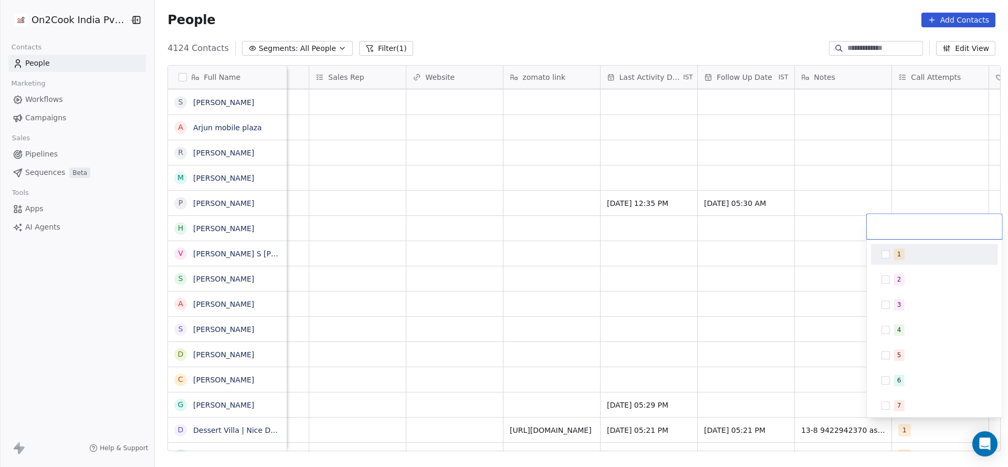
click at [651, 342] on html "On2Cook India Pvt. Ltd. Contacts People Marketing Workflows Campaigns Sales Pip…" at bounding box center [504, 233] width 1008 height 467
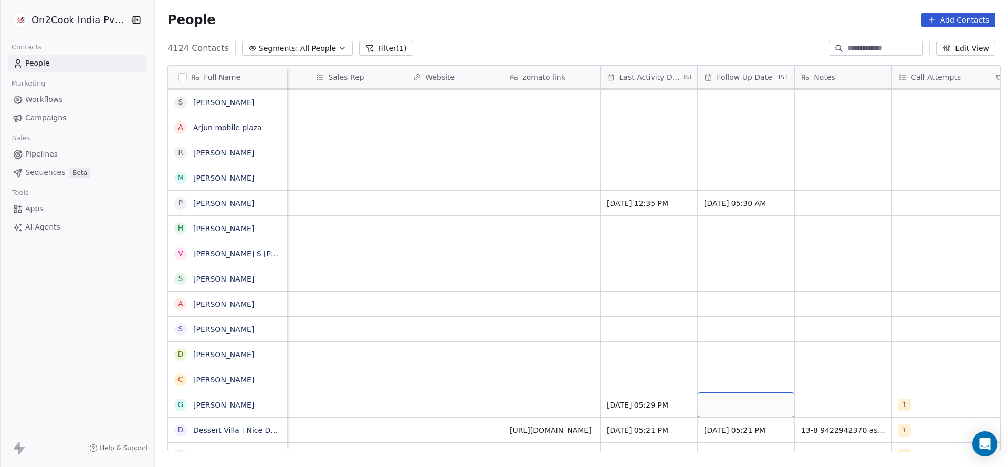
click at [720, 398] on div "grid" at bounding box center [746, 404] width 97 height 25
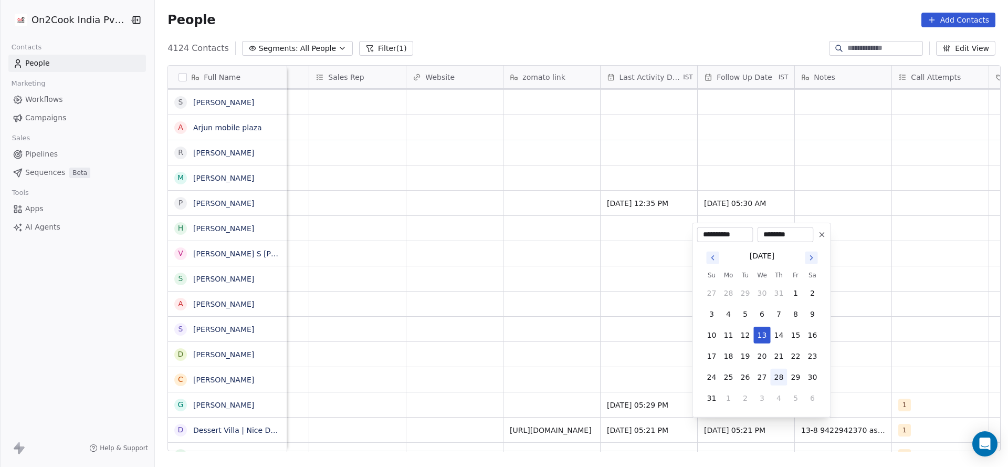
click at [780, 374] on button "28" at bounding box center [779, 377] width 17 height 17
type input "**********"
click at [646, 389] on html "On2Cook India Pvt. Ltd. Contacts People Marketing Workflows Campaigns Sales Pip…" at bounding box center [504, 233] width 1008 height 467
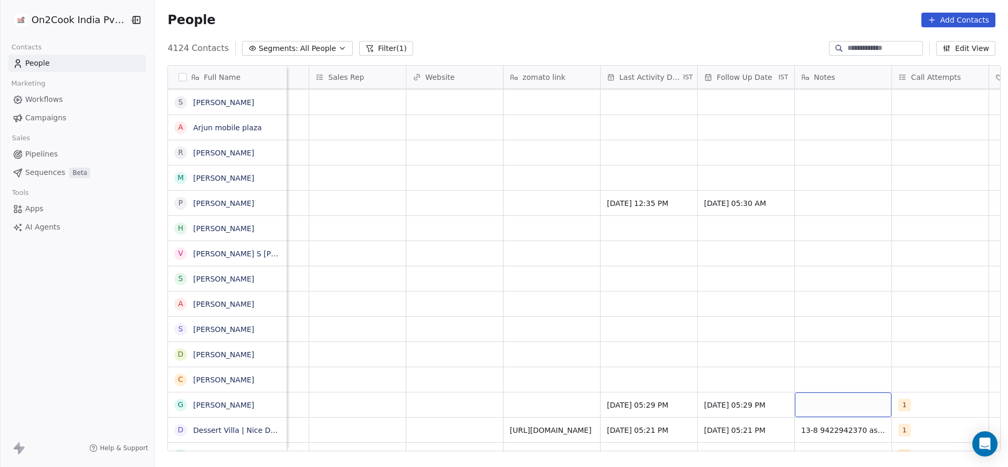
click at [833, 408] on div "grid" at bounding box center [843, 404] width 97 height 25
type textarea "**********"
click at [464, 380] on html "On2Cook India Pvt. Ltd. Contacts People Marketing Workflows Campaigns Sales Pip…" at bounding box center [504, 233] width 1008 height 467
click at [554, 407] on div "grid" at bounding box center [552, 404] width 97 height 25
click at [419, 424] on html "On2Cook India Pvt. Ltd. Contacts People Marketing Workflows Campaigns Sales Pip…" at bounding box center [504, 233] width 1008 height 467
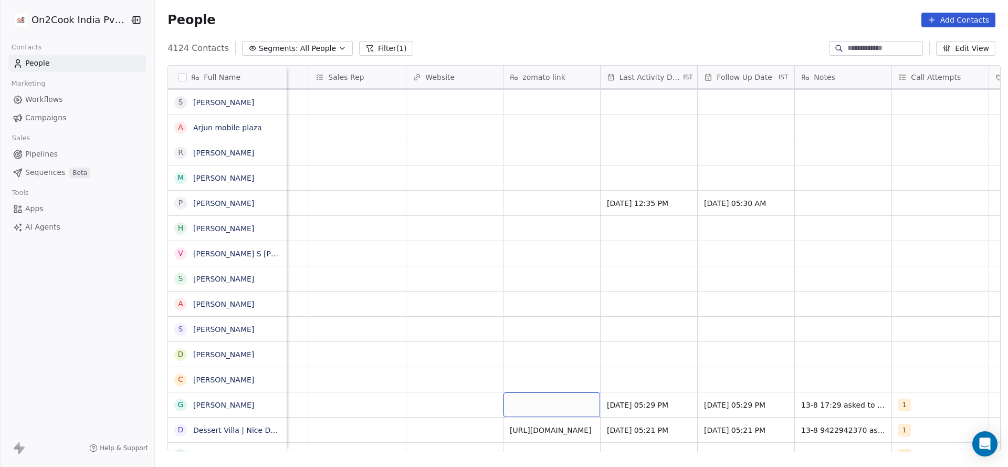
click at [511, 402] on div "grid" at bounding box center [552, 404] width 97 height 25
type textarea "*********"
click at [375, 366] on html "On2Cook India Pvt. Ltd. Contacts People Marketing Workflows Campaigns Sales Pip…" at bounding box center [504, 233] width 1008 height 467
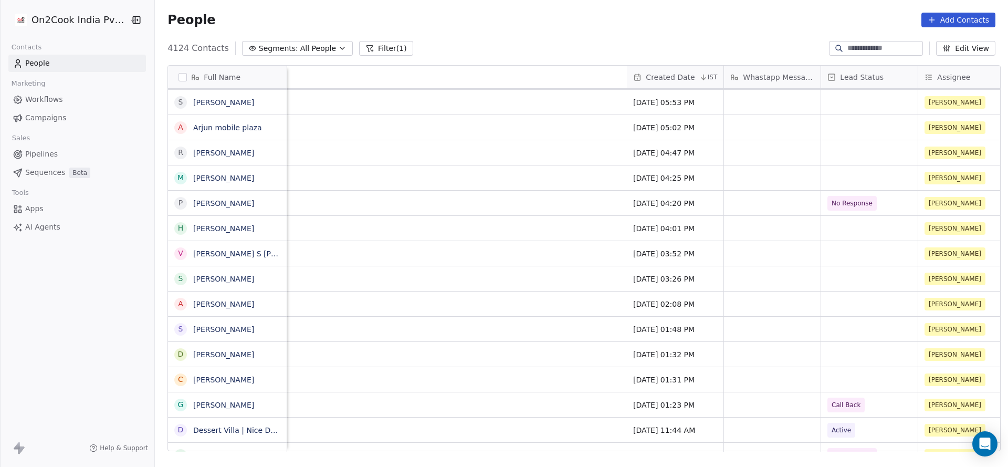
scroll to position [0, 1152]
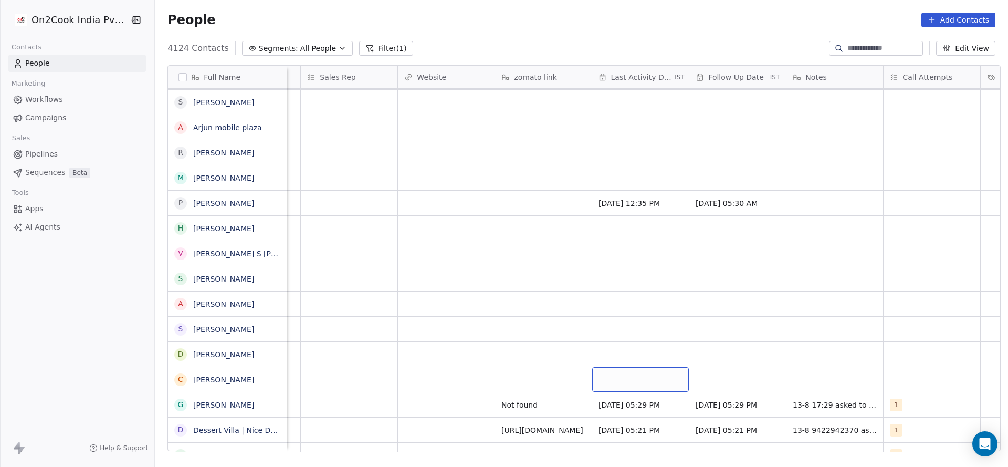
click at [660, 378] on div "grid" at bounding box center [640, 379] width 97 height 25
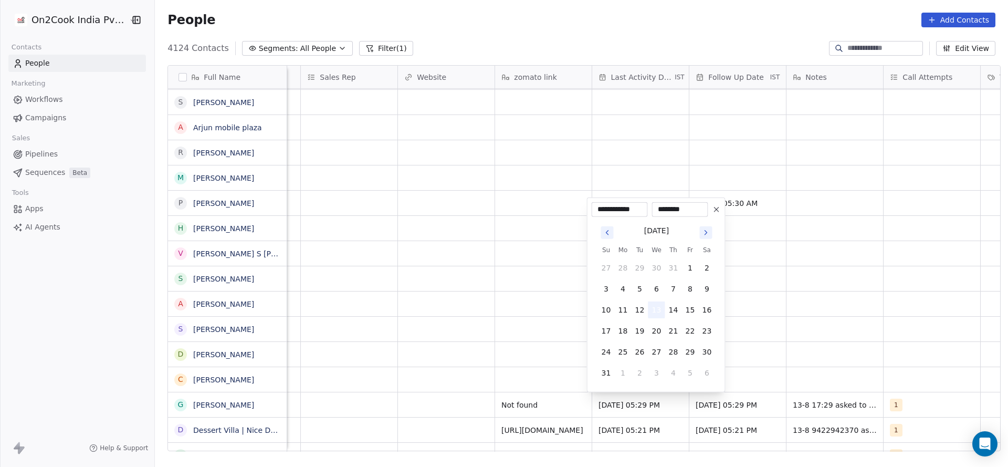
click at [656, 312] on button "13" at bounding box center [656, 309] width 17 height 17
click at [571, 371] on html "On2Cook India Pvt. Ltd. Contacts People Marketing Workflows Campaigns Sales Pip…" at bounding box center [504, 233] width 1008 height 467
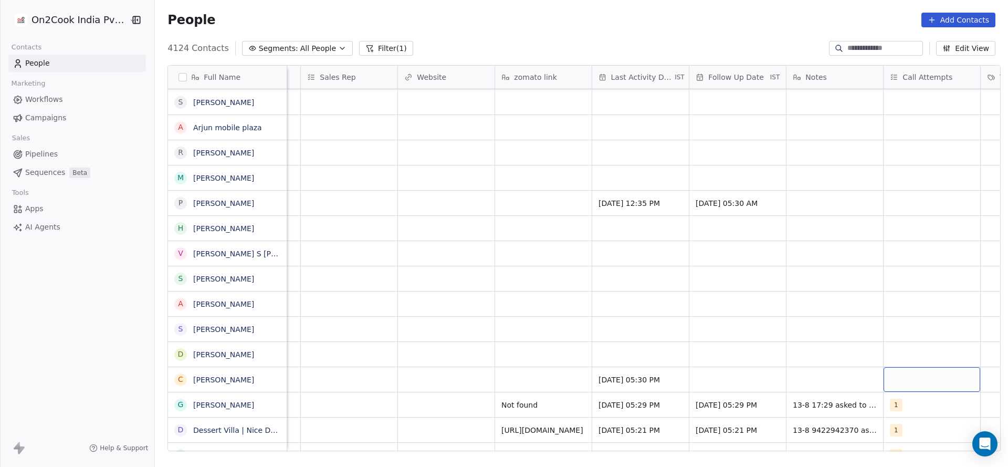
click at [903, 374] on div "grid" at bounding box center [932, 379] width 97 height 25
click at [915, 233] on div "1" at bounding box center [940, 229] width 93 height 12
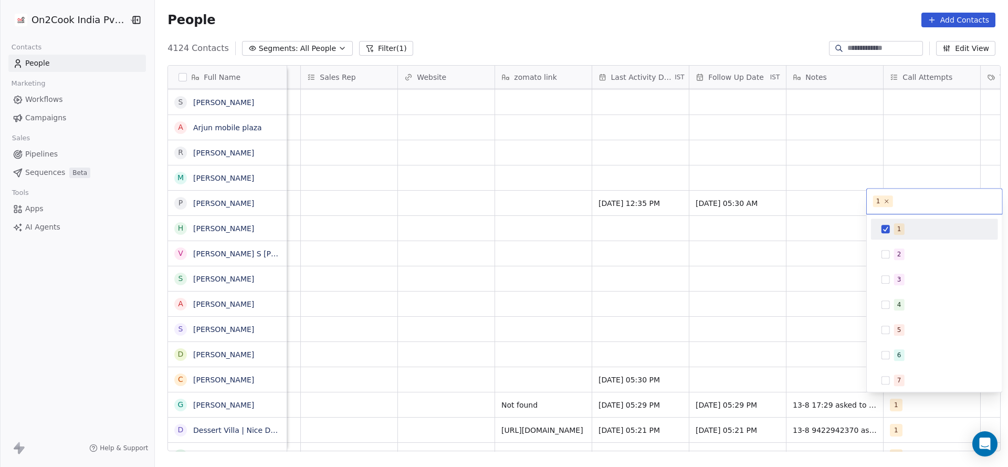
click at [708, 369] on html "On2Cook India Pvt. Ltd. Contacts People Marketing Workflows Campaigns Sales Pip…" at bounding box center [504, 233] width 1008 height 467
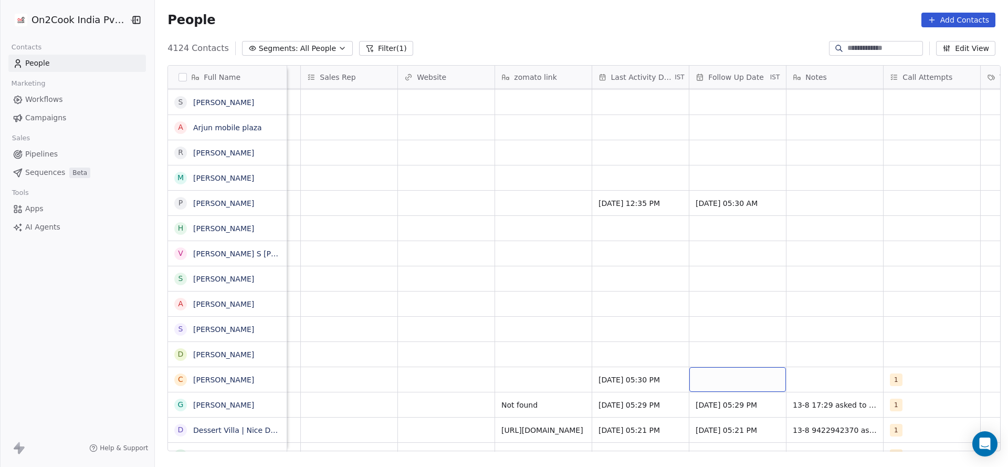
click at [708, 370] on div "grid" at bounding box center [737, 379] width 97 height 25
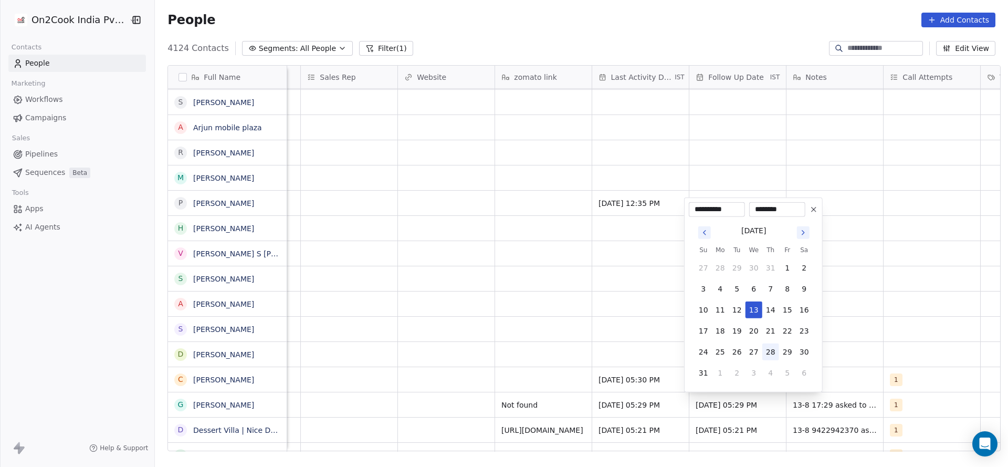
click at [765, 343] on button "28" at bounding box center [770, 351] width 17 height 17
type input "**********"
click at [446, 418] on html "On2Cook India Pvt. Ltd. Contacts People Marketing Workflows Campaigns Sales Pip…" at bounding box center [504, 233] width 1008 height 467
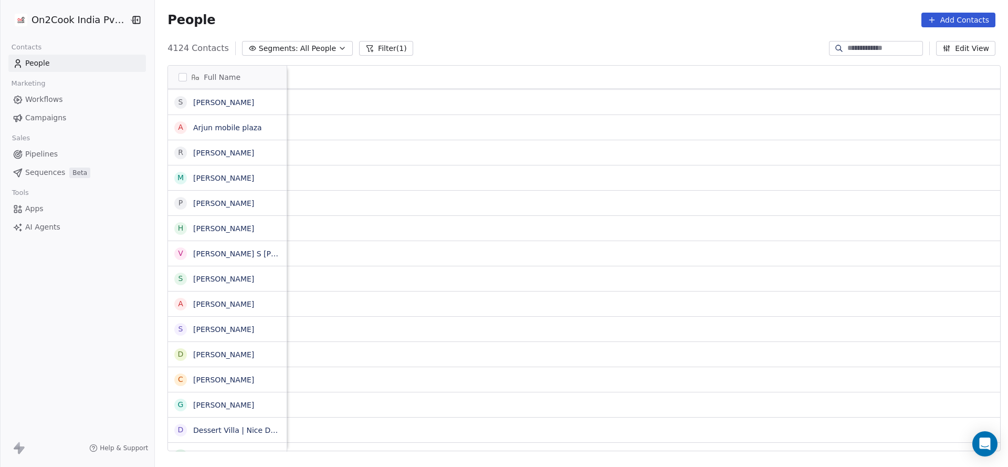
scroll to position [0, 1266]
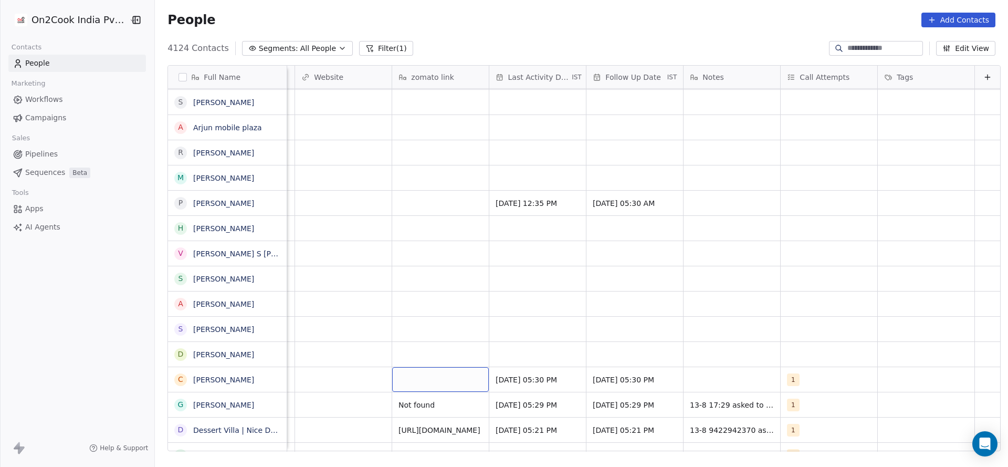
click at [393, 380] on div "grid" at bounding box center [440, 379] width 97 height 25
type textarea "*********"
click at [628, 335] on html "On2Cook India Pvt. Ltd. Contacts People Marketing Workflows Campaigns Sales Pip…" at bounding box center [504, 233] width 1008 height 467
click at [690, 380] on div "grid" at bounding box center [732, 379] width 97 height 25
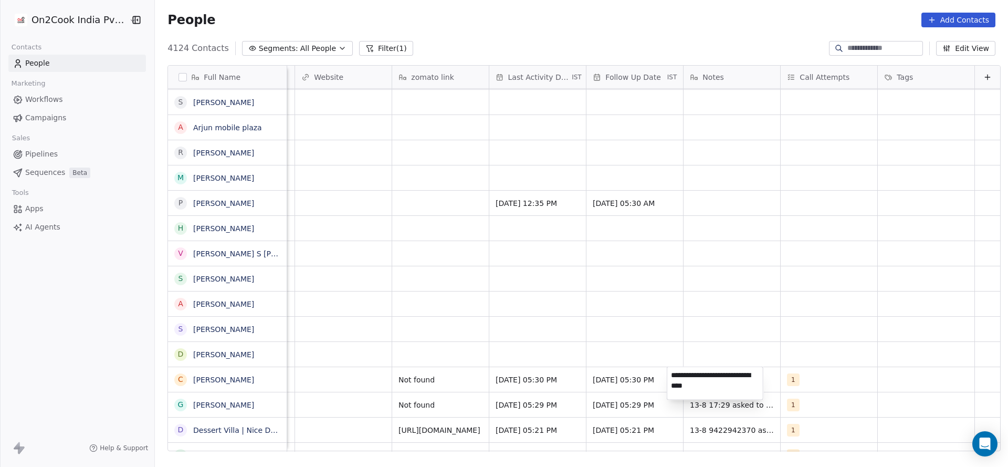
type textarea "**********"
drag, startPoint x: 518, startPoint y: 365, endPoint x: 347, endPoint y: 375, distance: 171.5
click at [518, 365] on html "On2Cook India Pvt. Ltd. Contacts People Marketing Workflows Campaigns Sales Pip…" at bounding box center [504, 233] width 1008 height 467
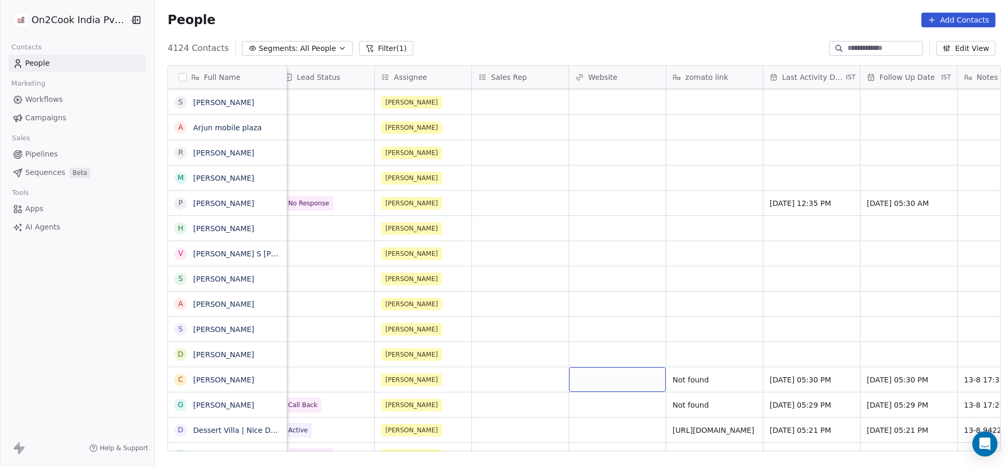
scroll to position [0, 938]
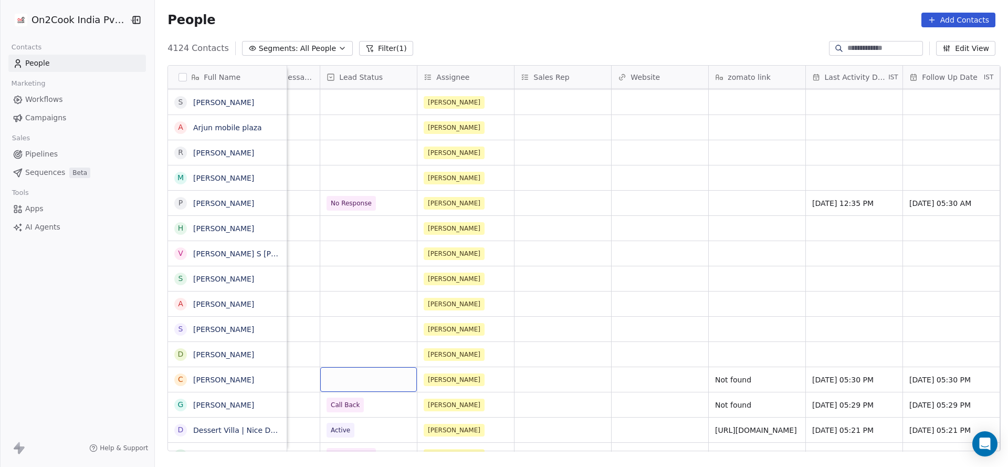
click at [363, 376] on div "grid" at bounding box center [368, 379] width 97 height 25
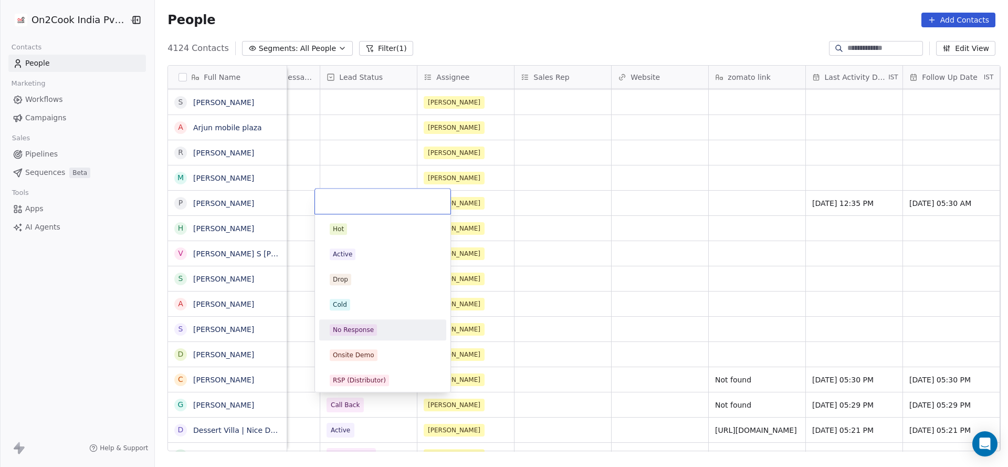
click at [370, 333] on div "No Response" at bounding box center [353, 329] width 41 height 9
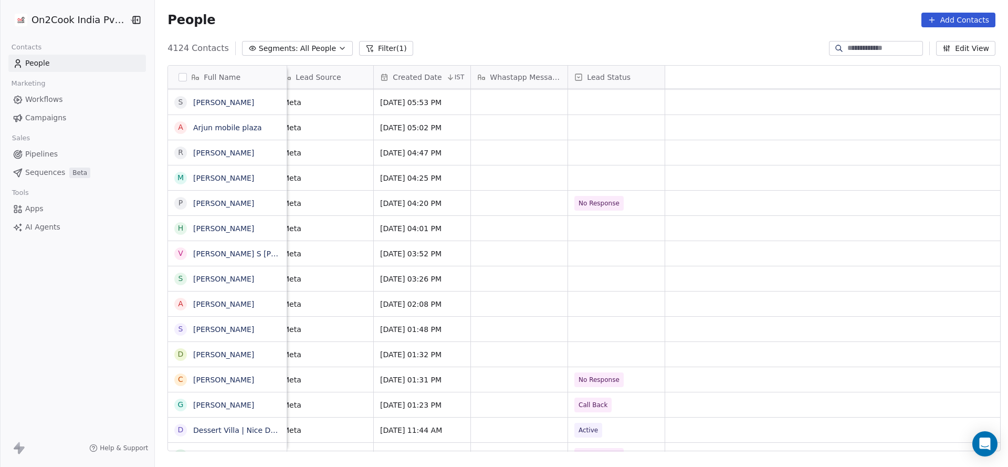
scroll to position [0, 0]
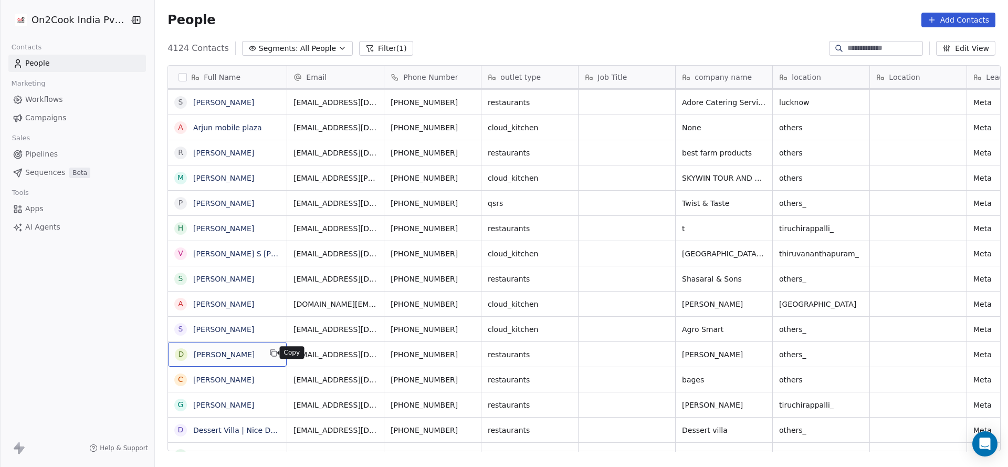
click at [272, 355] on icon "grid" at bounding box center [274, 353] width 5 height 5
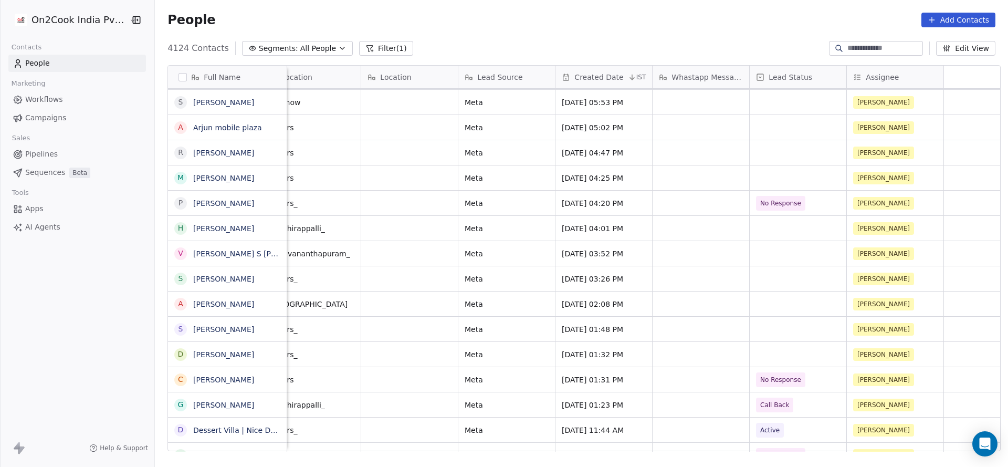
scroll to position [0, 85]
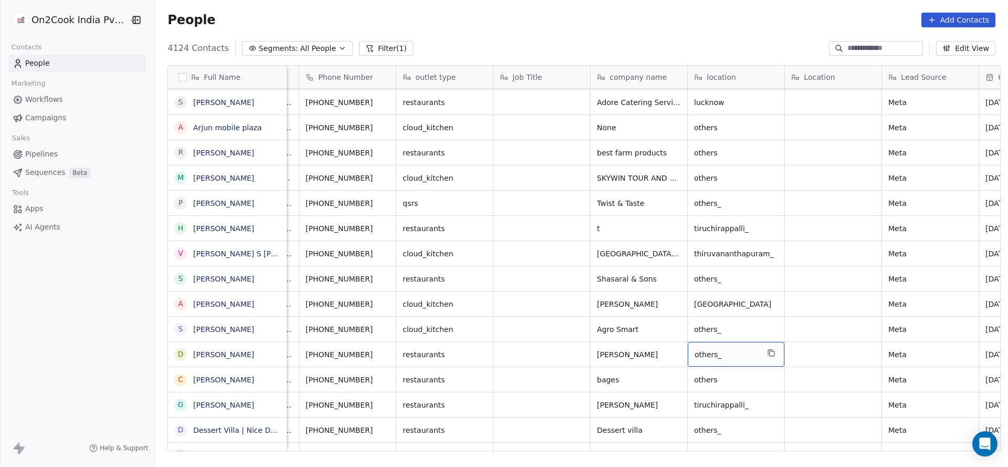
click at [731, 352] on span "others_" at bounding box center [727, 354] width 64 height 11
type textarea "*"
type textarea "****"
click at [767, 328] on html "On2Cook India Pvt. Ltd. Contacts People Marketing Workflows Campaigns Sales Pip…" at bounding box center [504, 233] width 1008 height 467
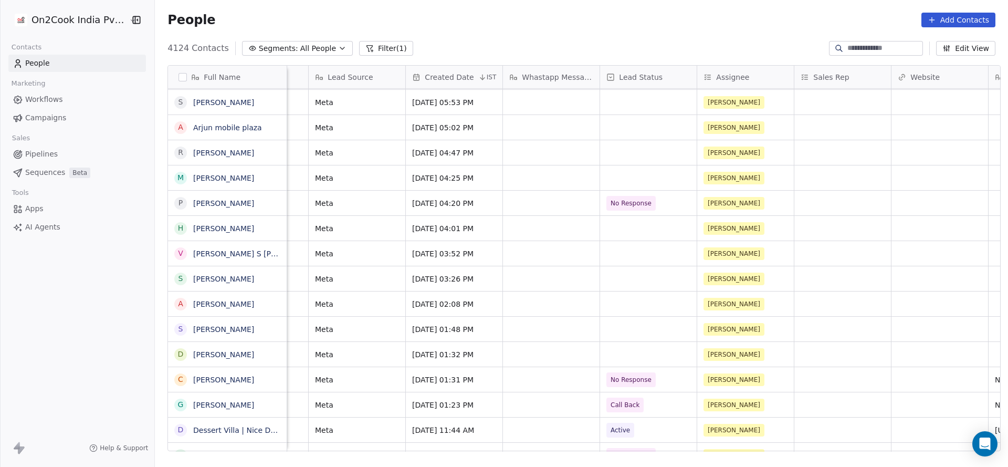
scroll to position [0, 677]
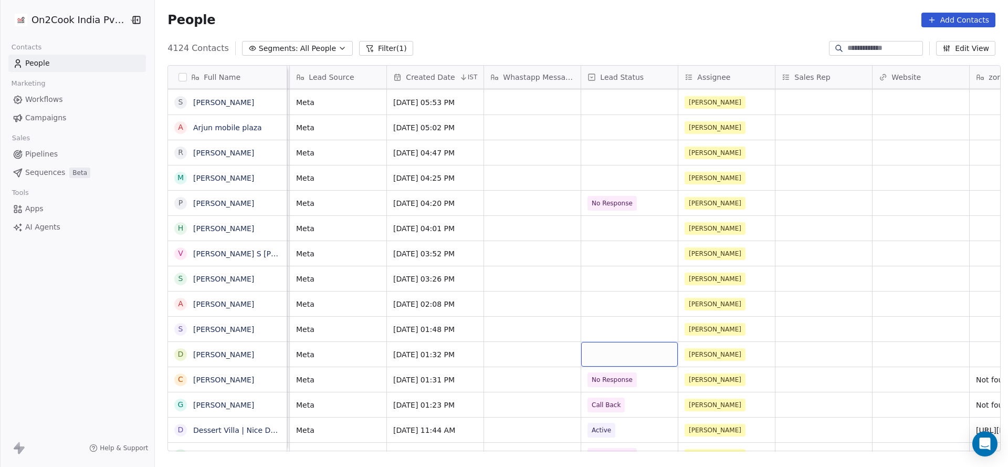
click at [581, 350] on div "grid" at bounding box center [629, 354] width 97 height 25
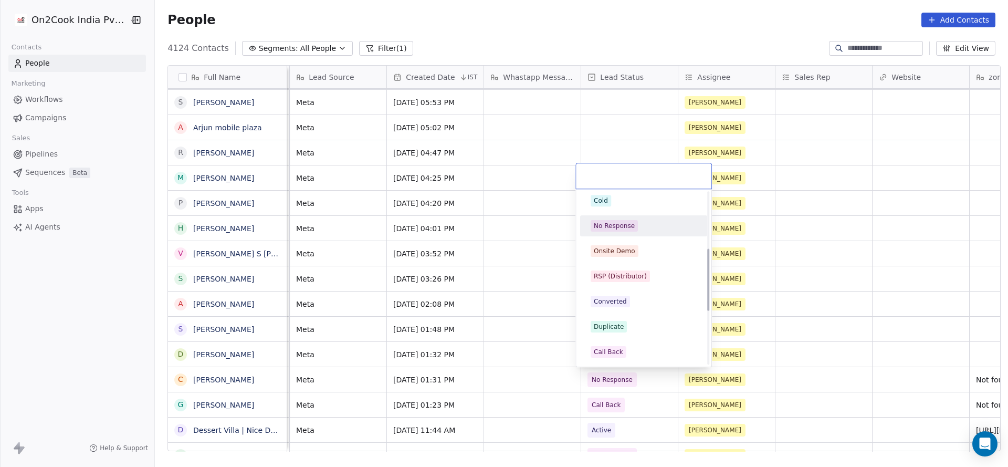
scroll to position [158, 0]
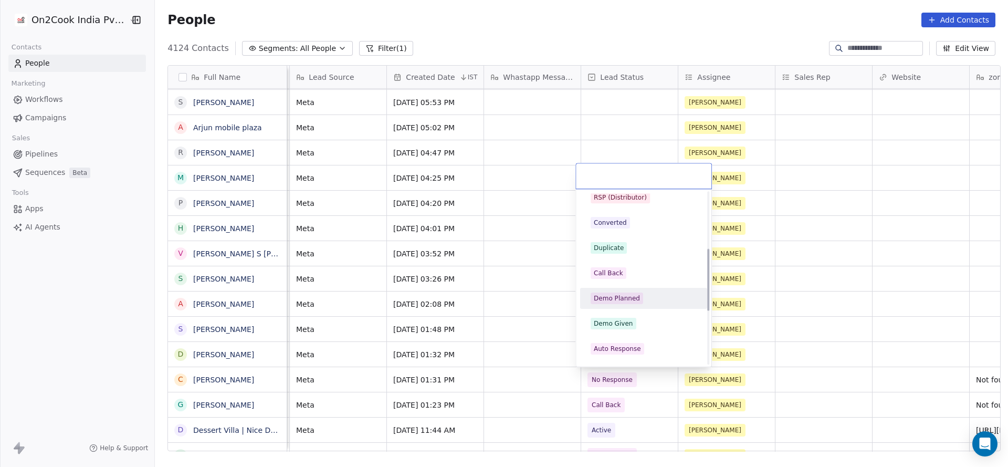
click at [619, 299] on div "Demo Planned" at bounding box center [617, 297] width 46 height 9
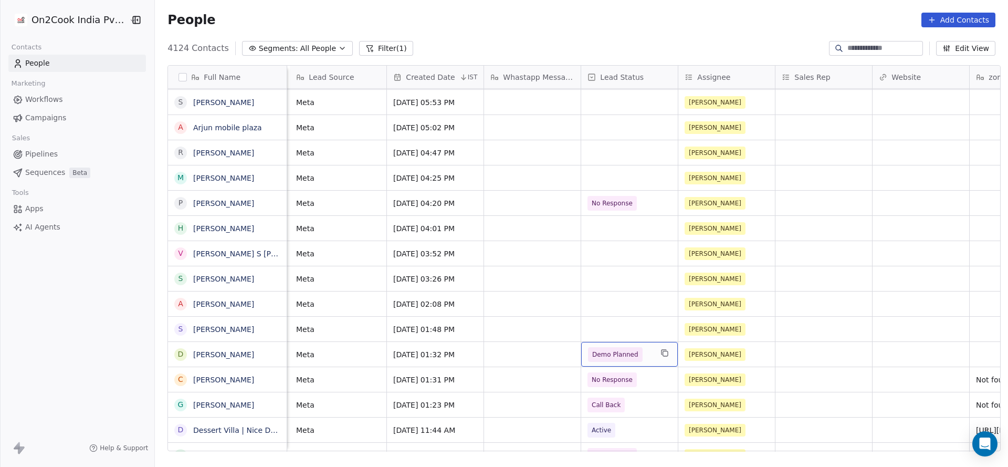
scroll to position [0, 1019]
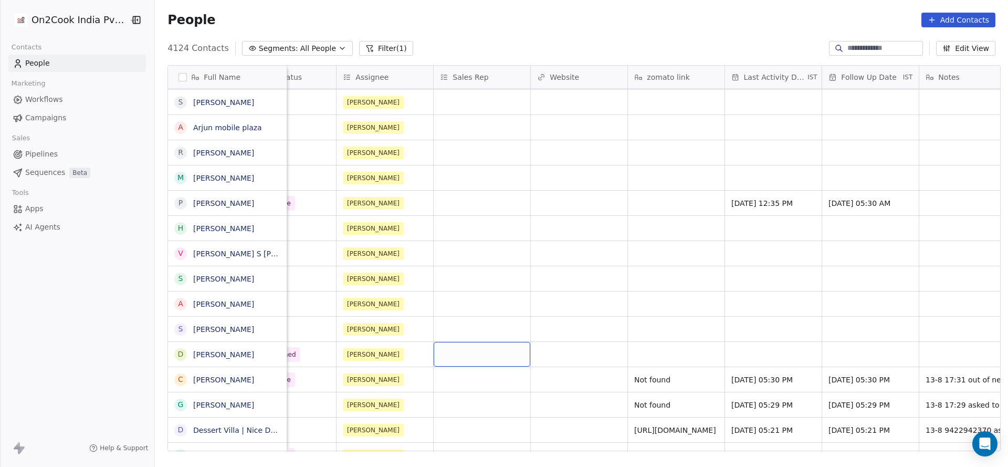
click at [465, 361] on div "grid" at bounding box center [482, 354] width 97 height 25
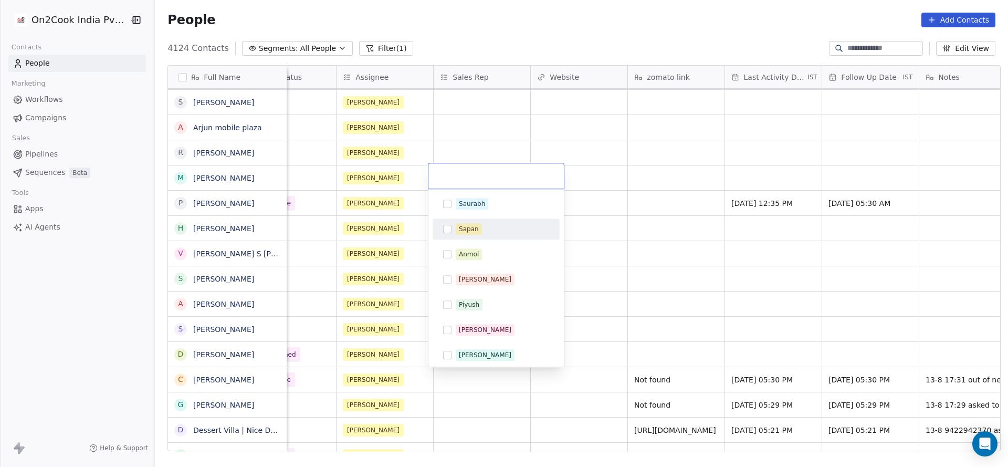
click at [520, 234] on div "Sapan" at bounding box center [502, 229] width 93 height 12
click at [750, 358] on html "On2Cook India Pvt. Ltd. Contacts People Marketing Workflows Campaigns Sales Pip…" at bounding box center [504, 233] width 1008 height 467
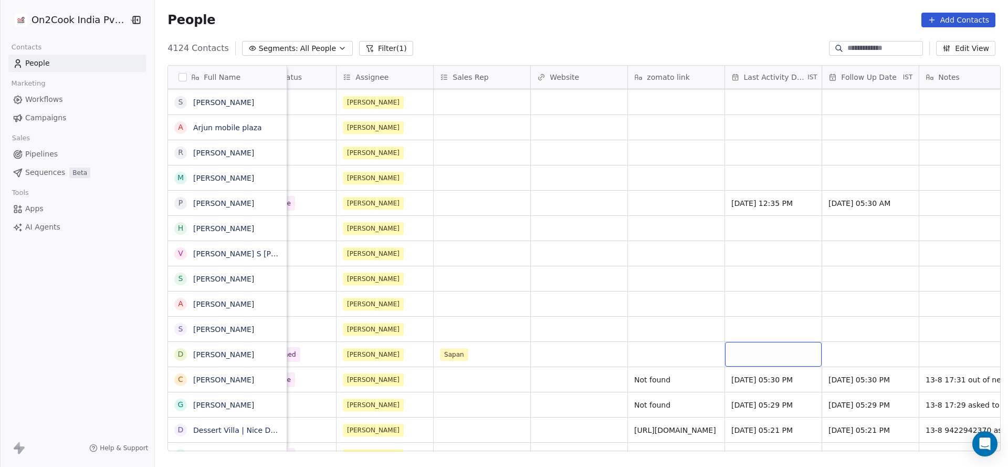
click at [750, 358] on div "grid" at bounding box center [773, 354] width 97 height 25
click at [753, 354] on div "grid" at bounding box center [773, 354] width 97 height 25
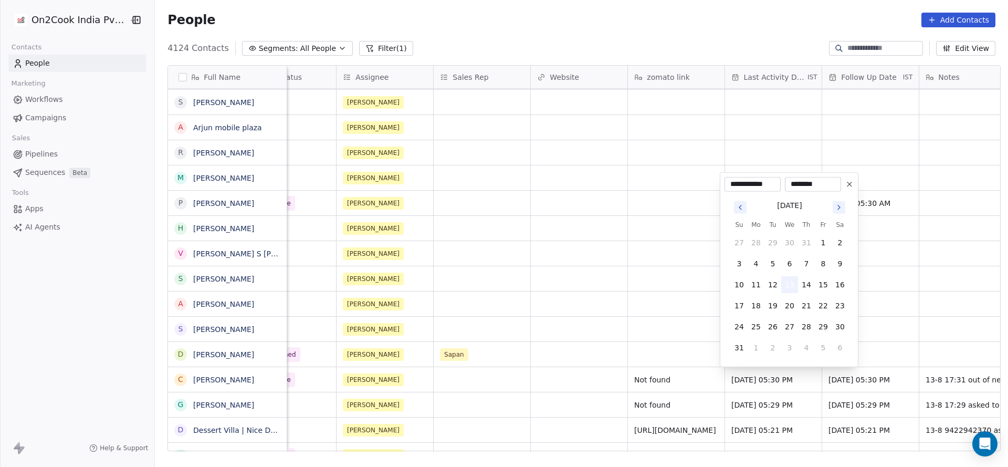
click at [789, 282] on button "13" at bounding box center [789, 284] width 17 height 17
click at [465, 365] on html "On2Cook India Pvt. Ltd. Contacts People Marketing Workflows Campaigns Sales Pip…" at bounding box center [504, 233] width 1008 height 467
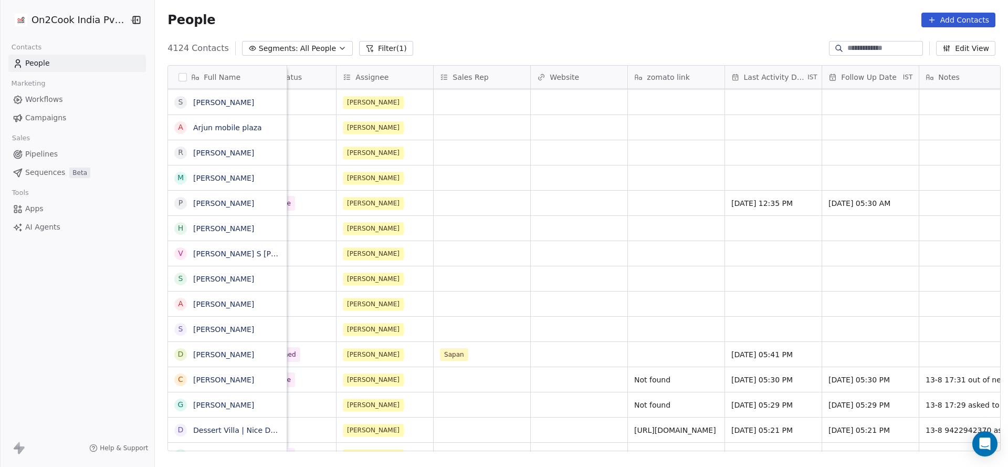
scroll to position [0, 1266]
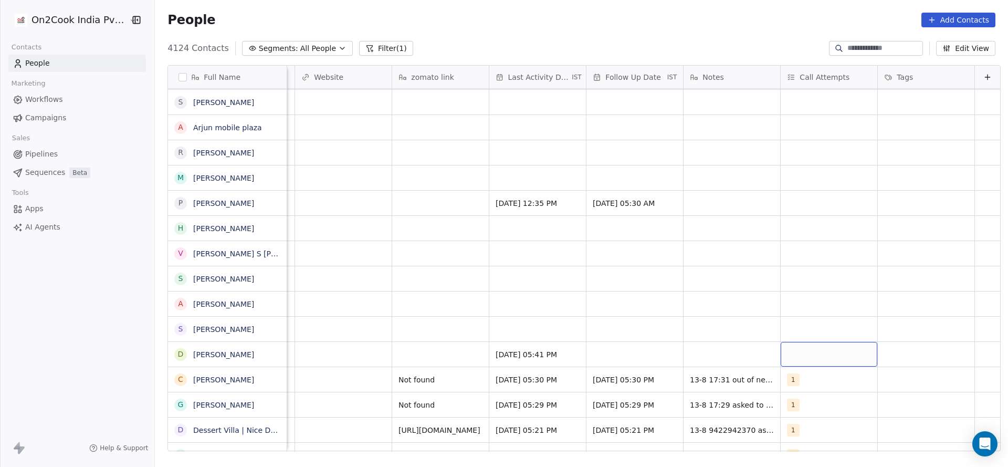
click at [783, 354] on div "grid" at bounding box center [829, 354] width 97 height 25
click at [805, 200] on div "1" at bounding box center [837, 204] width 93 height 12
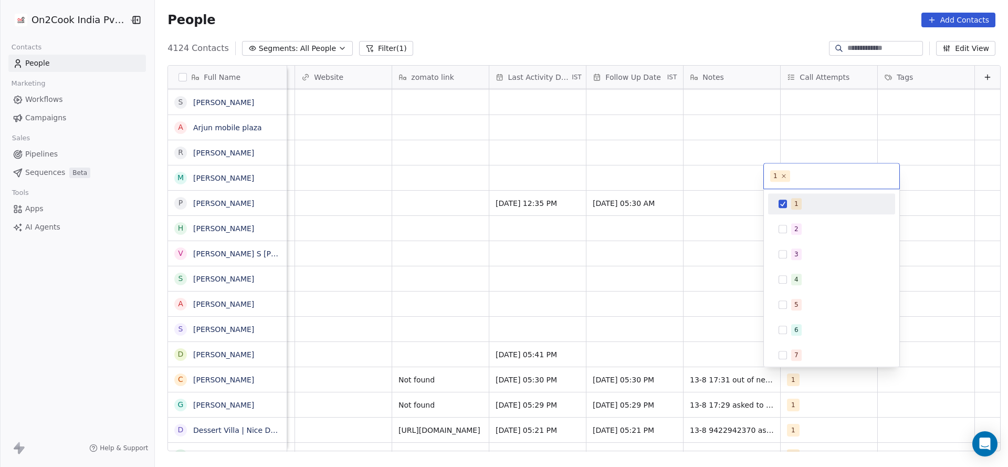
drag, startPoint x: 662, startPoint y: 262, endPoint x: 630, endPoint y: 337, distance: 81.1
click at [660, 263] on html "On2Cook India Pvt. Ltd. Contacts People Marketing Workflows Campaigns Sales Pip…" at bounding box center [504, 233] width 1008 height 467
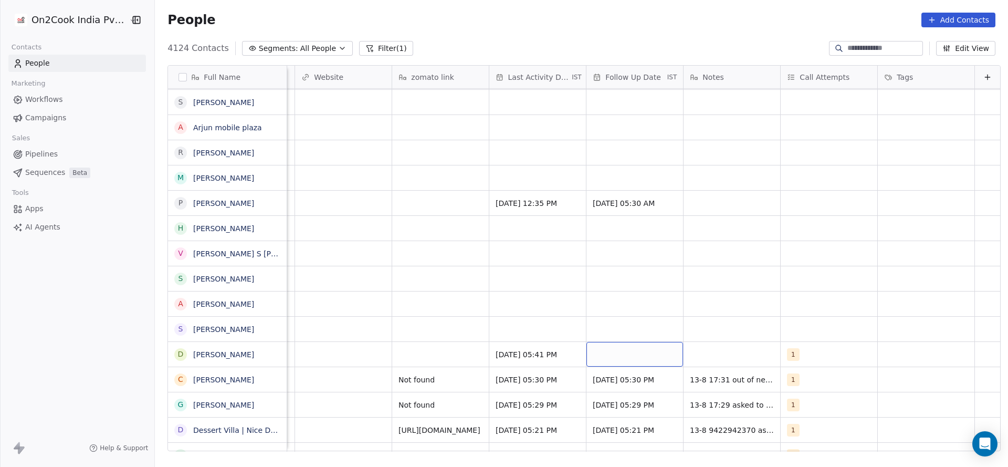
click at [626, 348] on div "grid" at bounding box center [634, 354] width 97 height 25
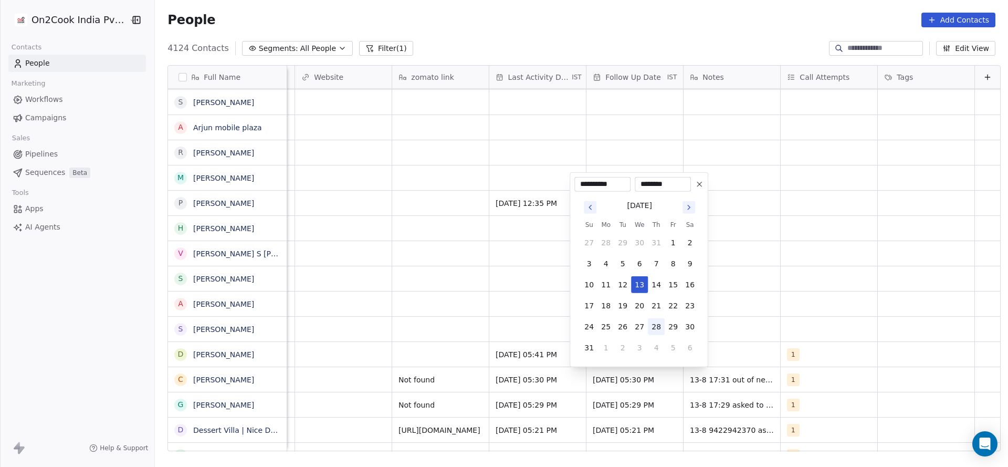
click at [659, 327] on button "28" at bounding box center [656, 326] width 17 height 17
type input "**********"
click at [426, 363] on html "On2Cook India Pvt. Ltd. Contacts People Marketing Workflows Campaigns Sales Pip…" at bounding box center [504, 233] width 1008 height 467
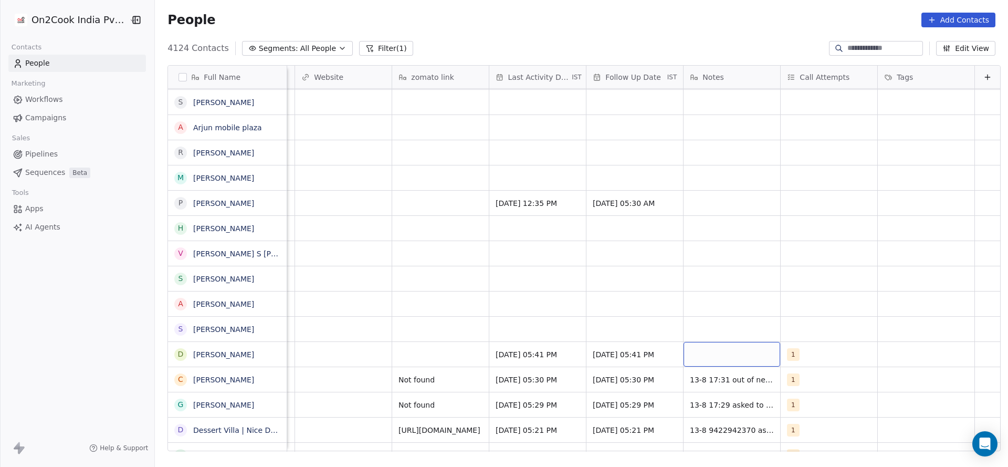
click at [721, 350] on div "grid" at bounding box center [732, 354] width 97 height 25
type textarea "**********"
click at [410, 357] on html "On2Cook India Pvt. Ltd. Contacts People Marketing Workflows Campaigns Sales Pip…" at bounding box center [504, 233] width 1008 height 467
click at [397, 348] on div "grid" at bounding box center [440, 354] width 97 height 25
click at [418, 290] on html "On2Cook India Pvt. Ltd. Contacts People Marketing Workflows Campaigns Sales Pip…" at bounding box center [504, 233] width 1008 height 467
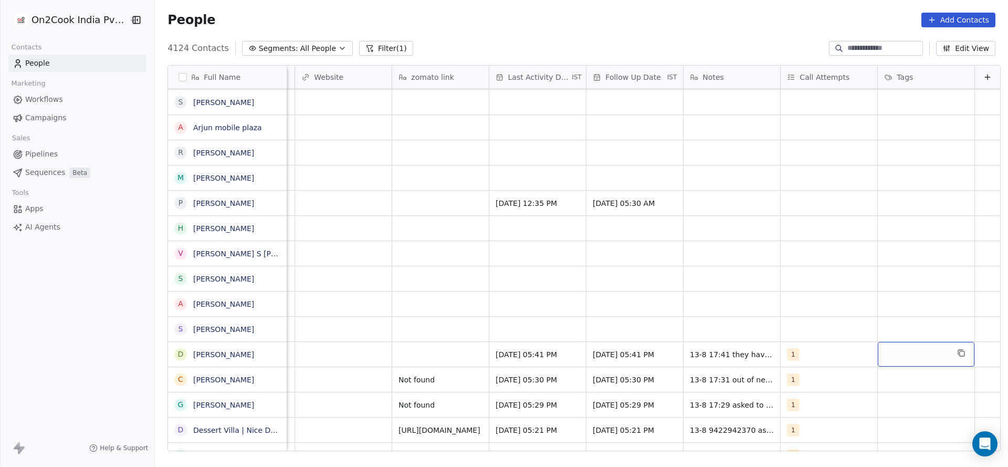
click at [885, 353] on div "grid" at bounding box center [926, 354] width 97 height 25
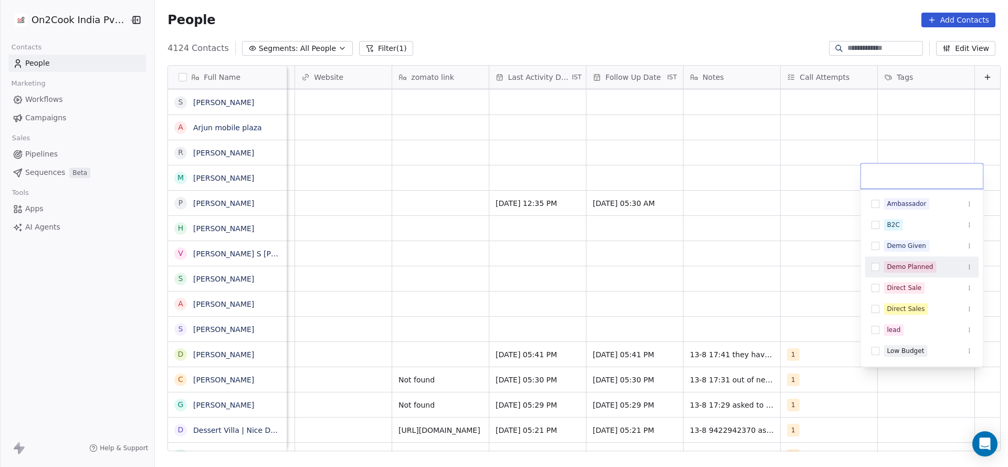
click at [898, 260] on div "Demo Planned" at bounding box center [922, 266] width 114 height 17
click at [608, 393] on html "On2Cook India Pvt. Ltd. Contacts People Marketing Workflows Campaigns Sales Pip…" at bounding box center [504, 233] width 1008 height 467
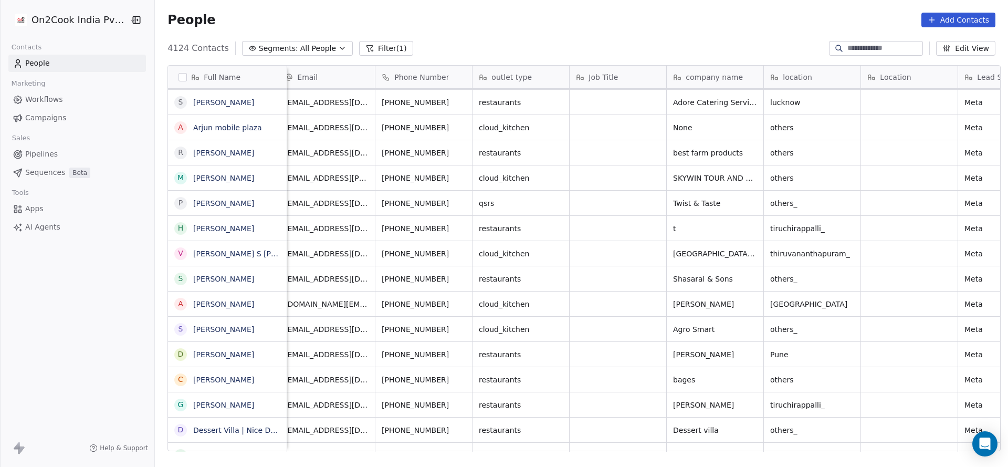
scroll to position [0, 0]
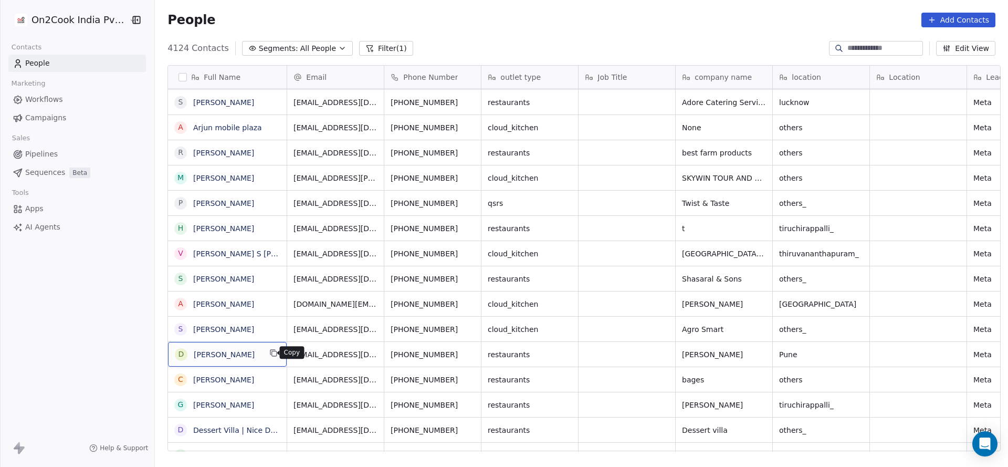
click at [272, 351] on icon "grid" at bounding box center [274, 353] width 5 height 5
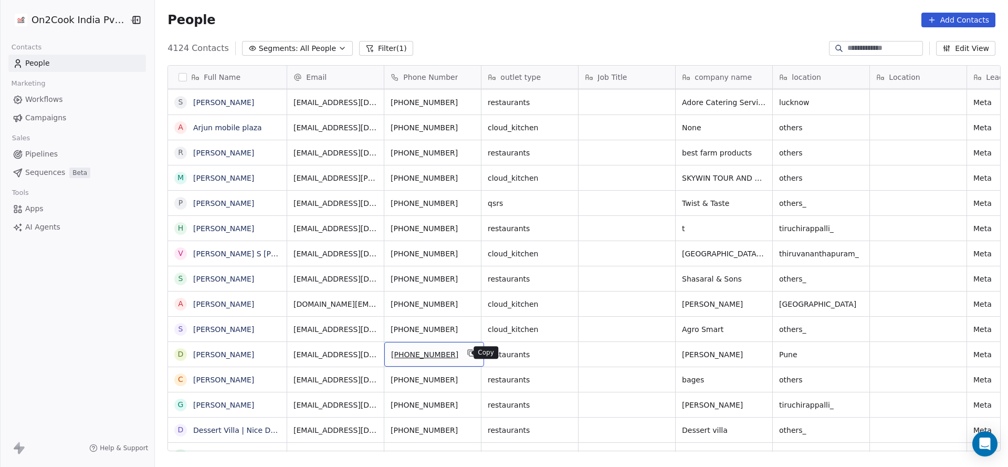
click at [469, 351] on icon "grid" at bounding box center [471, 353] width 5 height 5
click at [467, 331] on icon "grid" at bounding box center [471, 327] width 8 height 8
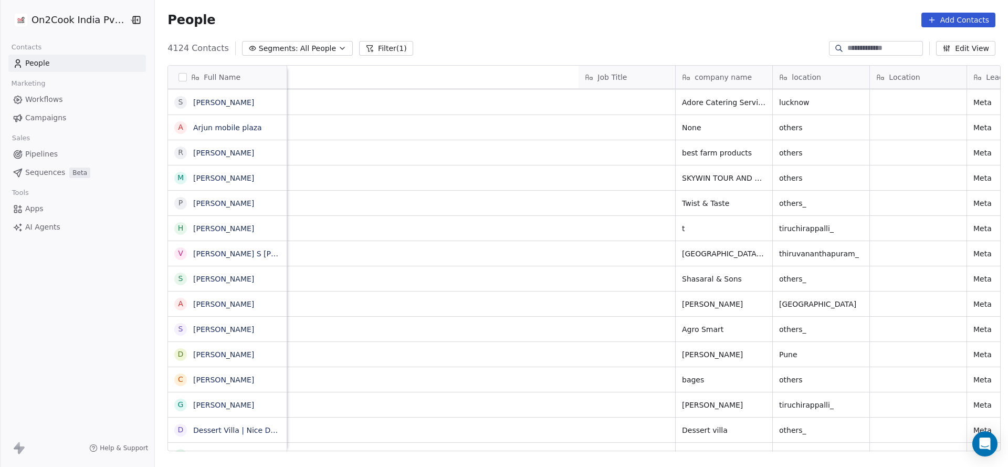
scroll to position [0, 647]
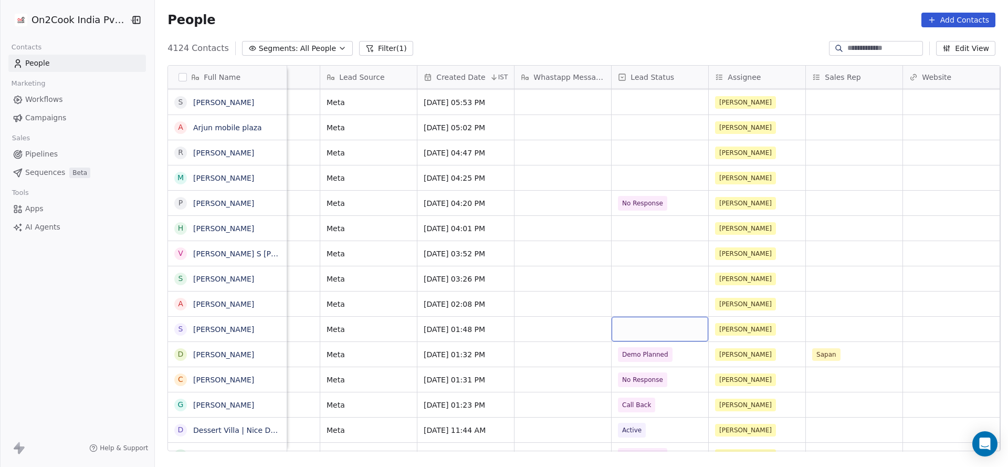
click at [648, 331] on div "grid" at bounding box center [660, 329] width 97 height 25
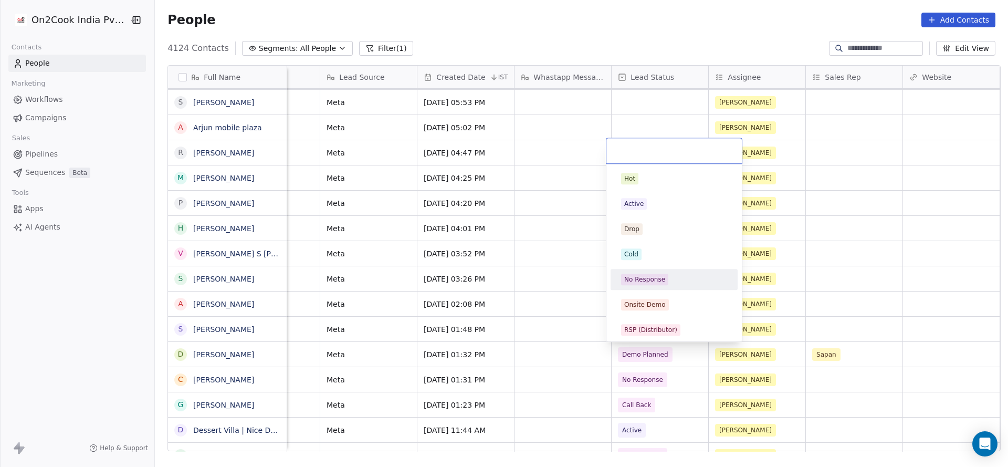
click at [658, 282] on div "No Response" at bounding box center [644, 279] width 41 height 9
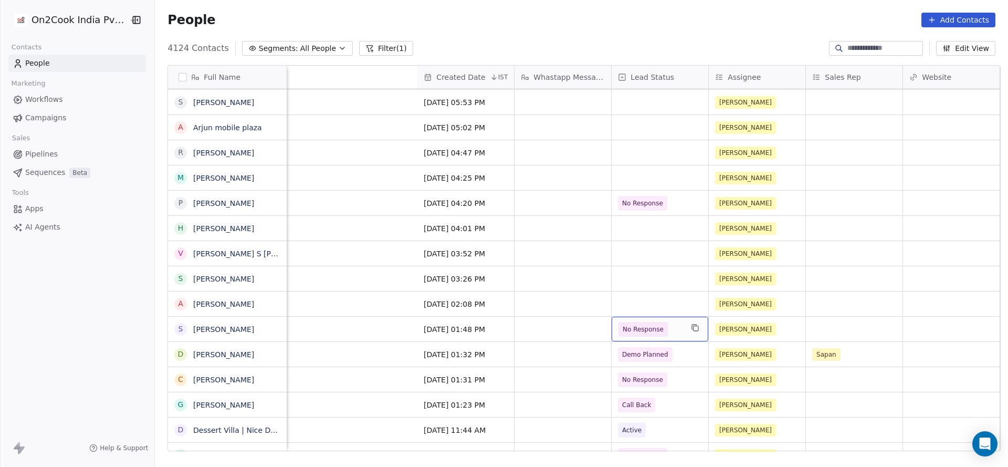
scroll to position [0, 1081]
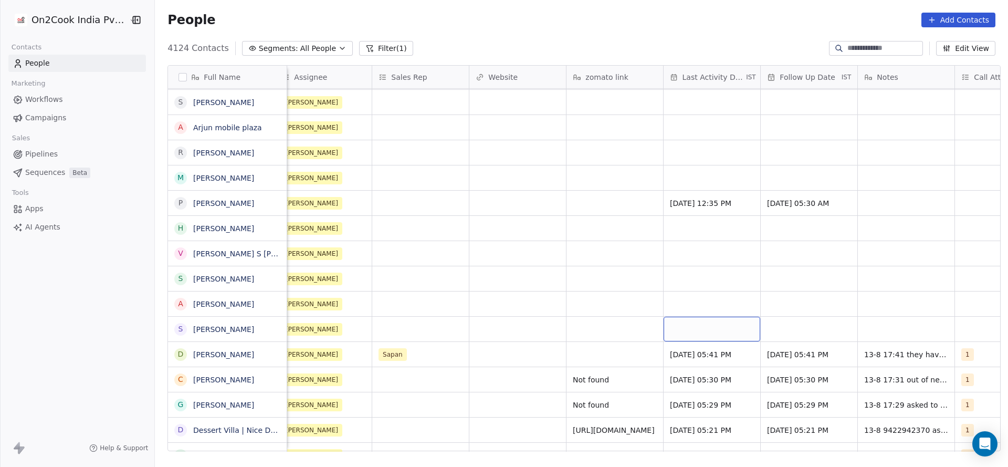
click at [674, 328] on div "grid" at bounding box center [712, 329] width 97 height 25
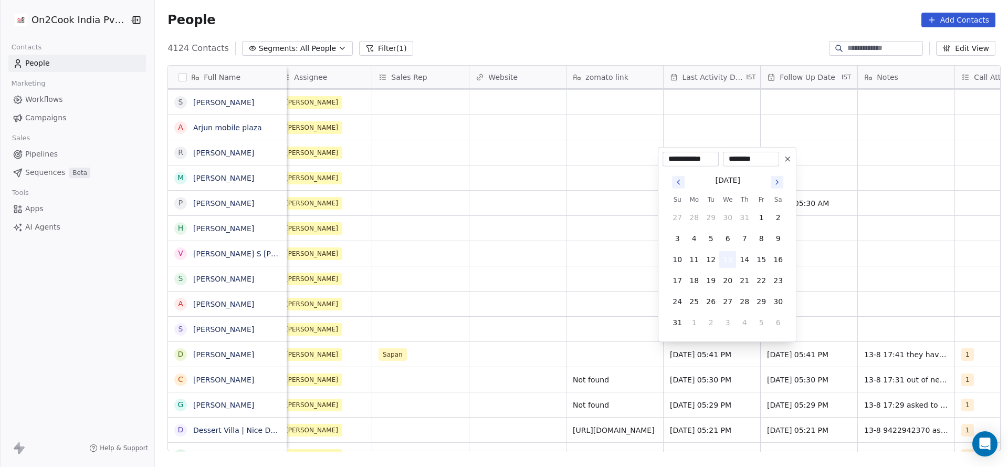
click at [726, 255] on button "13" at bounding box center [727, 259] width 17 height 17
click at [444, 323] on html "On2Cook India Pvt. Ltd. Contacts People Marketing Workflows Campaigns Sales Pip…" at bounding box center [504, 233] width 1008 height 467
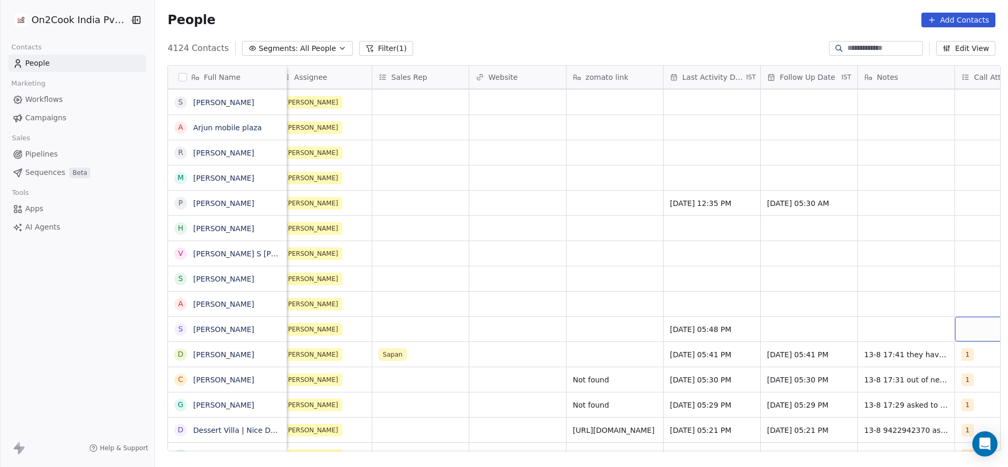
scroll to position [0, 1144]
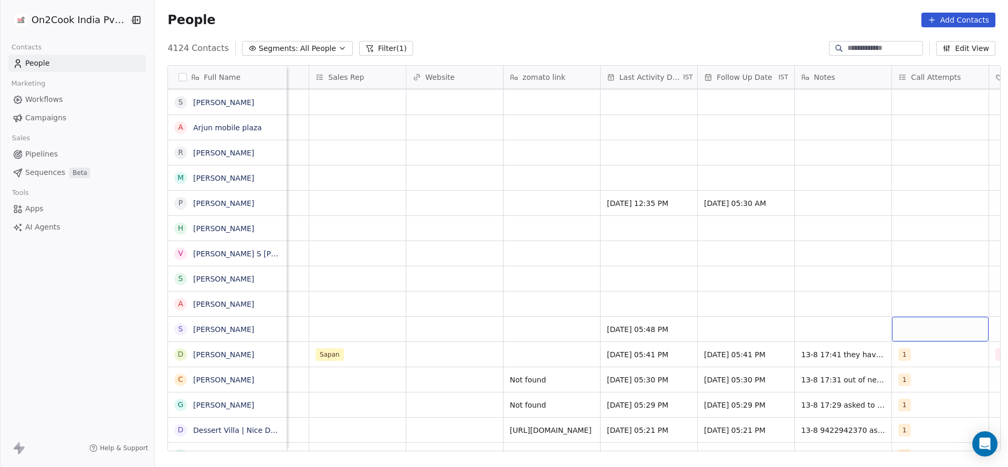
click at [957, 321] on div "grid" at bounding box center [940, 329] width 97 height 25
click at [921, 182] on div "1" at bounding box center [940, 179] width 93 height 12
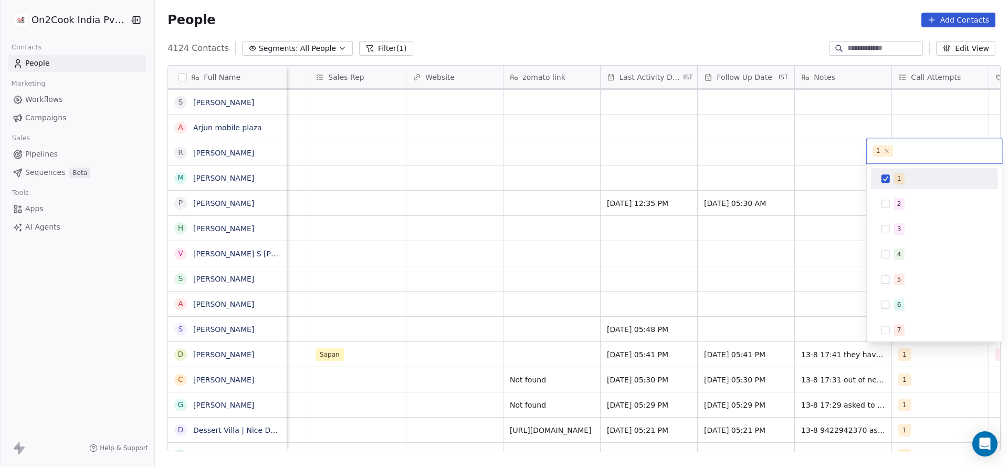
drag, startPoint x: 675, startPoint y: 273, endPoint x: 736, endPoint y: 337, distance: 88.0
click at [675, 274] on html "On2Cook India Pvt. Ltd. Contacts People Marketing Workflows Campaigns Sales Pip…" at bounding box center [504, 233] width 1008 height 467
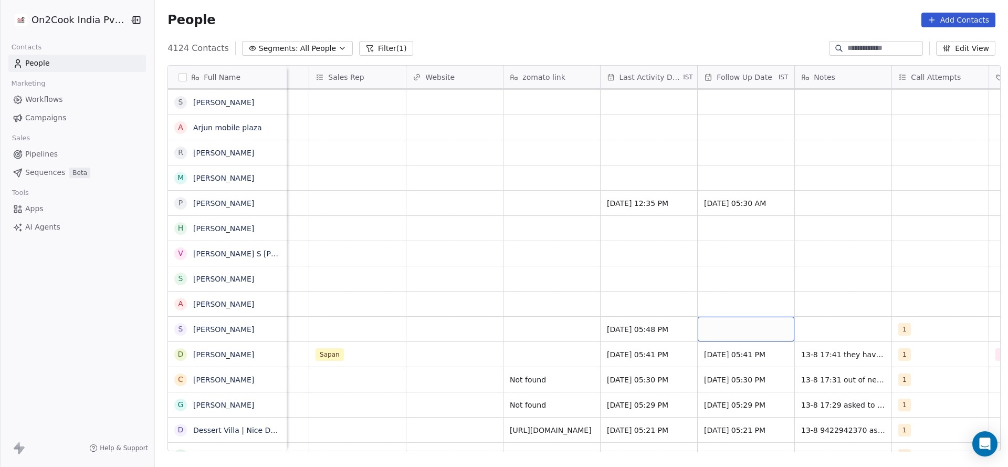
click at [741, 328] on div "grid" at bounding box center [746, 329] width 97 height 25
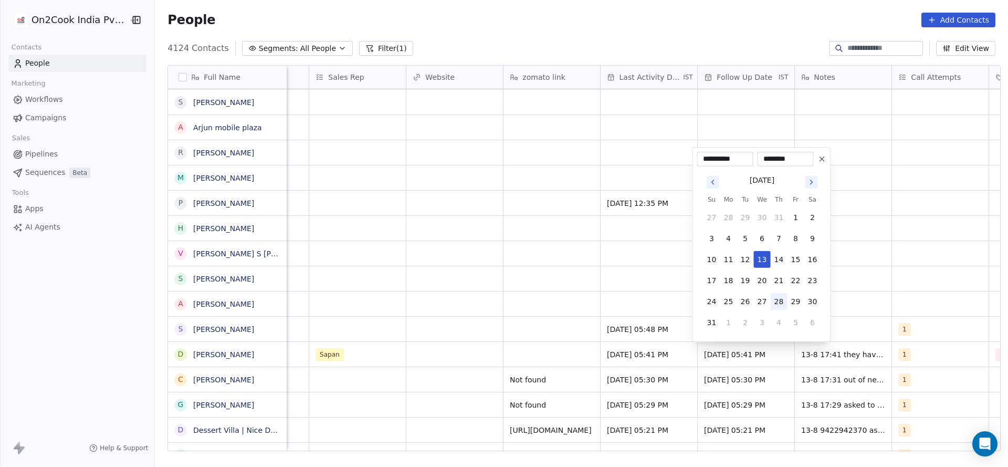
click at [772, 293] on button "28" at bounding box center [779, 301] width 17 height 17
type input "**********"
click at [825, 290] on div "August 2025 Su Mo Tu We Th Fr Sa 27 28 29 30 31 1 2 3 4 5 6 7 8 9 10 11 12 13 1…" at bounding box center [761, 251] width 129 height 171
click at [849, 319] on html "On2Cook India Pvt. Ltd. Contacts People Marketing Workflows Campaigns Sales Pip…" at bounding box center [504, 233] width 1008 height 467
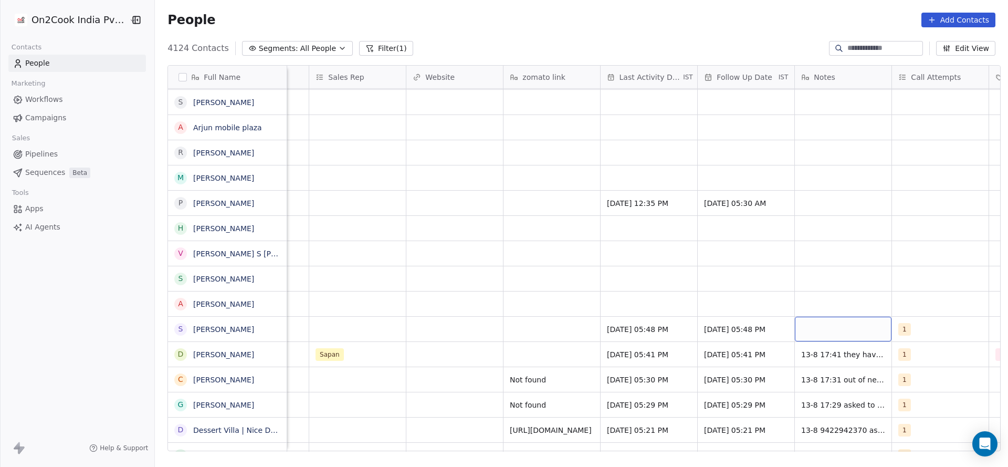
click at [845, 320] on div "grid" at bounding box center [843, 329] width 97 height 25
type textarea "**********"
click at [543, 374] on html "On2Cook India Pvt. Ltd. Contacts People Marketing Workflows Campaigns Sales Pip…" at bounding box center [504, 233] width 1008 height 467
click at [554, 334] on div "grid" at bounding box center [552, 329] width 97 height 25
type textarea "*********"
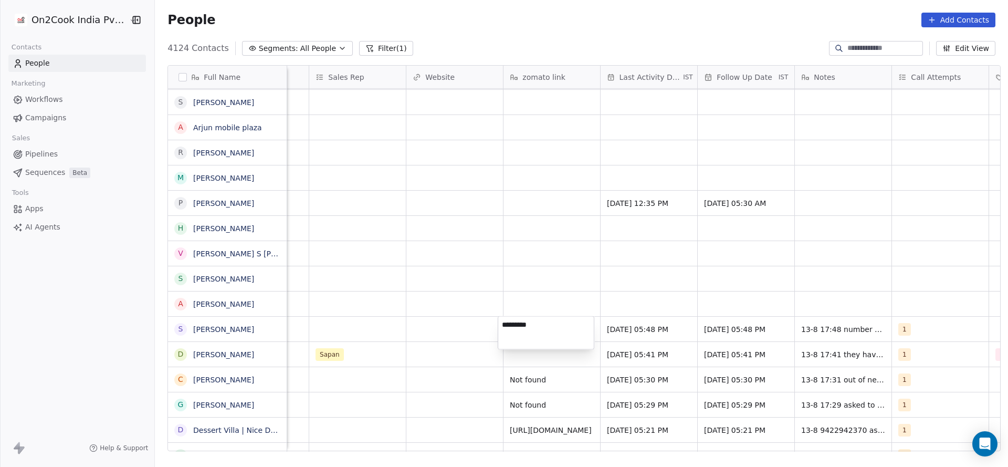
click at [424, 325] on html "On2Cook India Pvt. Ltd. Contacts People Marketing Workflows Campaigns Sales Pip…" at bounding box center [504, 233] width 1008 height 467
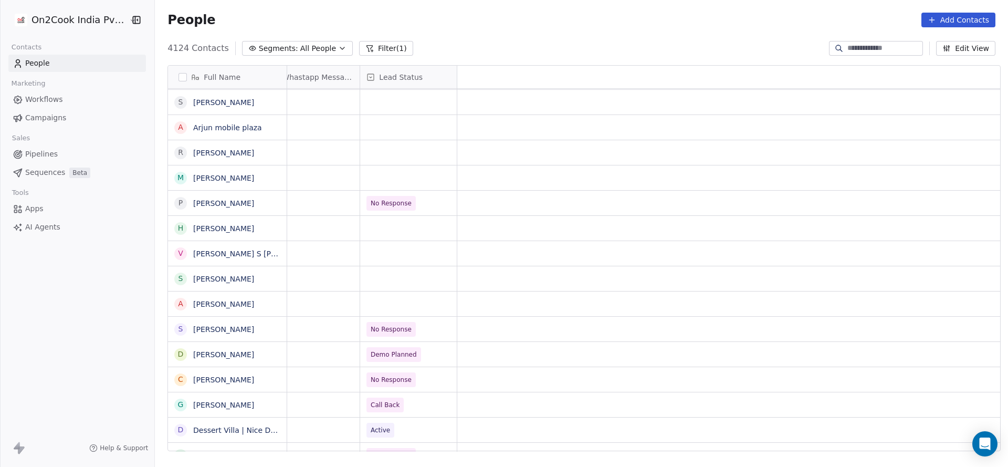
scroll to position [0, 0]
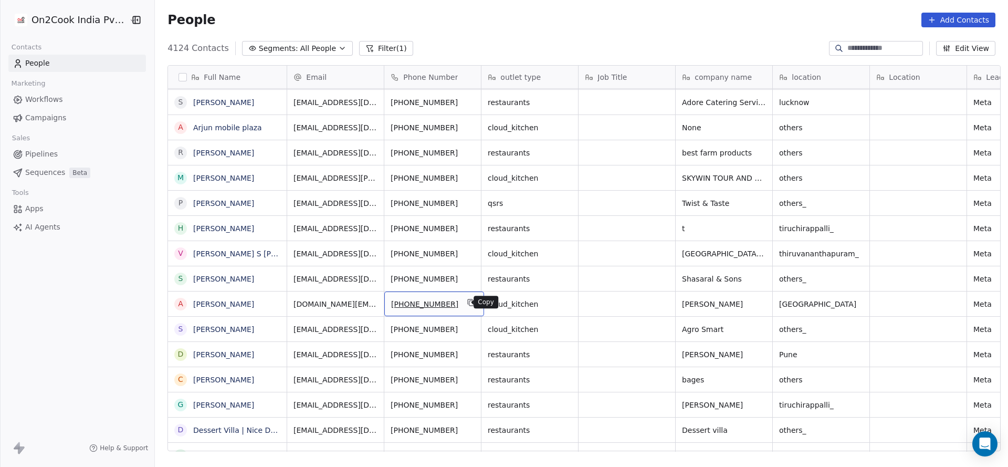
click at [468, 299] on icon "grid" at bounding box center [470, 301] width 5 height 5
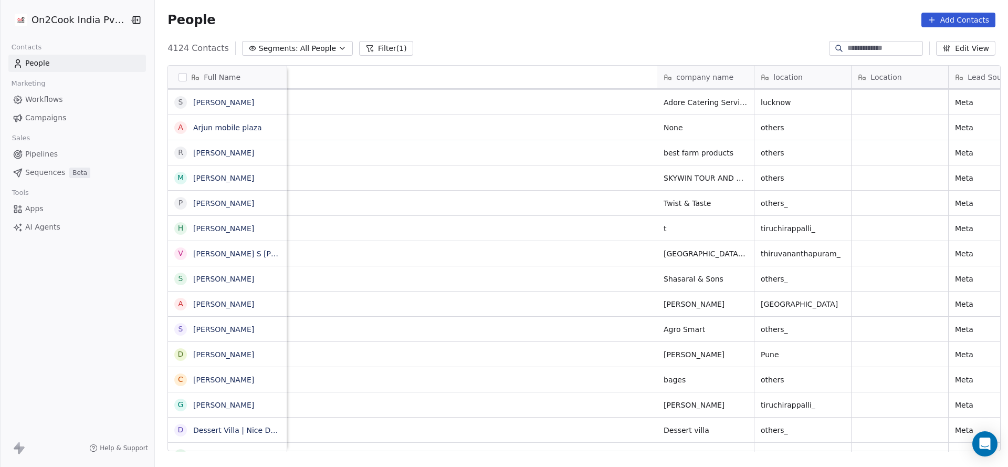
scroll to position [0, 765]
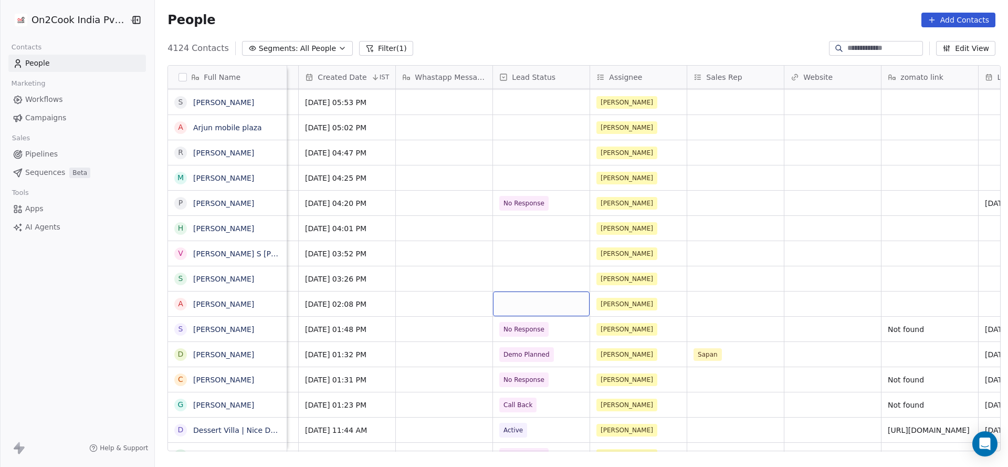
click at [544, 296] on div "grid" at bounding box center [541, 303] width 97 height 25
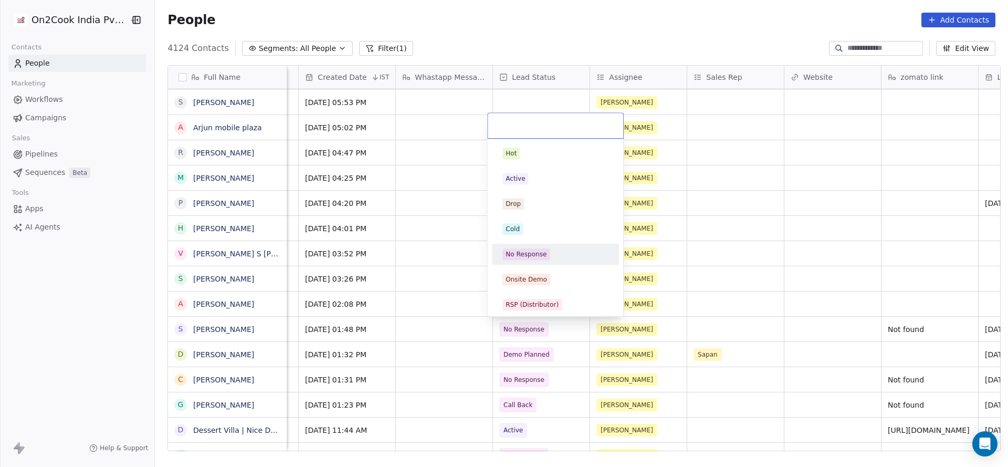
click at [549, 259] on div "No Response" at bounding box center [555, 254] width 106 height 12
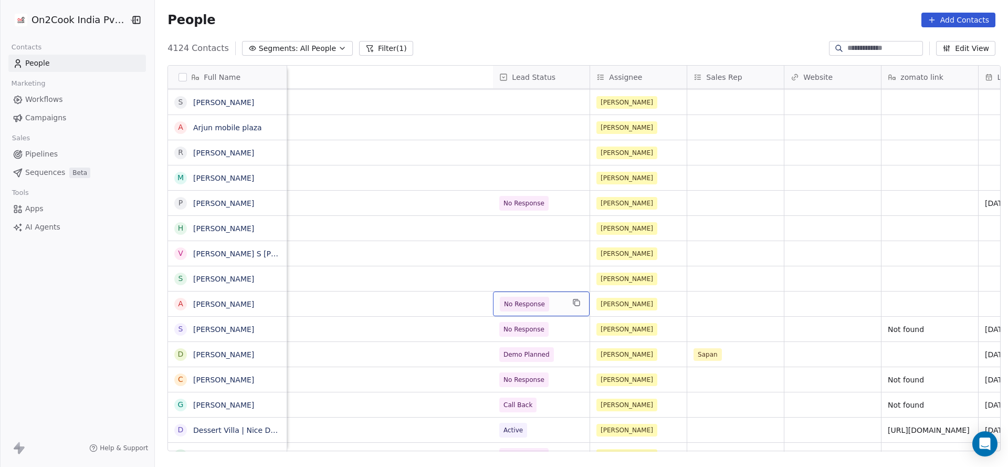
scroll to position [0, 1266]
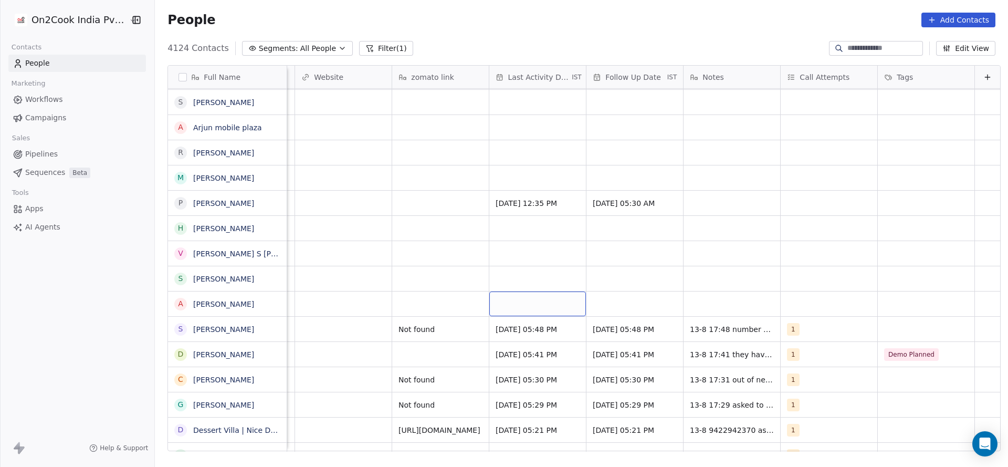
click at [497, 309] on div "grid" at bounding box center [537, 303] width 97 height 25
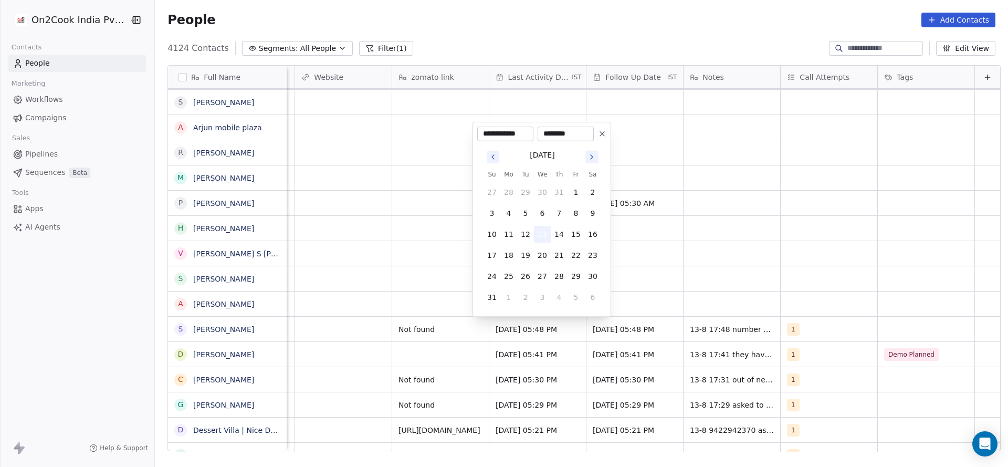
click at [537, 229] on button "13" at bounding box center [542, 234] width 17 height 17
click at [307, 306] on html "On2Cook India Pvt. Ltd. Contacts People Marketing Workflows Campaigns Sales Pip…" at bounding box center [504, 233] width 1008 height 467
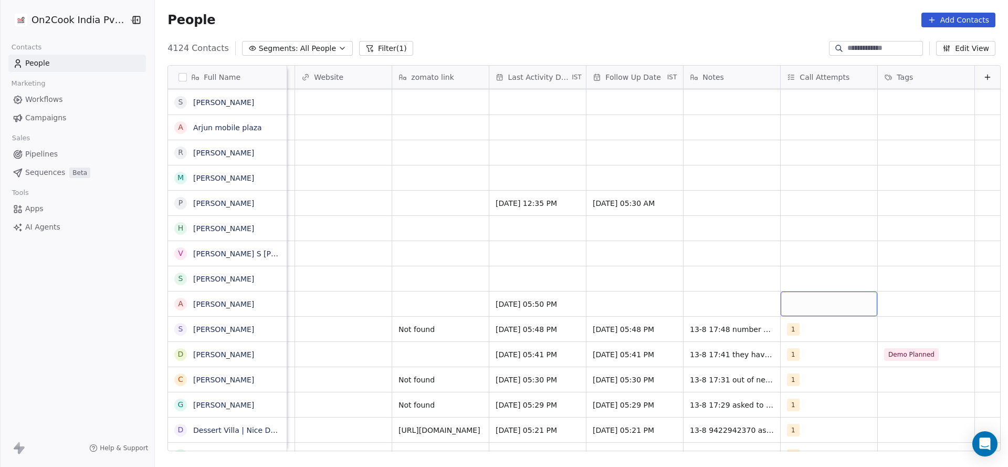
click at [784, 303] on div "grid" at bounding box center [829, 303] width 97 height 25
click at [794, 161] on div "1" at bounding box center [831, 153] width 119 height 17
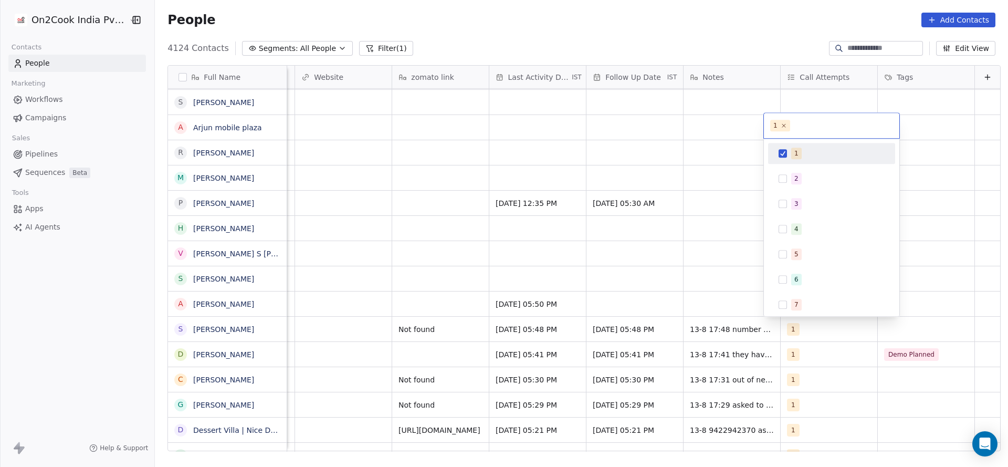
click at [548, 272] on html "On2Cook India Pvt. Ltd. Contacts People Marketing Workflows Campaigns Sales Pip…" at bounding box center [504, 233] width 1008 height 467
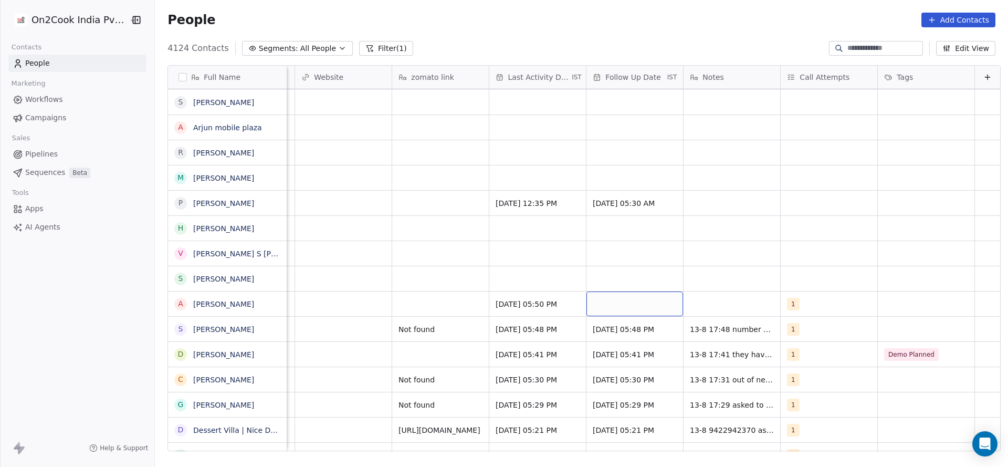
click at [597, 309] on div "grid" at bounding box center [634, 303] width 97 height 25
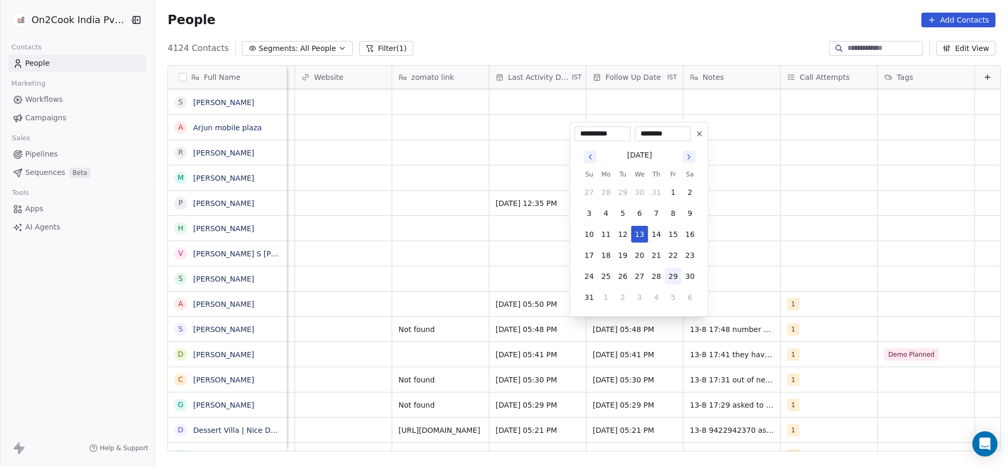
click at [665, 279] on button "29" at bounding box center [673, 276] width 17 height 17
click at [654, 282] on button "28" at bounding box center [656, 276] width 17 height 17
type input "**********"
click at [752, 276] on html "On2Cook India Pvt. Ltd. Contacts People Marketing Workflows Campaigns Sales Pip…" at bounding box center [504, 233] width 1008 height 467
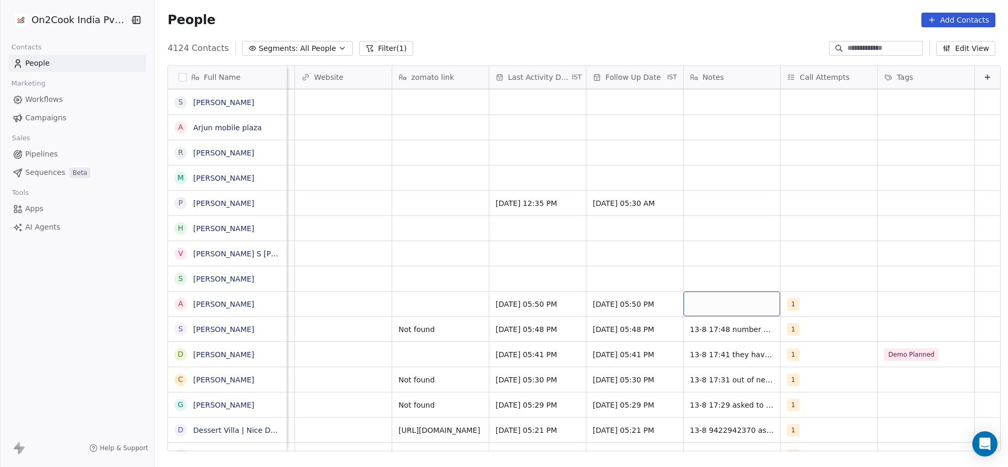
click at [702, 306] on div "grid" at bounding box center [732, 303] width 97 height 25
drag, startPoint x: 707, startPoint y: 298, endPoint x: 754, endPoint y: 300, distance: 47.8
click at [754, 300] on textarea "**********" at bounding box center [715, 307] width 96 height 33
type textarea "**********"
click at [439, 313] on html "On2Cook India Pvt. Ltd. Contacts People Marketing Workflows Campaigns Sales Pip…" at bounding box center [504, 233] width 1008 height 467
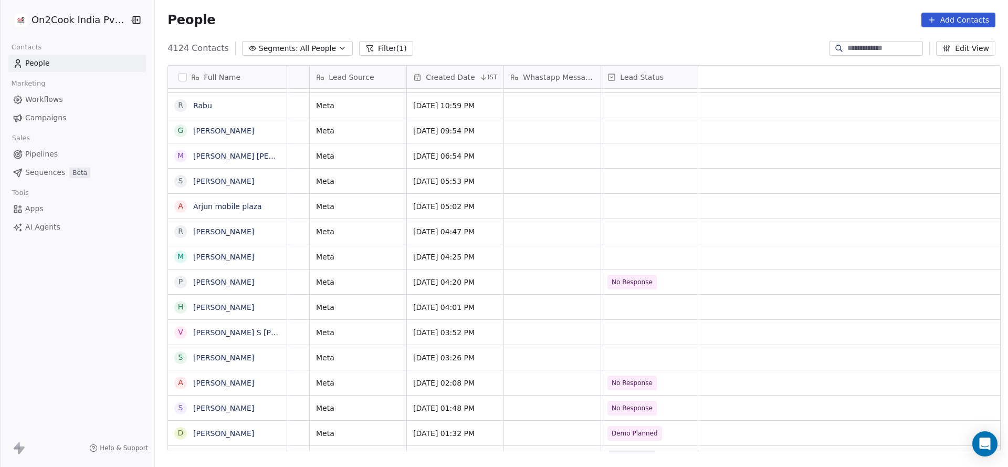
scroll to position [0, 0]
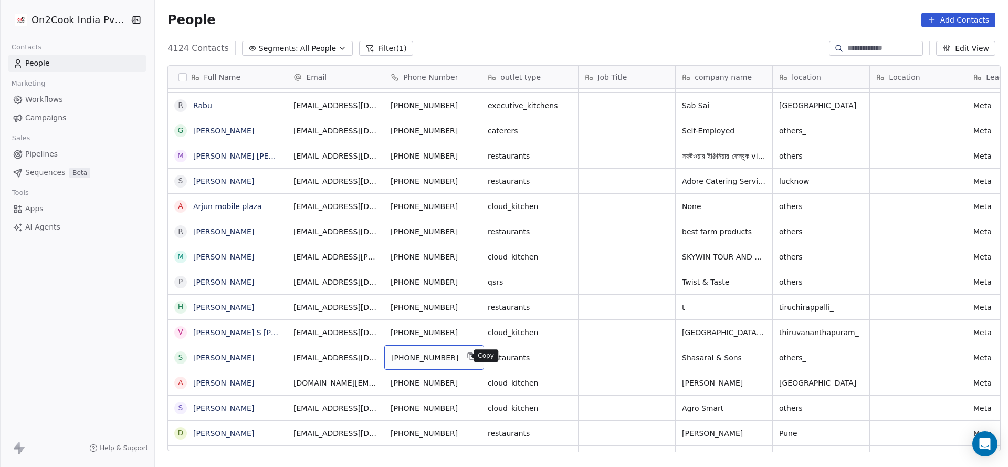
click at [466, 350] on button "grid" at bounding box center [471, 356] width 13 height 13
click at [469, 354] on icon "grid" at bounding box center [471, 356] width 5 height 5
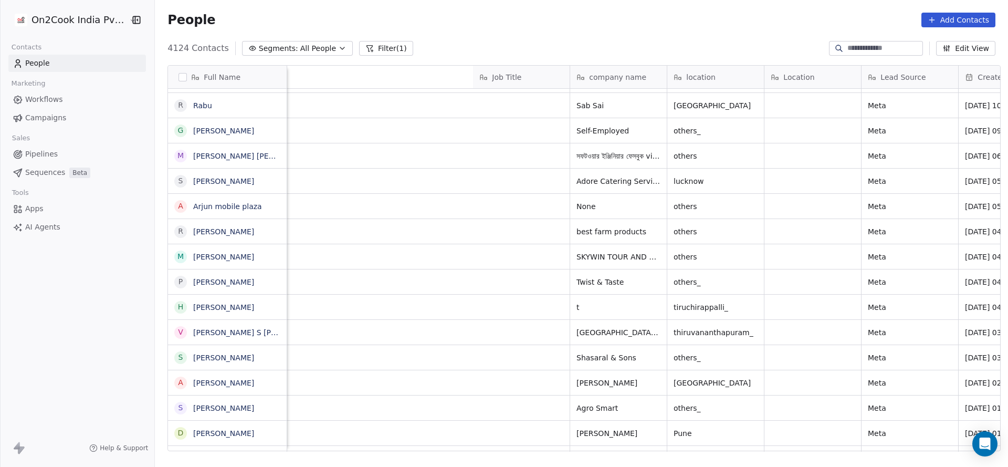
scroll to position [0, 656]
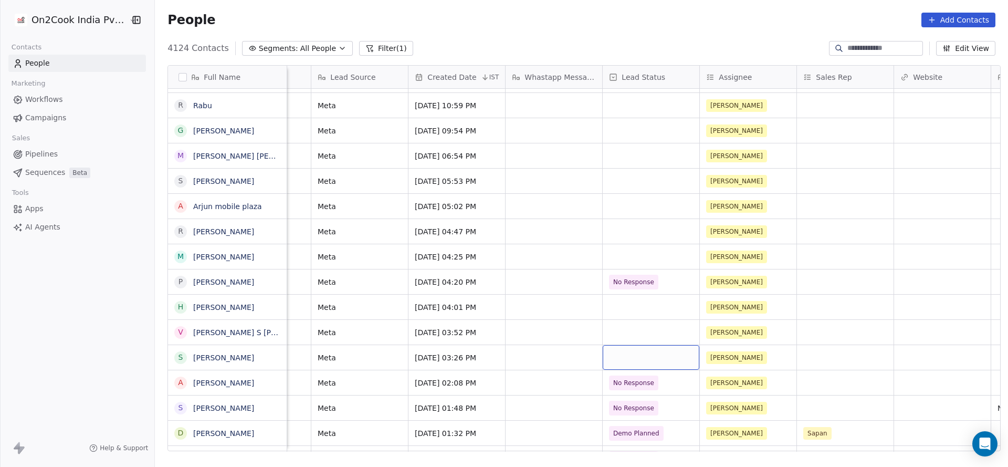
click at [618, 350] on div "grid" at bounding box center [651, 357] width 97 height 25
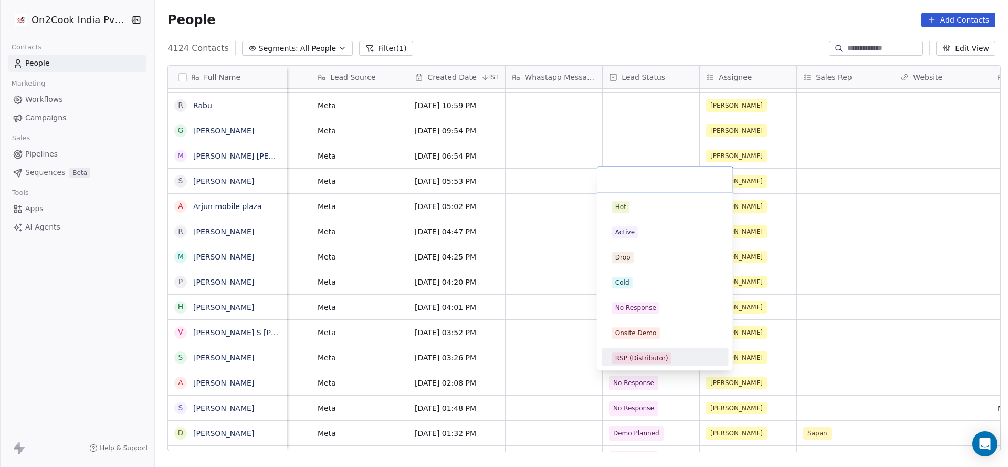
click at [562, 394] on html "On2Cook India Pvt. Ltd. Contacts People Marketing Workflows Campaigns Sales Pip…" at bounding box center [504, 233] width 1008 height 467
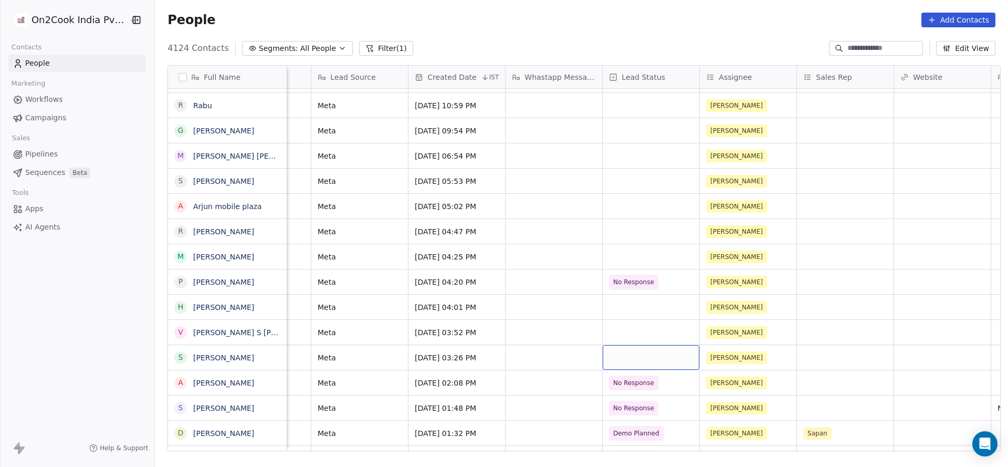
click at [620, 358] on div "grid" at bounding box center [651, 357] width 97 height 25
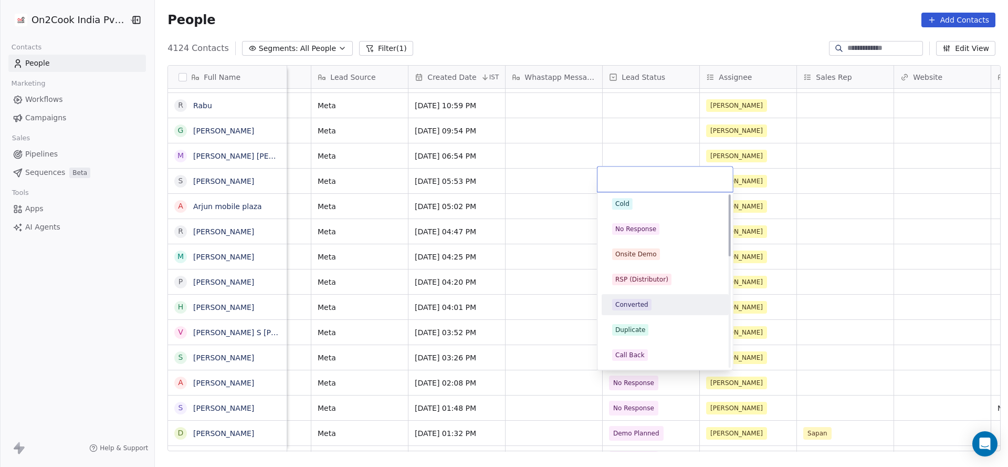
scroll to position [0, 0]
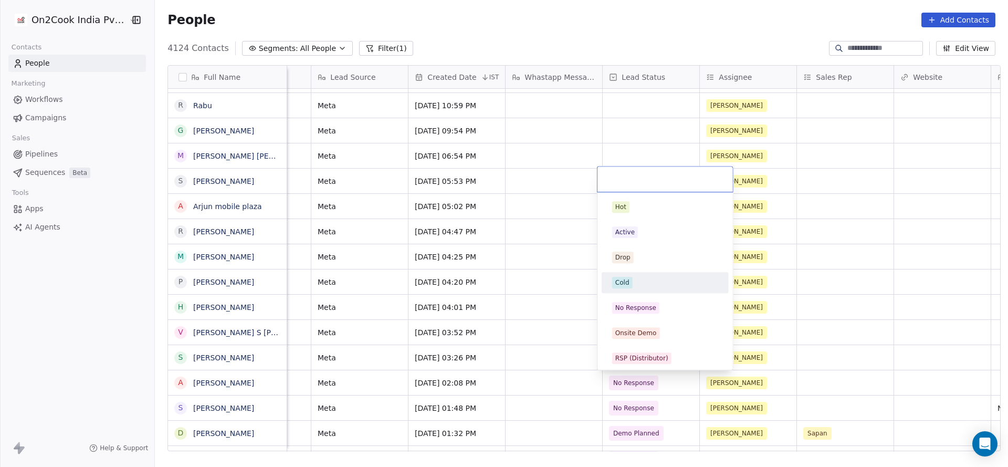
click at [652, 280] on div "Cold" at bounding box center [665, 283] width 106 height 12
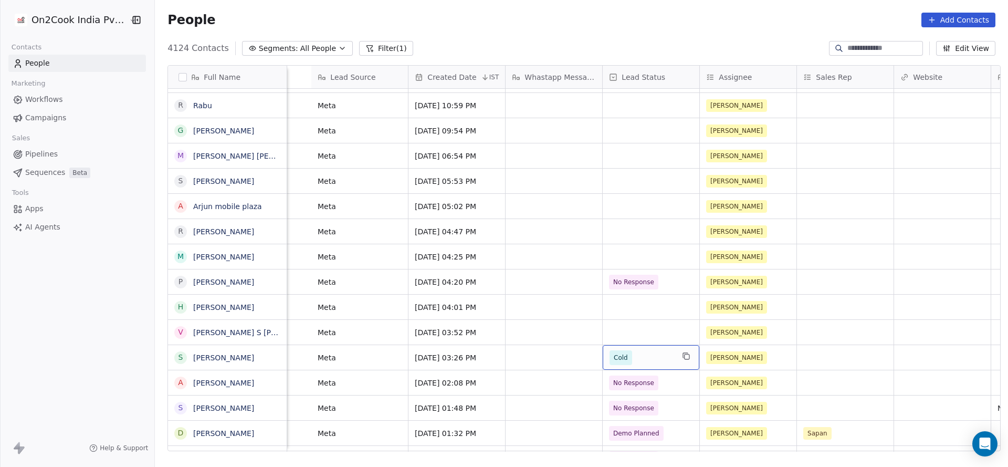
scroll to position [0, 997]
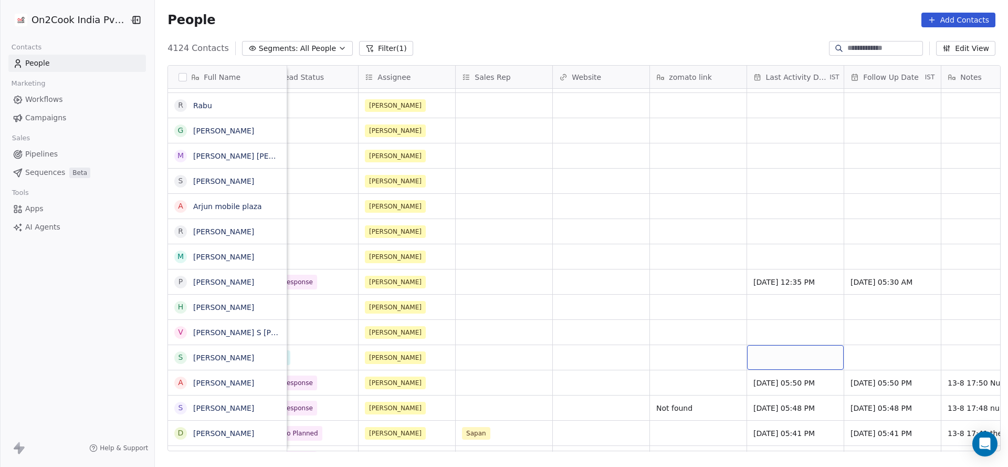
click at [783, 353] on div "grid" at bounding box center [795, 357] width 97 height 25
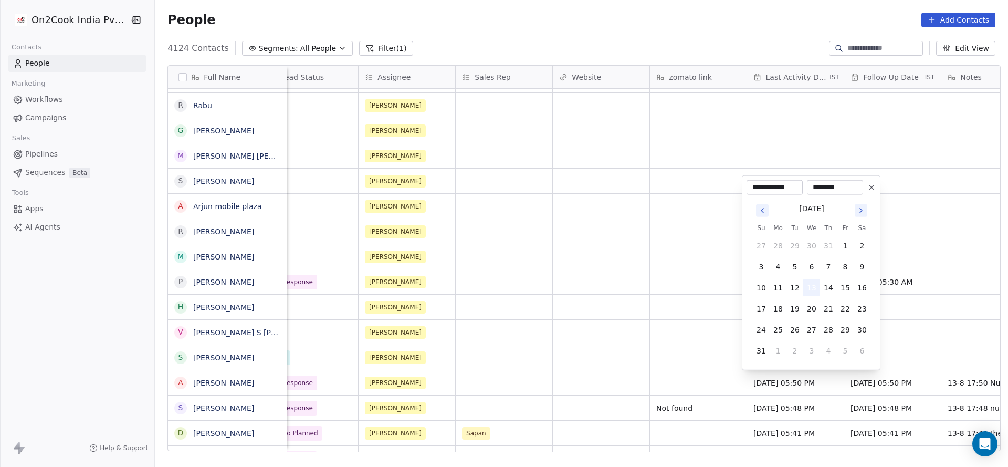
click at [813, 291] on button "13" at bounding box center [811, 287] width 17 height 17
click at [653, 335] on html "On2Cook India Pvt. Ltd. Contacts People Marketing Workflows Campaigns Sales Pip…" at bounding box center [504, 233] width 1008 height 467
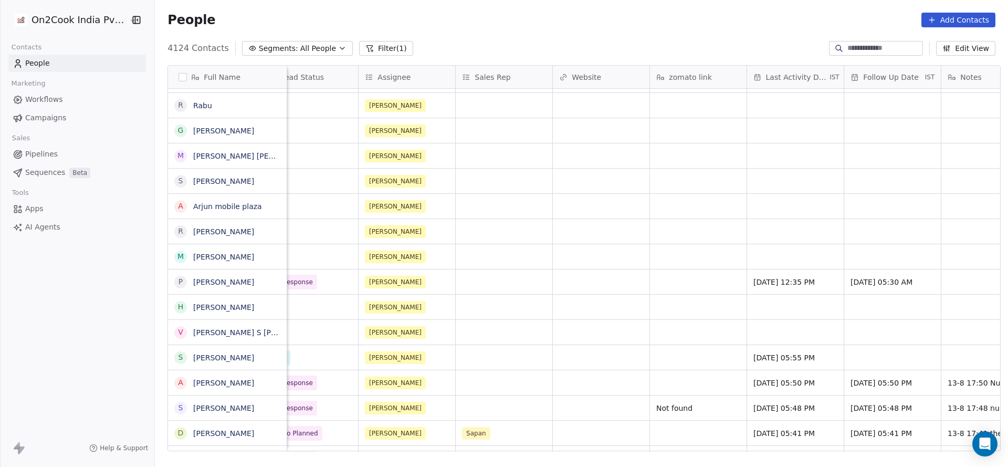
scroll to position [0, 1266]
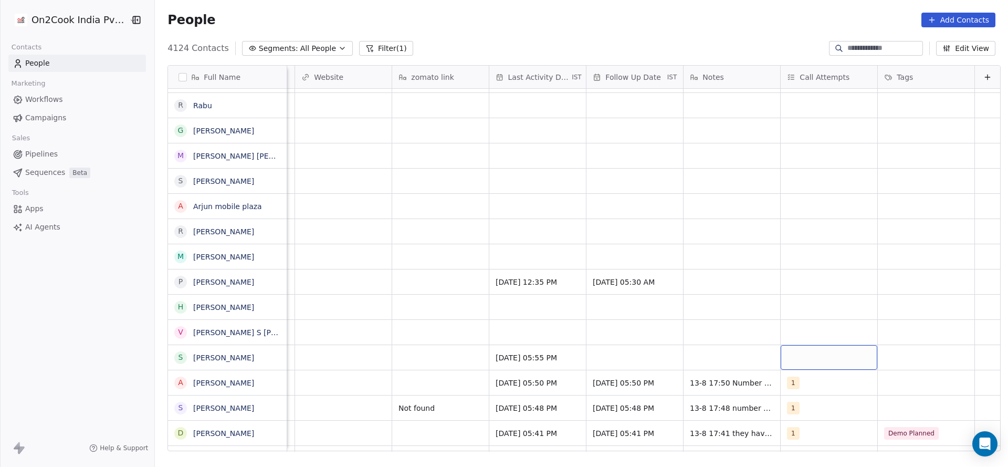
click at [781, 353] on div "grid" at bounding box center [829, 357] width 97 height 25
click at [815, 211] on div "1" at bounding box center [837, 207] width 93 height 12
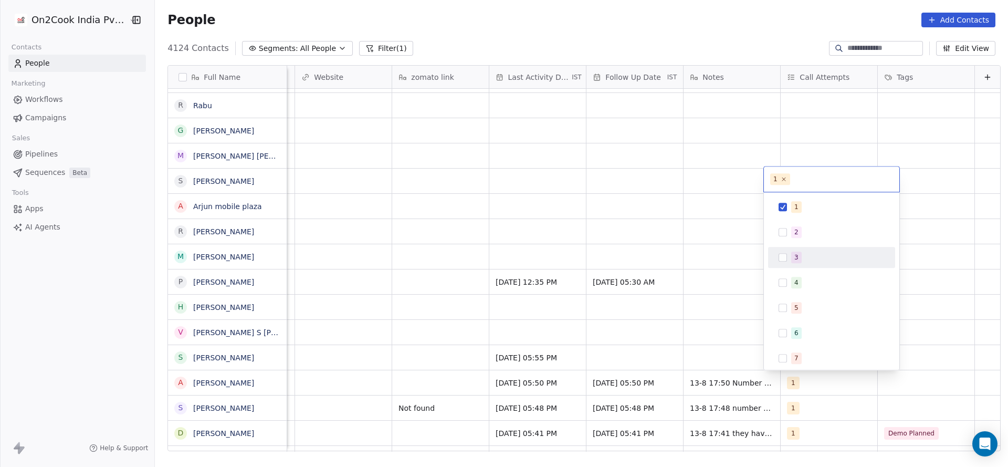
click at [748, 290] on html "On2Cook India Pvt. Ltd. Contacts People Marketing Workflows Campaigns Sales Pip…" at bounding box center [504, 233] width 1008 height 467
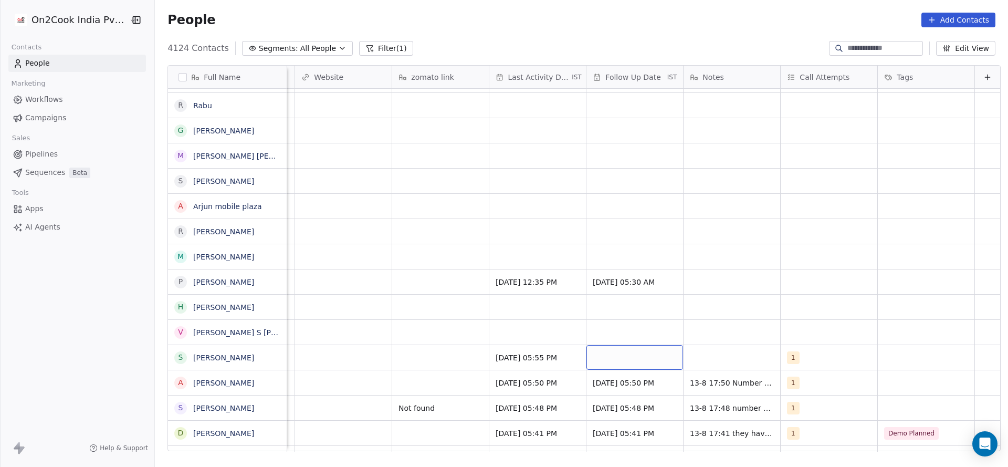
click at [628, 351] on div "grid" at bounding box center [634, 357] width 97 height 25
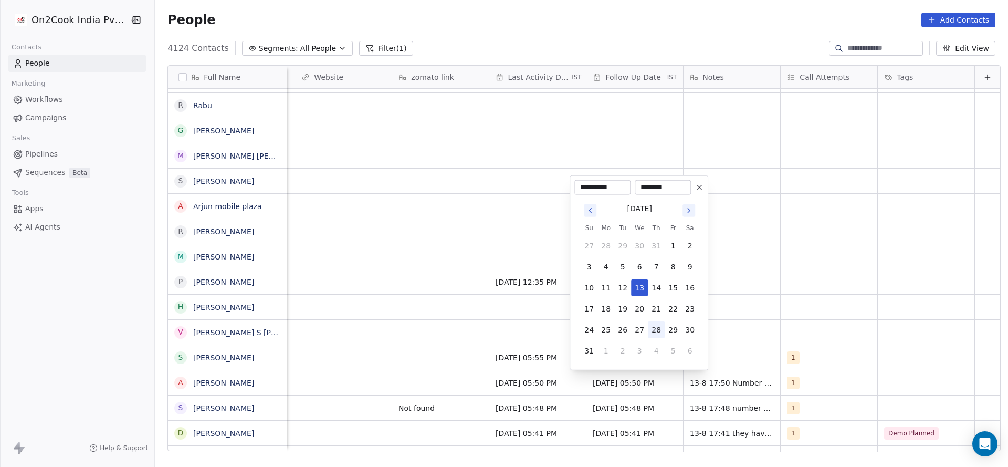
click at [655, 329] on button "28" at bounding box center [656, 329] width 17 height 17
type input "**********"
click at [851, 366] on html "On2Cook India Pvt. Ltd. Contacts People Marketing Workflows Campaigns Sales Pip…" at bounding box center [504, 233] width 1008 height 467
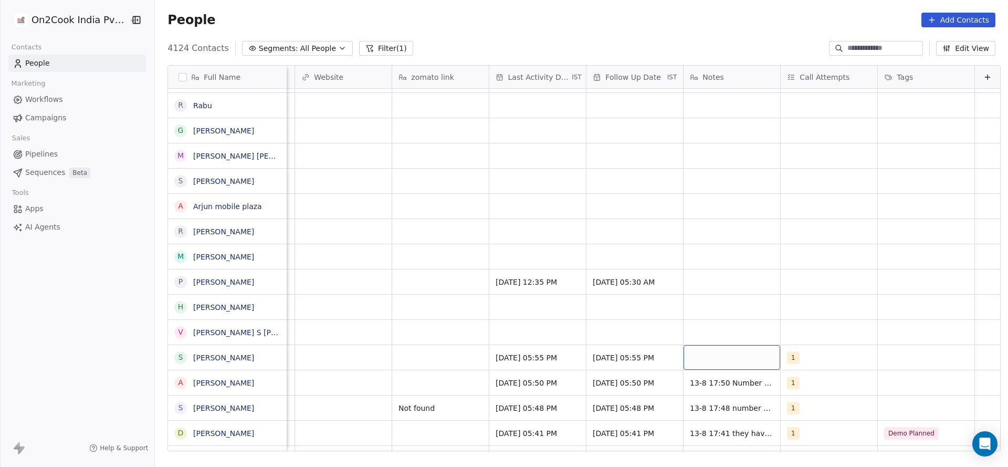
click at [717, 354] on div "grid" at bounding box center [732, 357] width 97 height 25
type textarea "**********"
click at [392, 381] on html "On2Cook India Pvt. Ltd. Contacts People Marketing Workflows Campaigns Sales Pip…" at bounding box center [504, 233] width 1008 height 467
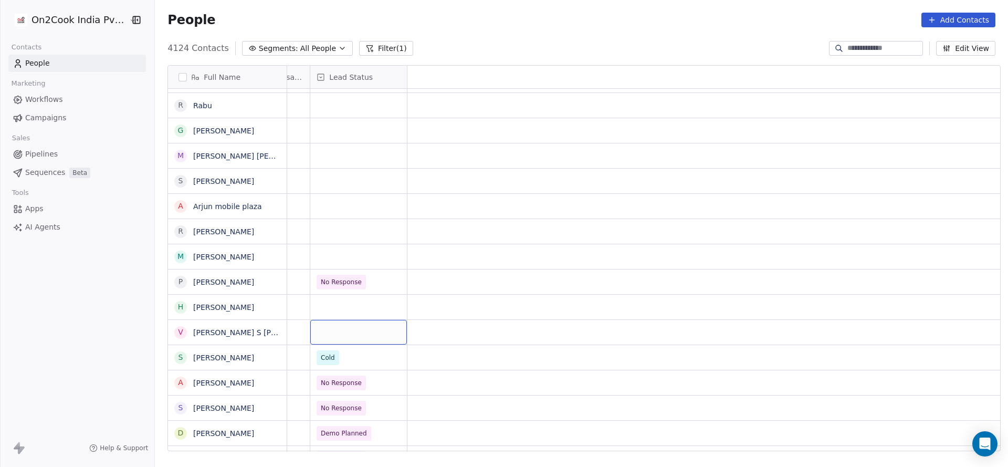
scroll to position [0, 0]
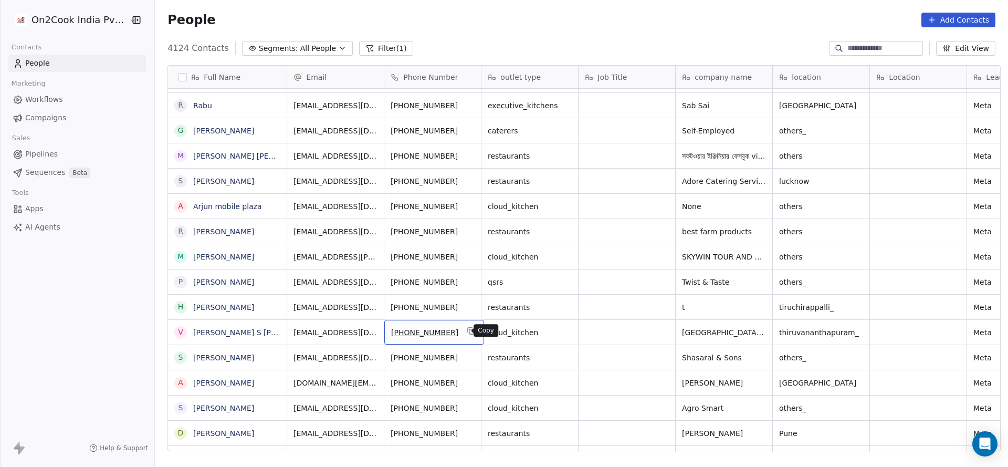
click at [467, 329] on icon "grid" at bounding box center [471, 331] width 8 height 8
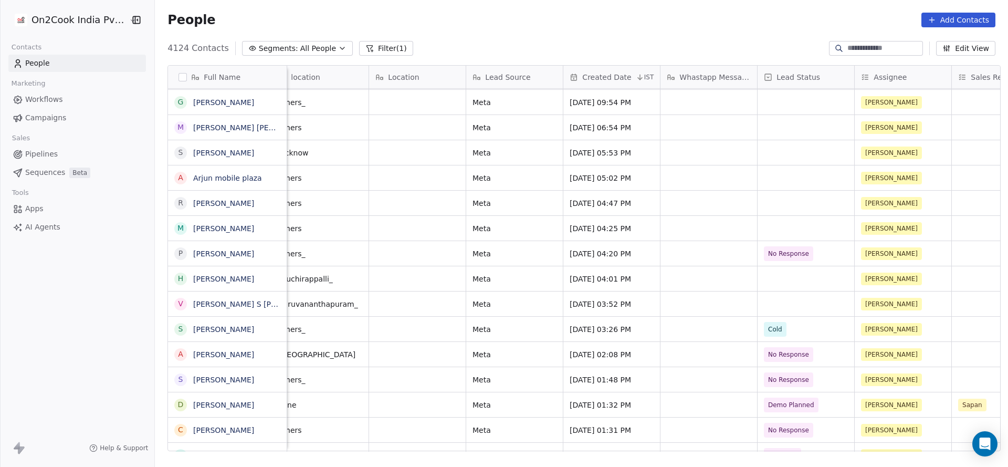
scroll to position [0, 830]
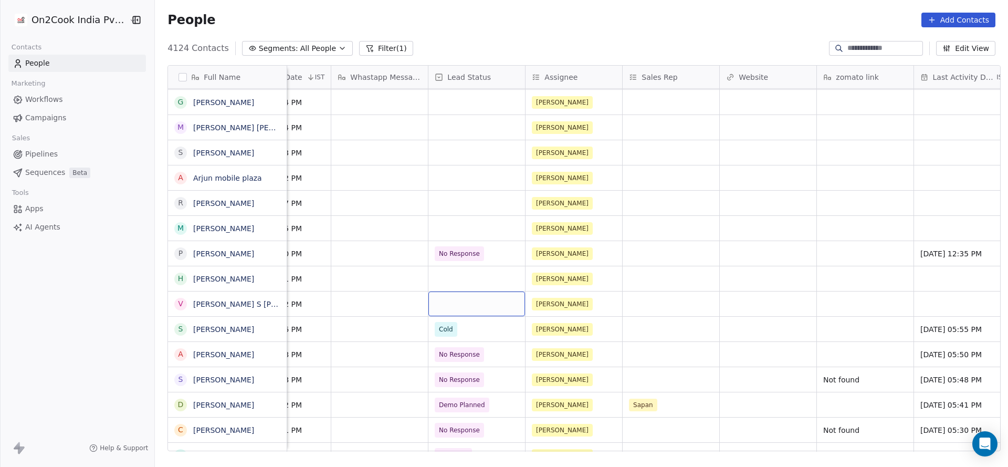
click at [444, 305] on div "grid" at bounding box center [476, 303] width 97 height 25
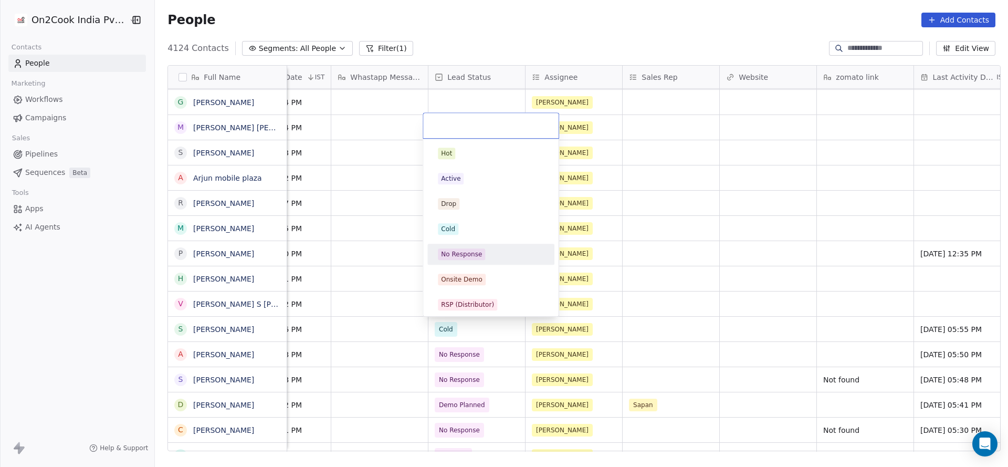
click at [460, 255] on div "No Response" at bounding box center [461, 253] width 41 height 9
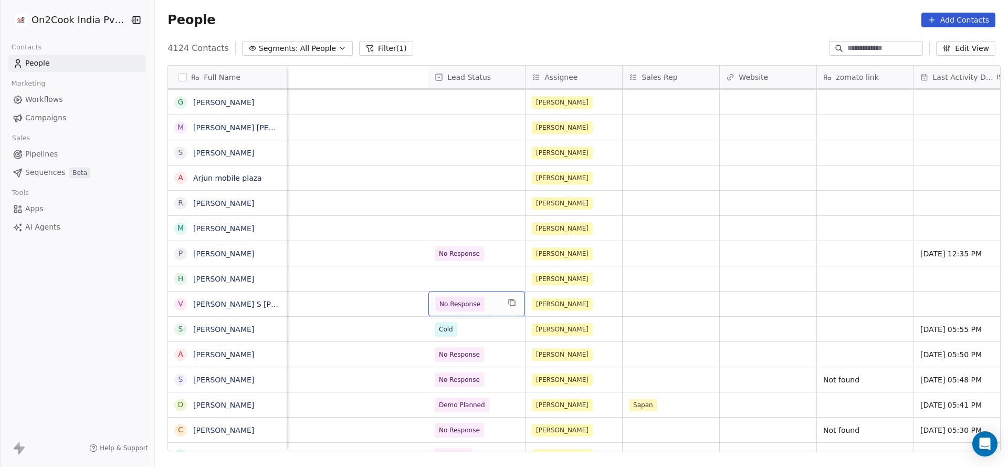
scroll to position [0, 1266]
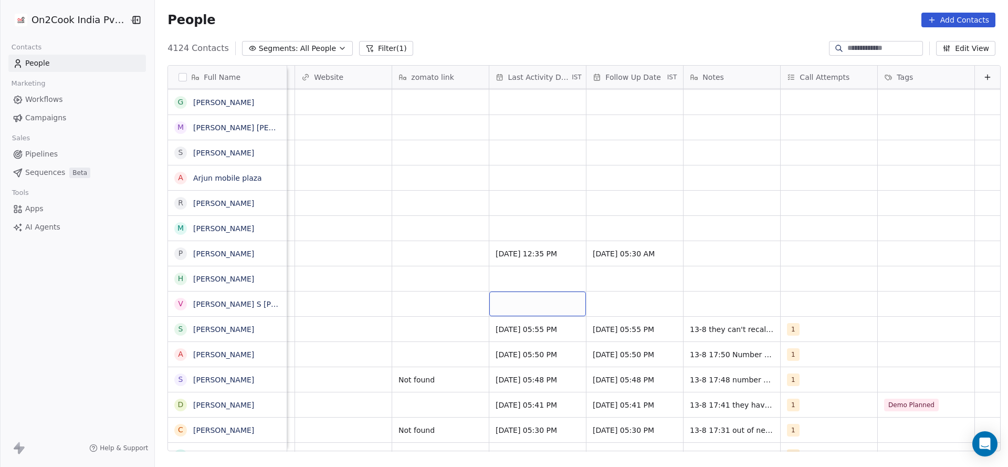
click at [512, 304] on div "grid" at bounding box center [537, 303] width 97 height 25
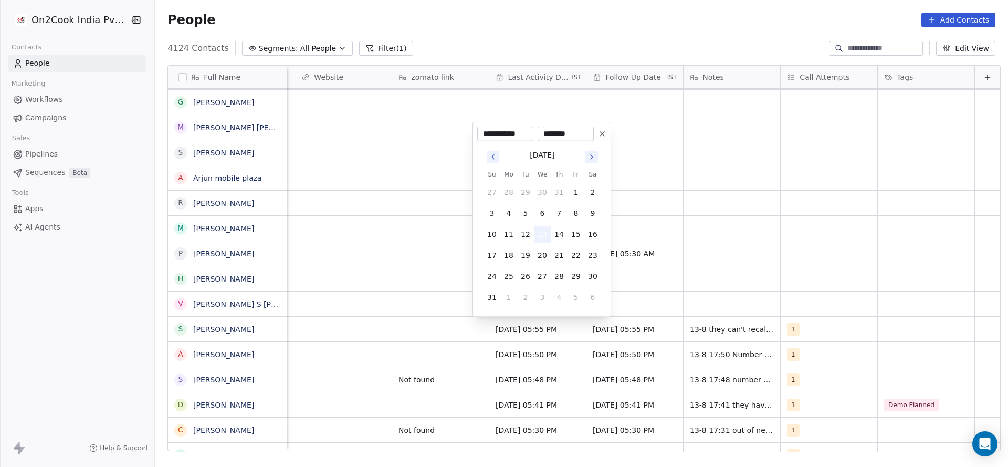
click at [540, 228] on button "13" at bounding box center [542, 234] width 17 height 17
click at [322, 292] on html "On2Cook India Pvt. Ltd. Contacts People Marketing Workflows Campaigns Sales Pip…" at bounding box center [504, 233] width 1008 height 467
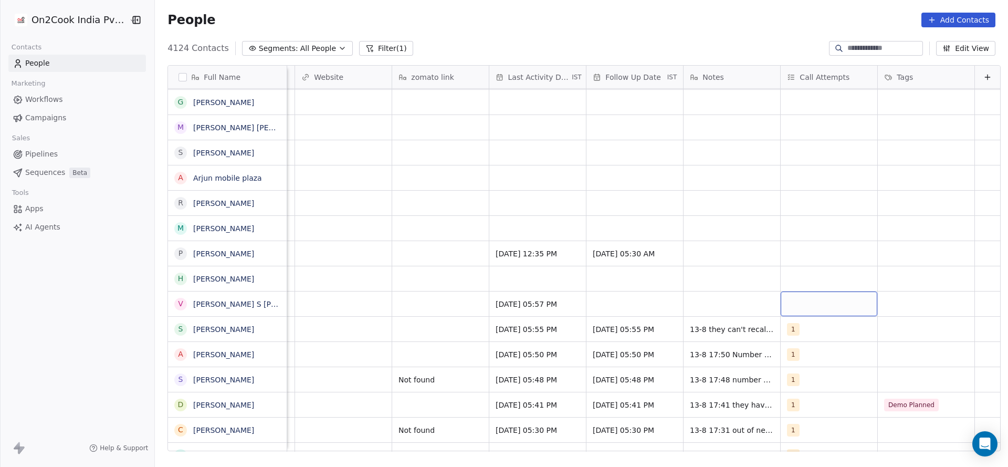
click at [800, 303] on div "grid" at bounding box center [829, 303] width 97 height 25
click at [790, 158] on div "1" at bounding box center [831, 153] width 119 height 17
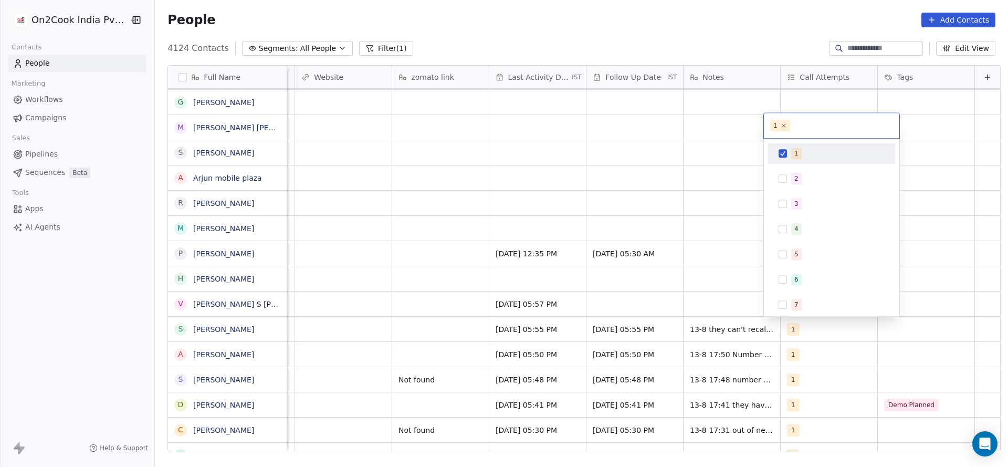
click at [627, 245] on html "On2Cook India Pvt. Ltd. Contacts People Marketing Workflows Campaigns Sales Pip…" at bounding box center [504, 233] width 1008 height 467
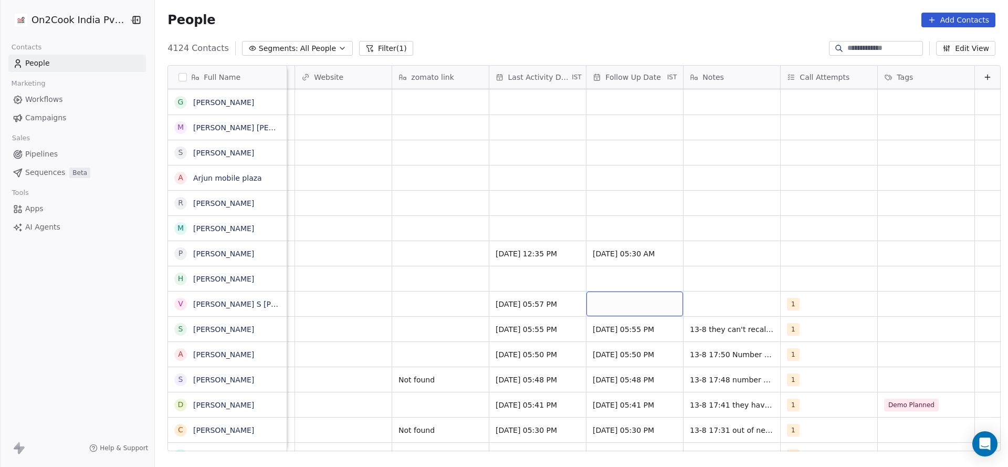
click at [610, 302] on div "grid" at bounding box center [634, 303] width 97 height 25
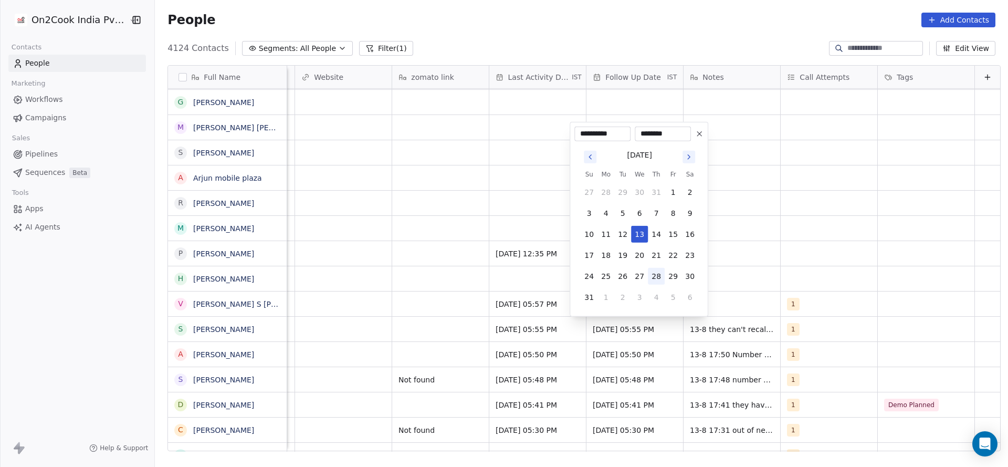
click at [655, 270] on button "28" at bounding box center [656, 276] width 17 height 17
type input "**********"
click at [758, 268] on html "On2Cook India Pvt. Ltd. Contacts People Marketing Workflows Campaigns Sales Pip…" at bounding box center [504, 233] width 1008 height 467
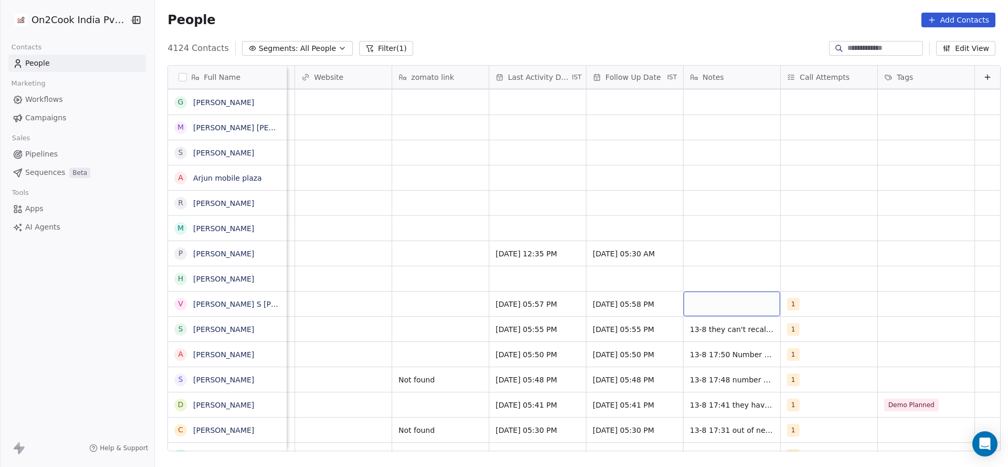
click at [713, 296] on div "grid" at bounding box center [732, 303] width 97 height 25
type textarea "**********"
click at [474, 316] on html "On2Cook India Pvt. Ltd. Contacts People Marketing Workflows Campaigns Sales Pip…" at bounding box center [504, 233] width 1008 height 467
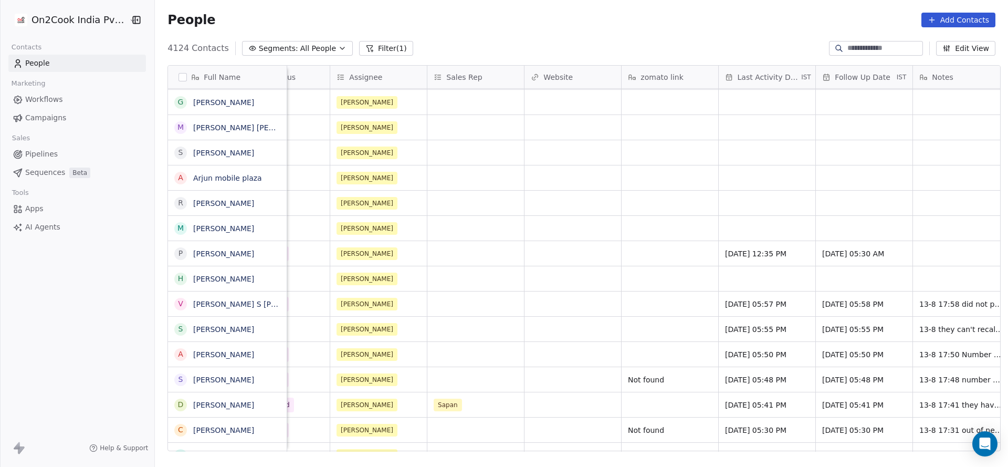
scroll to position [0, 1033]
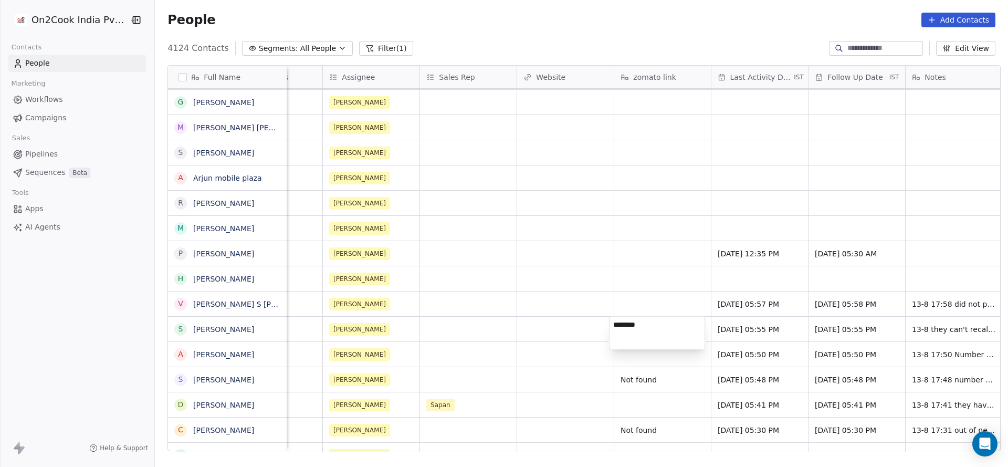
type textarea "*********"
click at [570, 286] on html "On2Cook India Pvt. Ltd. Contacts People Marketing Workflows Campaigns Sales Pip…" at bounding box center [504, 233] width 1008 height 467
click at [656, 296] on div "grid" at bounding box center [662, 303] width 97 height 25
type textarea "*********"
drag, startPoint x: 528, startPoint y: 309, endPoint x: 668, endPoint y: 274, distance: 144.4
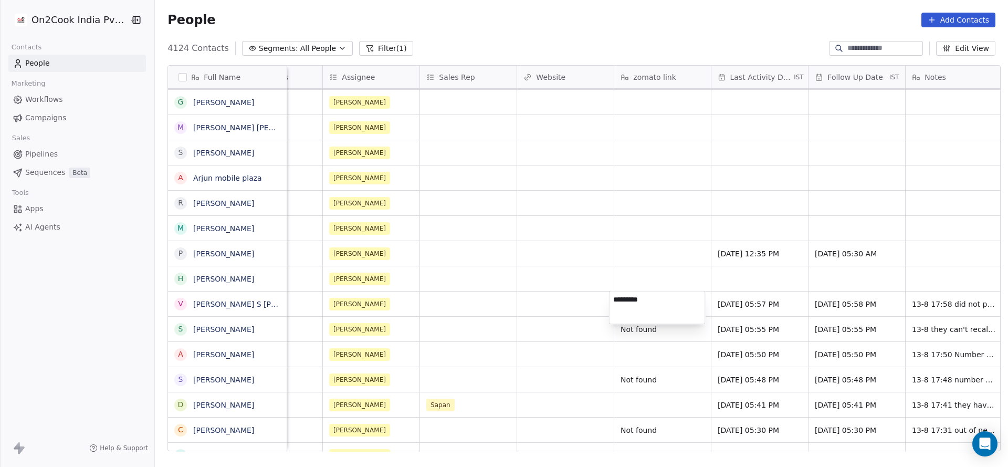
click at [528, 307] on html "On2Cook India Pvt. Ltd. Contacts People Marketing Workflows Campaigns Sales Pip…" at bounding box center [504, 233] width 1008 height 467
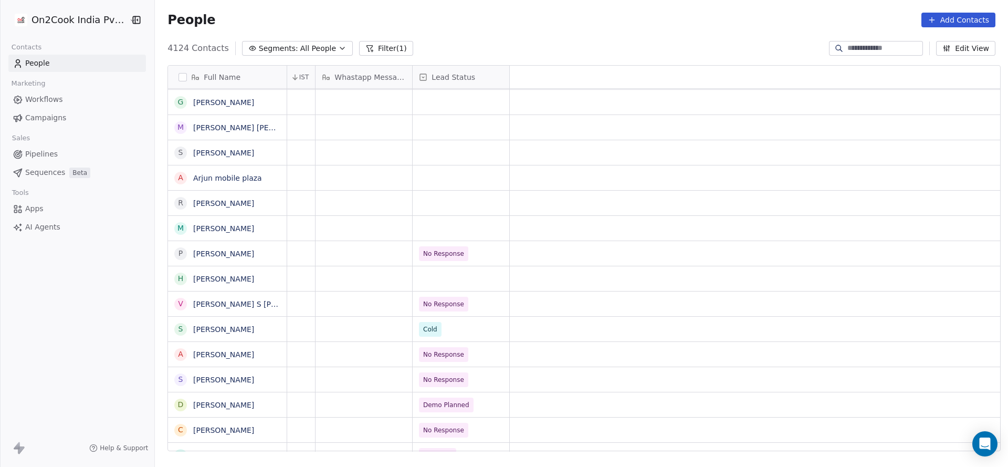
scroll to position [0, 0]
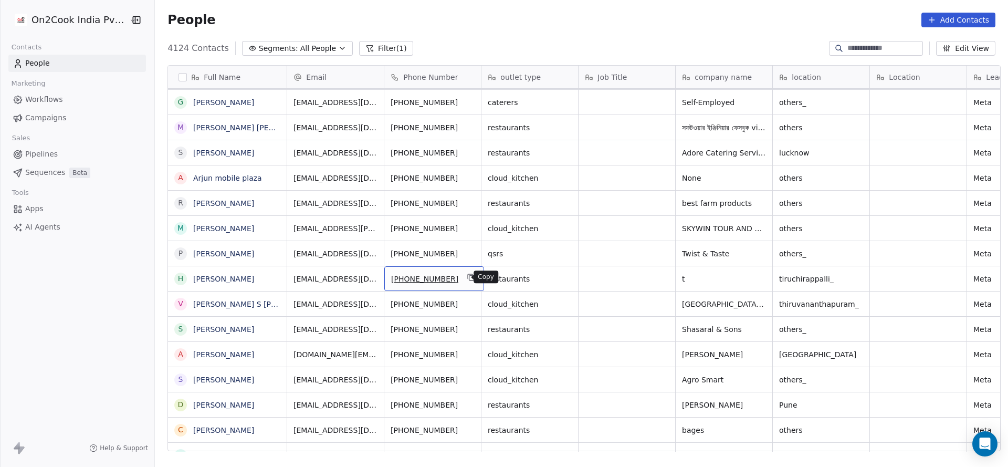
click at [468, 274] on icon "grid" at bounding box center [470, 276] width 5 height 5
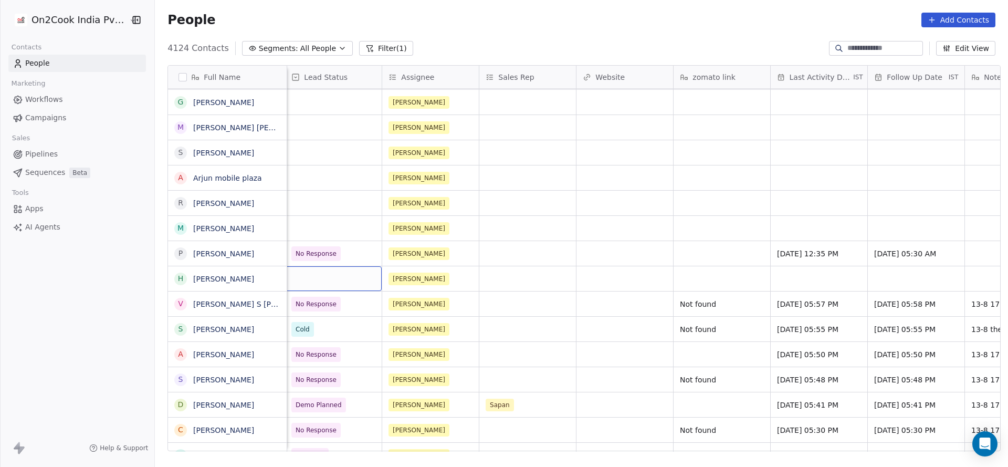
scroll to position [0, 971]
click at [320, 287] on div "grid" at bounding box center [335, 278] width 97 height 25
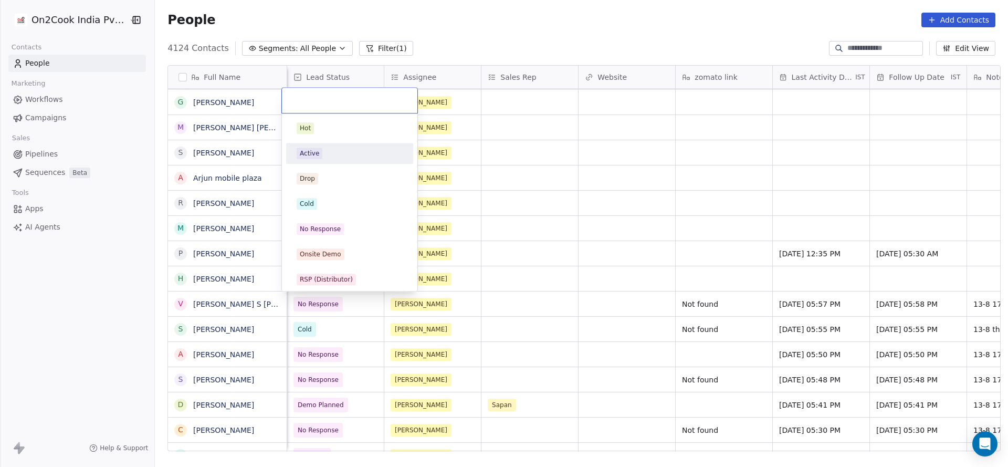
click at [339, 156] on div "Active" at bounding box center [350, 154] width 106 height 12
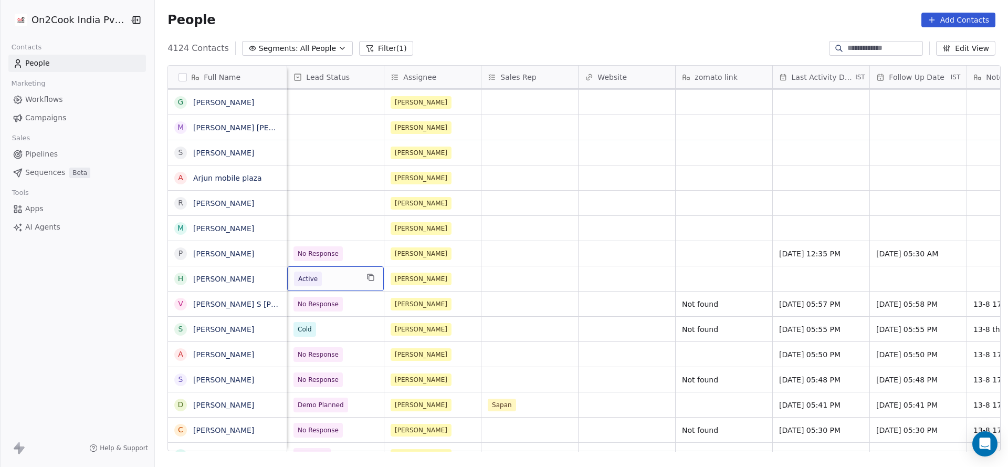
scroll to position [0, 1136]
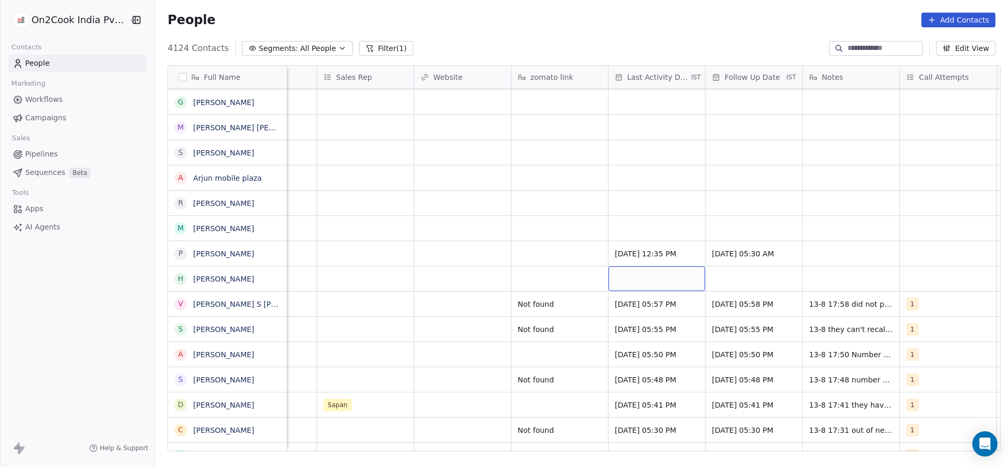
click at [628, 270] on div "grid" at bounding box center [657, 278] width 97 height 25
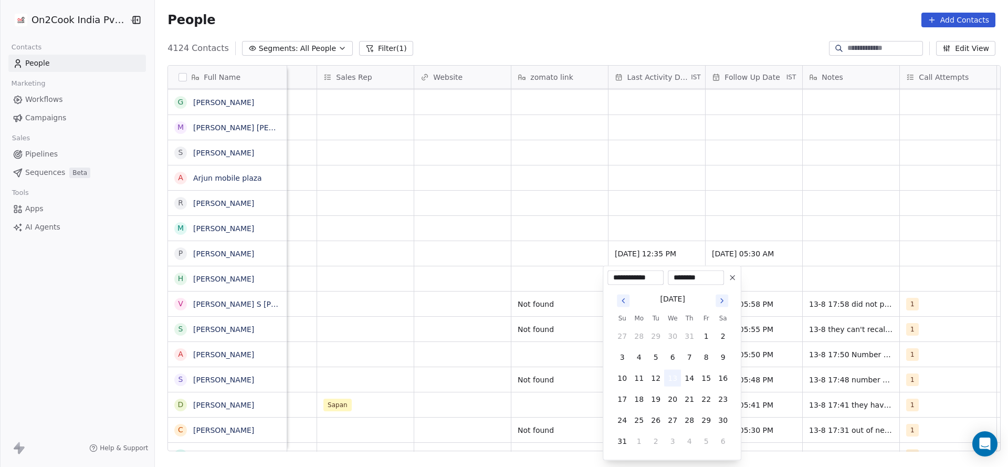
click at [673, 378] on button "13" at bounding box center [672, 378] width 17 height 17
click at [504, 392] on html "On2Cook India Pvt. Ltd. Contacts People Marketing Workflows Campaigns Sales Pip…" at bounding box center [504, 233] width 1008 height 467
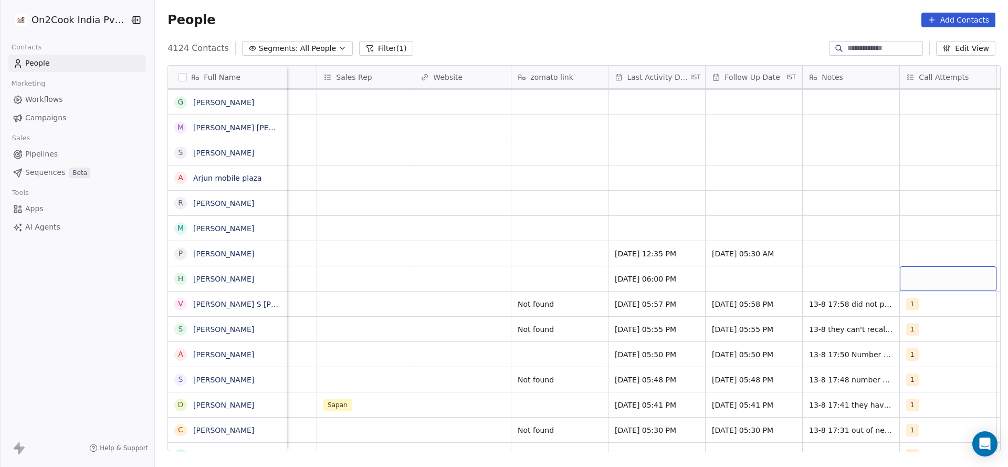
scroll to position [0, 1144]
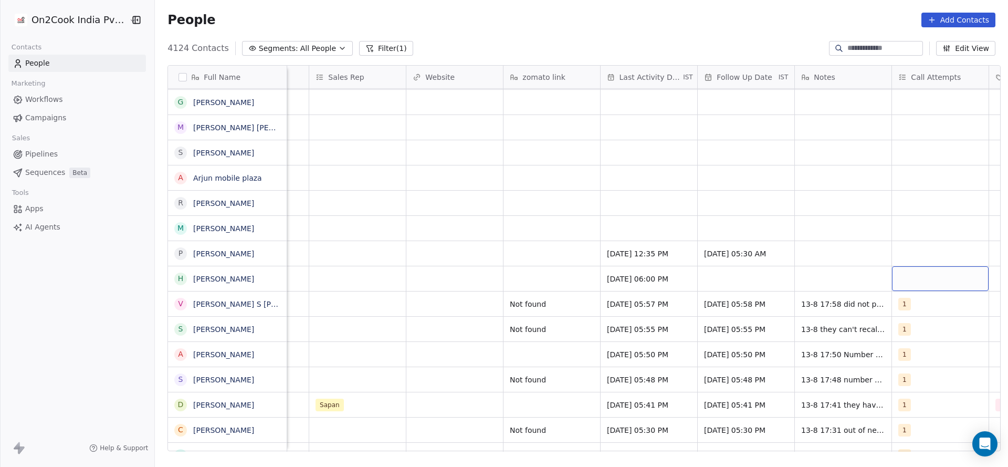
click at [929, 284] on div "grid" at bounding box center [940, 278] width 97 height 25
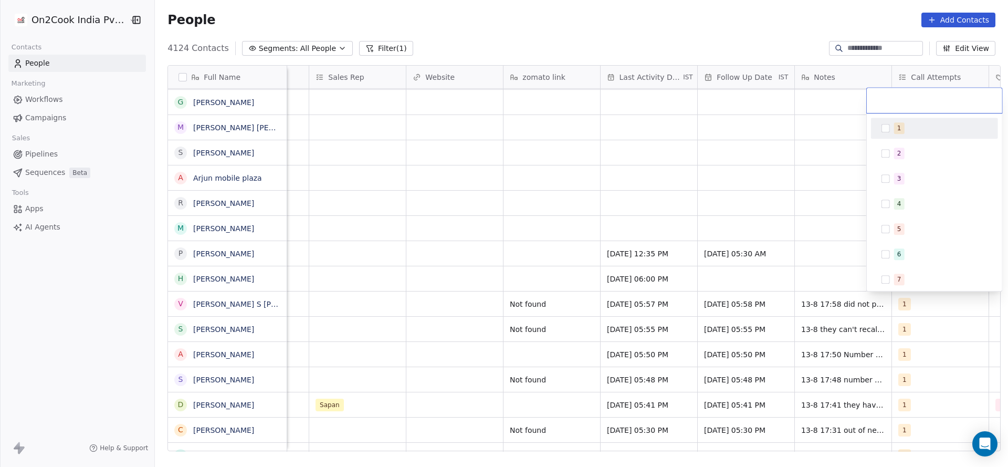
click at [909, 124] on div "1" at bounding box center [940, 128] width 93 height 12
click at [831, 222] on html "On2Cook India Pvt. Ltd. Contacts People Marketing Workflows Campaigns Sales Pip…" at bounding box center [504, 233] width 1008 height 467
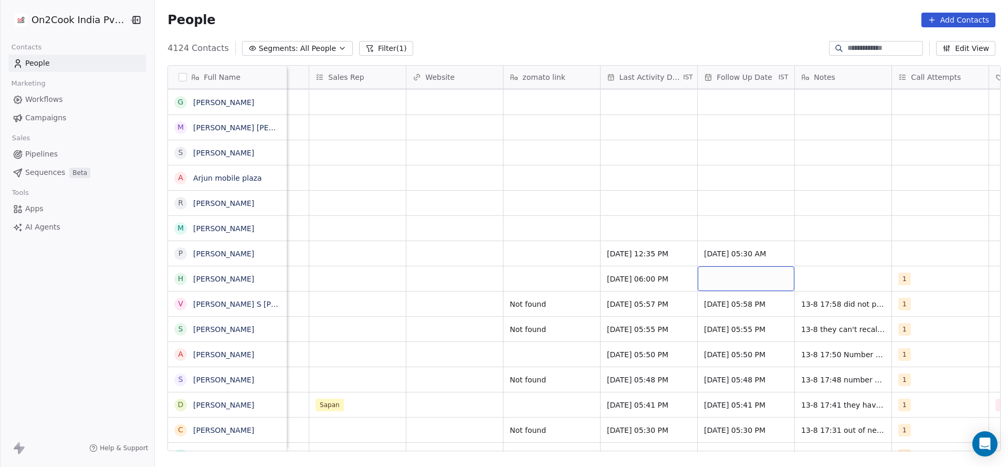
click at [724, 266] on div "grid" at bounding box center [746, 278] width 97 height 25
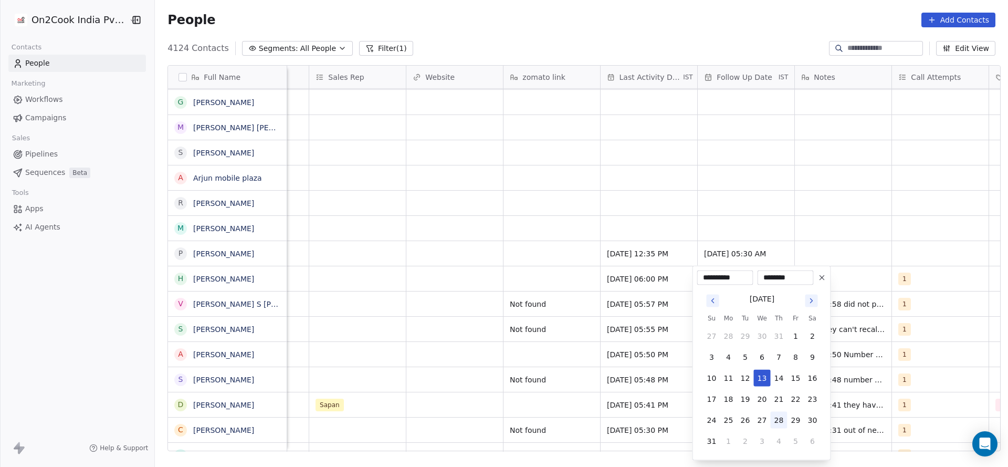
click at [773, 420] on button "28" at bounding box center [779, 420] width 17 height 17
type input "**********"
click at [512, 390] on html "On2Cook India Pvt. Ltd. Contacts People Marketing Workflows Campaigns Sales Pip…" at bounding box center [504, 233] width 1008 height 467
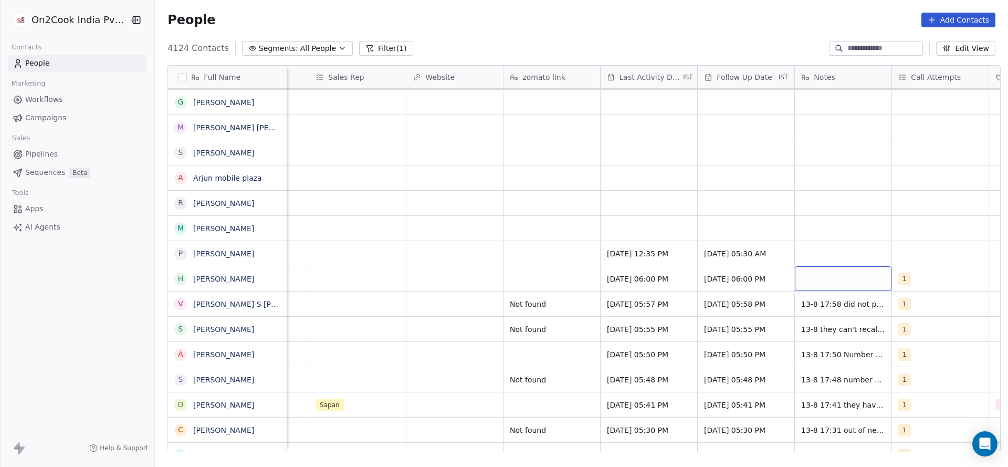
click at [822, 284] on div "grid" at bounding box center [843, 278] width 97 height 25
type textarea "**********"
click at [410, 317] on html "On2Cook India Pvt. Ltd. Contacts People Marketing Workflows Campaigns Sales Pip…" at bounding box center [504, 233] width 1008 height 467
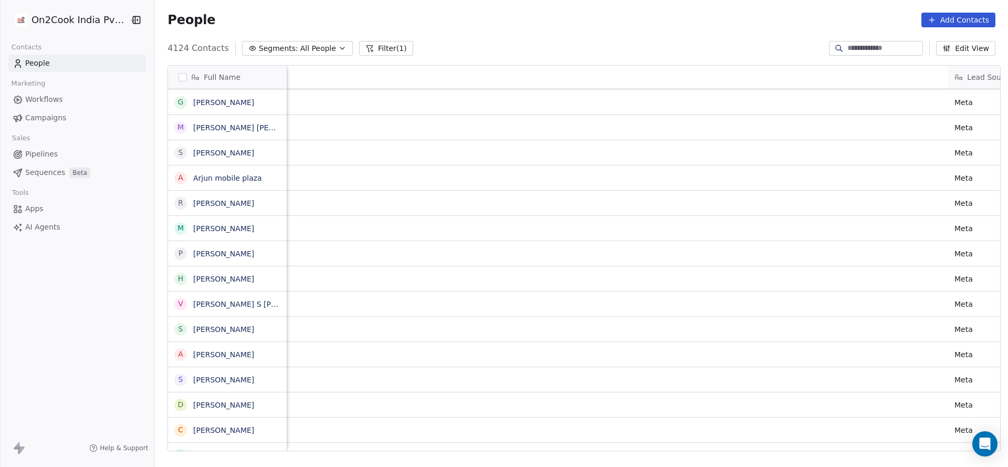
scroll to position [0, 991]
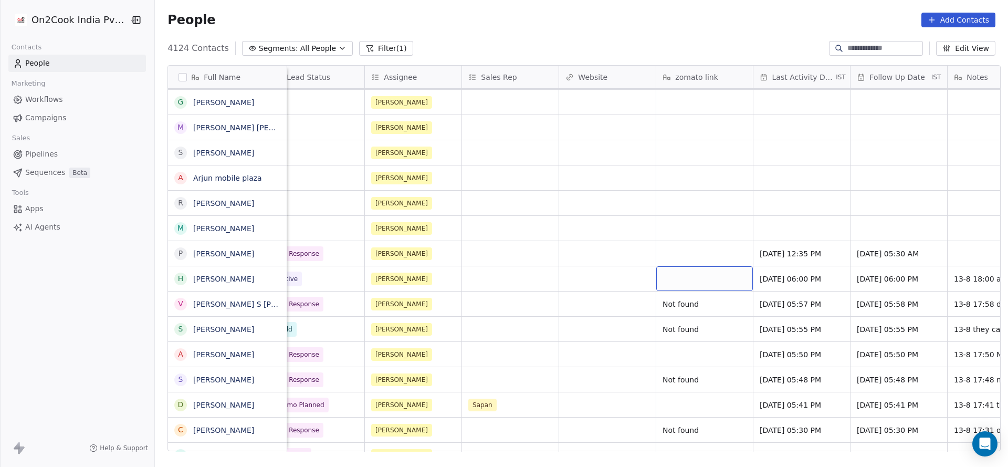
click at [684, 279] on div "grid" at bounding box center [704, 278] width 97 height 25
type textarea "*********"
click at [495, 277] on html "On2Cook India Pvt. Ltd. Contacts People Marketing Workflows Campaigns Sales Pip…" at bounding box center [504, 233] width 1008 height 467
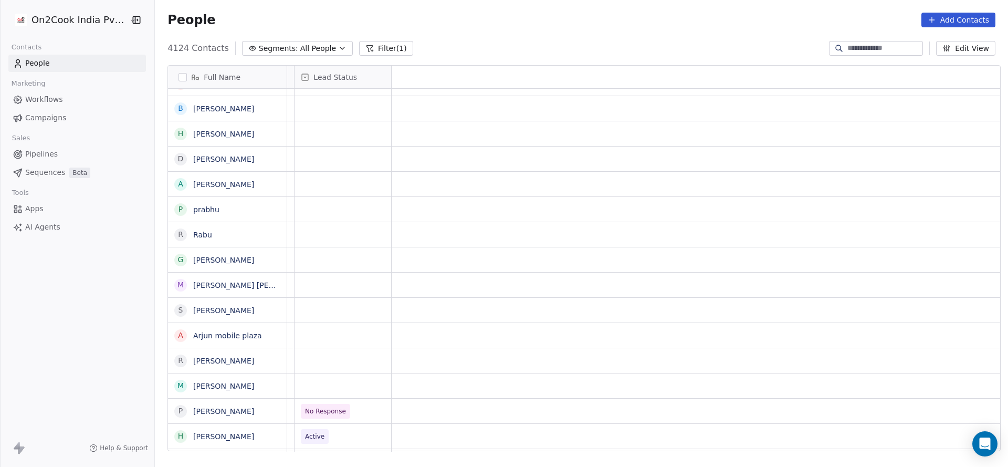
scroll to position [0, 0]
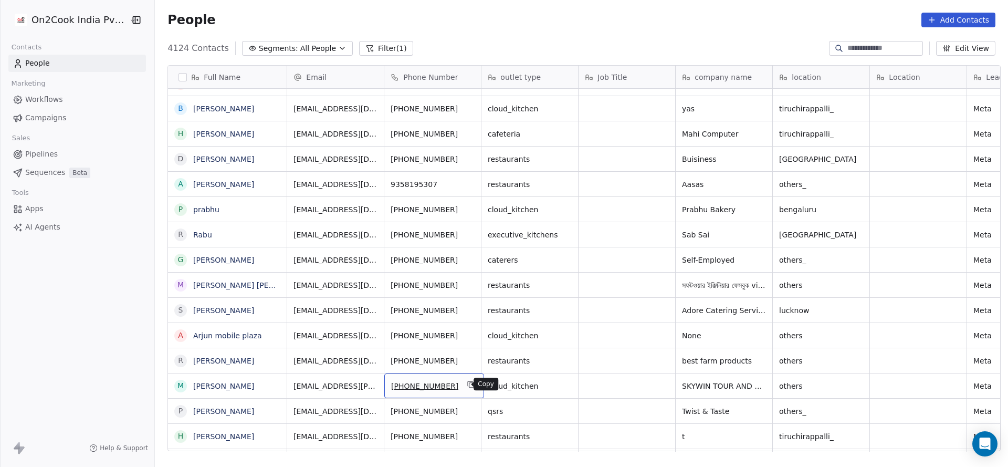
click at [467, 382] on icon "grid" at bounding box center [471, 384] width 8 height 8
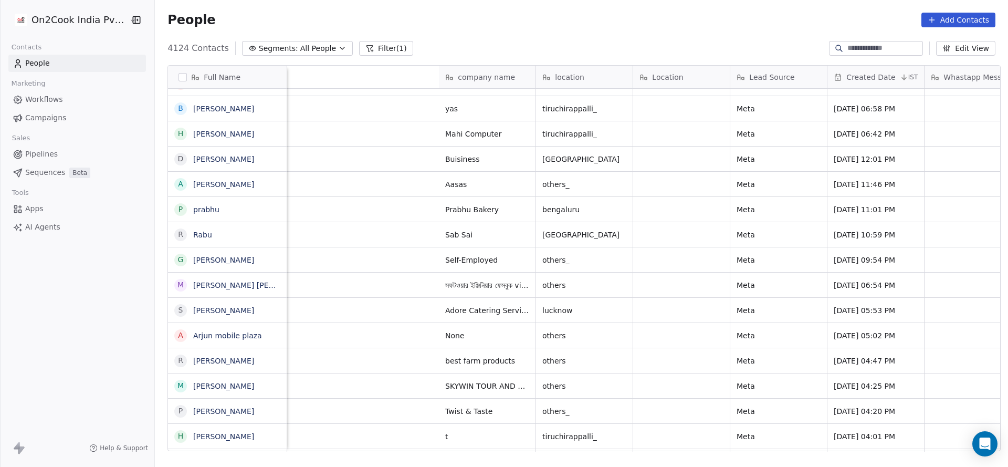
scroll to position [0, 731]
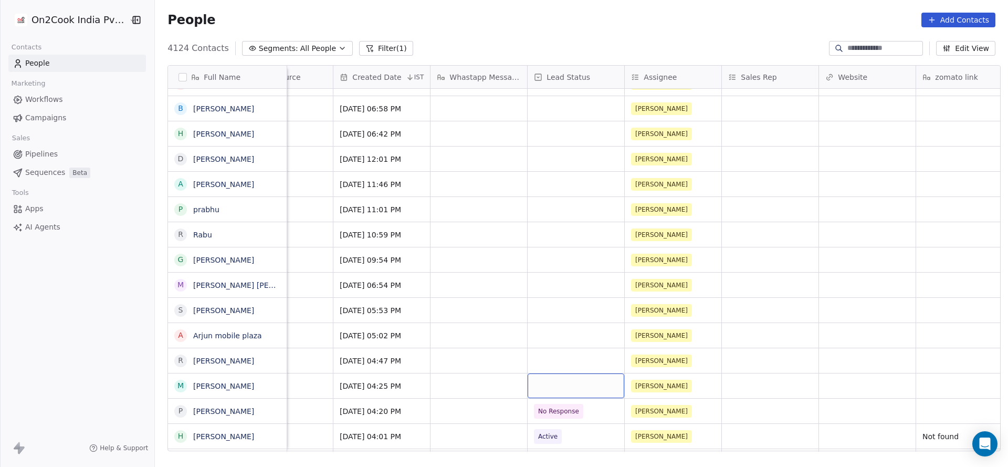
click at [539, 375] on div "grid" at bounding box center [576, 385] width 97 height 25
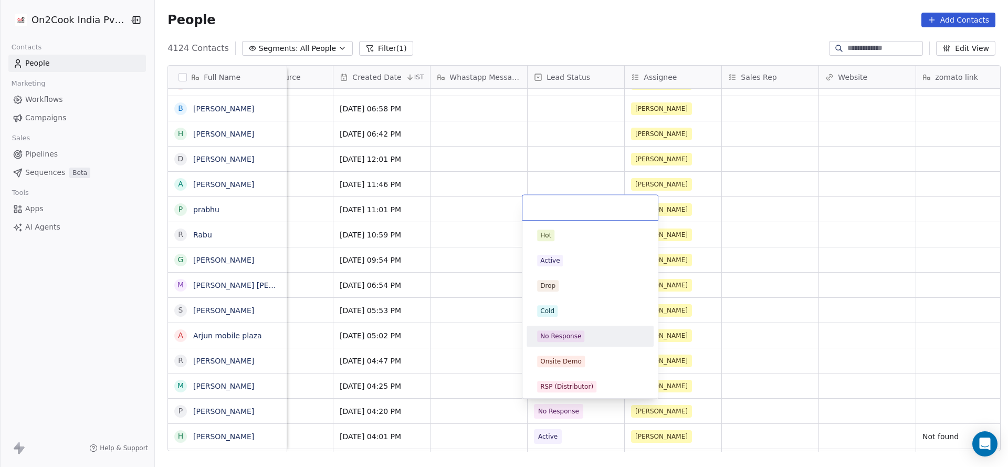
click at [558, 334] on div "No Response" at bounding box center [560, 335] width 41 height 9
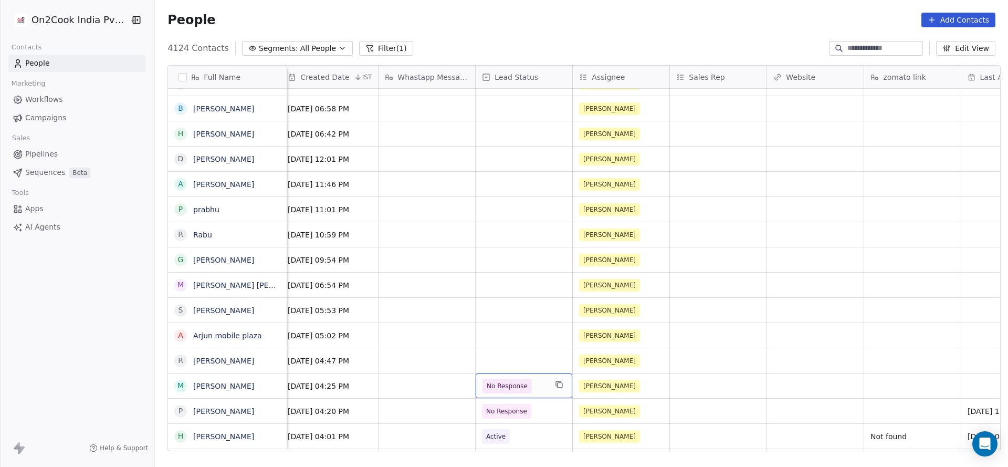
scroll to position [0, 1148]
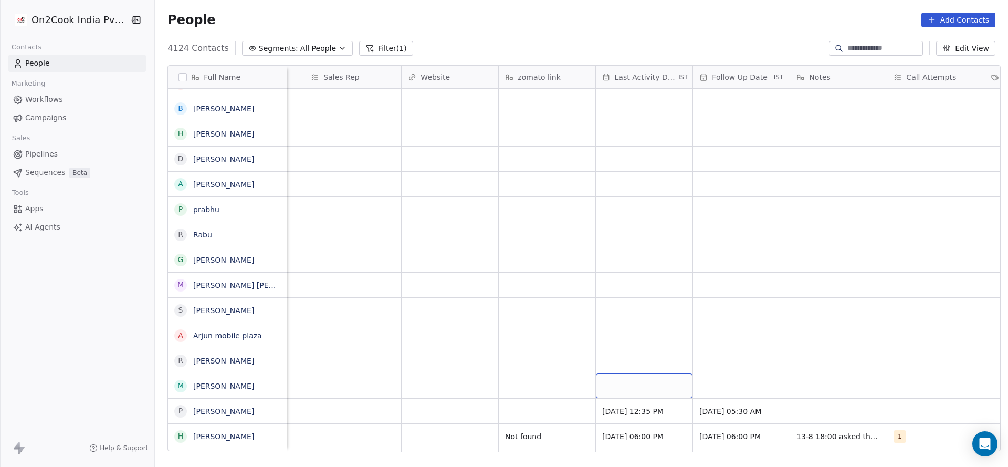
click at [605, 384] on div "grid" at bounding box center [644, 385] width 97 height 25
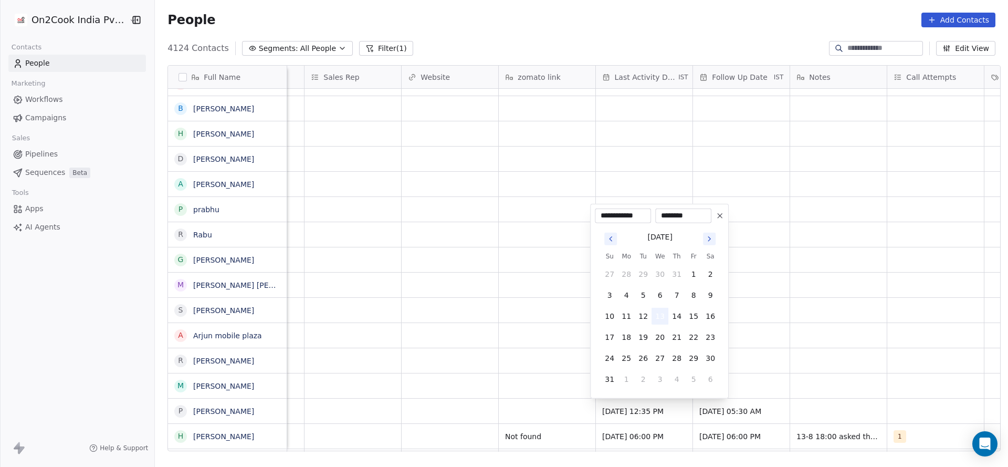
click at [658, 314] on button "13" at bounding box center [660, 316] width 17 height 17
click at [474, 391] on html "On2Cook India Pvt. Ltd. Contacts People Marketing Workflows Campaigns Sales Pip…" at bounding box center [504, 233] width 1008 height 467
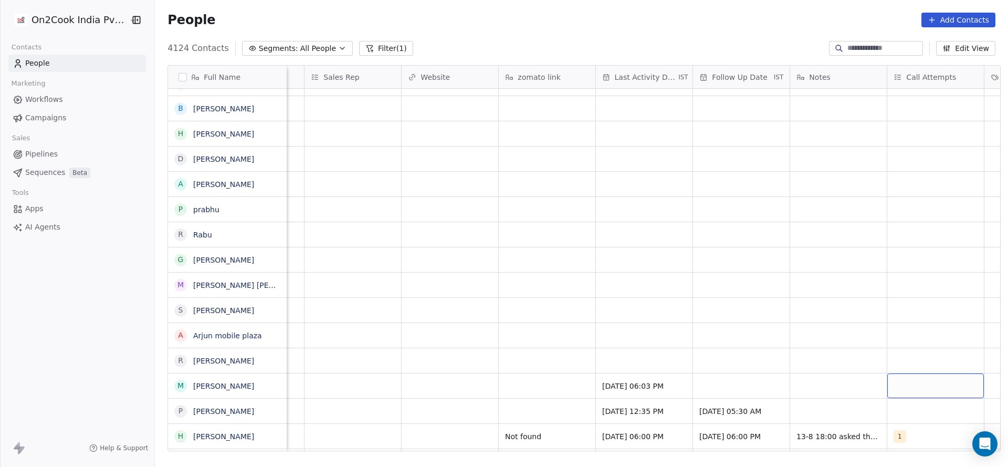
click at [898, 394] on div "grid" at bounding box center [935, 385] width 97 height 25
click at [889, 247] on div "1 2 3 4 5 6 7 8 9 10" at bounding box center [934, 349] width 127 height 248
click at [901, 239] on span "1" at bounding box center [899, 235] width 11 height 12
click at [704, 358] on html "On2Cook India Pvt. Ltd. Contacts People Marketing Workflows Campaigns Sales Pip…" at bounding box center [504, 233] width 1008 height 467
click at [709, 384] on div "grid" at bounding box center [741, 385] width 97 height 25
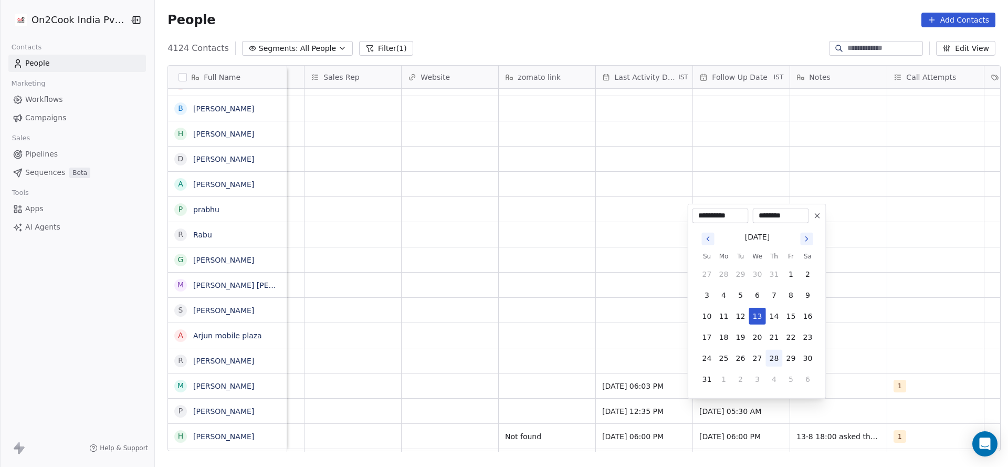
click at [771, 359] on button "28" at bounding box center [774, 358] width 17 height 17
type input "**********"
click at [834, 341] on html "On2Cook India Pvt. Ltd. Contacts People Marketing Workflows Campaigns Sales Pip…" at bounding box center [504, 233] width 1008 height 467
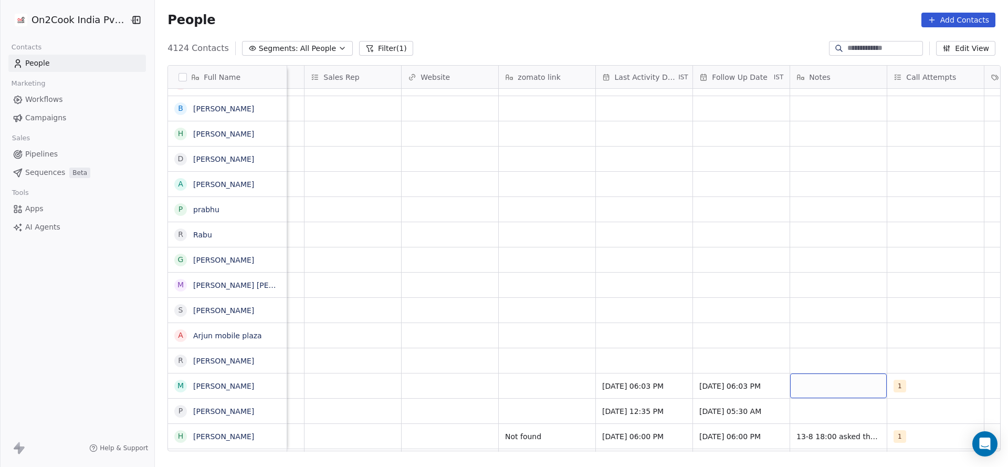
click at [832, 385] on div "grid" at bounding box center [838, 385] width 97 height 25
type textarea "**********"
click at [657, 386] on html "On2Cook India Pvt. Ltd. Contacts People Marketing Workflows Campaigns Sales Pip…" at bounding box center [504, 233] width 1008 height 467
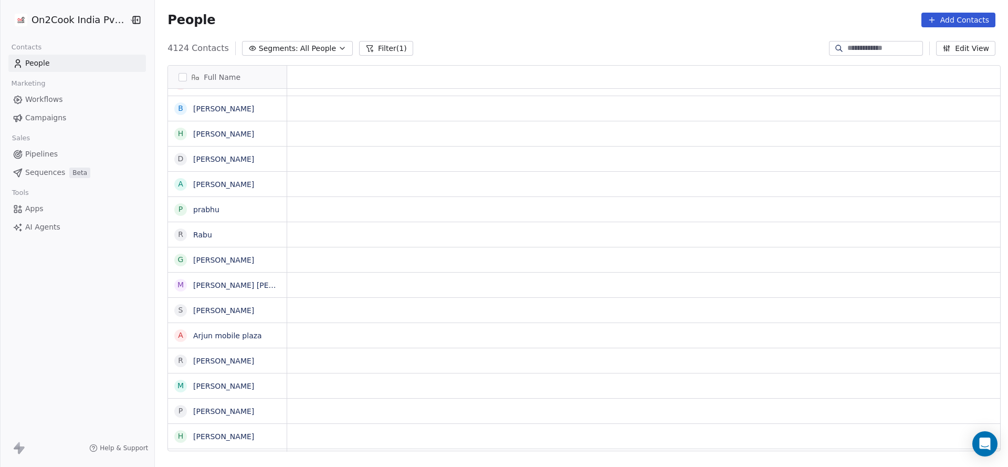
scroll to position [0, 0]
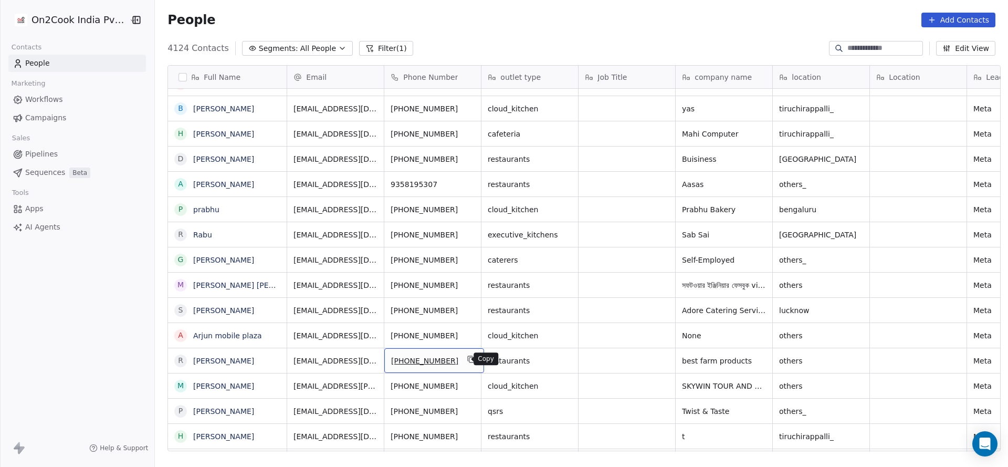
click at [467, 359] on icon "grid" at bounding box center [471, 359] width 8 height 8
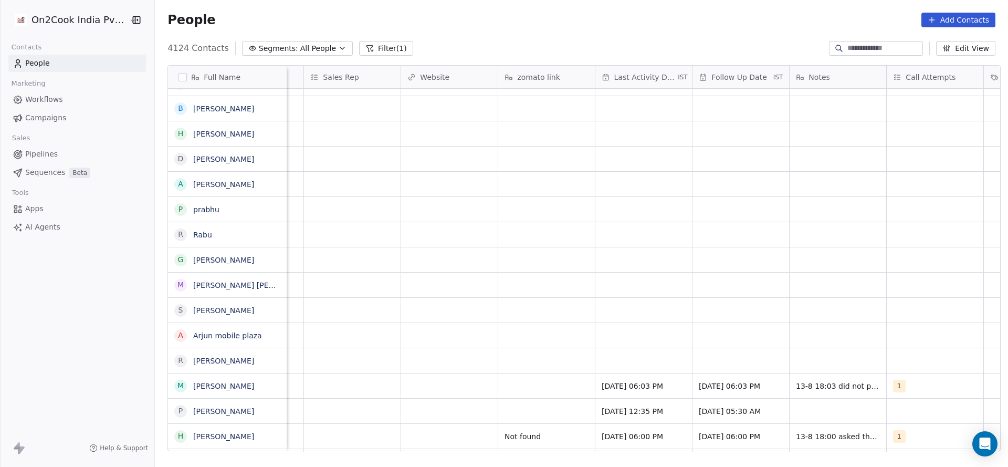
scroll to position [0, 1152]
click at [634, 368] on div "grid" at bounding box center [640, 360] width 97 height 25
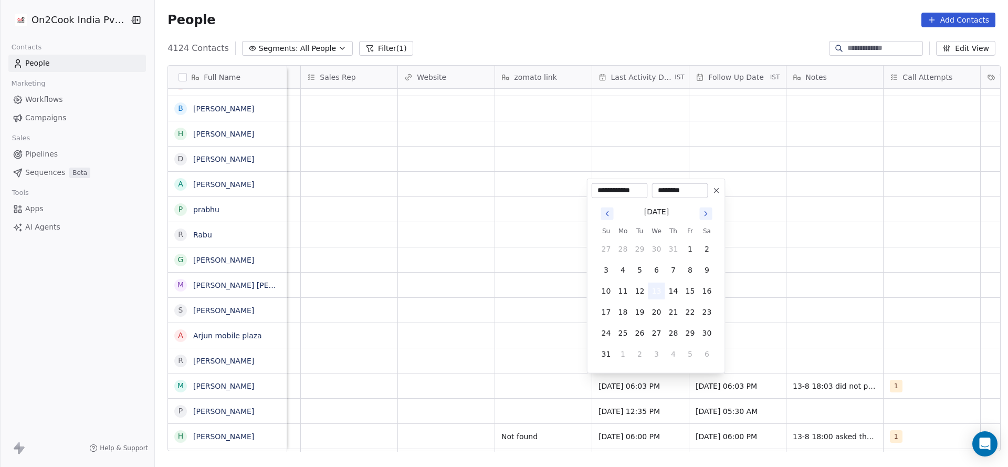
click at [654, 291] on button "13" at bounding box center [656, 290] width 17 height 17
click at [424, 385] on html "On2Cook India Pvt. Ltd. Contacts People Marketing Workflows Campaigns Sales Pip…" at bounding box center [504, 233] width 1008 height 467
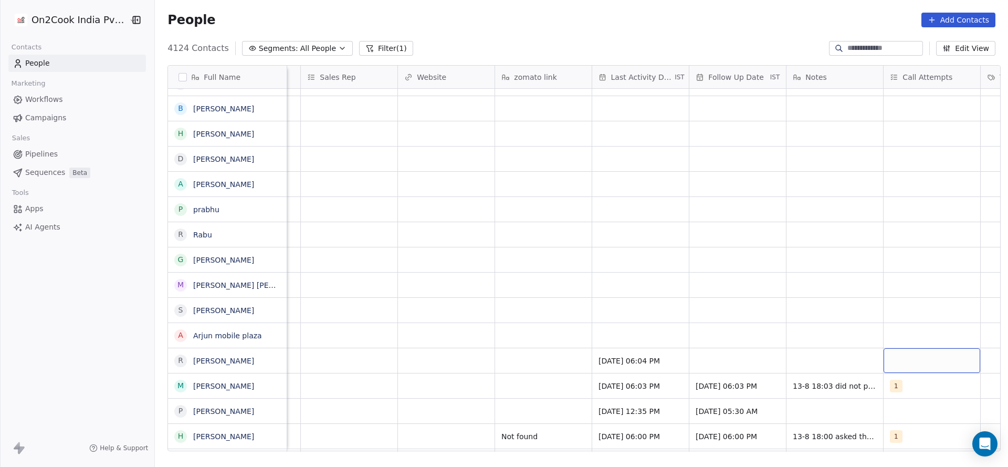
click at [902, 360] on div "grid" at bounding box center [932, 360] width 97 height 25
click at [903, 211] on span "1" at bounding box center [899, 210] width 11 height 12
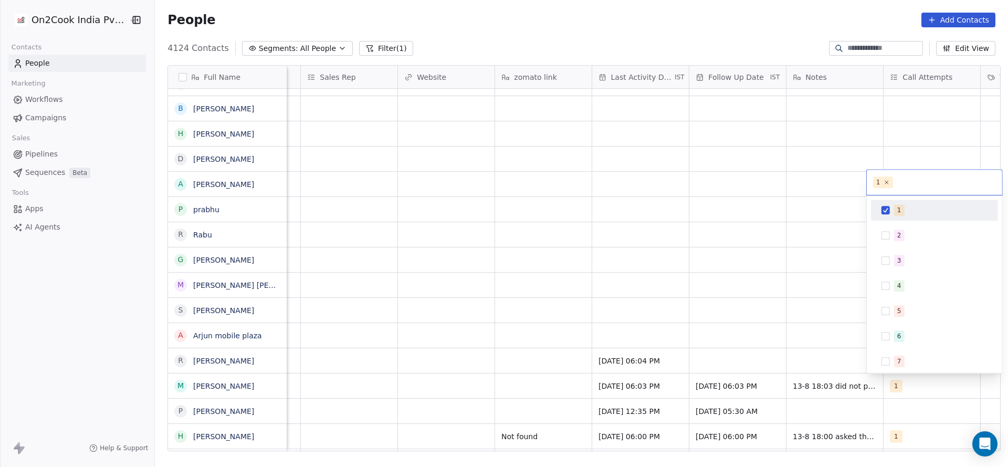
click at [773, 285] on html "On2Cook India Pvt. Ltd. Contacts People Marketing Workflows Campaigns Sales Pip…" at bounding box center [504, 233] width 1008 height 467
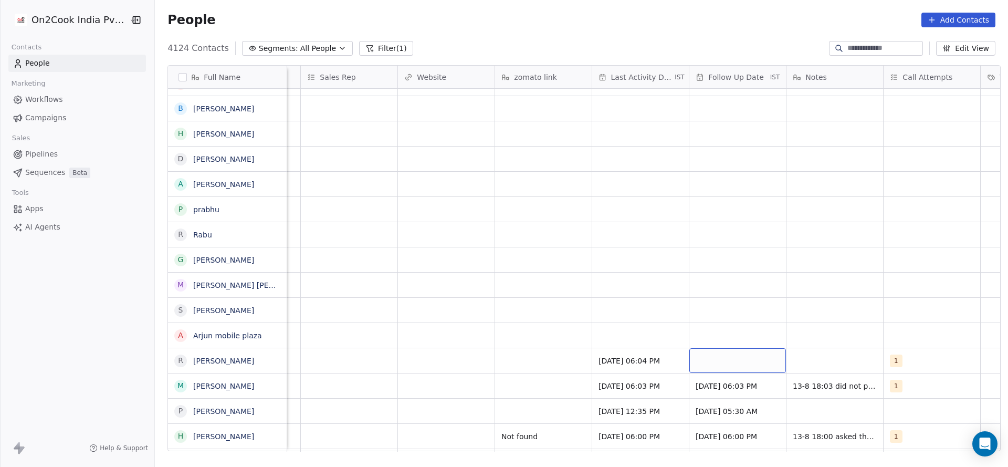
click at [722, 370] on div "grid" at bounding box center [737, 360] width 97 height 25
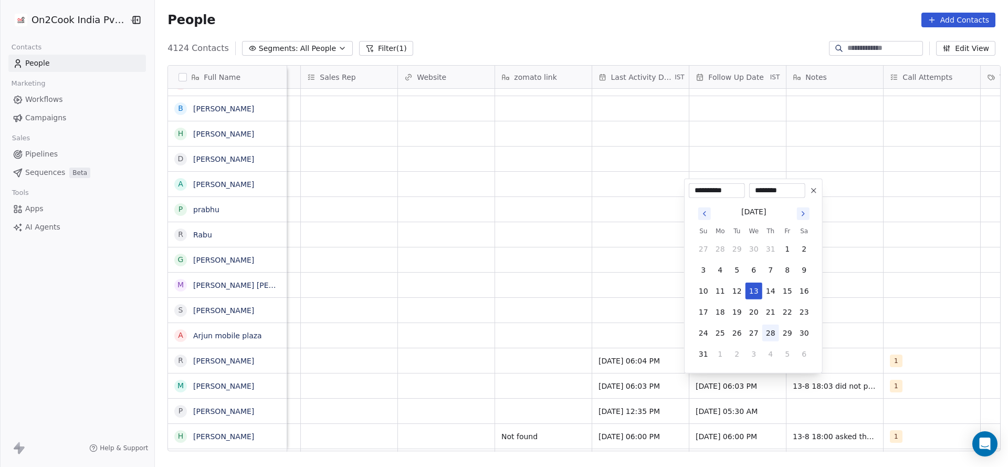
click at [773, 334] on button "28" at bounding box center [770, 332] width 17 height 17
type input "**********"
click at [838, 328] on html "On2Cook India Pvt. Ltd. Contacts People Marketing Workflows Campaigns Sales Pip…" at bounding box center [504, 233] width 1008 height 467
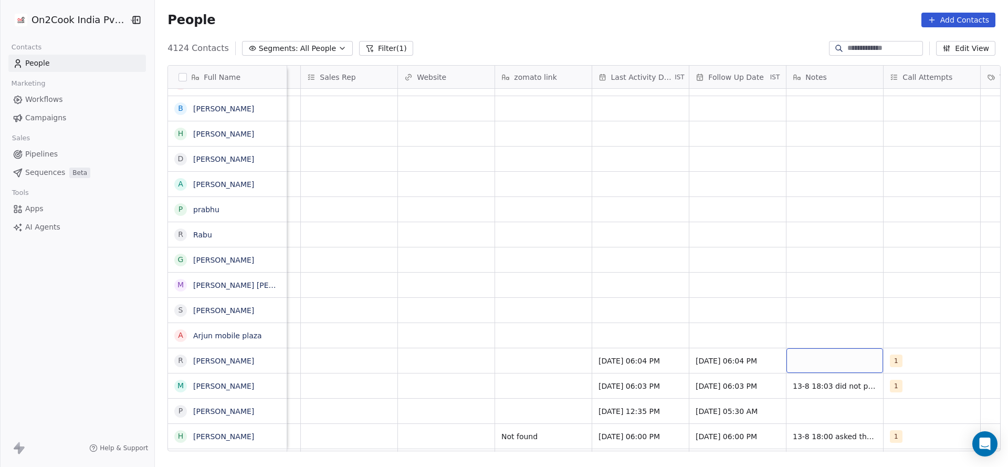
click at [838, 359] on div "grid" at bounding box center [834, 360] width 97 height 25
type textarea "**********"
click at [215, 373] on html "On2Cook India Pvt. Ltd. Contacts People Marketing Workflows Campaigns Sales Pip…" at bounding box center [504, 233] width 1008 height 467
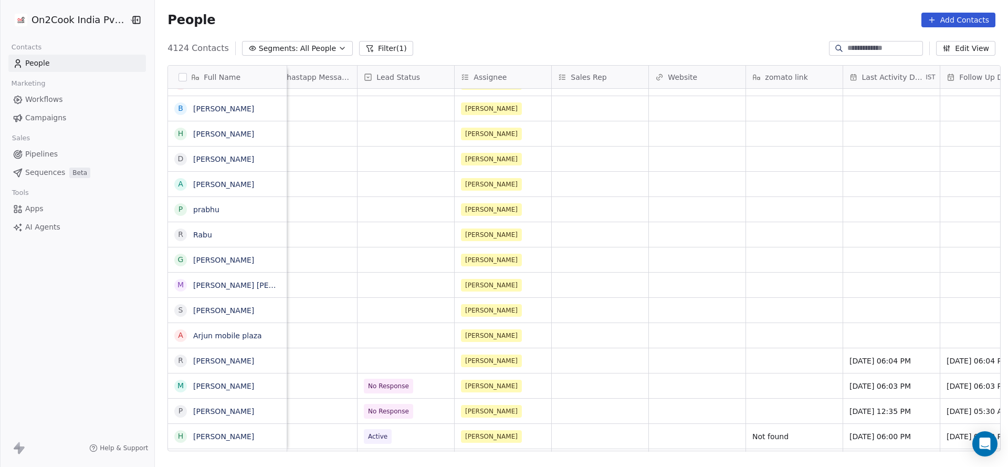
scroll to position [0, 830]
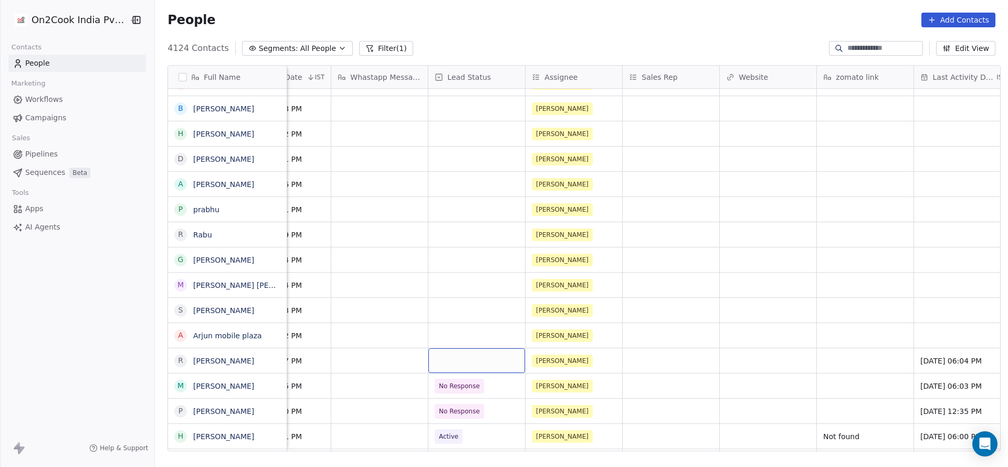
click at [476, 361] on div "grid" at bounding box center [476, 360] width 97 height 25
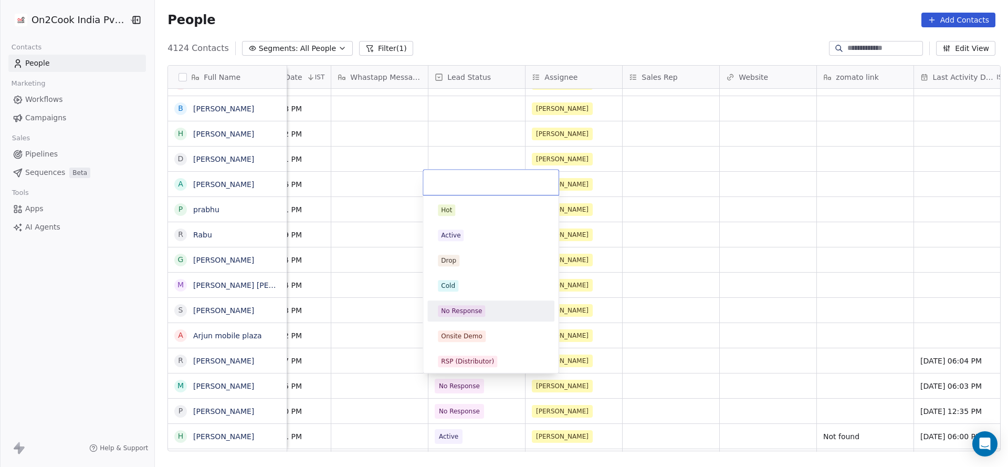
click at [478, 315] on div "No Response" at bounding box center [461, 310] width 41 height 9
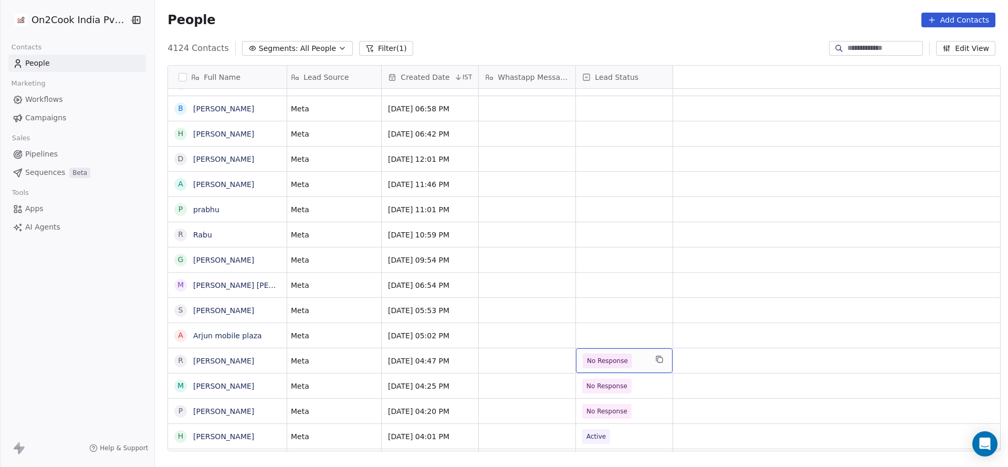
scroll to position [0, 0]
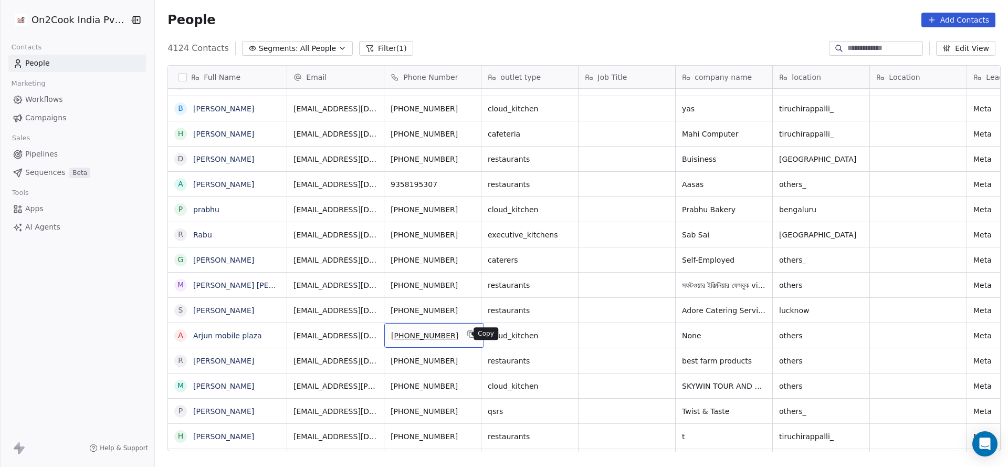
click at [467, 335] on icon "grid" at bounding box center [471, 334] width 8 height 8
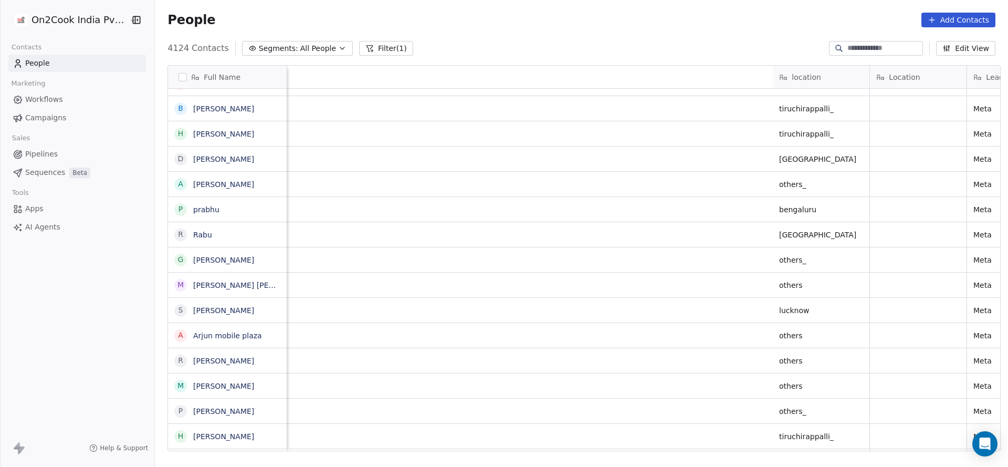
scroll to position [0, 803]
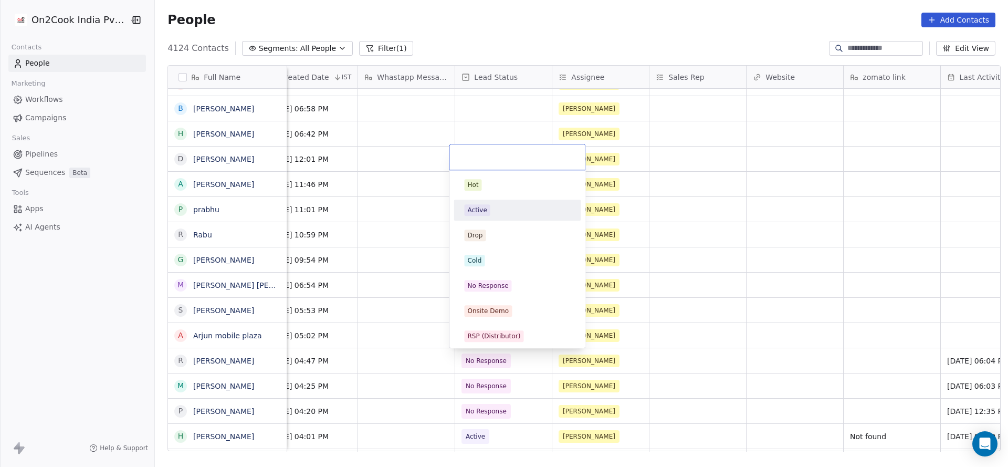
click at [503, 211] on div "Active" at bounding box center [518, 210] width 106 height 12
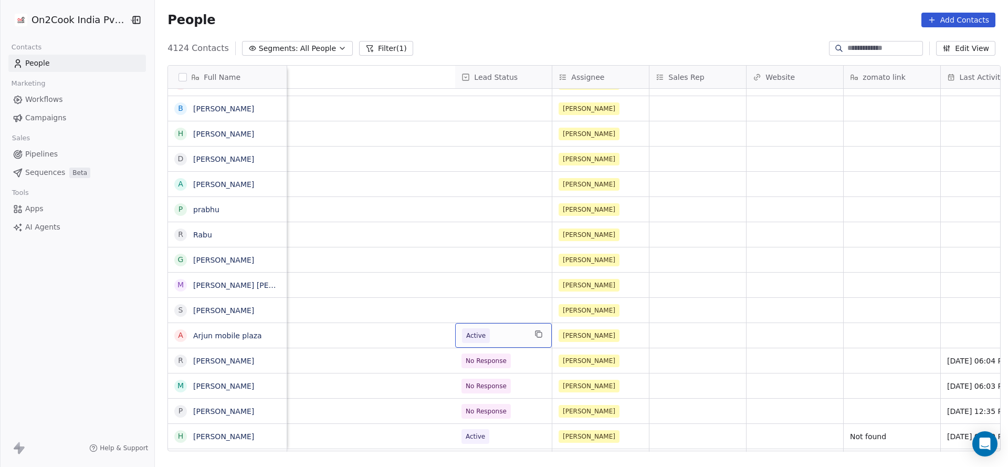
scroll to position [0, 1266]
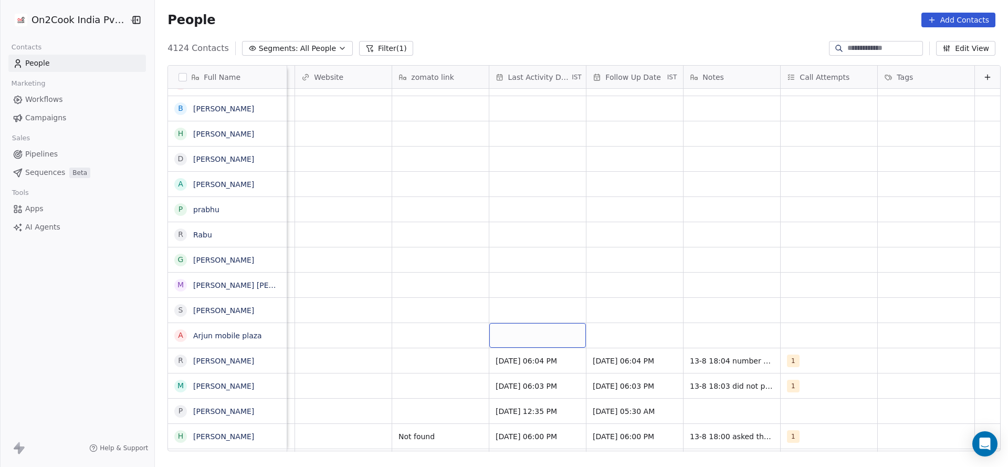
click at [501, 342] on div "grid" at bounding box center [537, 335] width 97 height 25
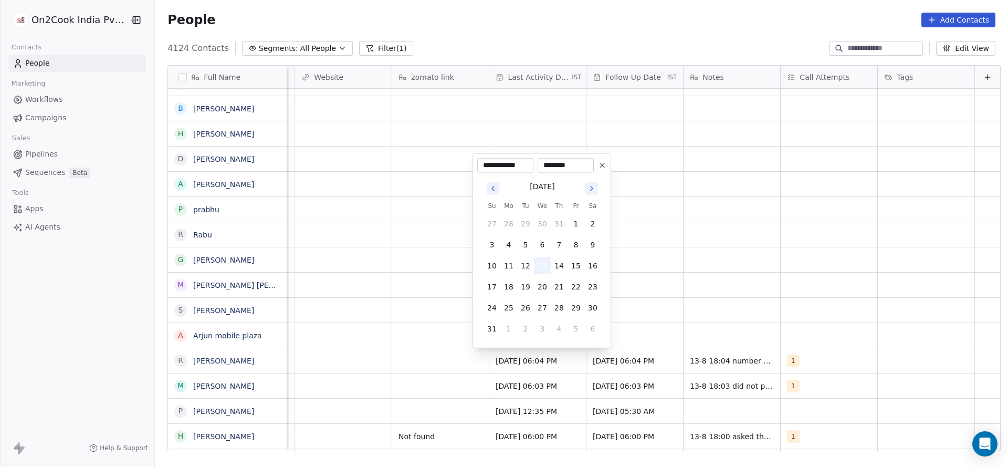
click at [543, 260] on button "13" at bounding box center [542, 265] width 17 height 17
click at [901, 318] on html "On2Cook India Pvt. Ltd. Contacts People Marketing Workflows Campaigns Sales Pip…" at bounding box center [504, 233] width 1008 height 467
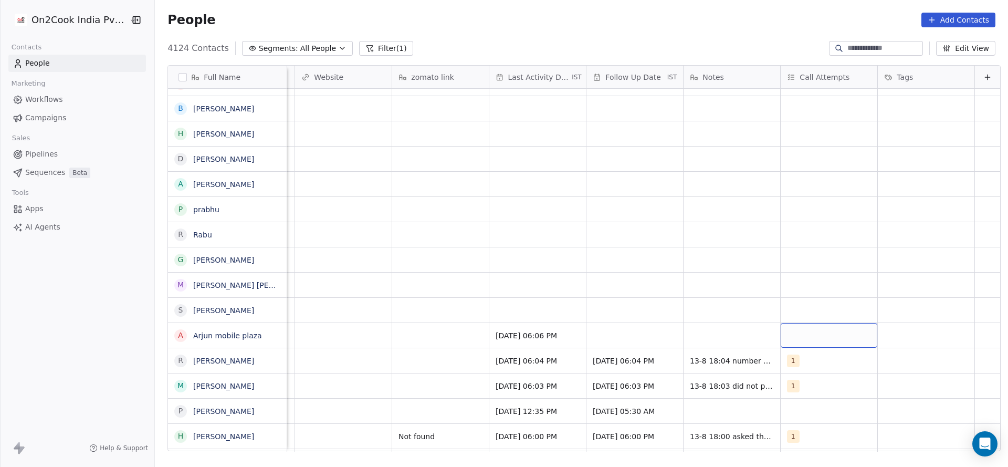
click at [781, 344] on div "grid" at bounding box center [829, 335] width 97 height 25
drag, startPoint x: 811, startPoint y: 181, endPoint x: 722, endPoint y: 272, distance: 127.7
click at [811, 180] on div "1" at bounding box center [837, 185] width 93 height 12
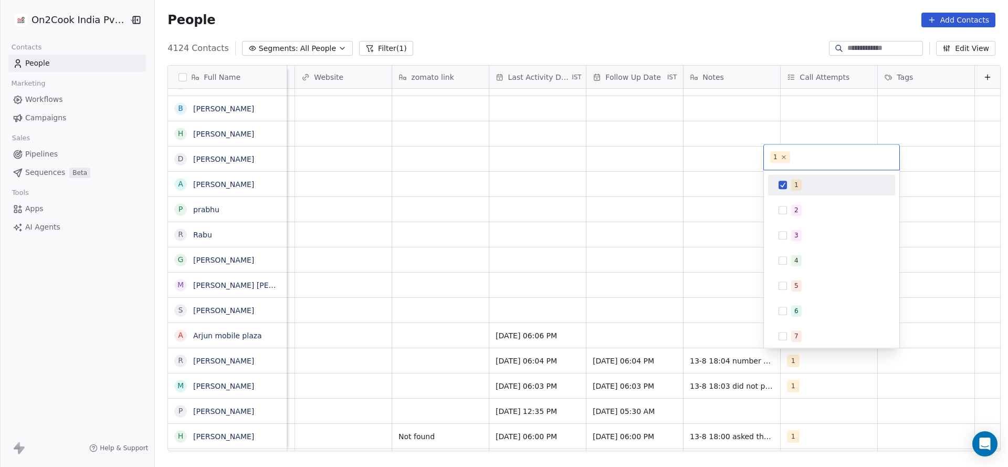
click at [663, 321] on html "On2Cook India Pvt. Ltd. Contacts People Marketing Workflows Campaigns Sales Pip…" at bounding box center [504, 233] width 1008 height 467
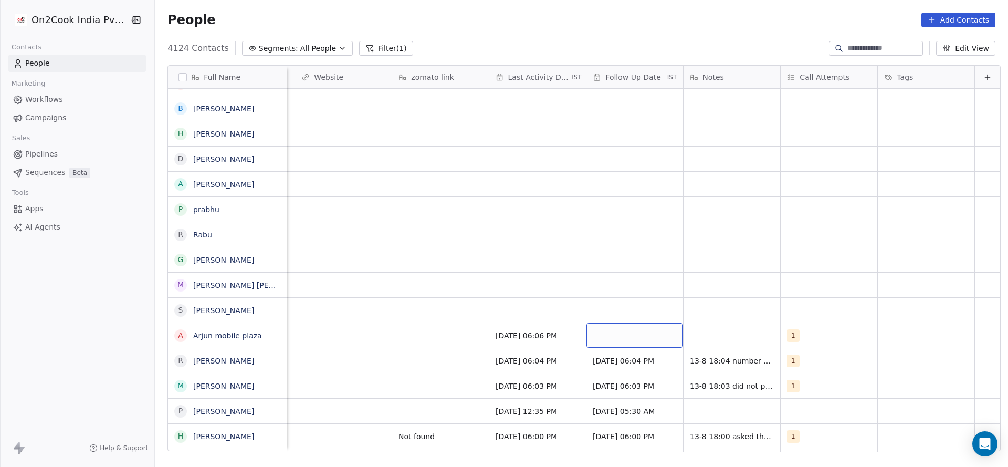
click at [605, 342] on div "grid" at bounding box center [634, 335] width 97 height 25
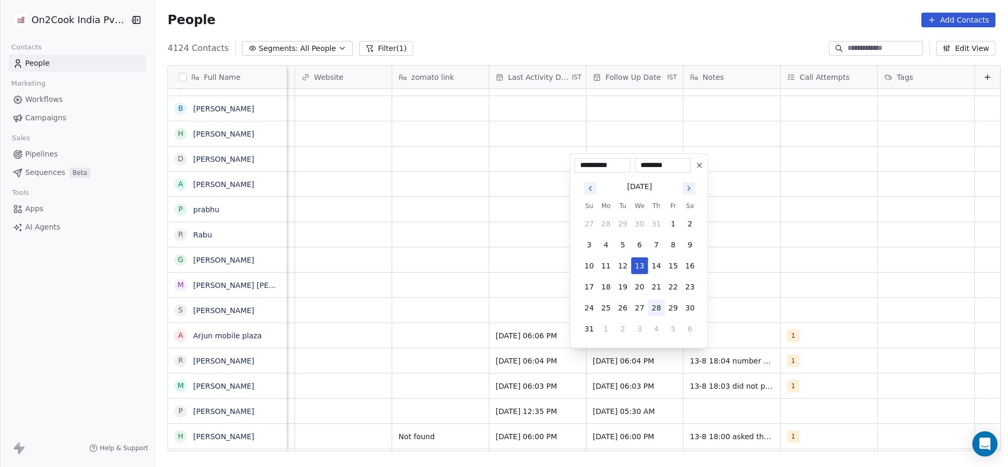
click at [654, 305] on button "28" at bounding box center [656, 307] width 17 height 17
type input "**********"
click at [750, 307] on html "On2Cook India Pvt. Ltd. Contacts People Marketing Workflows Campaigns Sales Pip…" at bounding box center [504, 233] width 1008 height 467
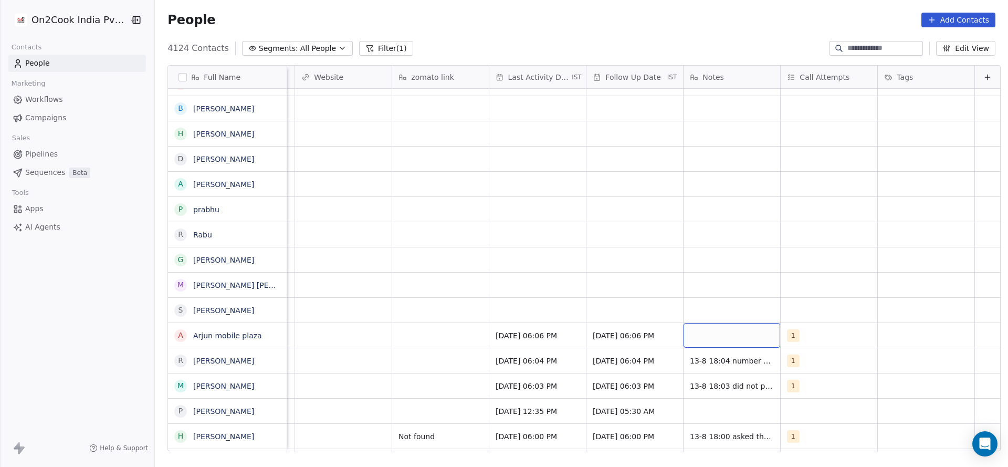
click at [730, 331] on div "grid" at bounding box center [732, 335] width 97 height 25
type textarea "**********"
click at [232, 290] on html "On2Cook India Pvt. Ltd. Contacts People Marketing Workflows Campaigns Sales Pip…" at bounding box center [504, 233] width 1008 height 467
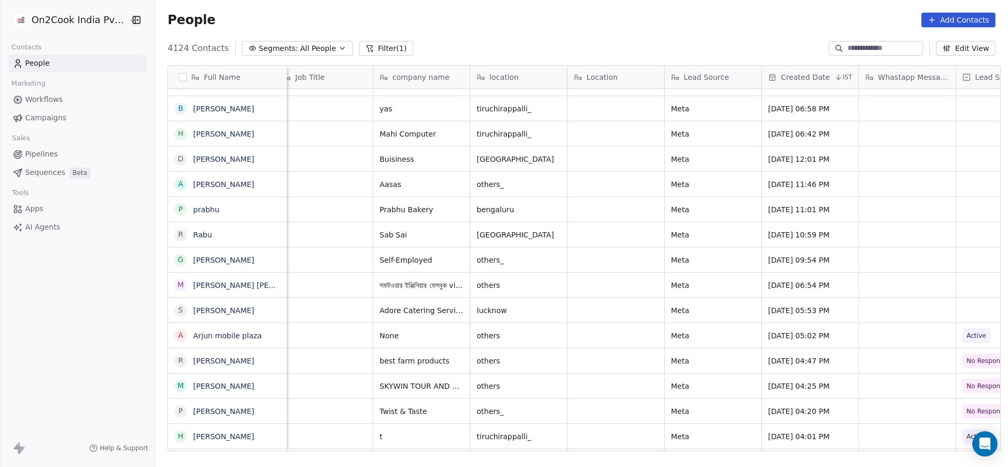
scroll to position [0, 0]
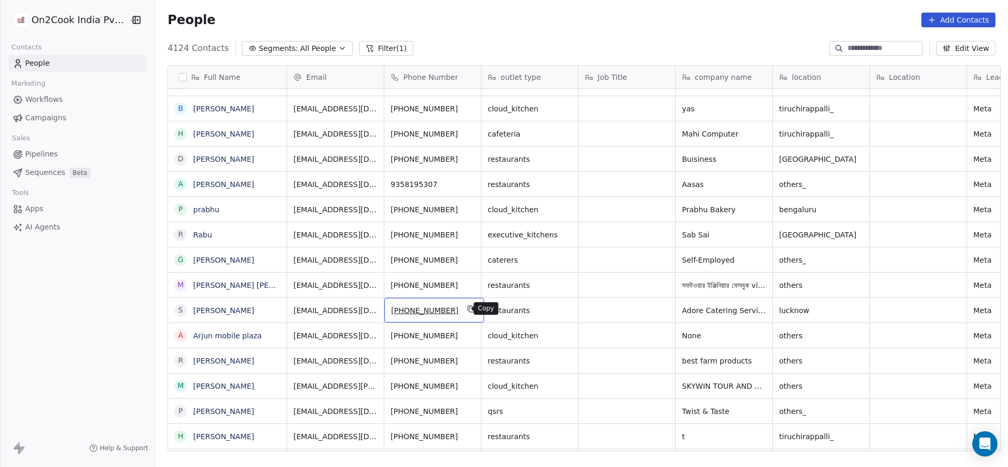
click at [467, 308] on icon "grid" at bounding box center [471, 309] width 8 height 8
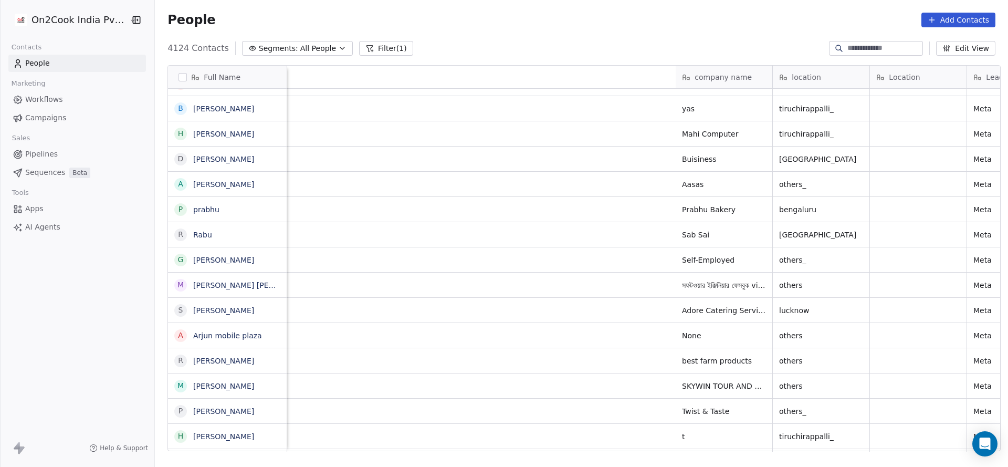
scroll to position [0, 756]
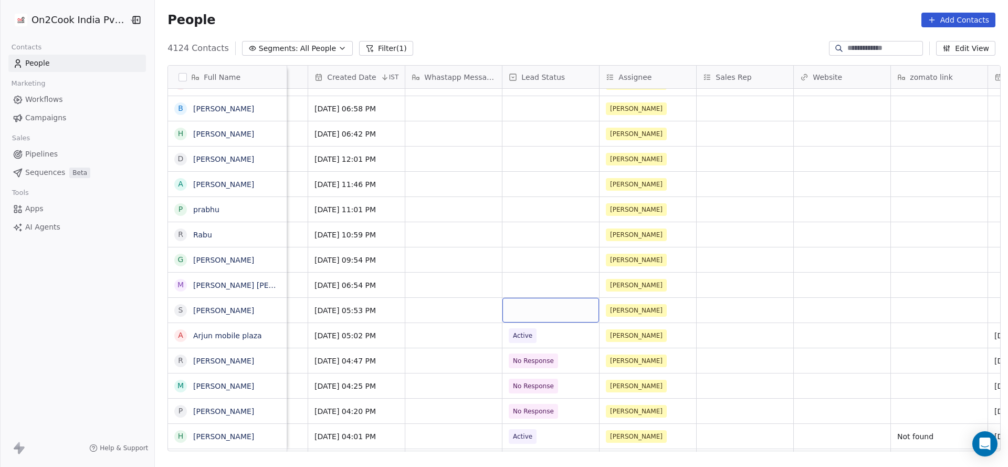
click at [531, 321] on div "grid" at bounding box center [550, 310] width 97 height 25
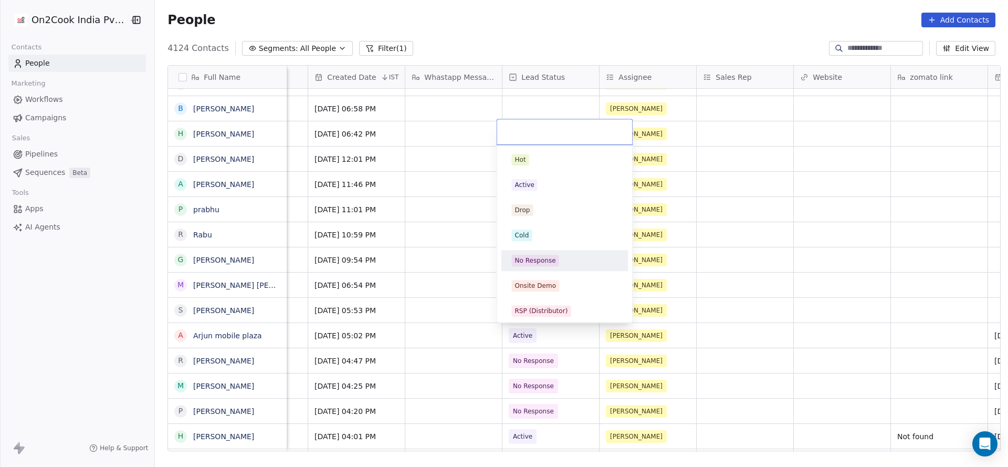
click at [534, 254] on div "No Response" at bounding box center [565, 260] width 119 height 17
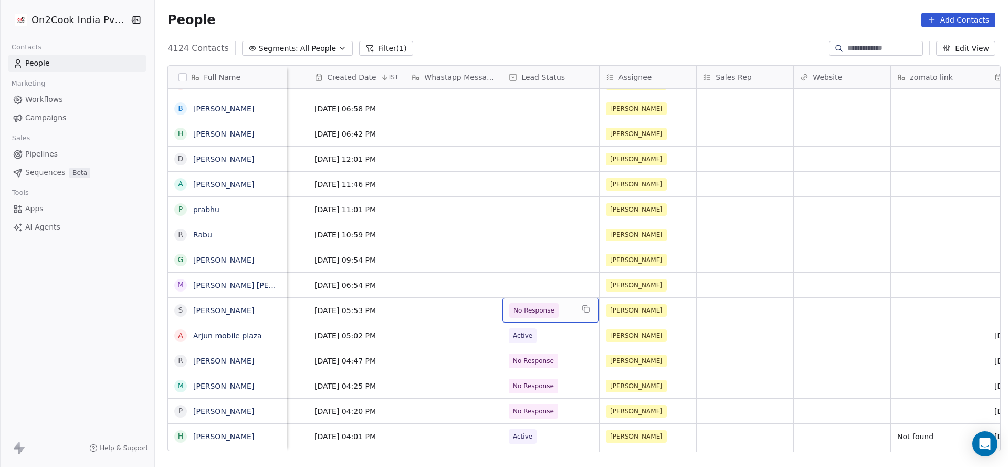
scroll to position [0, 1052]
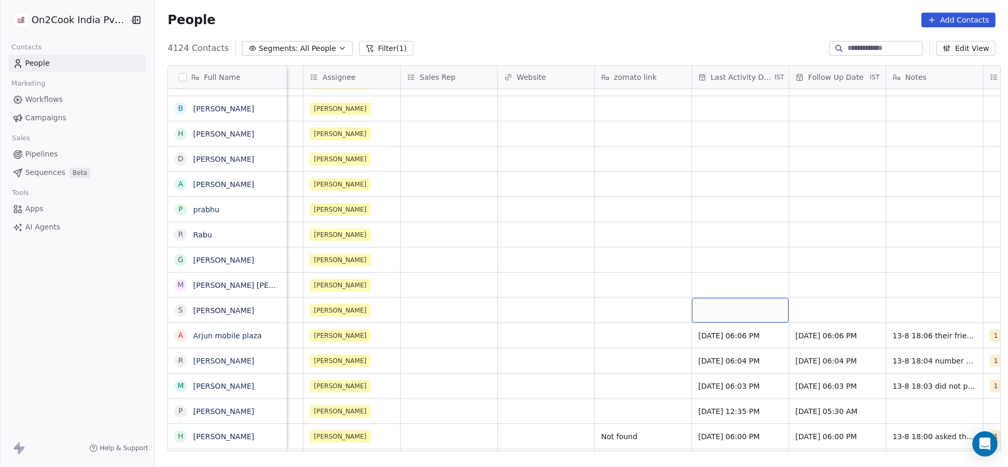
click at [704, 311] on div "grid" at bounding box center [740, 310] width 97 height 25
click at [728, 307] on div "grid" at bounding box center [740, 310] width 97 height 25
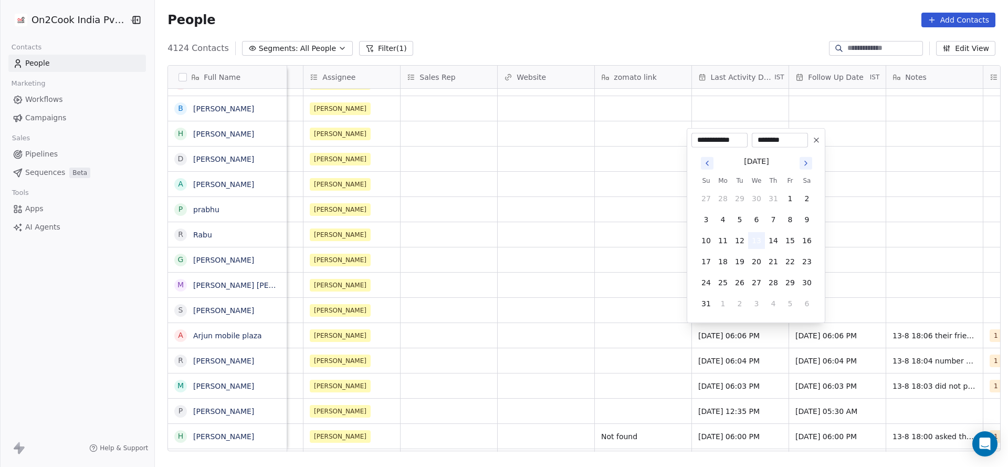
click at [758, 240] on button "13" at bounding box center [756, 240] width 17 height 17
click at [568, 330] on html "On2Cook India Pvt. Ltd. Contacts People Marketing Workflows Campaigns Sales Pip…" at bounding box center [504, 233] width 1008 height 467
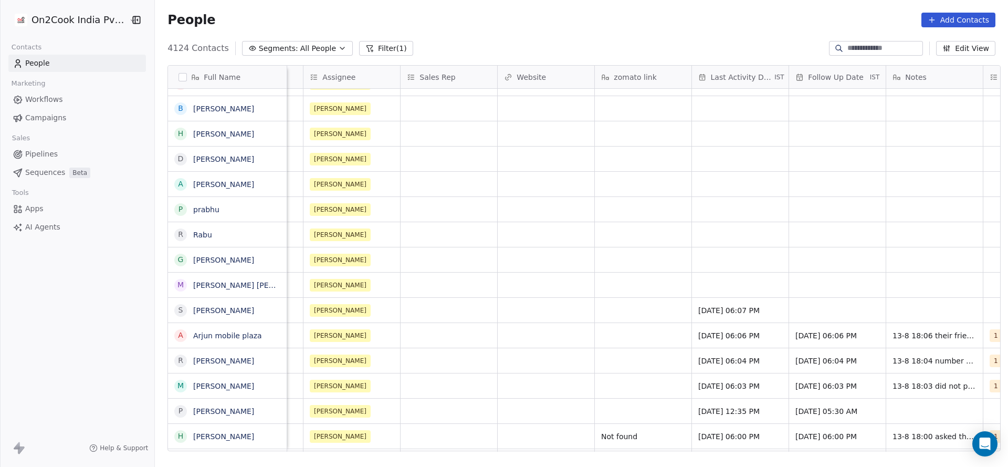
scroll to position [0, 1266]
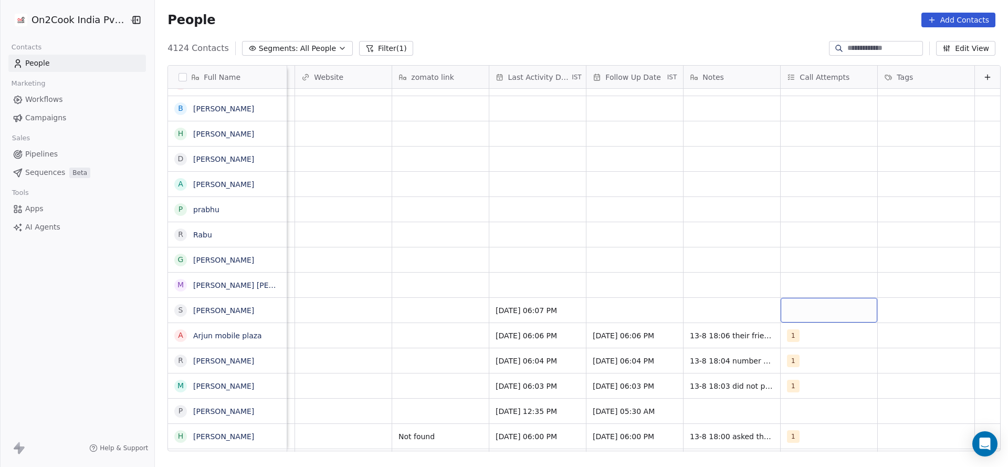
click at [781, 315] on div "grid" at bounding box center [829, 310] width 97 height 25
click at [800, 148] on div "1 2 3 4 5 6 7 8 9 10" at bounding box center [831, 233] width 135 height 177
click at [671, 239] on html "On2Cook India Pvt. Ltd. Contacts People Marketing Workflows Campaigns Sales Pip…" at bounding box center [504, 233] width 1008 height 467
click at [807, 301] on div "grid" at bounding box center [829, 310] width 97 height 25
click at [792, 162] on span "1" at bounding box center [796, 160] width 11 height 12
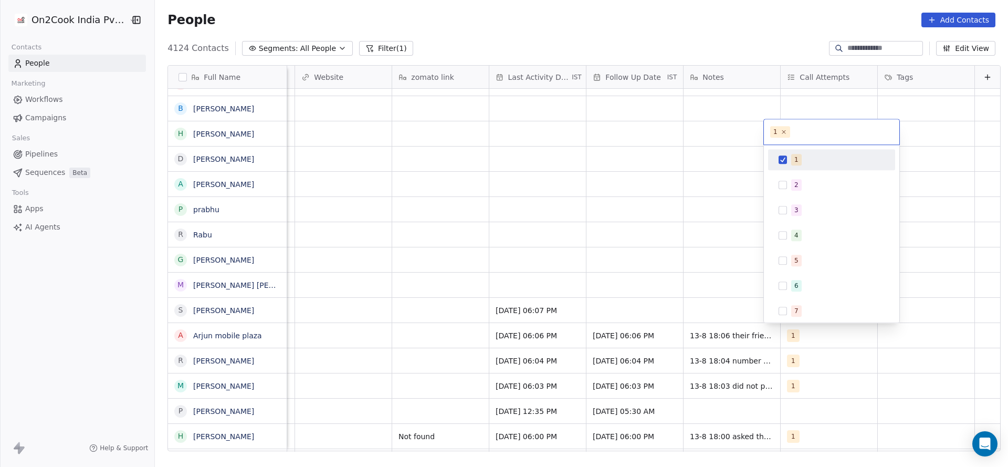
click at [619, 224] on html "On2Cook India Pvt. Ltd. Contacts People Marketing Workflows Campaigns Sales Pip…" at bounding box center [504, 233] width 1008 height 467
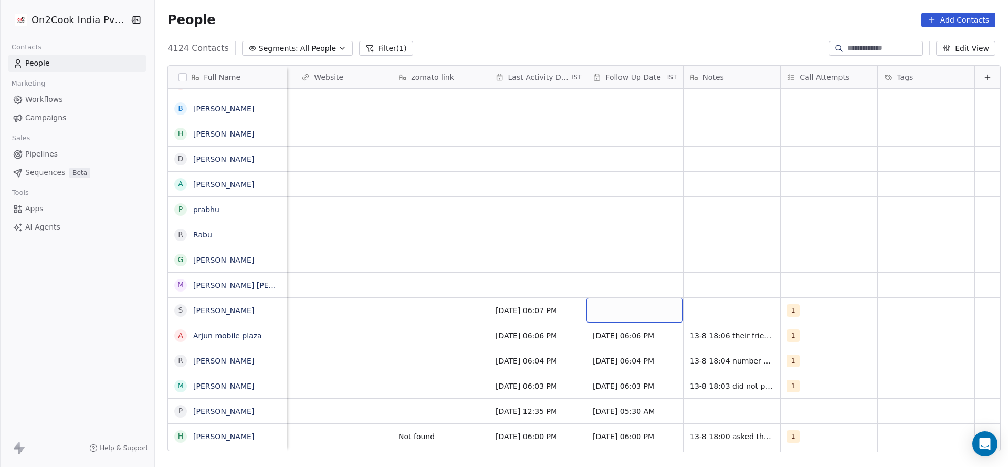
click at [621, 309] on div "grid" at bounding box center [634, 310] width 97 height 25
click at [613, 312] on div "grid" at bounding box center [634, 310] width 97 height 25
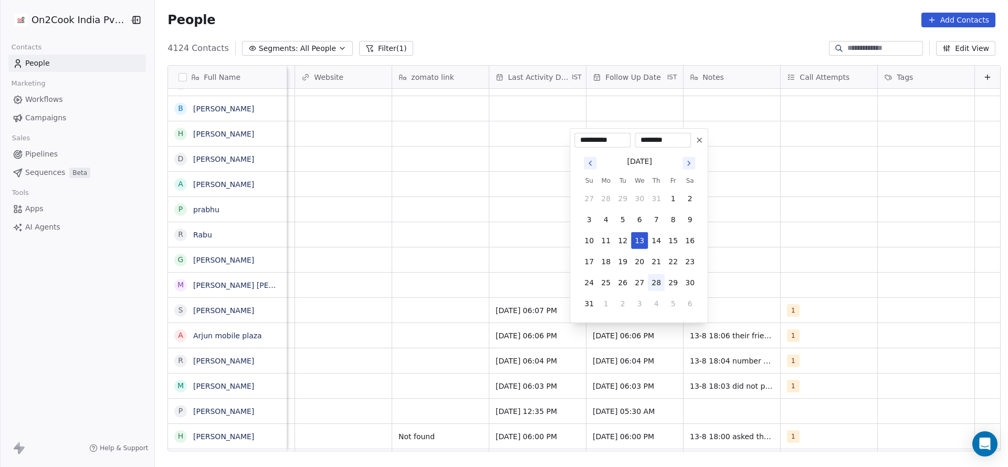
click at [660, 283] on button "28" at bounding box center [656, 282] width 17 height 17
type input "**********"
click at [724, 276] on html "On2Cook India Pvt. Ltd. Contacts People Marketing Workflows Campaigns Sales Pip…" at bounding box center [504, 233] width 1008 height 467
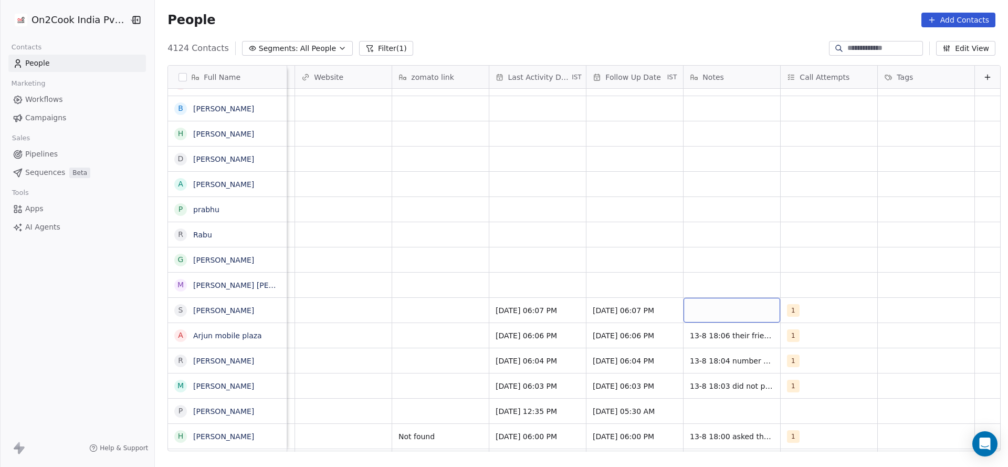
click at [718, 308] on div "grid" at bounding box center [732, 310] width 97 height 25
type textarea "**********"
click at [441, 339] on html "On2Cook India Pvt. Ltd. Contacts People Marketing Workflows Campaigns Sales Pip…" at bounding box center [504, 233] width 1008 height 467
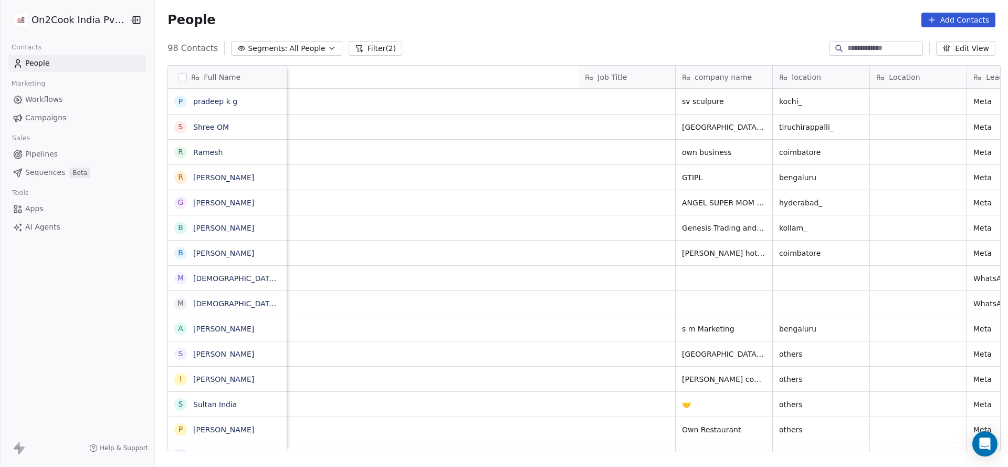
scroll to position [398, 846]
